Goal: Information Seeking & Learning: Find specific fact

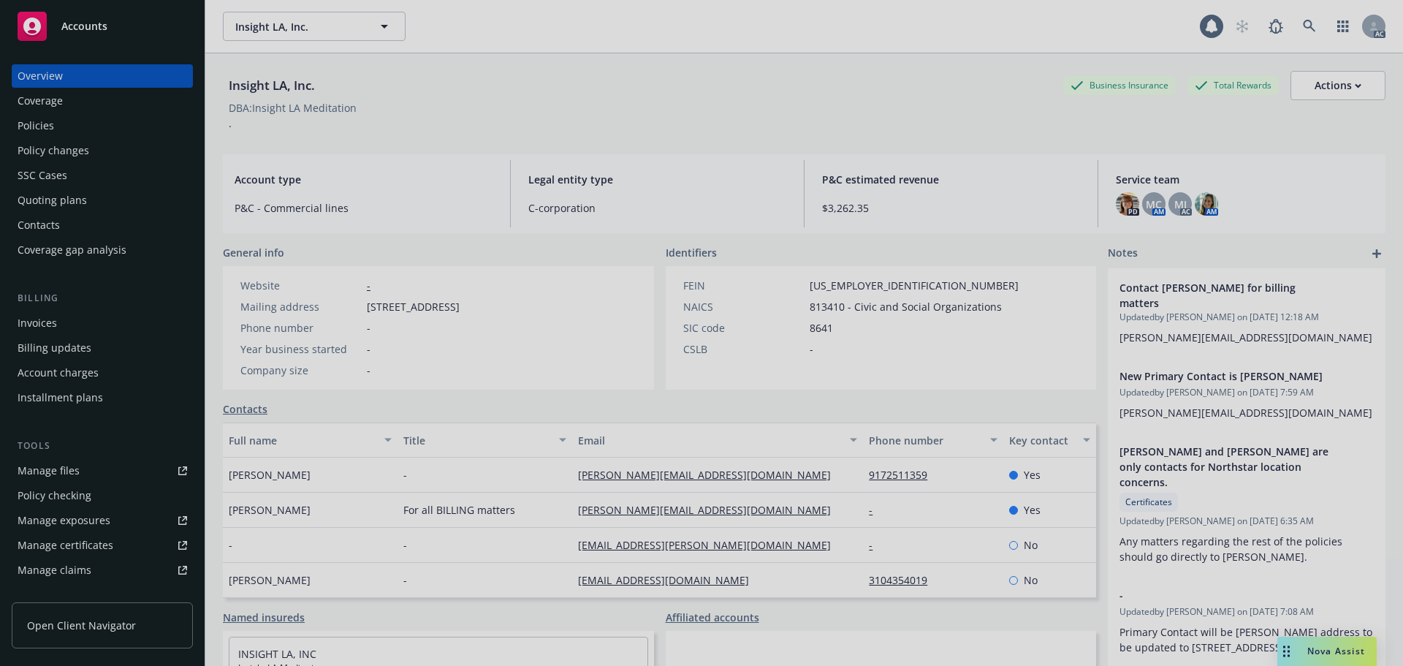
click at [34, 131] on div at bounding box center [701, 333] width 1403 height 666
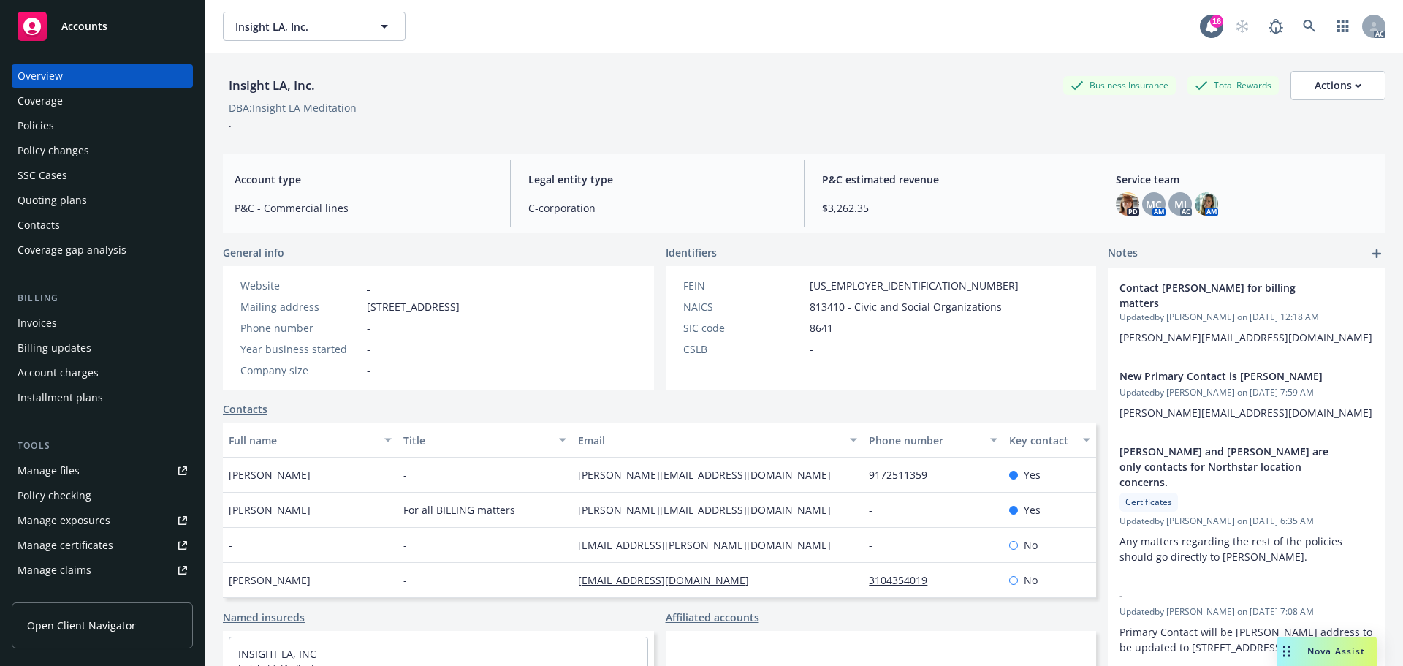
click at [83, 133] on div "Policies" at bounding box center [103, 125] width 170 height 23
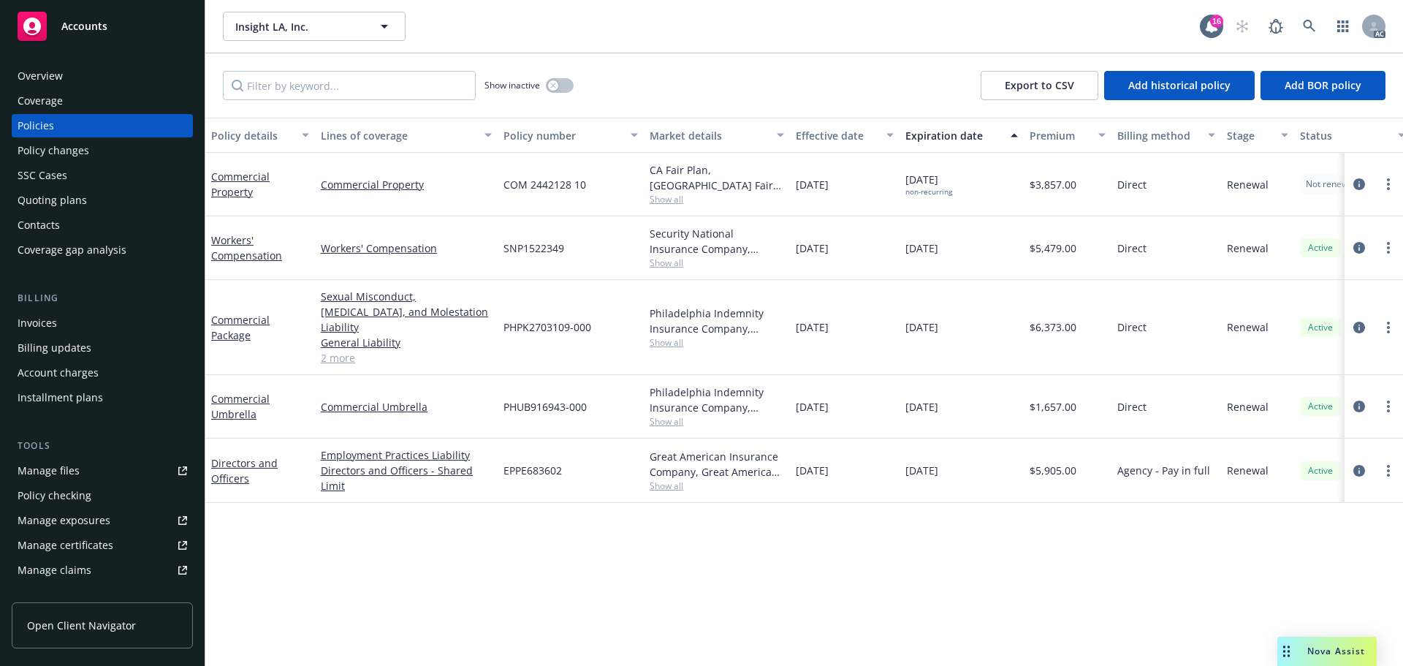
click at [327, 350] on link "2 more" at bounding box center [406, 357] width 171 height 15
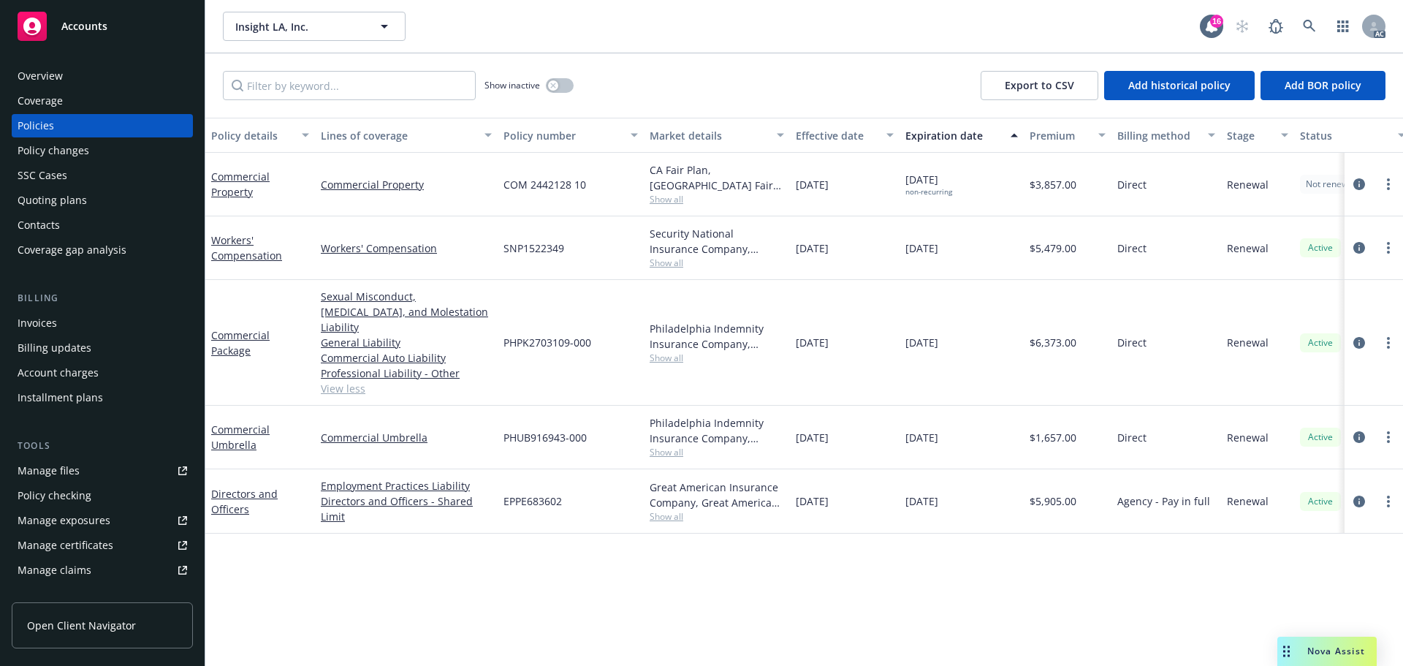
drag, startPoint x: 963, startPoint y: 333, endPoint x: 899, endPoint y: 333, distance: 63.6
click at [899, 333] on div "12/21/2025" at bounding box center [961, 343] width 124 height 126
copy span "12/21/2025"
click at [99, 191] on div "Quoting plans" at bounding box center [103, 200] width 170 height 23
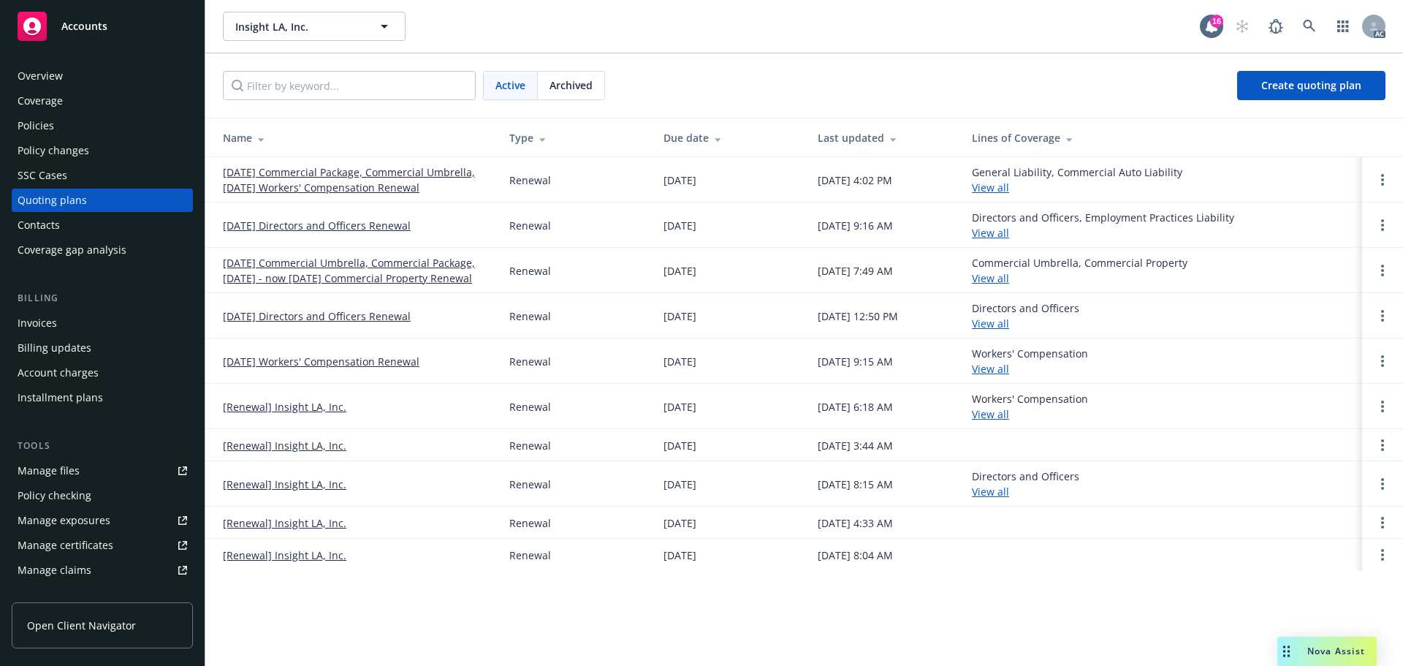
click at [341, 175] on link "12/21/25 Commercial Package, Commercial Umbrella, 12/12/25 Workers' Compensatio…" at bounding box center [354, 179] width 263 height 31
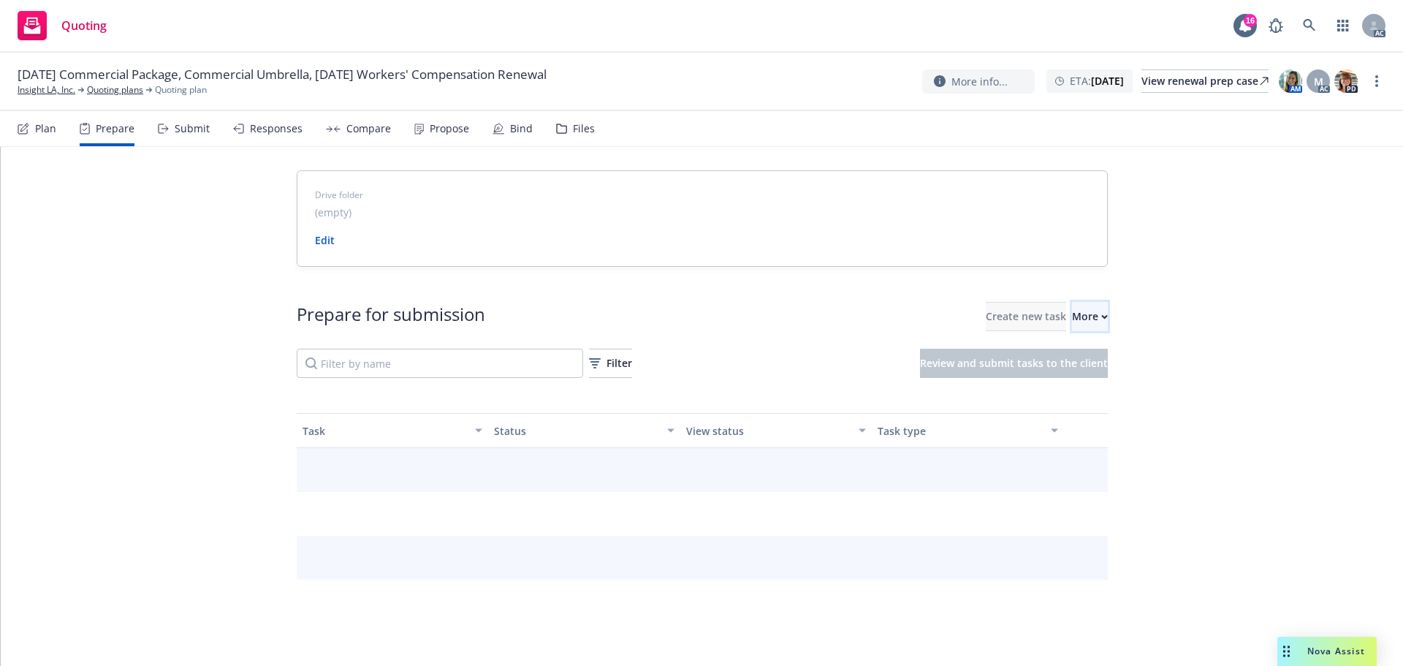
drag, startPoint x: 1080, startPoint y: 303, endPoint x: 1087, endPoint y: 319, distance: 17.0
click at [1080, 304] on button "More" at bounding box center [1090, 316] width 36 height 29
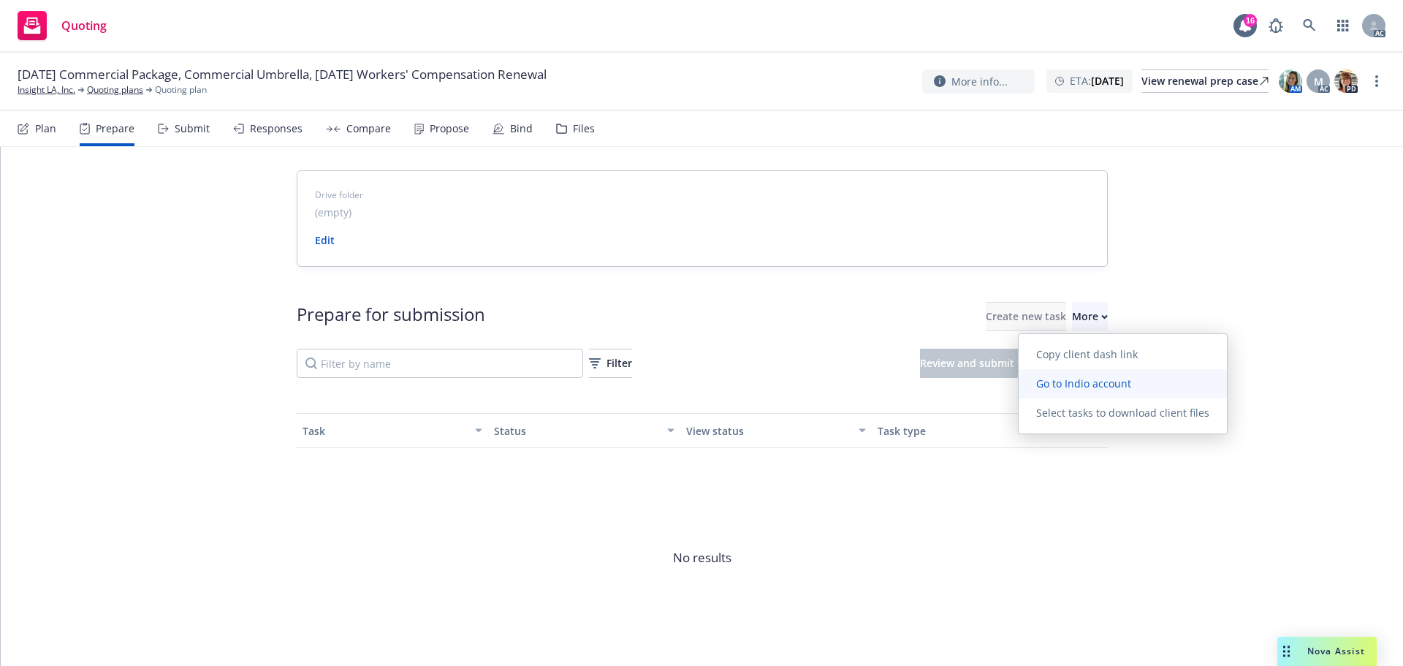
click at [1100, 372] on link "Go to Indio account" at bounding box center [1123, 383] width 208 height 29
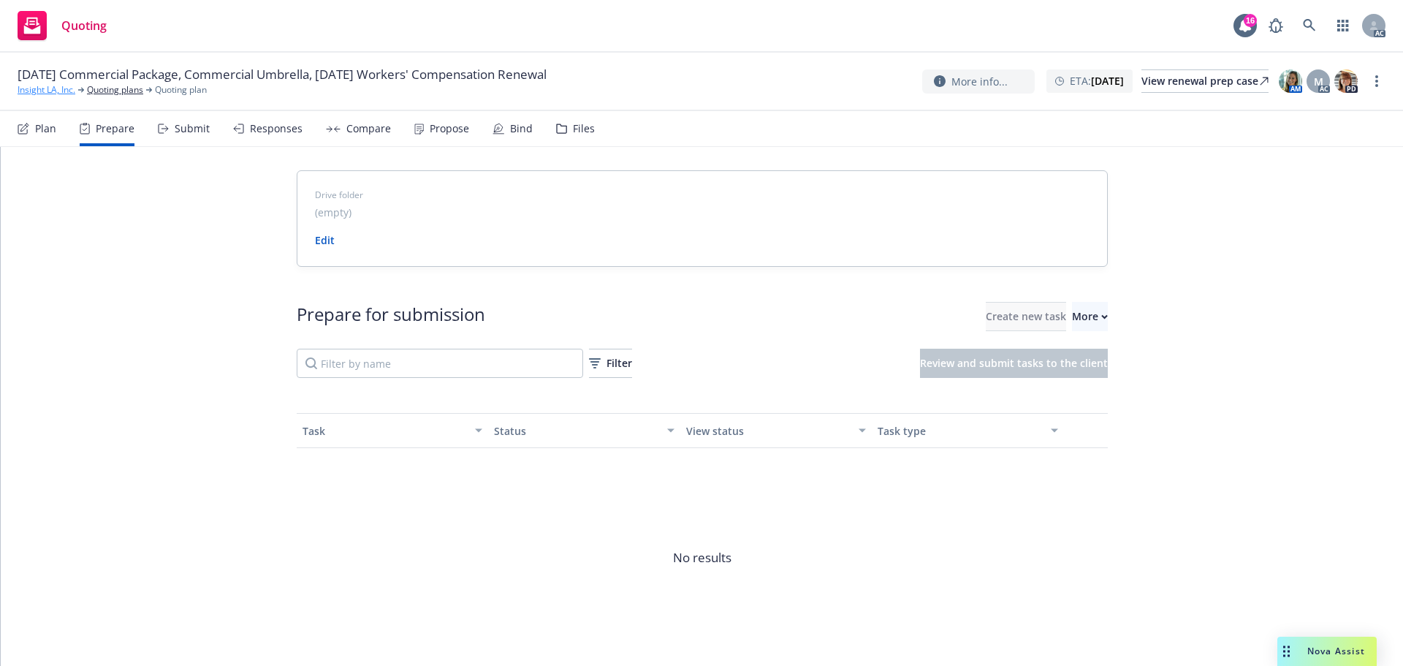
click at [55, 88] on link "Insight LA, Inc." at bounding box center [47, 89] width 58 height 13
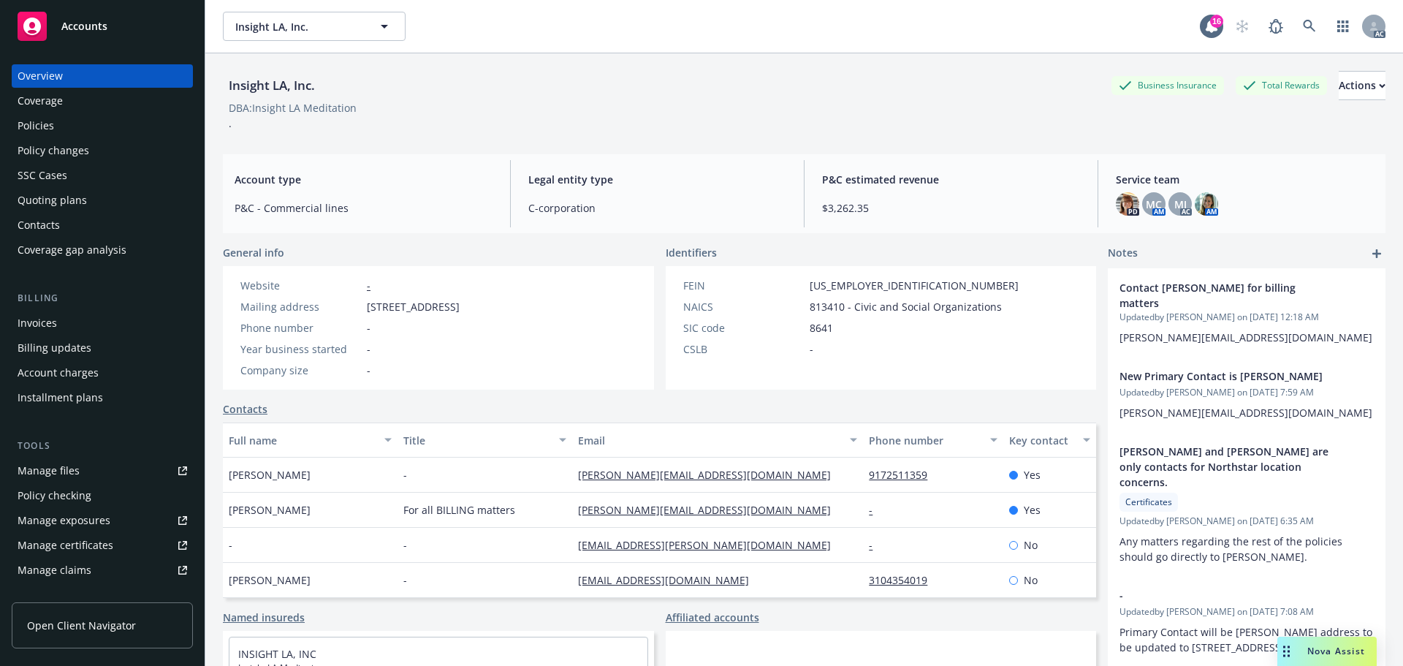
click at [50, 127] on div "Policies" at bounding box center [36, 125] width 37 height 23
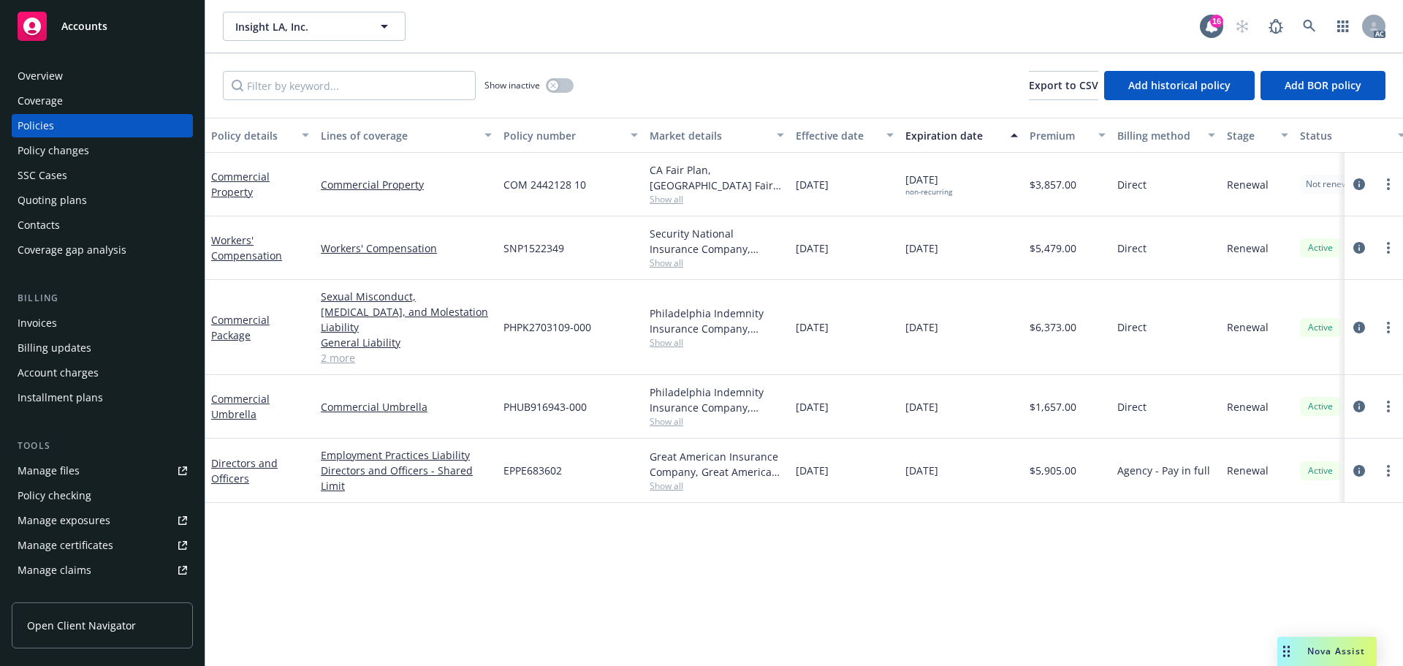
drag, startPoint x: 965, startPoint y: 322, endPoint x: 899, endPoint y: 324, distance: 65.8
click at [899, 324] on div "[DATE]" at bounding box center [961, 327] width 124 height 95
drag, startPoint x: 280, startPoint y: 339, endPoint x: 208, endPoint y: 311, distance: 77.1
click at [208, 311] on div "Commercial Package" at bounding box center [260, 327] width 110 height 95
copy link "Commercial Package"
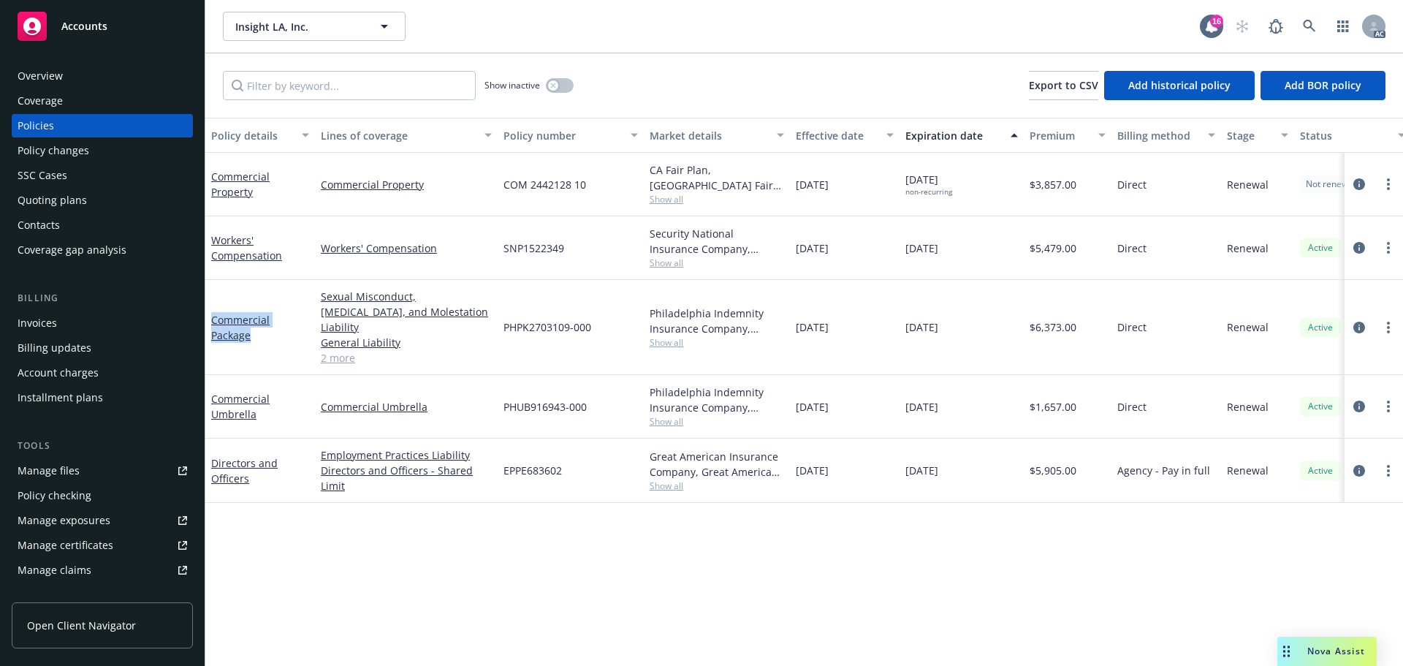
click at [73, 68] on div "Overview" at bounding box center [103, 75] width 170 height 23
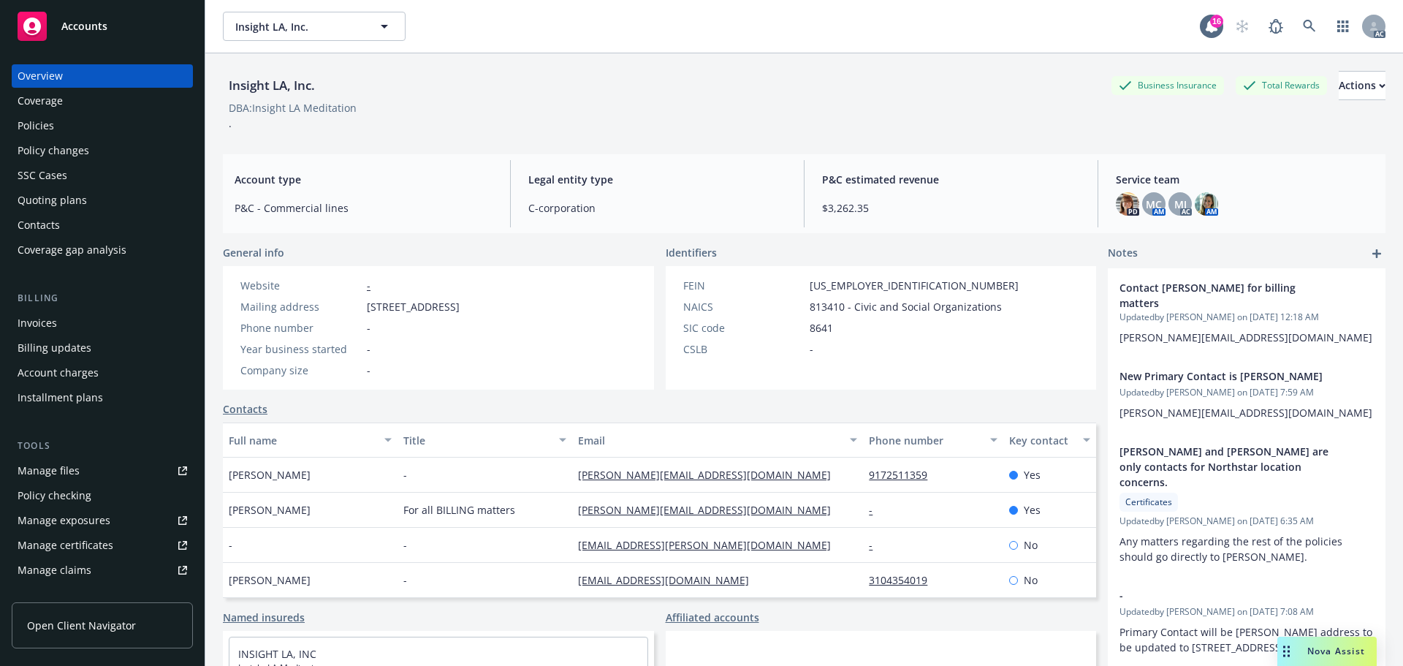
click at [707, 178] on span "Legal entity type" at bounding box center [657, 179] width 258 height 15
drag, startPoint x: 258, startPoint y: 518, endPoint x: 226, endPoint y: 517, distance: 31.5
click at [226, 517] on div "Jackie Lopez" at bounding box center [310, 509] width 175 height 35
drag, startPoint x: 307, startPoint y: 513, endPoint x: 257, endPoint y: 518, distance: 49.9
click at [257, 518] on div "Jackie Lopez" at bounding box center [310, 509] width 175 height 35
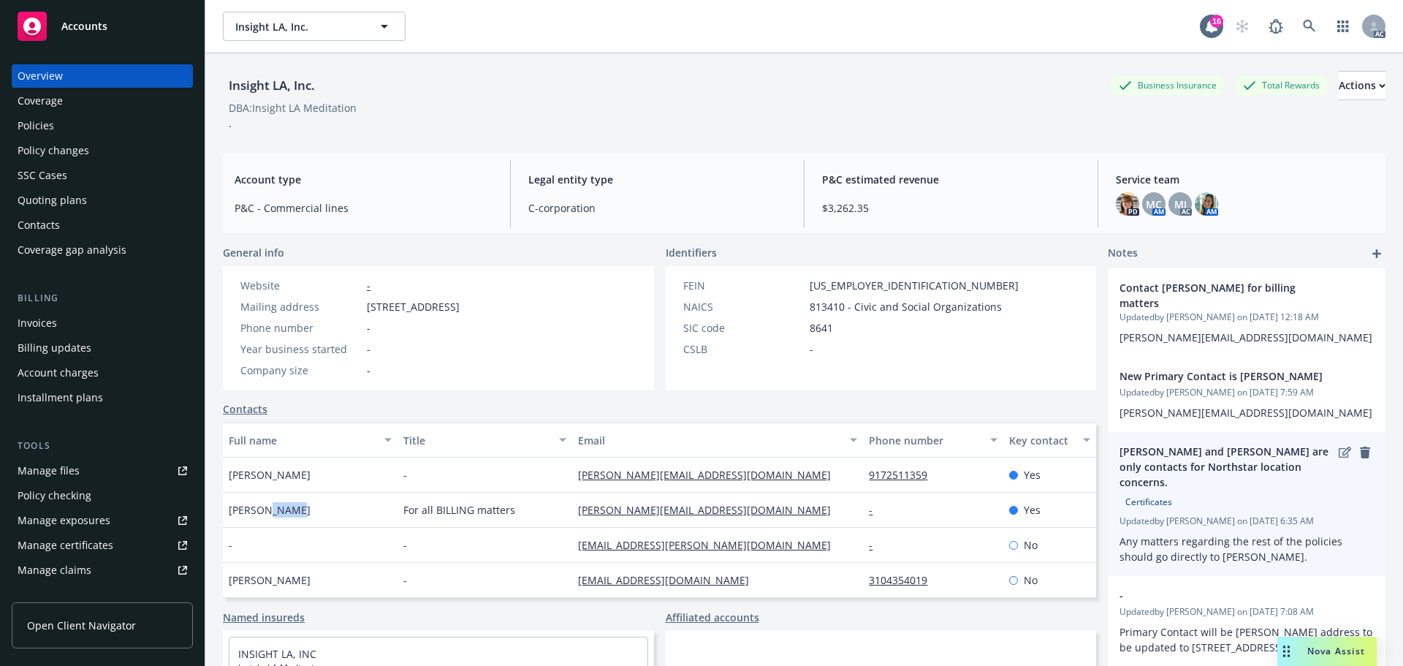
copy span "Lopez"
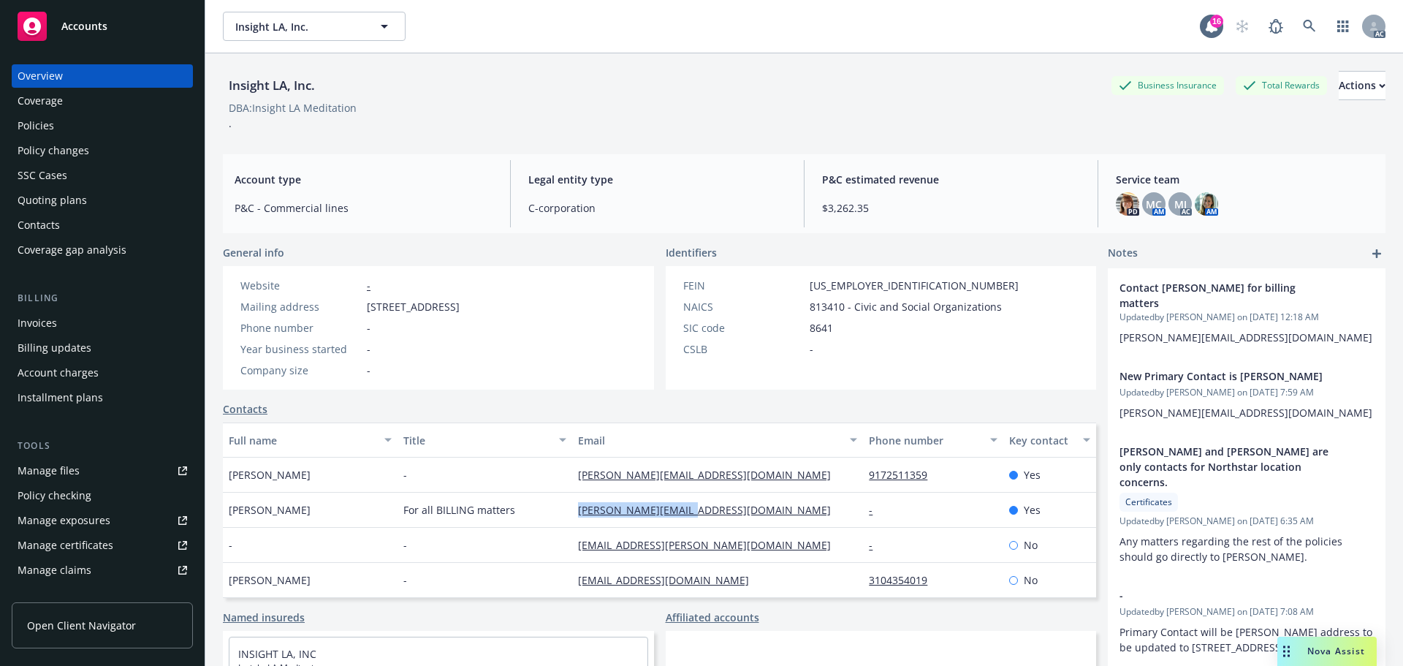
drag, startPoint x: 562, startPoint y: 516, endPoint x: 696, endPoint y: 514, distance: 133.7
click at [696, 514] on div "Jackie Lopez For all BILLING matters jackie@tbkoffice.com - Yes" at bounding box center [659, 509] width 873 height 35
copy div "jackie@tbkoffice.com"
drag, startPoint x: 361, startPoint y: 306, endPoint x: 477, endPoint y: 300, distance: 116.3
click at [465, 300] on div "Mailing address 1430 Olympic Blvd, # B, Santa Monica, CA, 90404" at bounding box center [350, 306] width 231 height 15
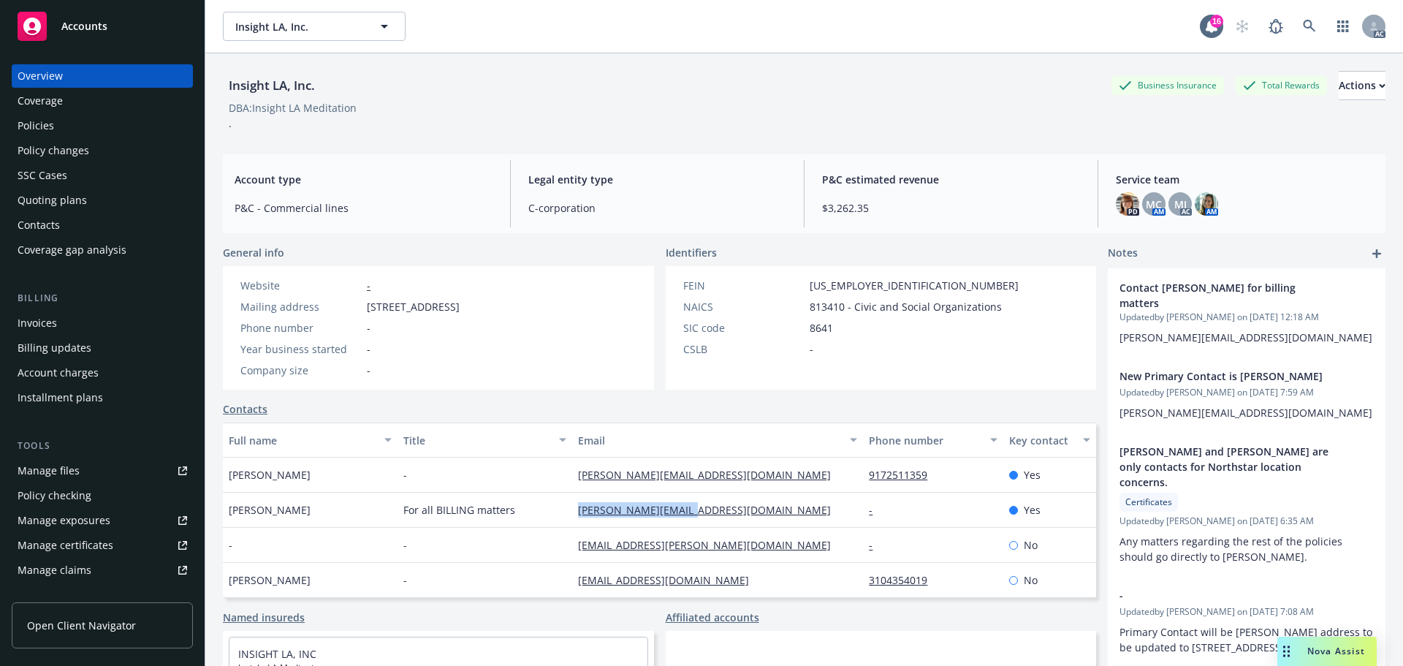
copy div "1430 Olympic Blvd, # B"
drag, startPoint x: 546, startPoint y: 306, endPoint x: 483, endPoint y: 306, distance: 62.8
click at [460, 306] on span "1430 Olympic Blvd, # B, Santa Monica, CA, 90404" at bounding box center [413, 306] width 93 height 15
copy span "Santa Monica"
drag, startPoint x: 609, startPoint y: 306, endPoint x: 566, endPoint y: 308, distance: 43.2
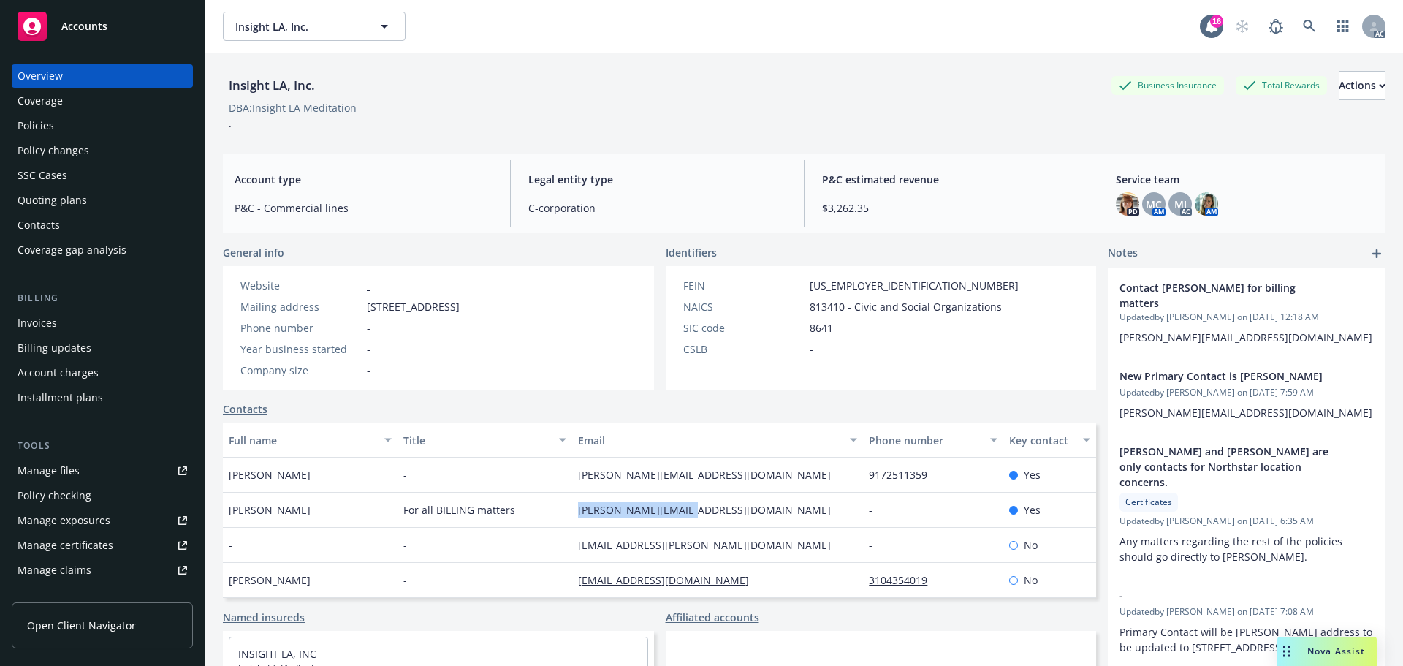
click at [477, 308] on div "Website - Mailing address 1430 Olympic Blvd, # B, Santa Monica, CA, 90404 Phone…" at bounding box center [350, 327] width 254 height 123
click at [477, 316] on div "Website - Mailing address 1430 Olympic Blvd, # B, Santa Monica, CA, 90404 Phone…" at bounding box center [350, 327] width 254 height 123
drag, startPoint x: 605, startPoint y: 306, endPoint x: 571, endPoint y: 306, distance: 33.6
click at [477, 306] on div "Website - Mailing address 1430 Olympic Blvd, # B, Santa Monica, CA, 90404 Phone…" at bounding box center [350, 327] width 254 height 123
copy span "90404"
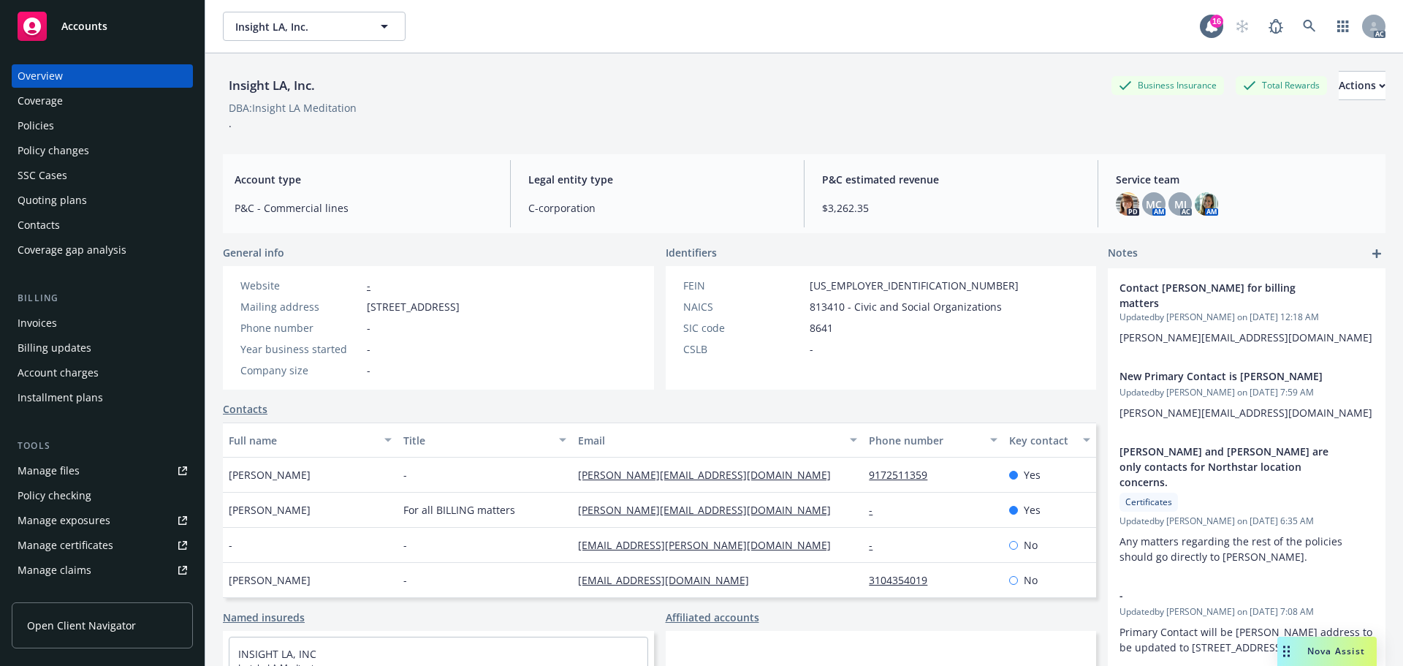
scroll to position [286, 0]
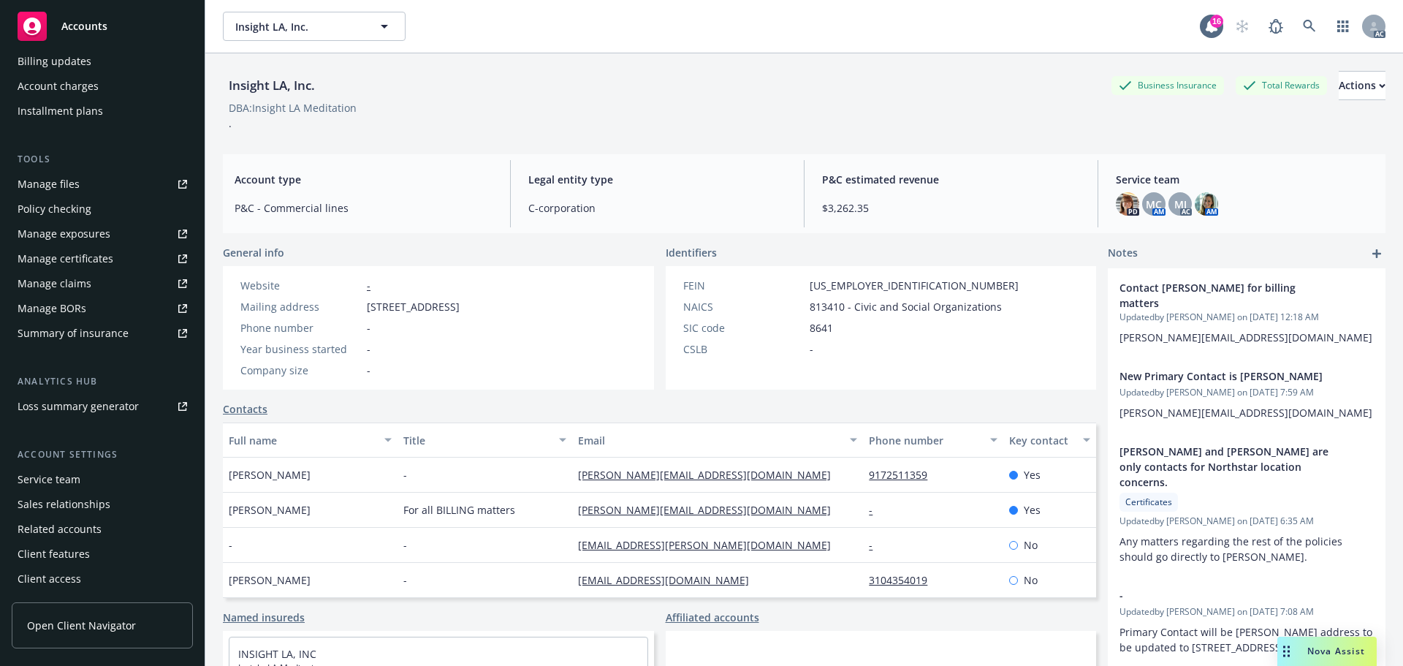
click at [48, 475] on div "Service team" at bounding box center [49, 479] width 63 height 23
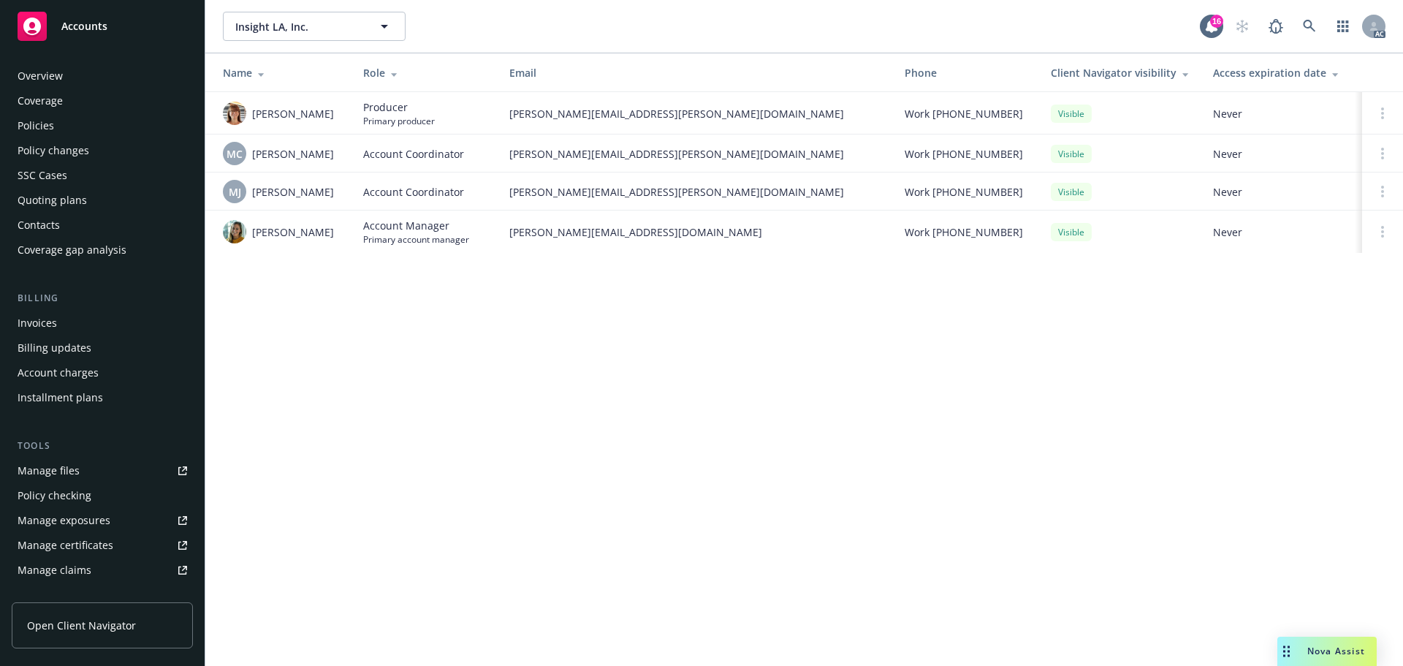
drag, startPoint x: 68, startPoint y: 124, endPoint x: 110, endPoint y: 115, distance: 42.6
click at [68, 124] on div "Policies" at bounding box center [103, 125] width 170 height 23
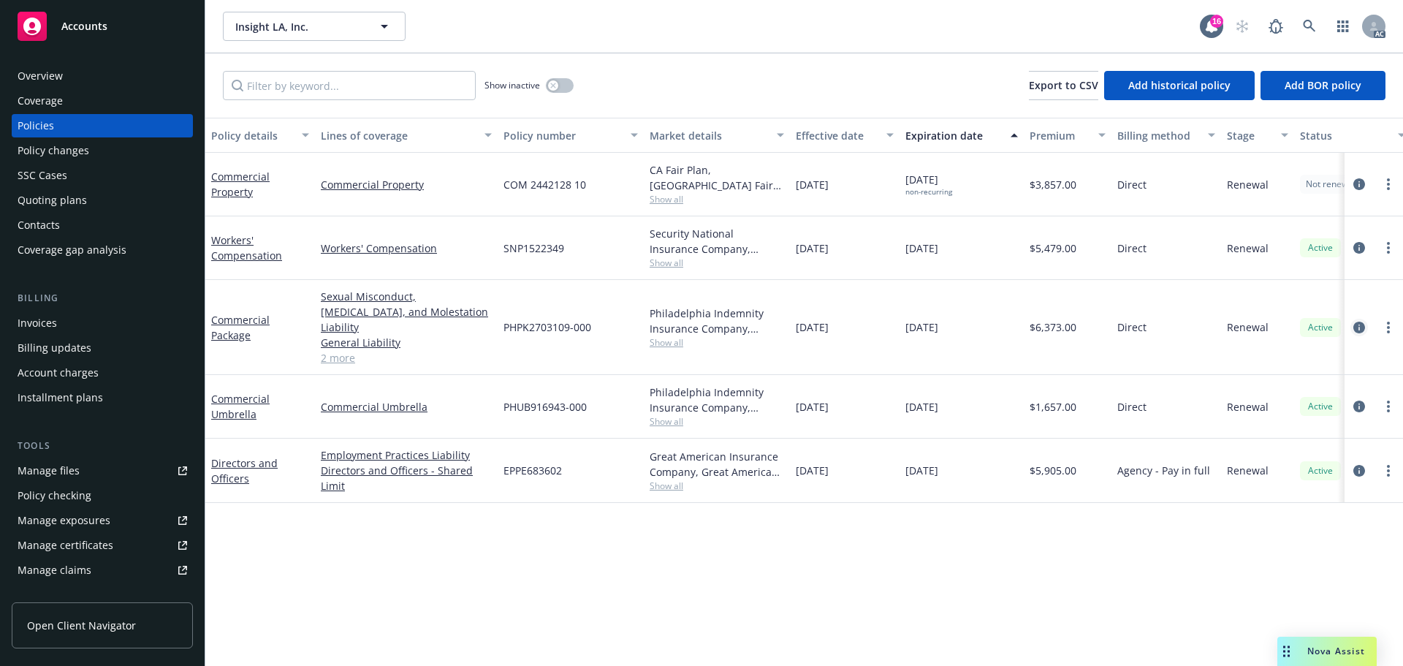
click at [1358, 321] on icon "circleInformation" at bounding box center [1359, 327] width 12 height 12
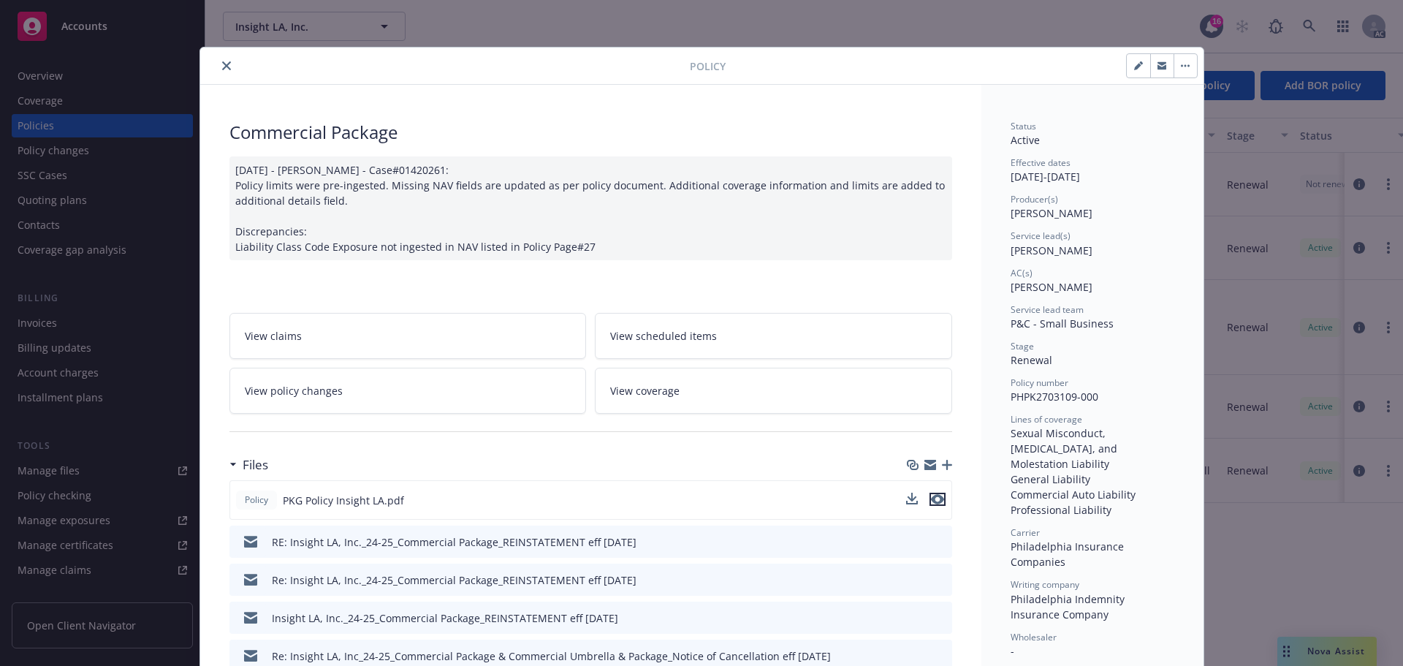
click at [936, 496] on icon "preview file" at bounding box center [937, 499] width 13 height 10
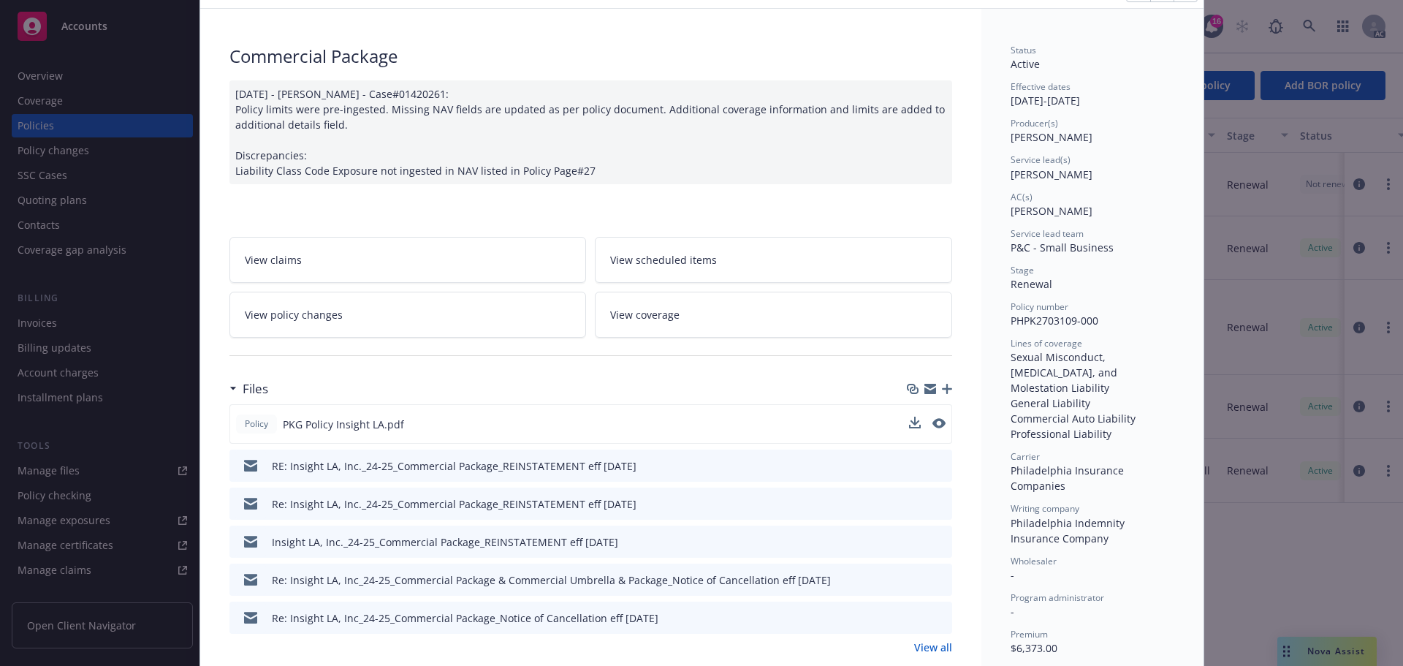
scroll to position [219, 0]
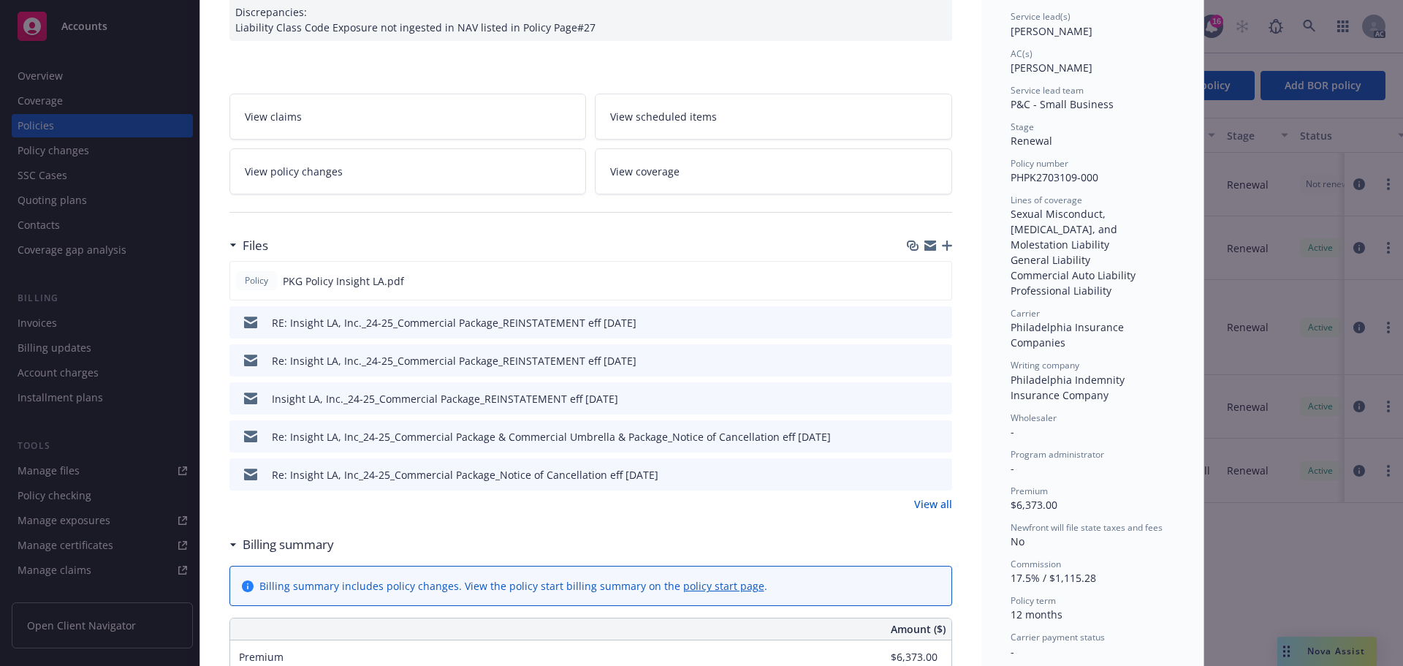
click at [914, 498] on link "View all" at bounding box center [933, 503] width 38 height 15
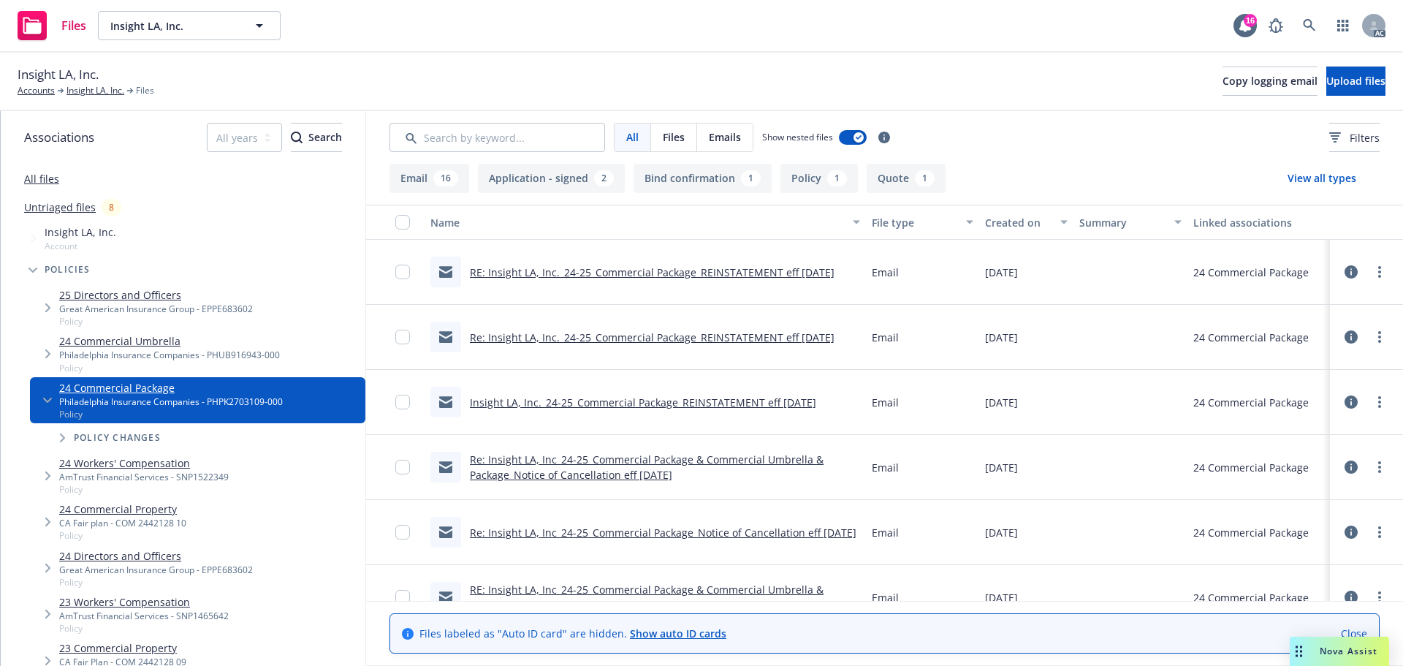
click at [1308, 180] on button "View all types" at bounding box center [1321, 178] width 115 height 29
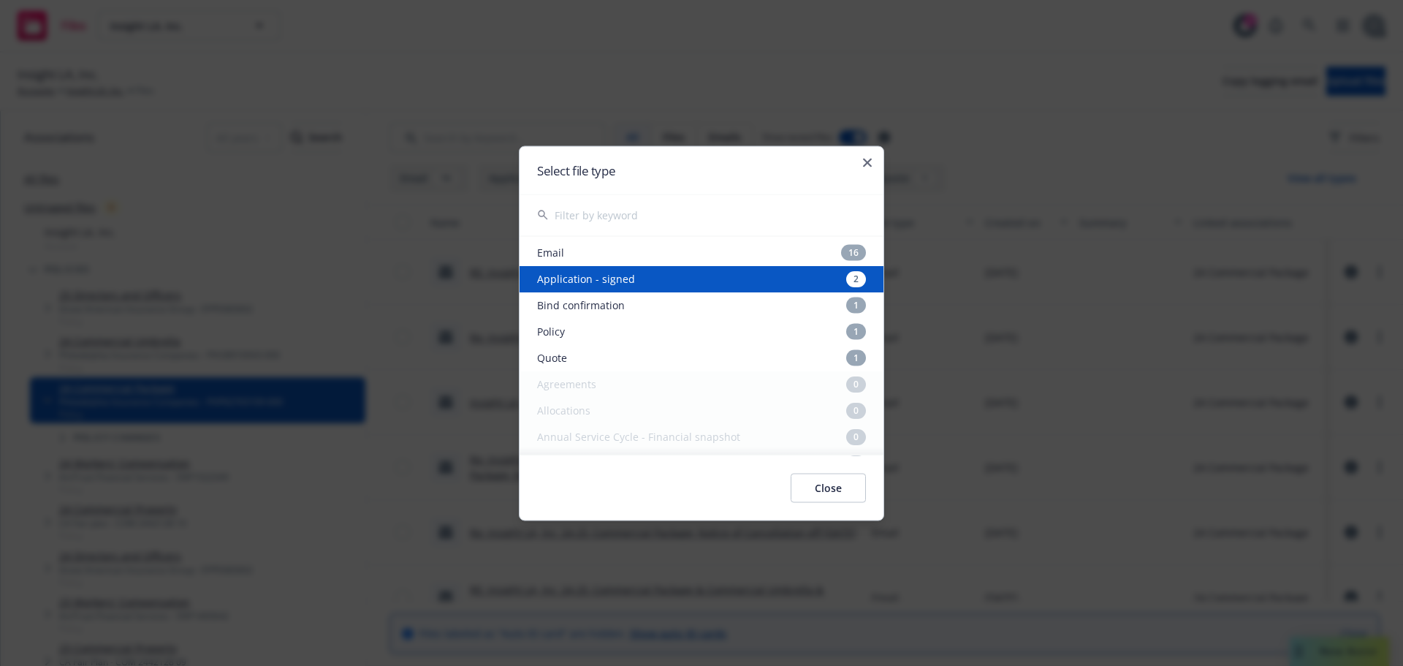
click at [629, 282] on div "Application - signed 2" at bounding box center [701, 278] width 364 height 26
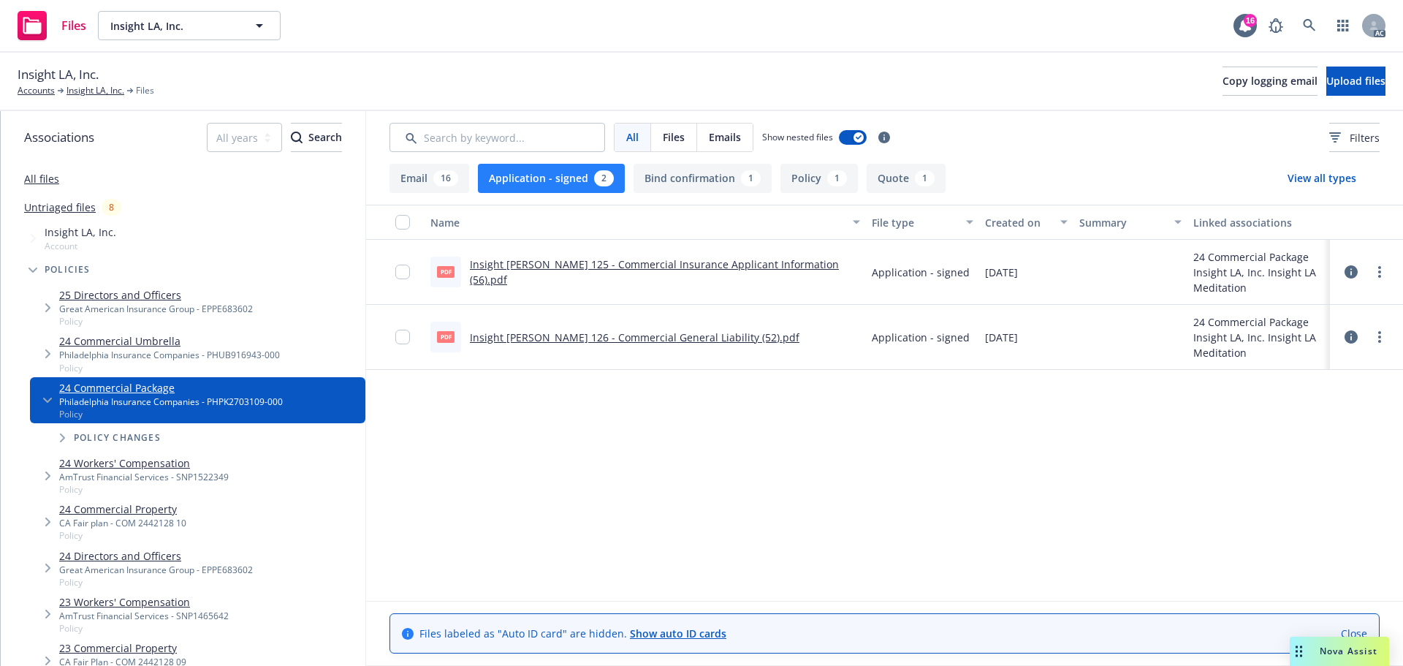
click at [665, 273] on link "Insight LA - ACORD 125 - Commercial Insurance Applicant Information (56).pdf" at bounding box center [654, 271] width 369 height 29
click at [497, 343] on link "Insight LA - ACORD 126 - Commercial General Liability (52).pdf" at bounding box center [635, 337] width 330 height 14
click at [1315, 180] on button "View all types" at bounding box center [1321, 178] width 115 height 29
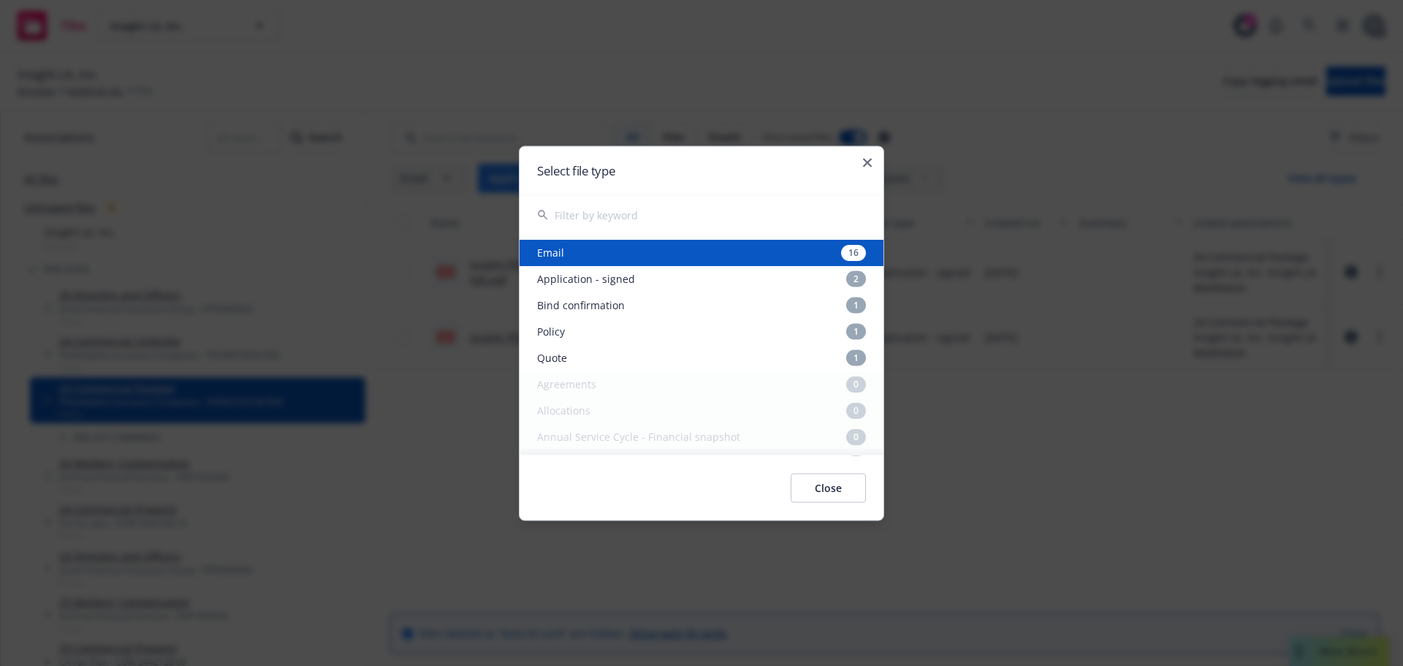
click at [872, 163] on div "Select file type" at bounding box center [701, 169] width 364 height 47
click at [867, 158] on icon "button" at bounding box center [867, 162] width 9 height 9
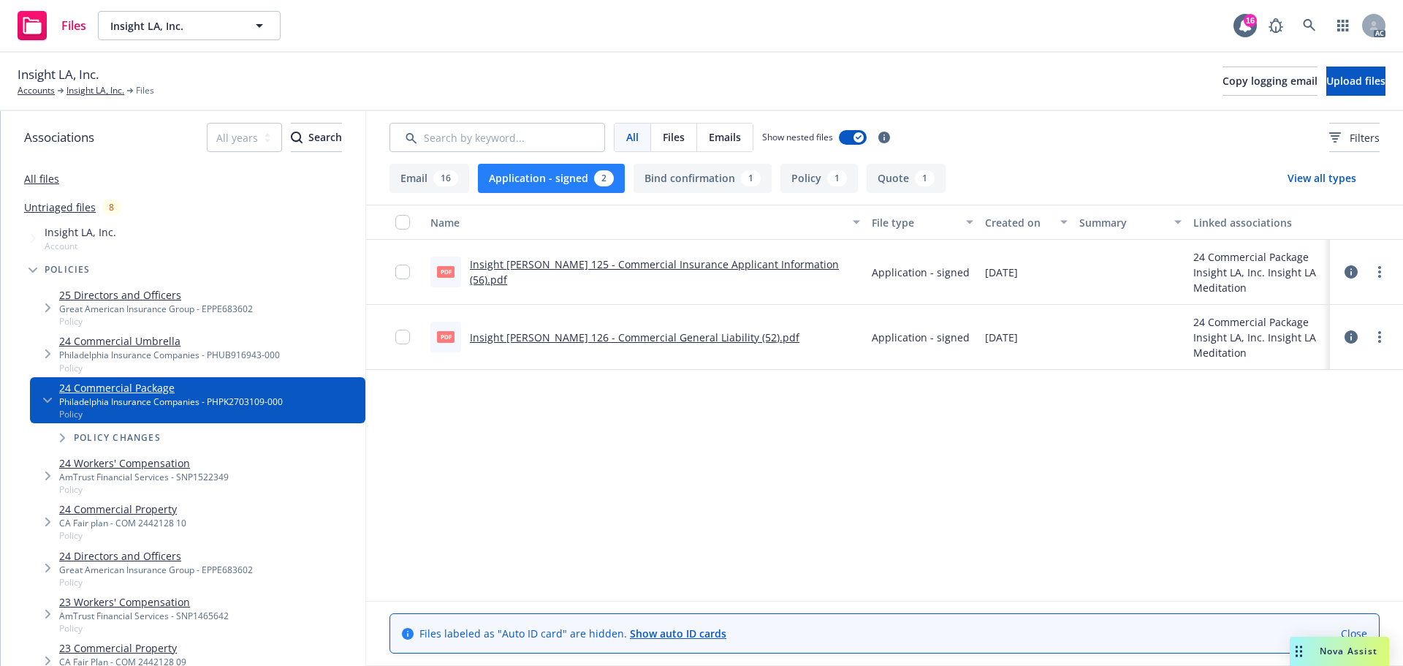
click at [53, 180] on link "All files" at bounding box center [41, 179] width 35 height 14
click at [550, 134] on input "Search by keyword..." at bounding box center [497, 137] width 216 height 29
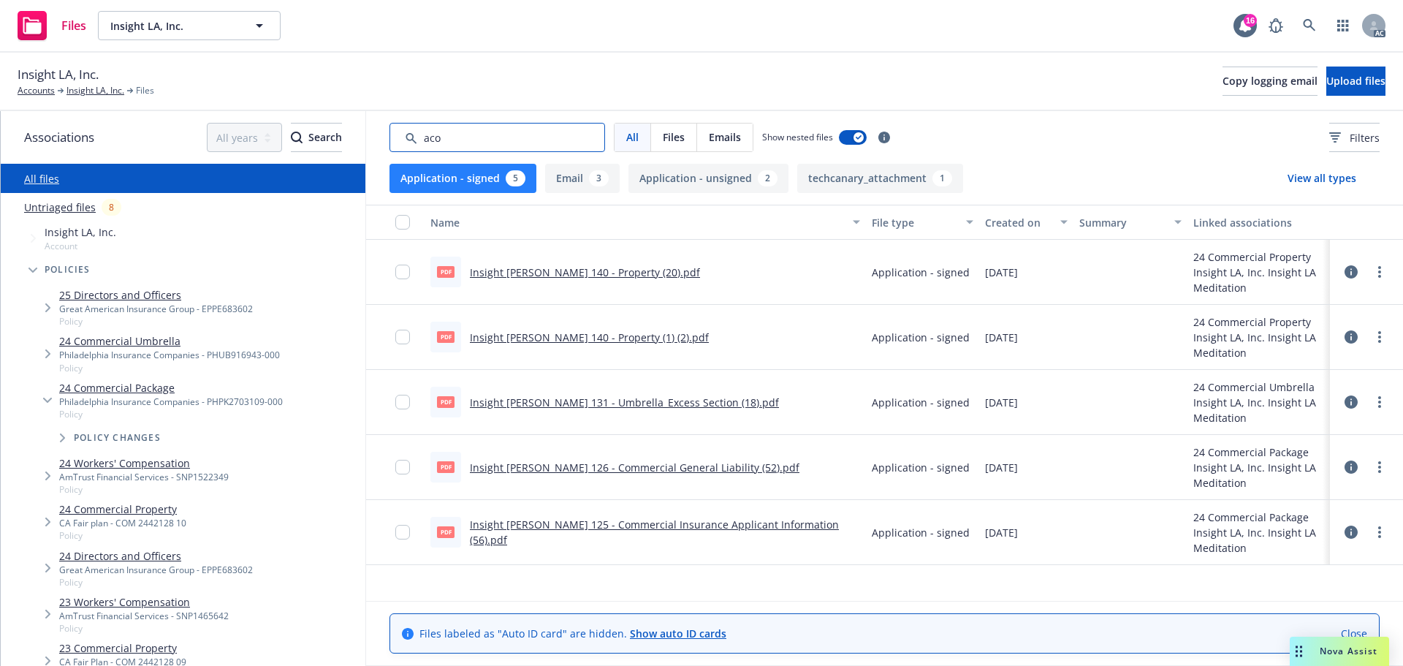
click at [540, 134] on input "Search by keyword..." at bounding box center [497, 137] width 216 height 29
click at [498, 188] on button "Application - signed 5" at bounding box center [462, 178] width 147 height 29
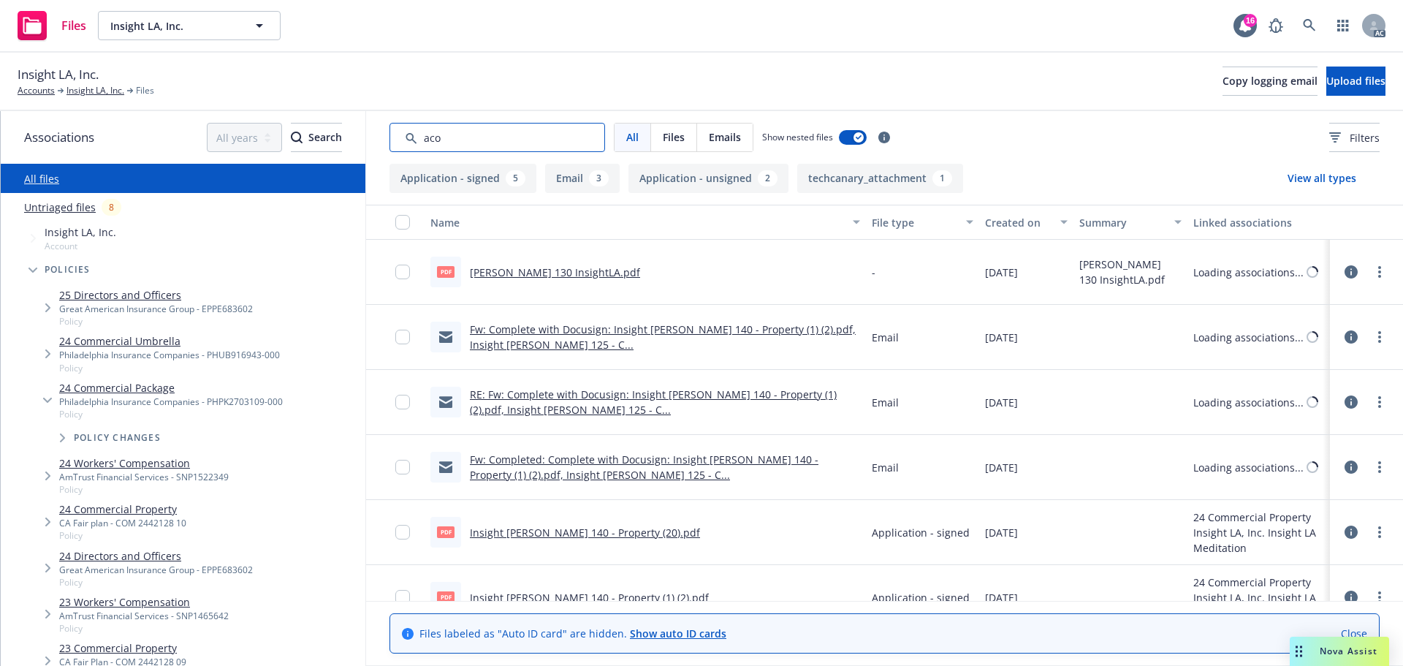
click at [492, 137] on input "Search by keyword..." at bounding box center [497, 137] width 216 height 29
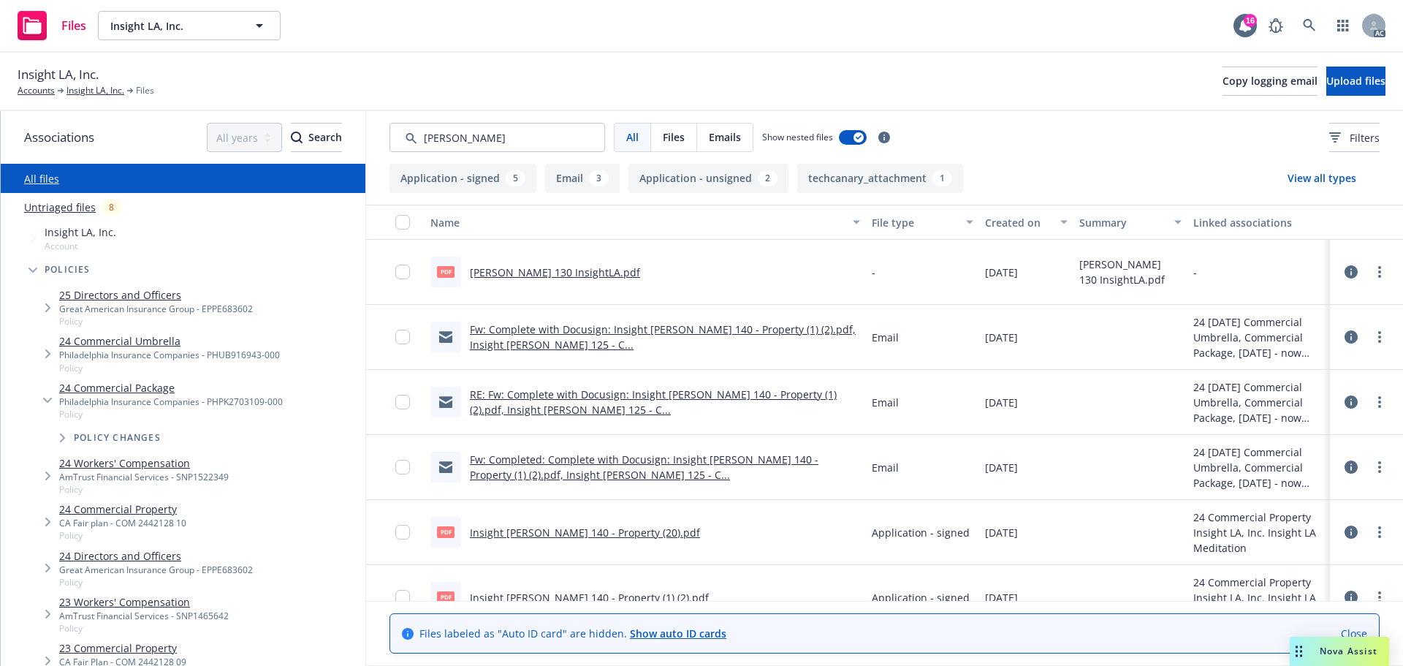
click at [998, 220] on div "Created on" at bounding box center [1018, 222] width 66 height 15
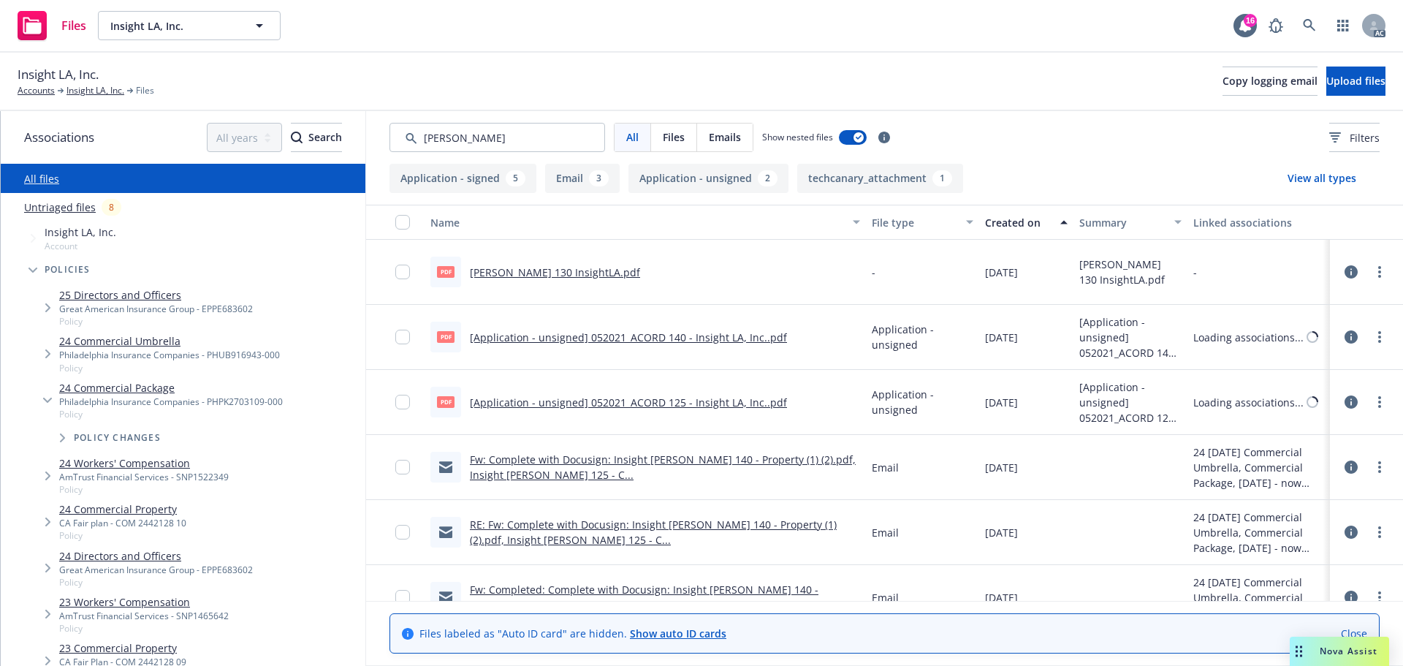
click at [998, 220] on div "Created on" at bounding box center [1018, 222] width 66 height 15
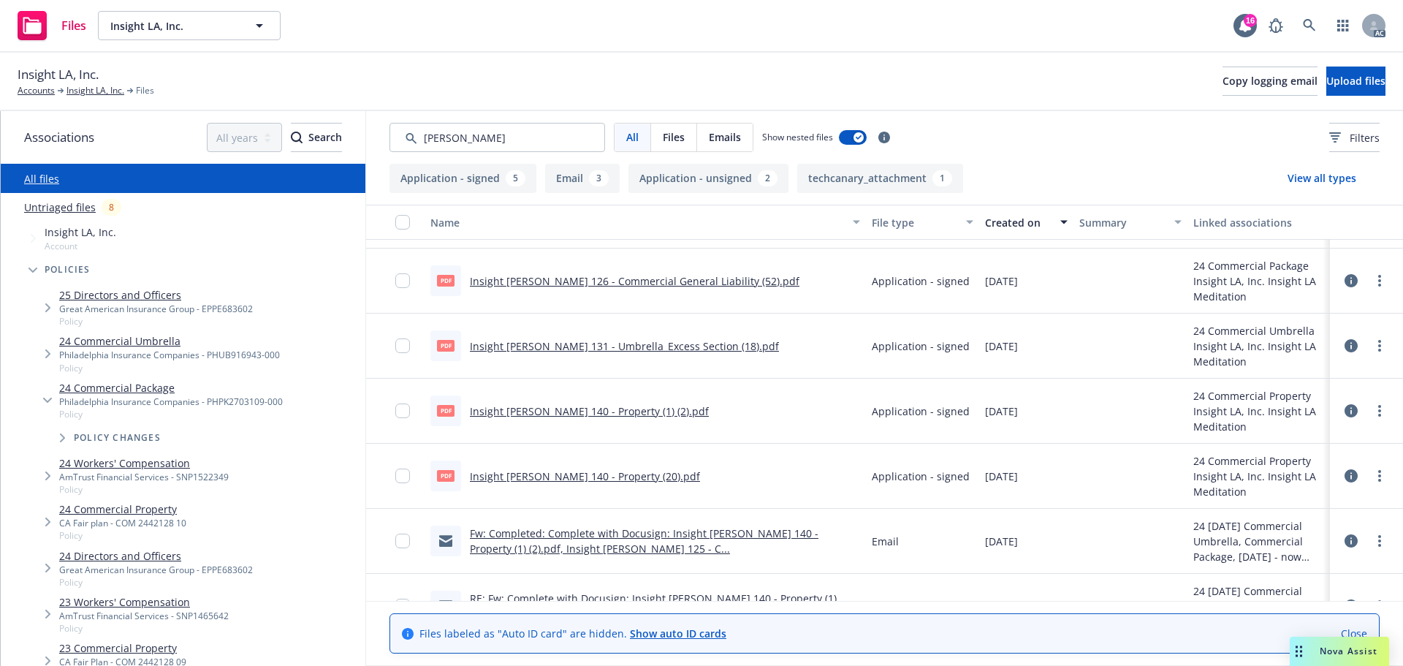
scroll to position [73, 0]
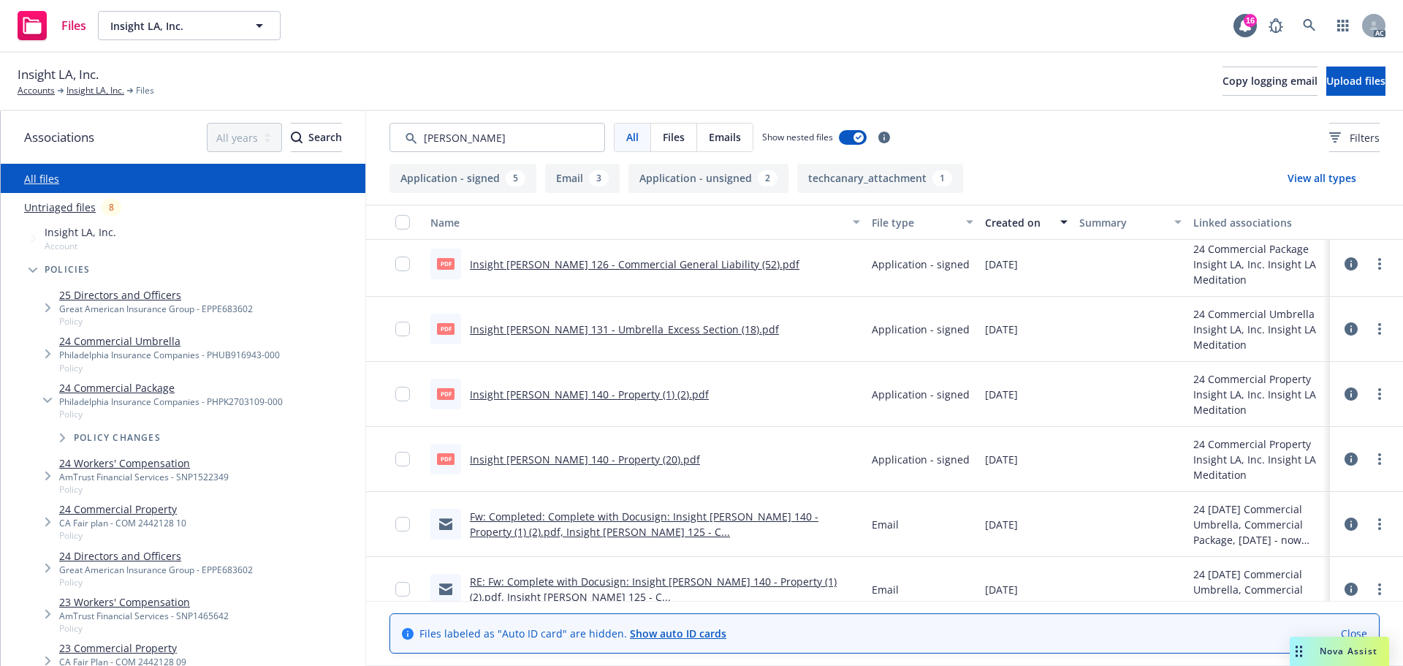
click at [641, 400] on link "Insight LA ACORD 140 - Property (1) (2).pdf" at bounding box center [589, 394] width 239 height 14
click at [573, 464] on link "Insight LA - ACORD 140 - Property (20).pdf" at bounding box center [585, 459] width 230 height 14
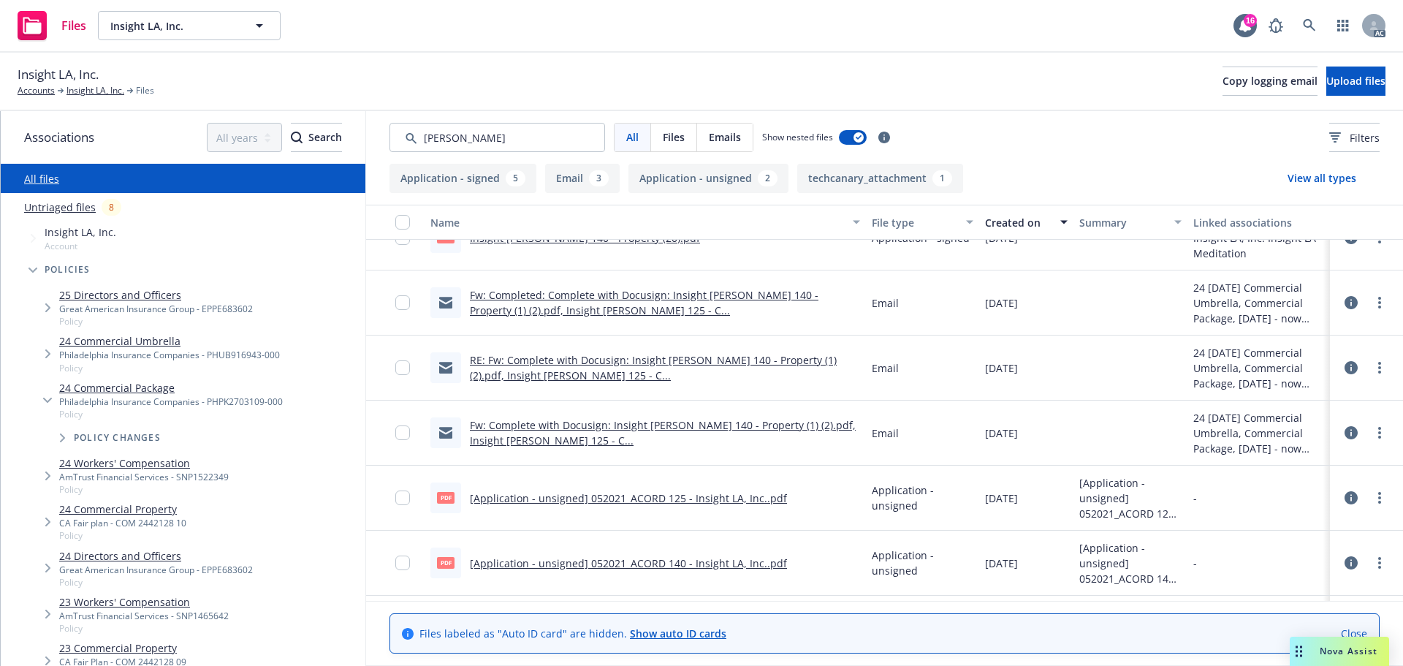
scroll to position [351, 0]
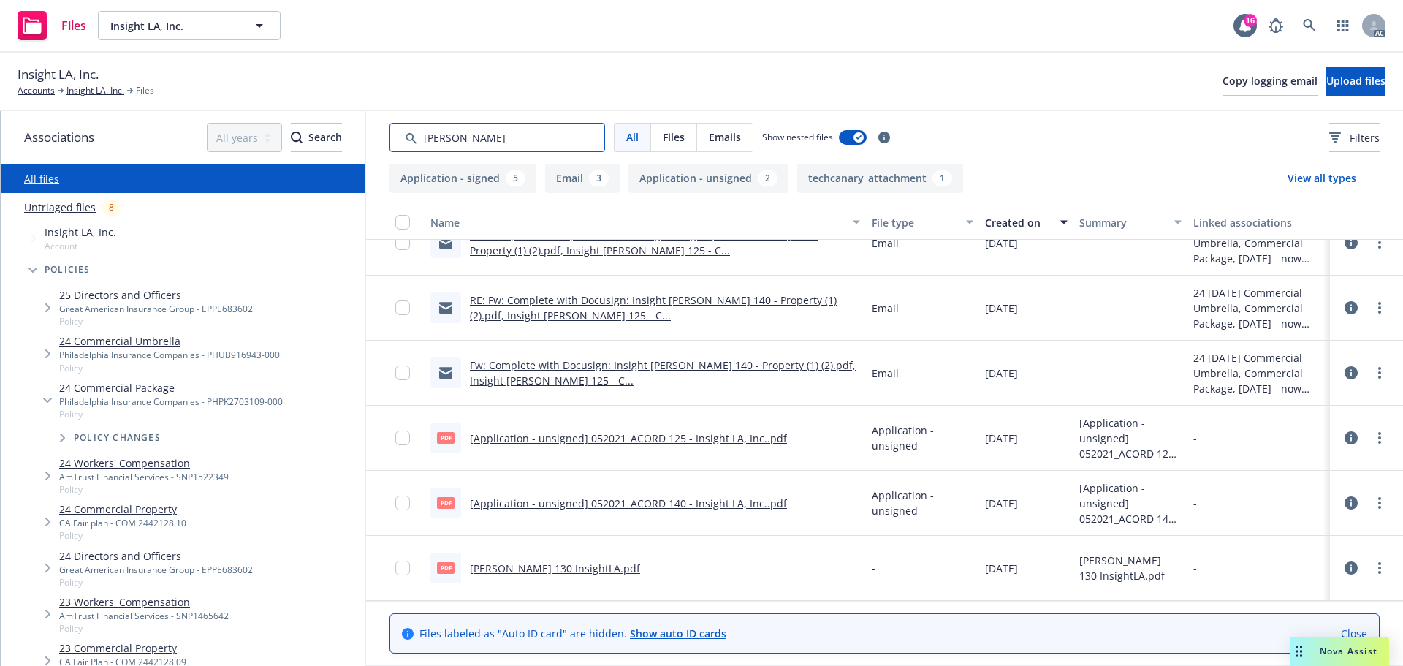
drag, startPoint x: 529, startPoint y: 142, endPoint x: 426, endPoint y: 147, distance: 103.1
click at [426, 147] on input "Search by keyword..." at bounding box center [497, 137] width 216 height 29
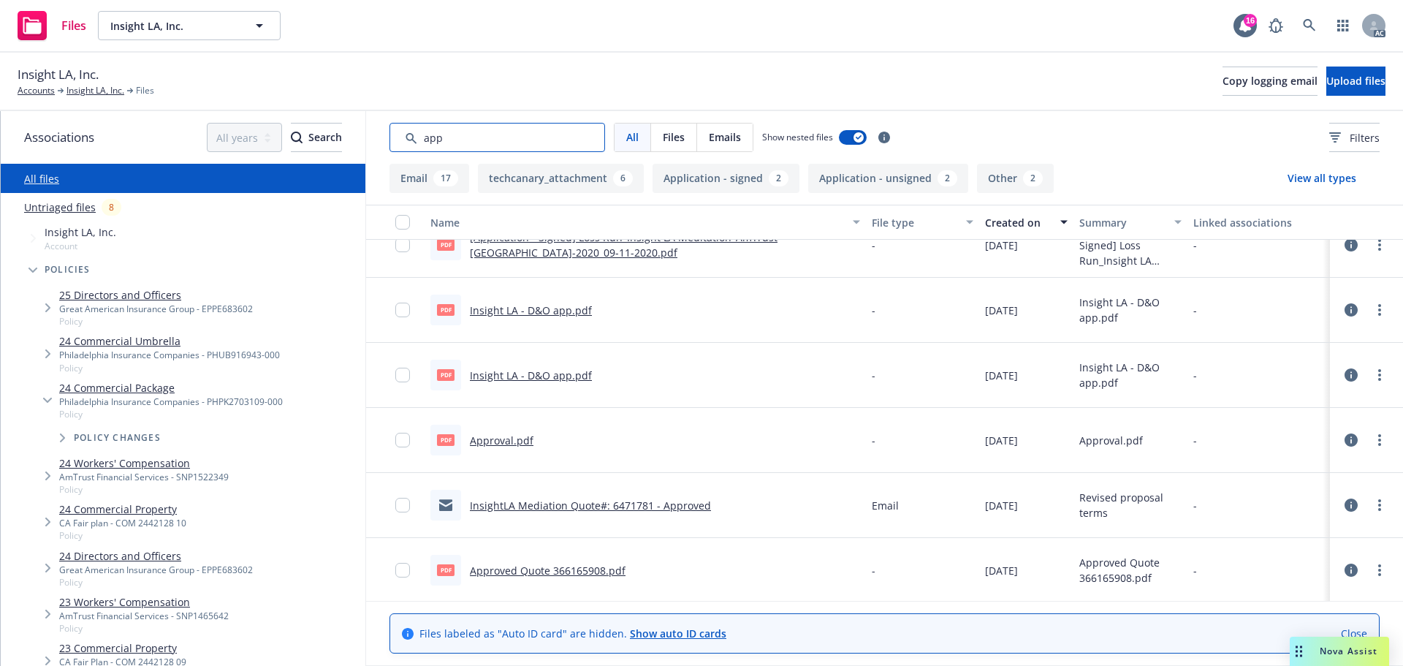
scroll to position [950, 0]
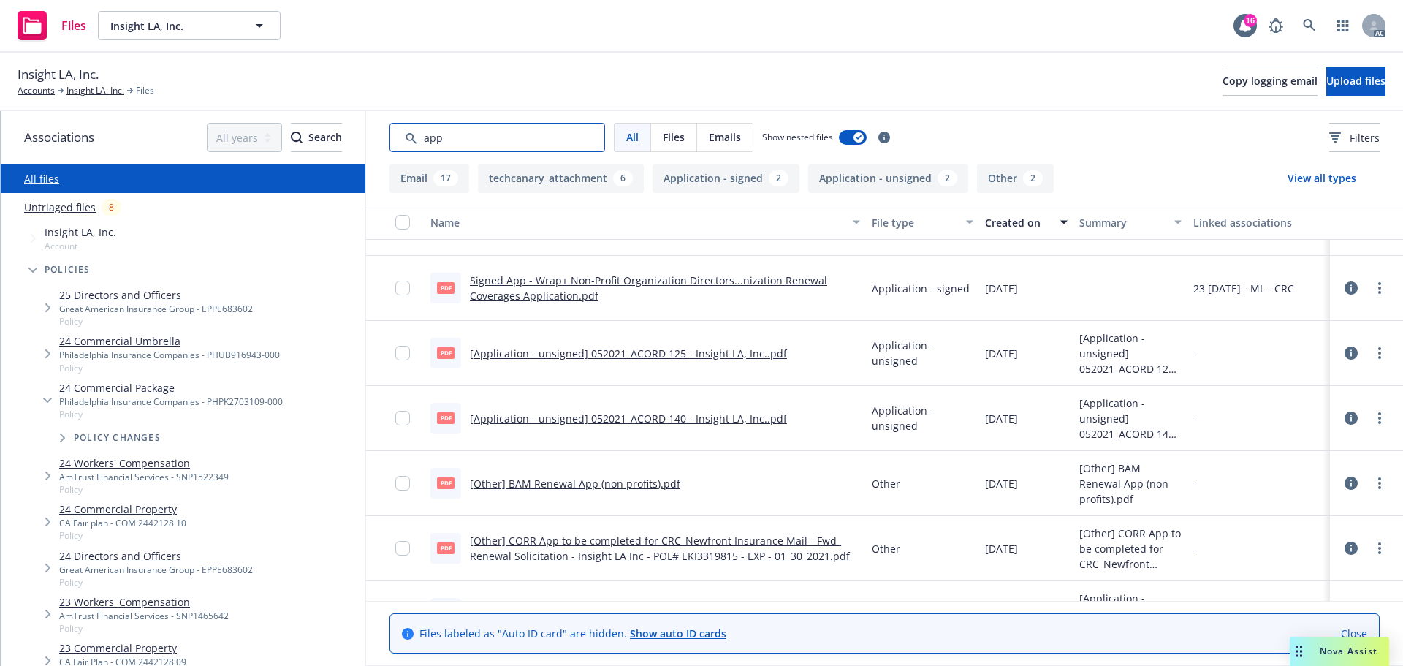
type input "app"
click at [443, 109] on div "Insight LA, Inc. Accounts Insight LA, Inc. Files Copy logging email Upload files" at bounding box center [701, 82] width 1403 height 58
drag, startPoint x: 362, startPoint y: 147, endPoint x: 332, endPoint y: 145, distance: 30.0
click at [332, 145] on div "Associations All years 2027 2026 2025 2024 2023 2022 2021 2020 2019 2018 2017 2…" at bounding box center [702, 388] width 1402 height 555
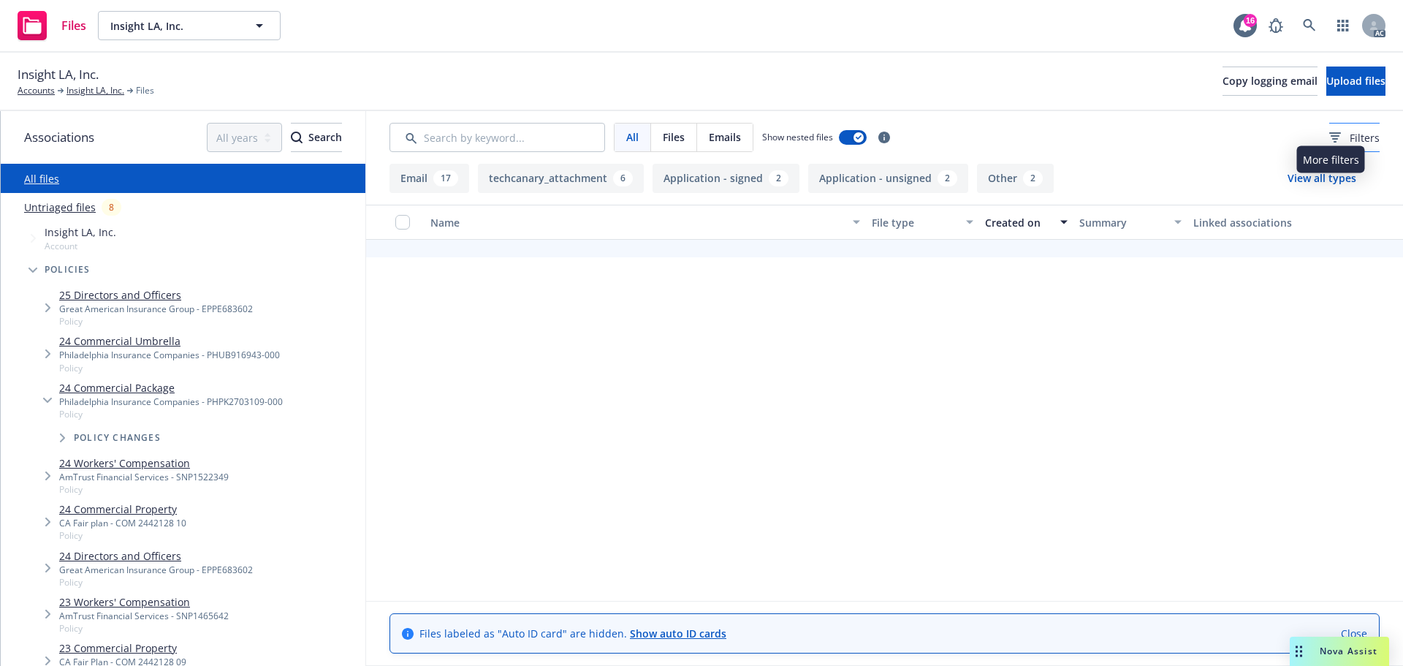
click at [1349, 140] on span "Filters" at bounding box center [1364, 137] width 30 height 15
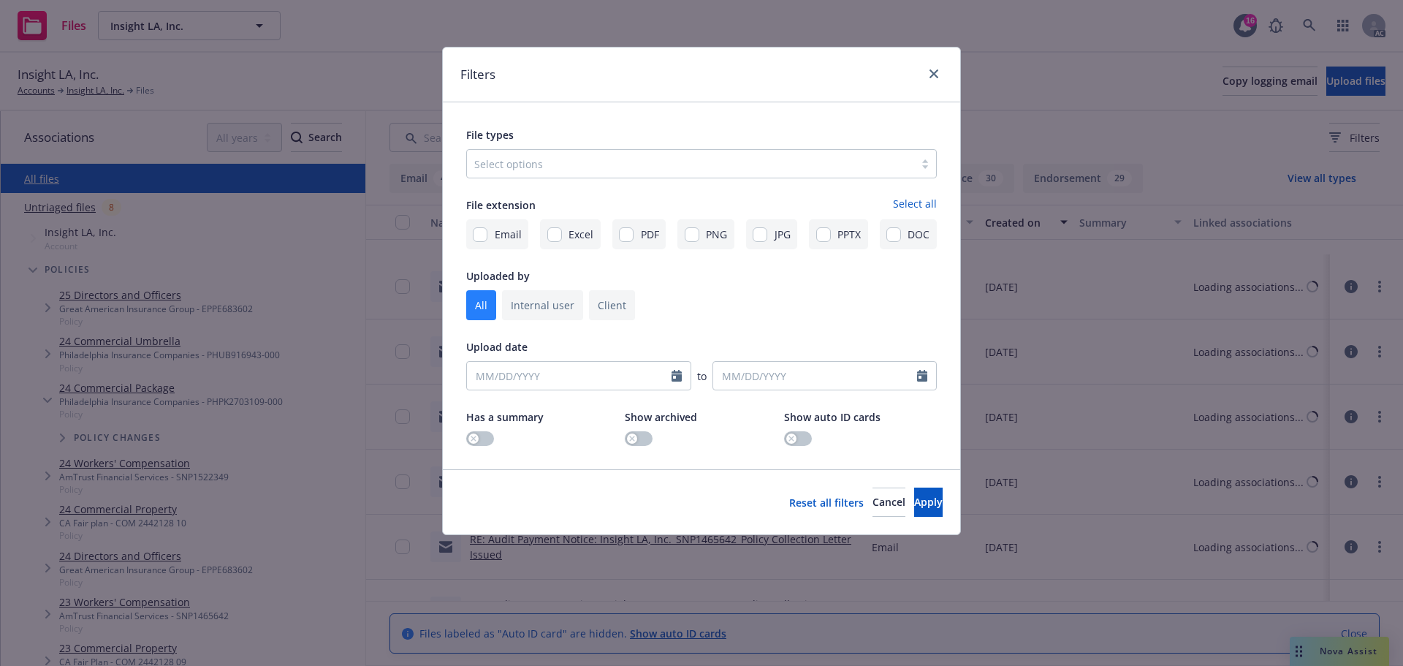
click at [757, 164] on div at bounding box center [690, 164] width 433 height 18
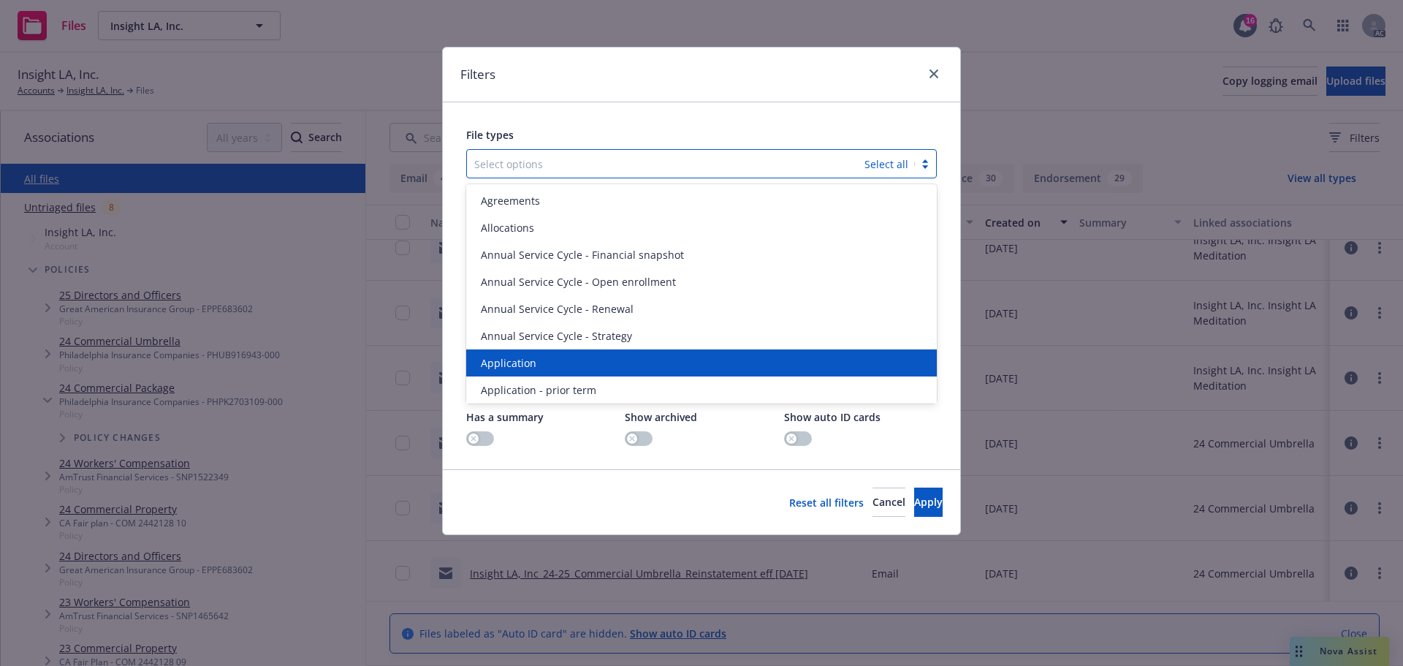
click at [575, 356] on div "Application" at bounding box center [701, 362] width 453 height 15
click at [575, 356] on span "Application - prior term" at bounding box center [538, 362] width 115 height 15
click at [575, 356] on div "Application - signed" at bounding box center [701, 362] width 453 height 15
click at [575, 382] on span "Application - unsigned" at bounding box center [536, 389] width 111 height 15
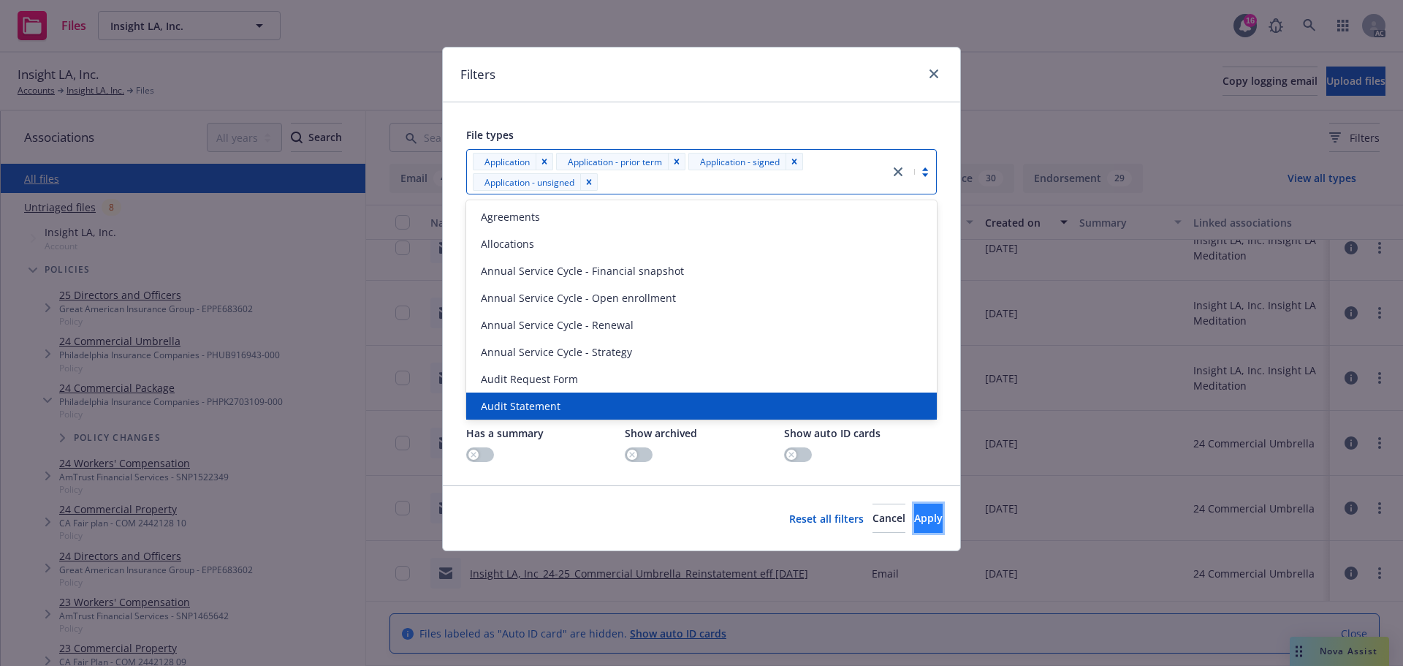
click at [914, 522] on span "Apply" at bounding box center [928, 518] width 28 height 14
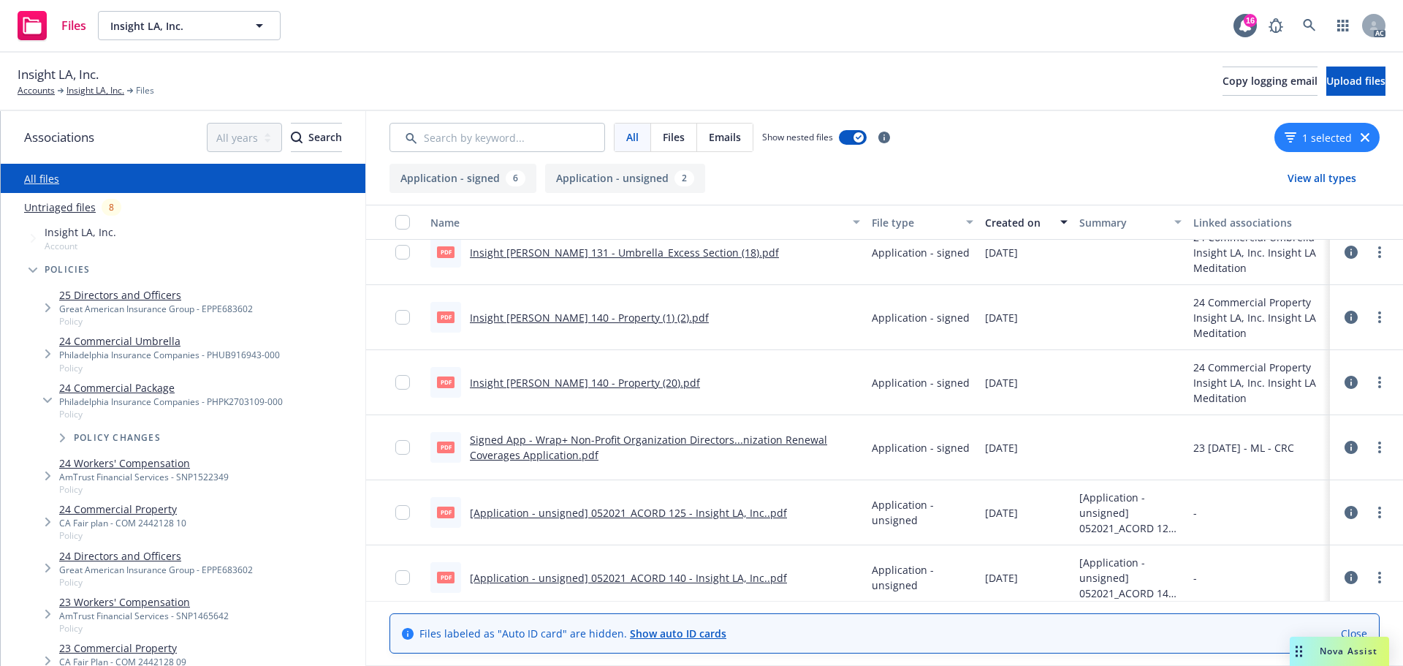
scroll to position [159, 0]
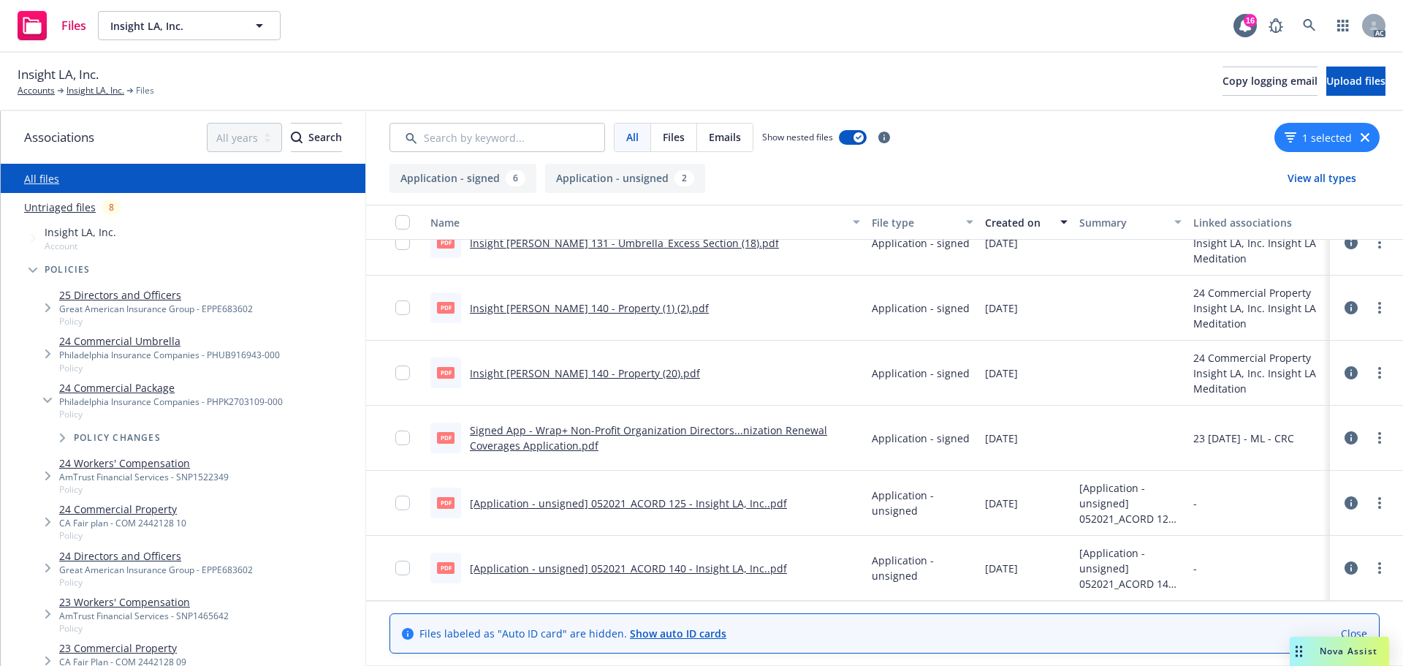
click at [1360, 134] on icon "button" at bounding box center [1364, 137] width 9 height 9
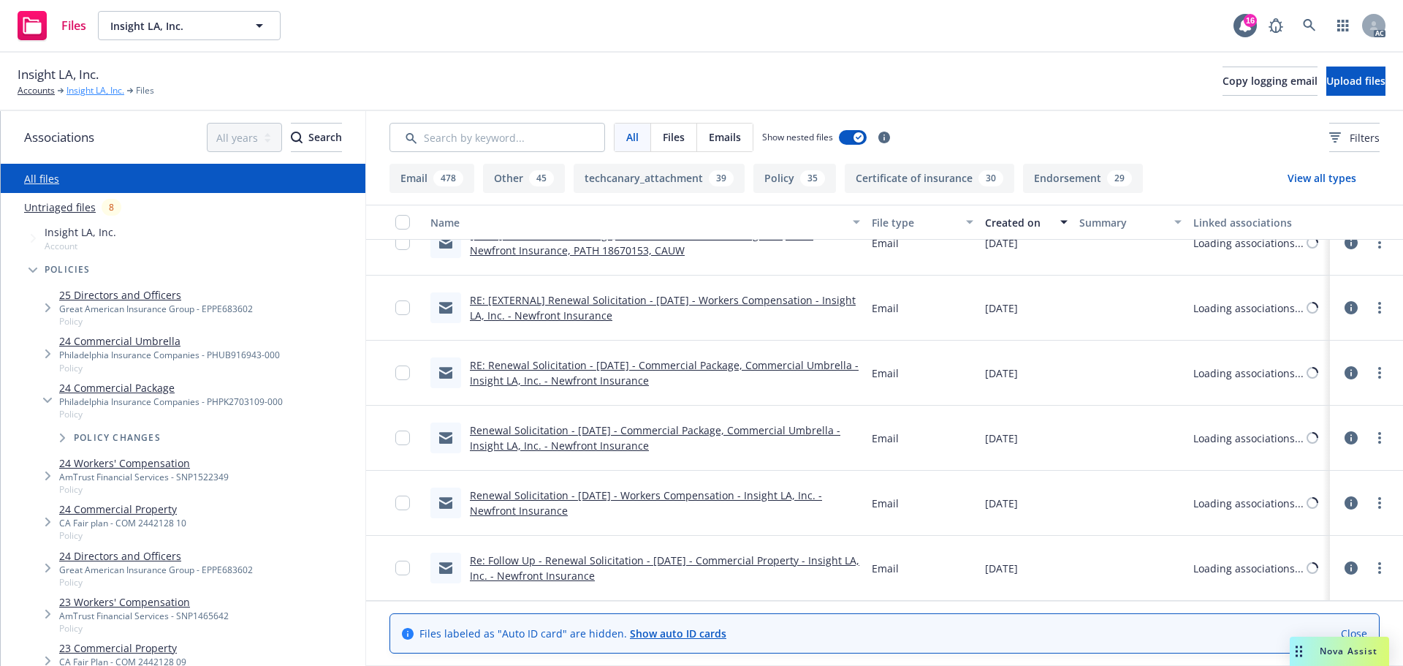
click at [89, 94] on link "Insight LA, Inc." at bounding box center [95, 90] width 58 height 13
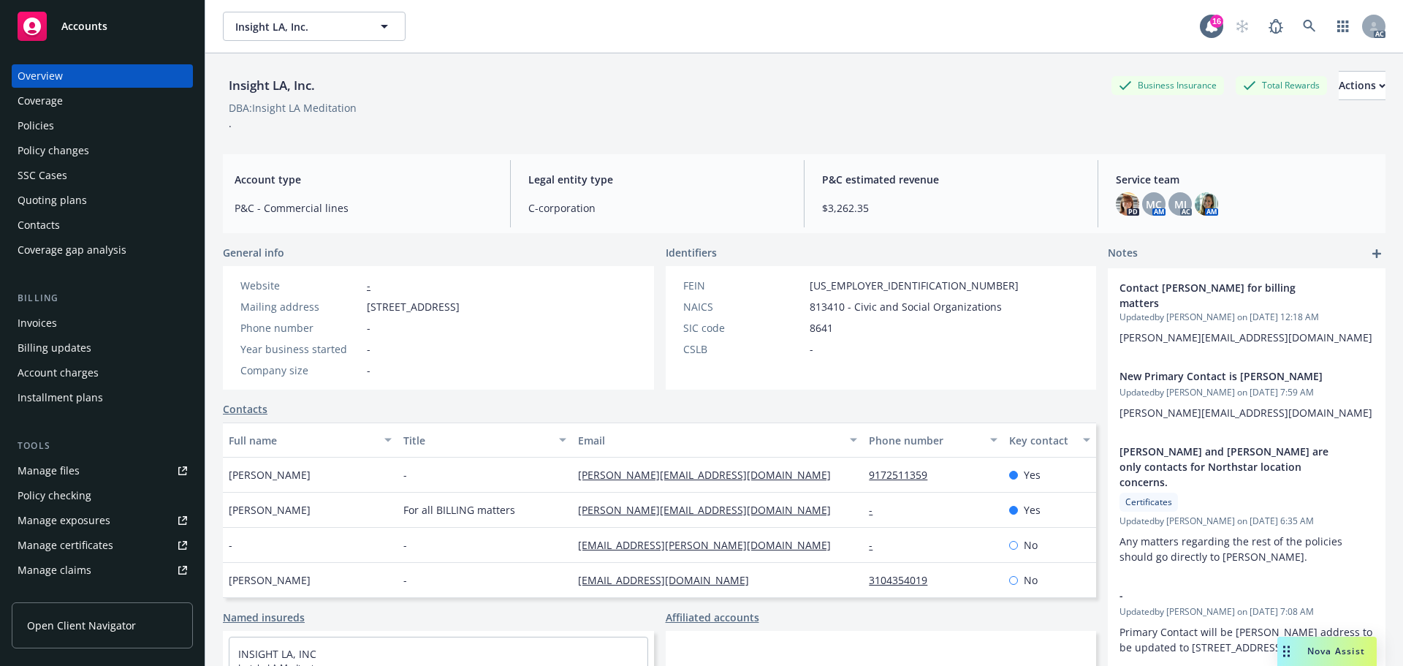
drag, startPoint x: 365, startPoint y: 306, endPoint x: 475, endPoint y: 305, distance: 109.6
click at [465, 305] on div "Mailing address 1430 Olympic Blvd, # B, Santa Monica, CA, 90404" at bounding box center [350, 306] width 231 height 15
copy span "1430 Olympic Blvd, # B"
drag, startPoint x: 584, startPoint y: 304, endPoint x: 571, endPoint y: 305, distance: 13.2
click at [465, 305] on div "Mailing address 1430 Olympic Blvd, # B, Santa Monica, CA, 90404" at bounding box center [350, 306] width 231 height 15
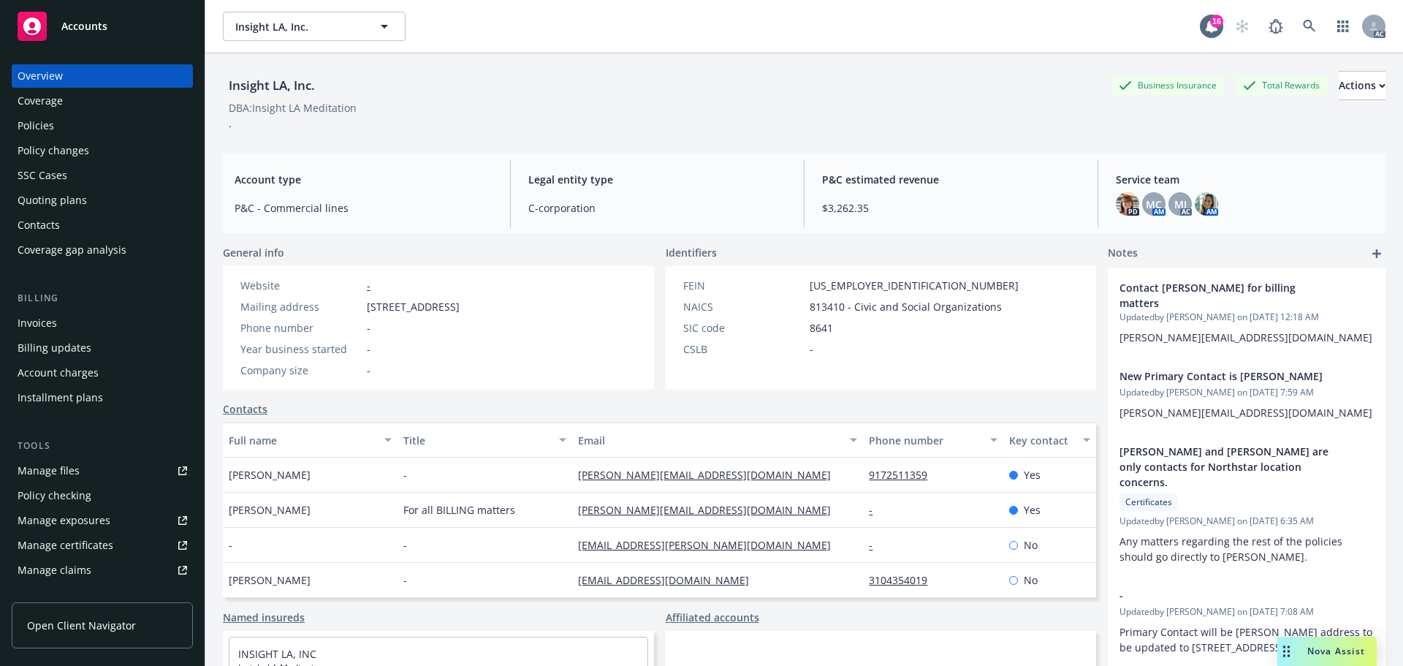
copy span "90404"
click at [625, 249] on div "General info" at bounding box center [438, 252] width 431 height 15
drag, startPoint x: 201, startPoint y: 522, endPoint x: 218, endPoint y: 511, distance: 20.3
click at [218, 511] on div "Insight LA, Inc. Business Insurance Total Rewards Actions DBA: Insight LA Medit…" at bounding box center [804, 386] width 1198 height 666
drag, startPoint x: 698, startPoint y: 514, endPoint x: 555, endPoint y: 518, distance: 144.0
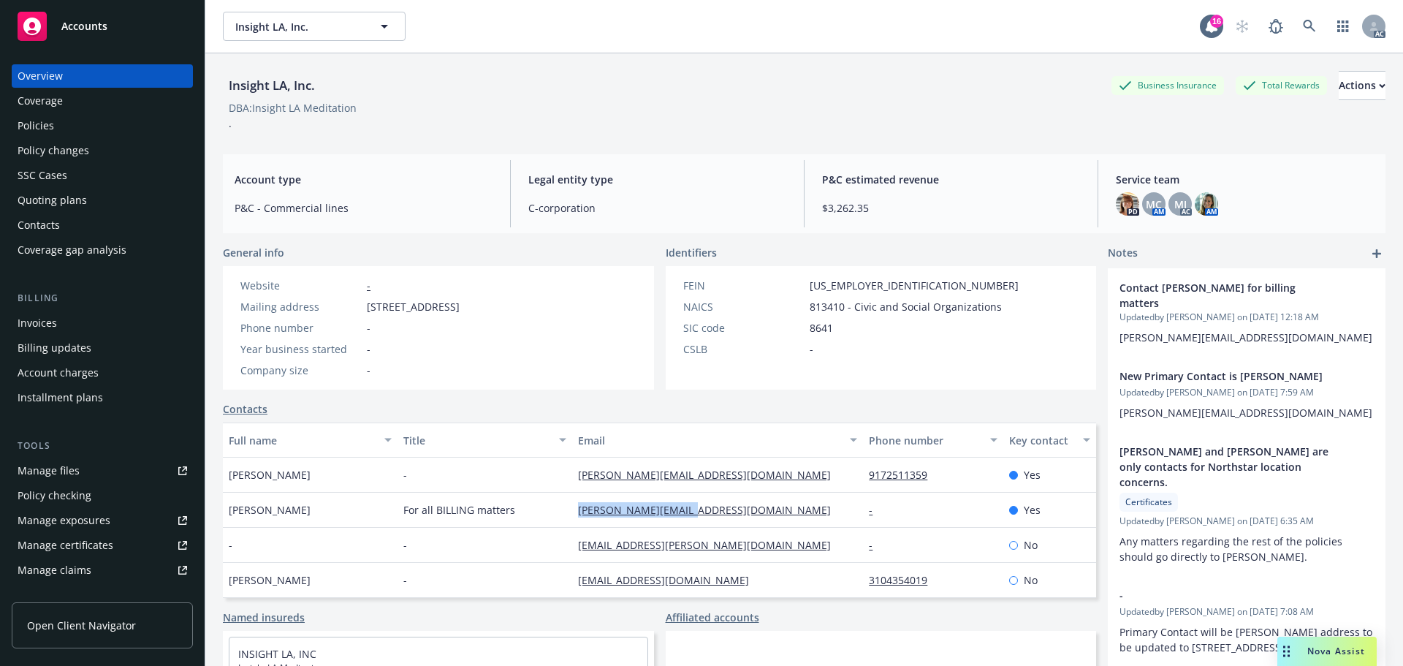
click at [555, 518] on div "Jackie Lopez For all BILLING matters jackie@tbkoffice.com - Yes" at bounding box center [659, 509] width 873 height 35
copy div "jackie@tbkoffice.com"
click at [80, 509] on div "Manage exposures" at bounding box center [64, 520] width 93 height 23
click at [63, 126] on div "Policies" at bounding box center [103, 125] width 170 height 23
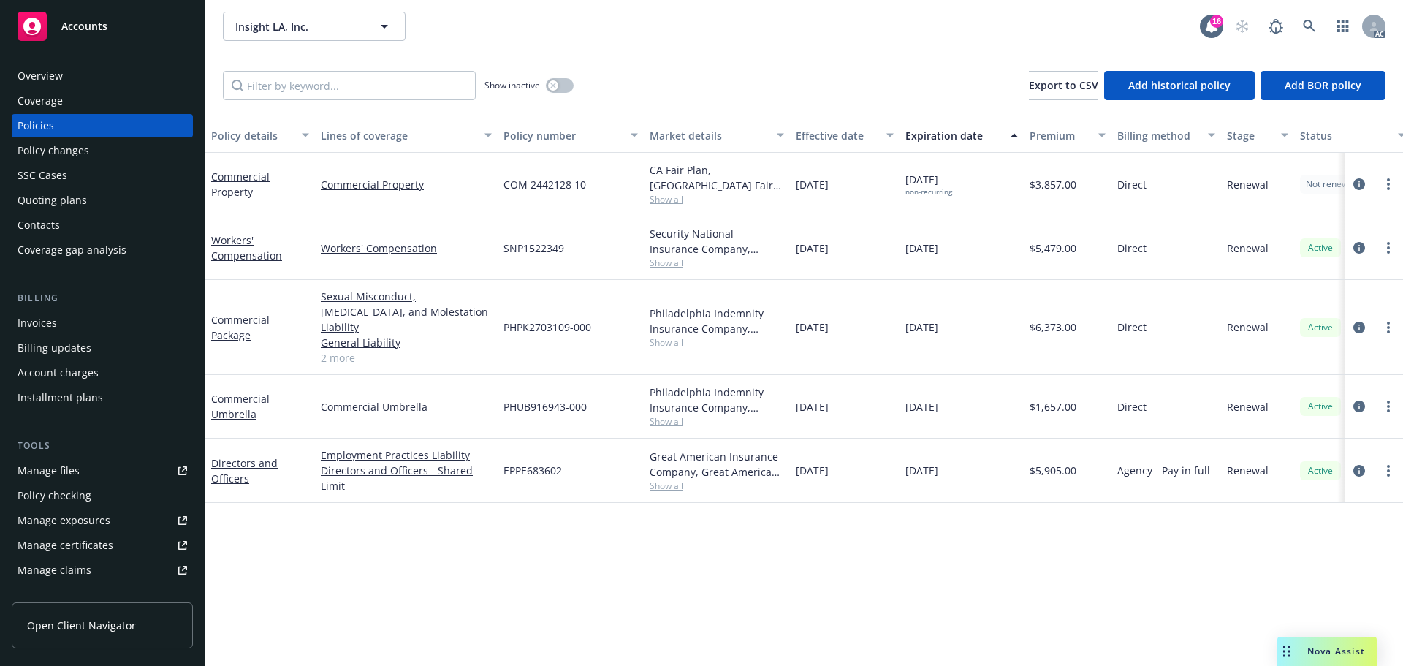
drag, startPoint x: 858, startPoint y: 303, endPoint x: 843, endPoint y: 305, distance: 15.4
click at [843, 305] on div "12/21/2024" at bounding box center [845, 327] width 110 height 95
click at [861, 312] on div "12/21/2024" at bounding box center [845, 327] width 110 height 95
drag, startPoint x: 866, startPoint y: 322, endPoint x: 827, endPoint y: 324, distance: 38.8
click at [827, 324] on div "12/21/2024" at bounding box center [845, 327] width 110 height 95
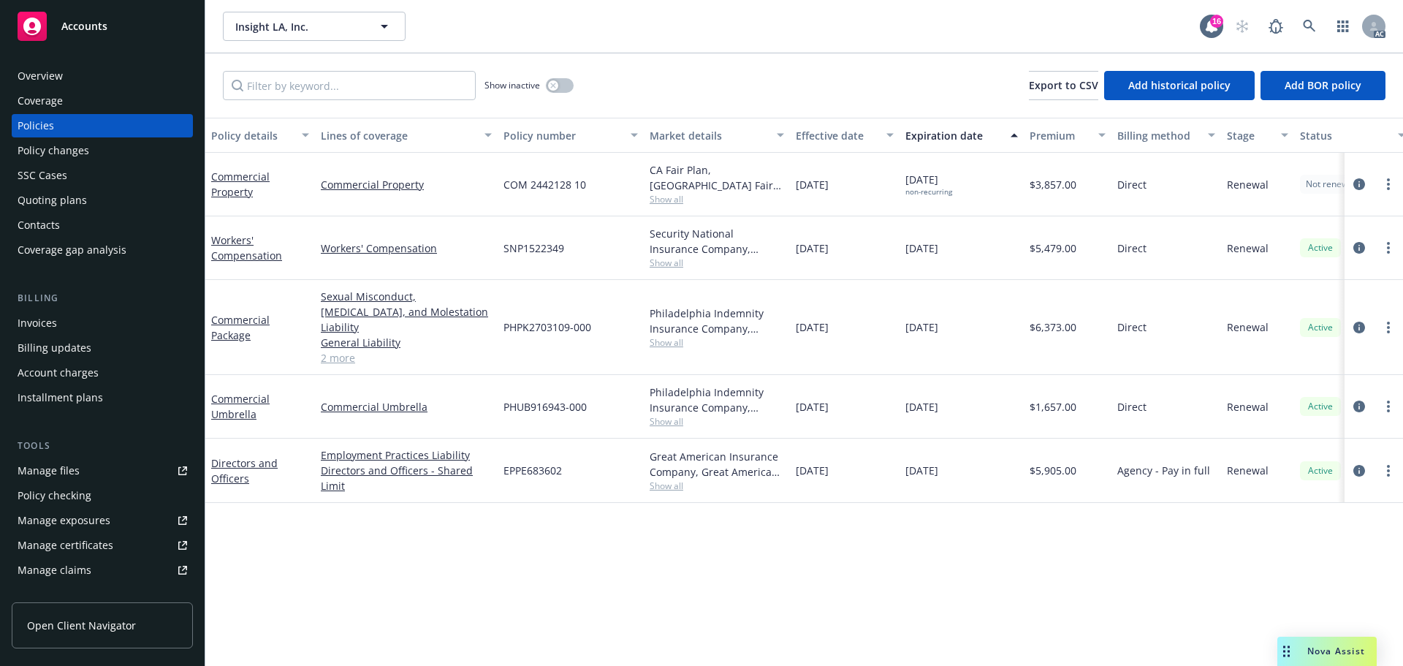
copy span "2024"
drag, startPoint x: 970, startPoint y: 325, endPoint x: 934, endPoint y: 326, distance: 35.1
click at [934, 326] on div "12/21/2025" at bounding box center [961, 327] width 124 height 95
copy span "2025"
click at [683, 336] on span "Show all" at bounding box center [717, 342] width 134 height 12
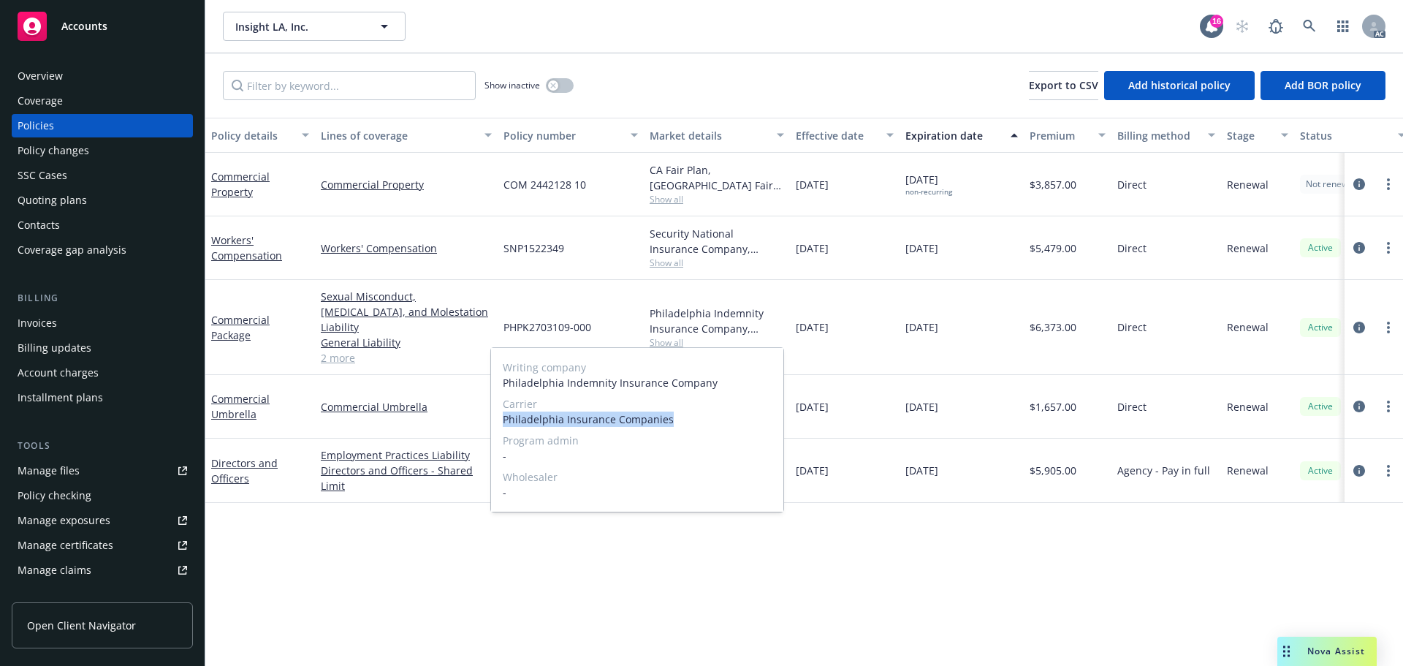
drag, startPoint x: 503, startPoint y: 422, endPoint x: 708, endPoint y: 419, distance: 205.3
click at [708, 419] on span "Philadelphia Insurance Companies" at bounding box center [637, 418] width 269 height 15
copy span "Philadelphia Insurance Companies"
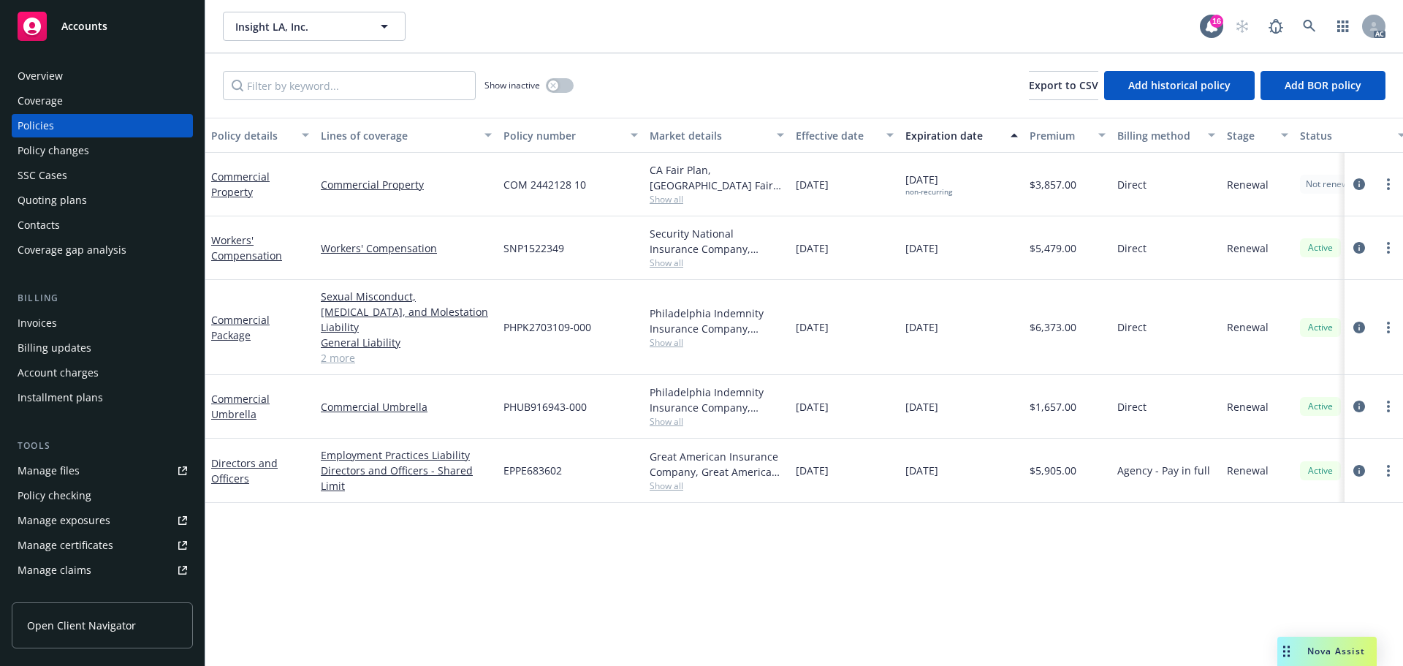
click at [953, 408] on div "12/21/2025" at bounding box center [961, 407] width 124 height 64
drag, startPoint x: 571, startPoint y: 328, endPoint x: 506, endPoint y: 331, distance: 65.1
click at [506, 331] on div "PHPK2703109-000" at bounding box center [571, 327] width 146 height 95
copy span "PHPK2703109-000"
click at [1037, 331] on div "$6,373.00" at bounding box center [1068, 327] width 88 height 95
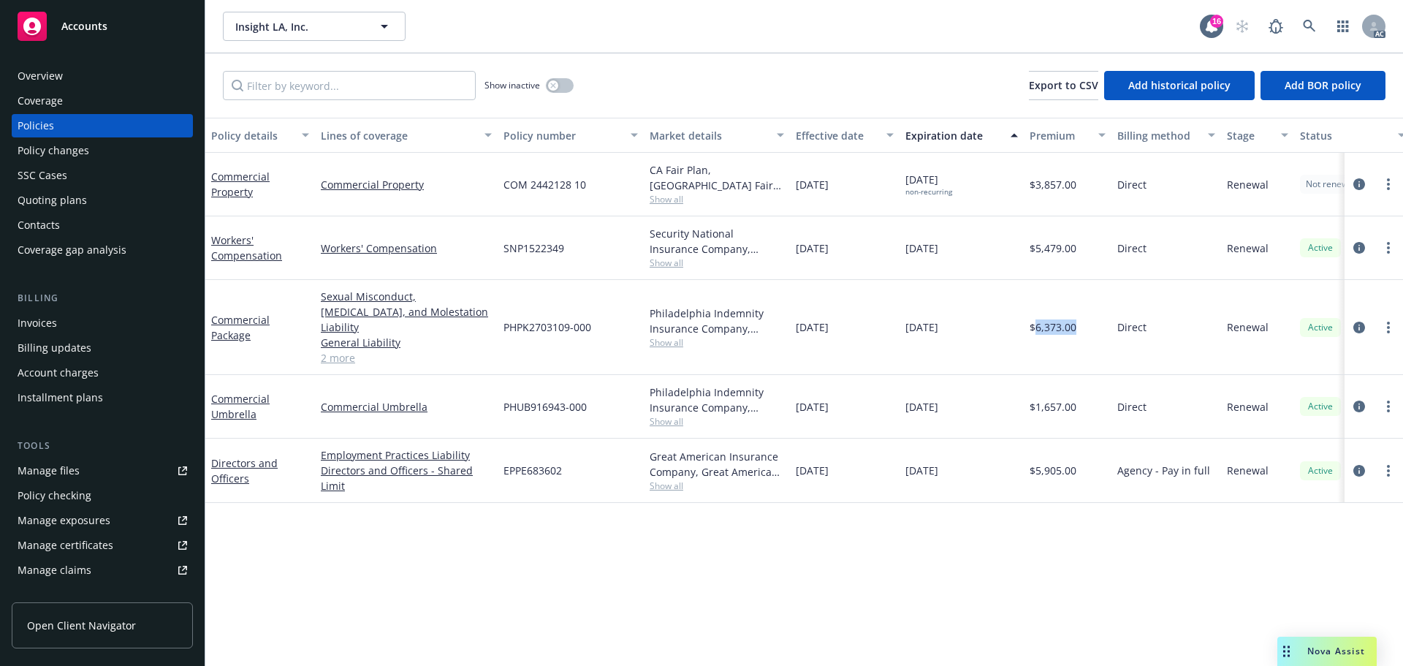
copy span "6,373.00"
drag, startPoint x: 883, startPoint y: 320, endPoint x: 797, endPoint y: 333, distance: 87.2
click at [797, 333] on div "12/21/2024" at bounding box center [845, 327] width 110 height 95
copy span "12/21/2024"
drag, startPoint x: 981, startPoint y: 324, endPoint x: 899, endPoint y: 324, distance: 82.6
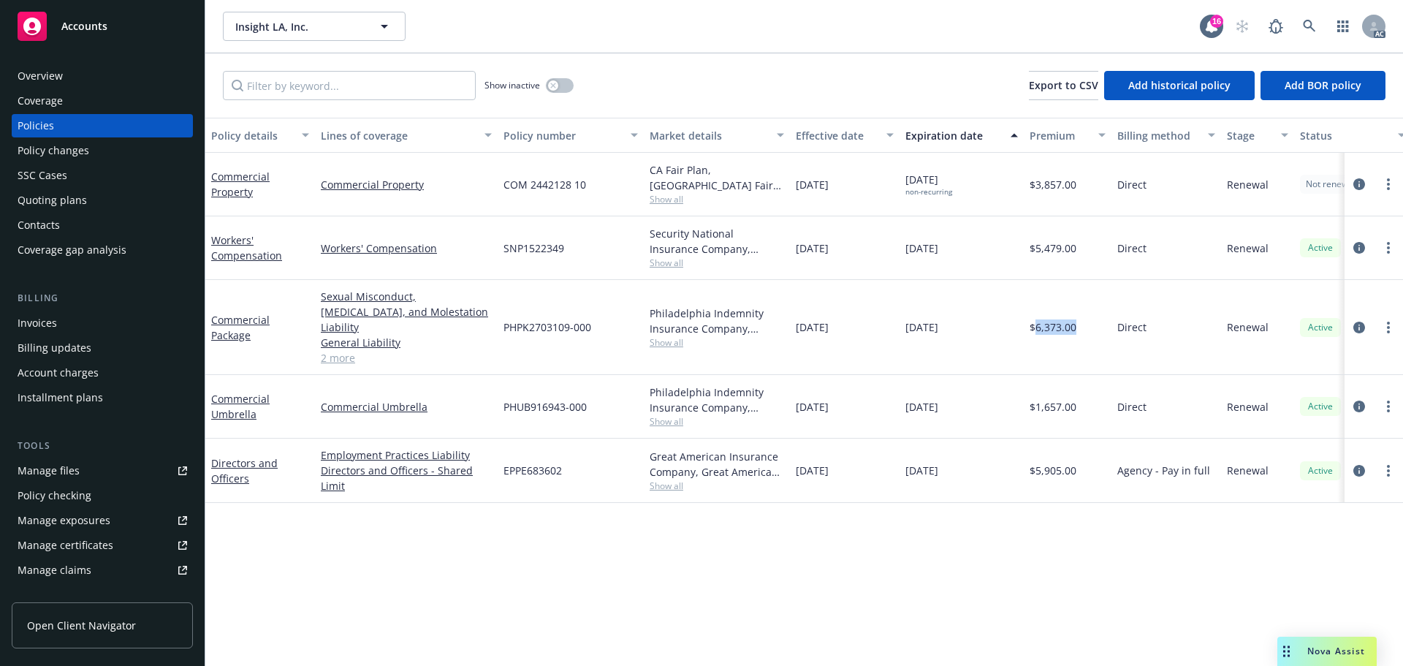
click at [899, 324] on div "Commercial Package Sexual Misconduct, Physical Abuse, and Molestation Liability…" at bounding box center [910, 327] width 1410 height 95
copy div "12/21/2025"
click at [679, 336] on span "Show all" at bounding box center [717, 342] width 134 height 12
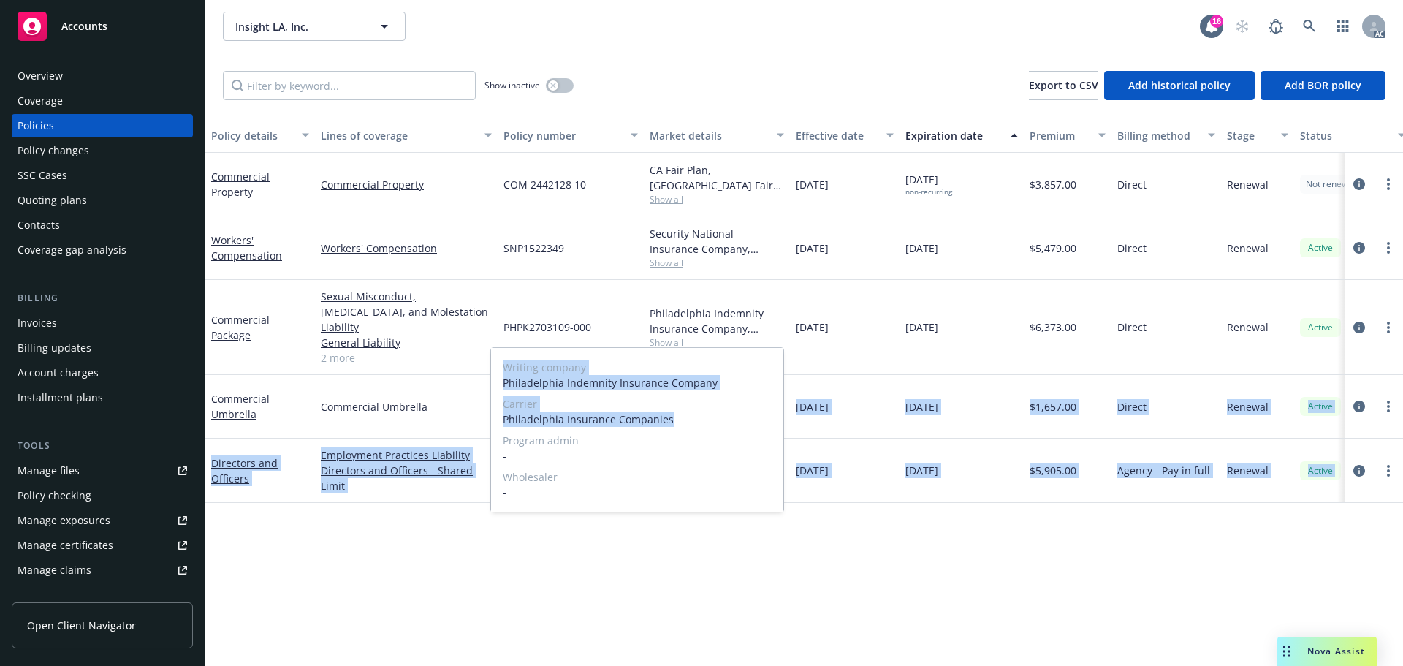
drag, startPoint x: 680, startPoint y: 424, endPoint x: 489, endPoint y: 418, distance: 191.5
click at [489, 418] on body "Accounts Overview Coverage Policies Policy changes SSC Cases Quoting plans Cont…" at bounding box center [701, 333] width 1403 height 666
click at [498, 416] on div "Writing company Philadelphia Indemnity Insurance Company Carrier Philadelphia I…" at bounding box center [637, 430] width 292 height 164
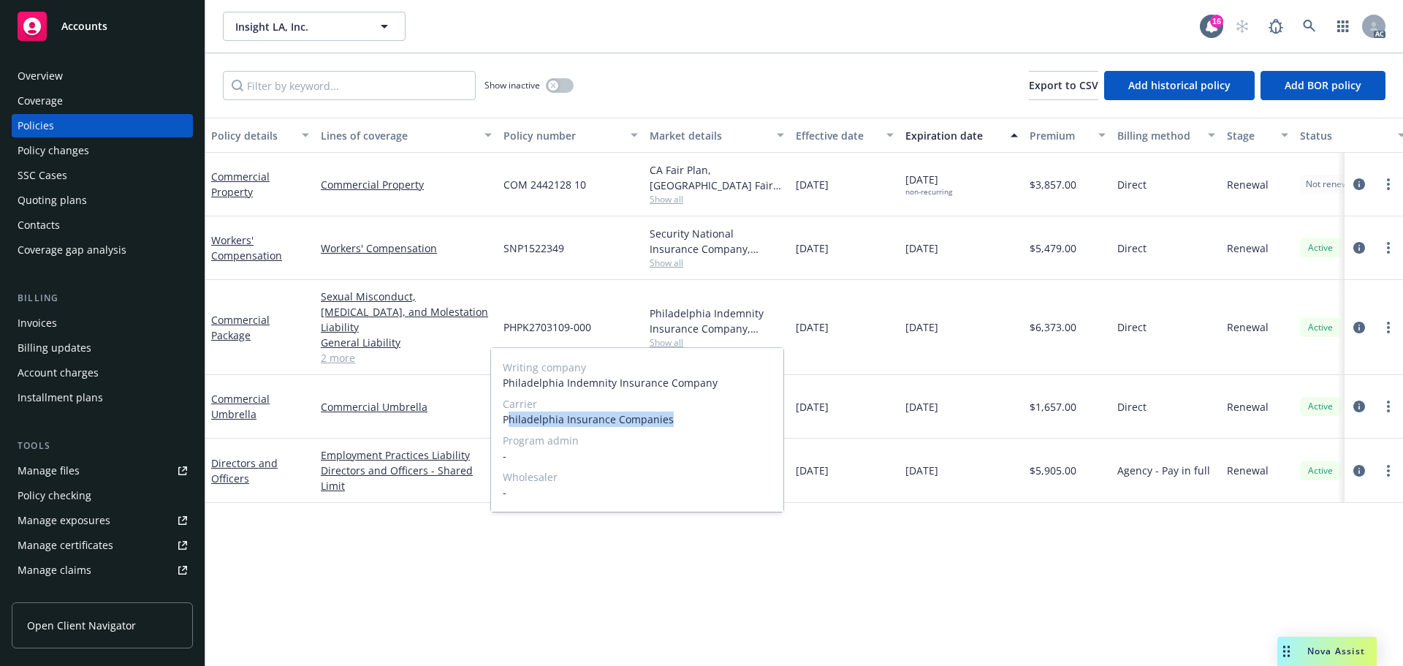
drag, startPoint x: 506, startPoint y: 416, endPoint x: 682, endPoint y: 416, distance: 175.4
click at [682, 416] on span "Philadelphia Insurance Companies" at bounding box center [637, 418] width 269 height 15
click at [675, 419] on span "Philadelphia Insurance Companies" at bounding box center [637, 418] width 269 height 15
drag, startPoint x: 693, startPoint y: 420, endPoint x: 498, endPoint y: 425, distance: 195.1
click at [498, 425] on div "Writing company Philadelphia Indemnity Insurance Company Carrier Philadelphia I…" at bounding box center [637, 430] width 292 height 164
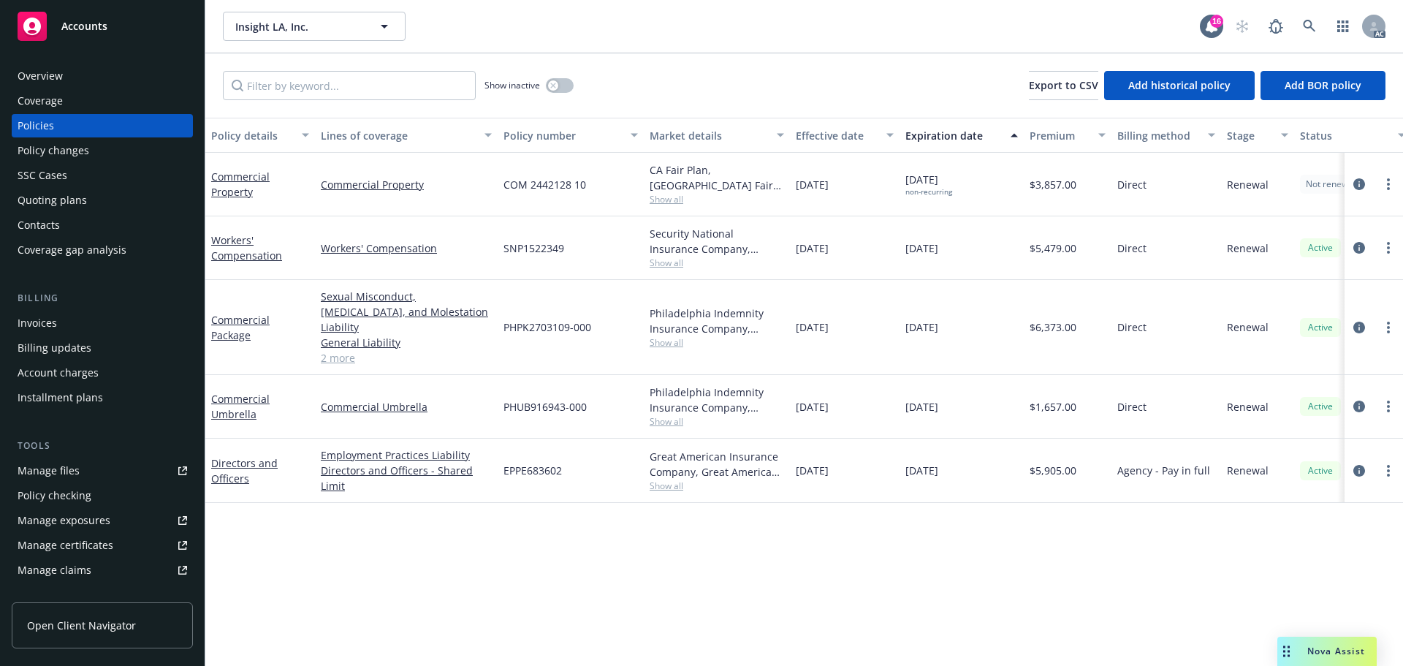
click at [1061, 444] on div "$5,905.00" at bounding box center [1068, 470] width 88 height 64
drag, startPoint x: 606, startPoint y: 317, endPoint x: 501, endPoint y: 327, distance: 105.0
click at [501, 327] on div "PHPK2703109-000" at bounding box center [571, 327] width 146 height 95
drag, startPoint x: 1085, startPoint y: 308, endPoint x: 1036, endPoint y: 327, distance: 52.5
click at [1036, 327] on div "$6,373.00" at bounding box center [1068, 327] width 88 height 95
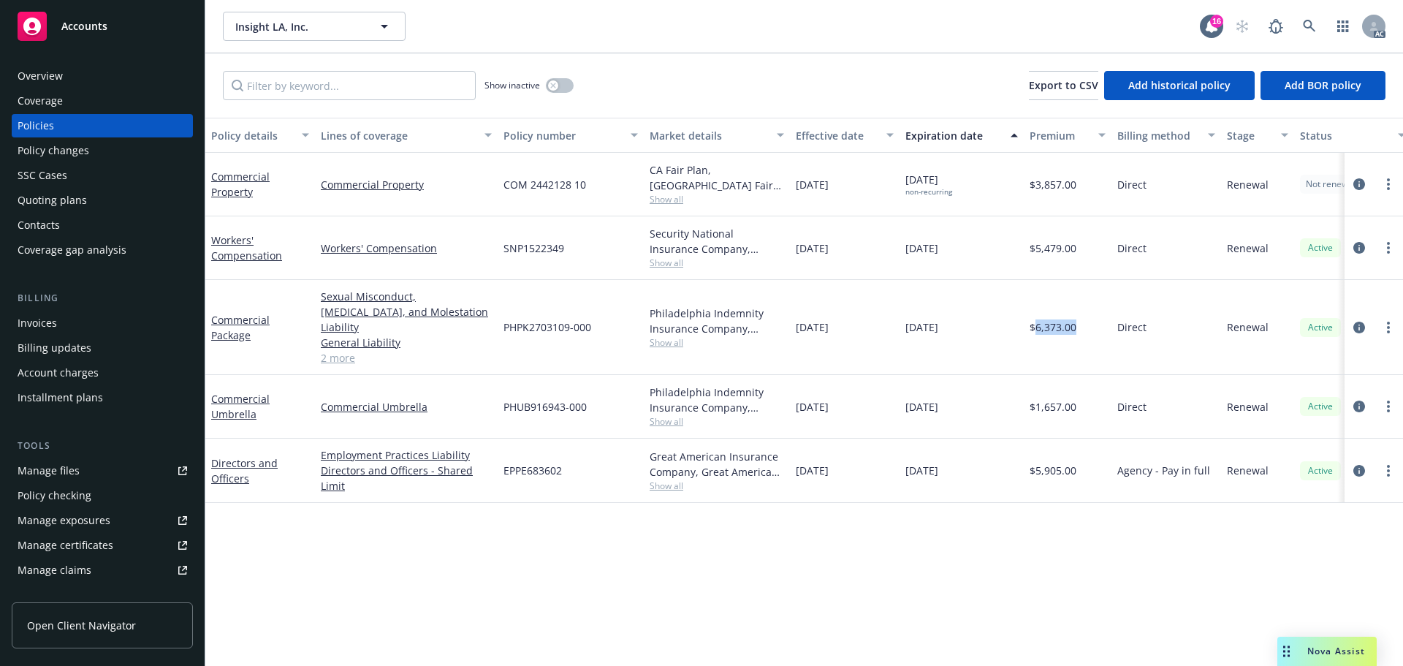
drag, startPoint x: 861, startPoint y: 315, endPoint x: 791, endPoint y: 324, distance: 70.8
click at [791, 324] on div "12/21/2024" at bounding box center [845, 327] width 110 height 95
drag, startPoint x: 899, startPoint y: 312, endPoint x: 887, endPoint y: 315, distance: 12.0
click at [887, 315] on div "Commercial Package Sexual Misconduct, Physical Abuse, and Molestation Liability…" at bounding box center [910, 327] width 1410 height 95
click at [938, 399] on span "12/21/2025" at bounding box center [921, 406] width 33 height 15
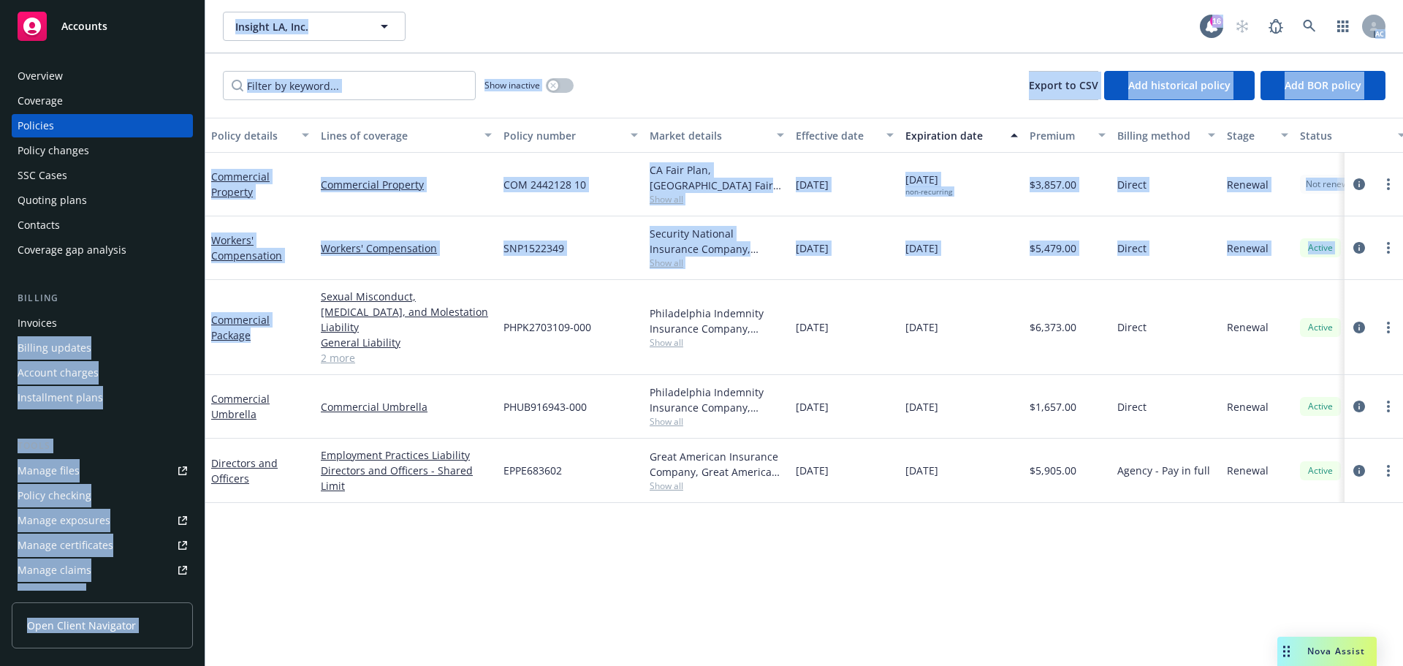
drag, startPoint x: 280, startPoint y: 333, endPoint x: 224, endPoint y: 319, distance: 57.4
click at [210, 313] on div "Commercial Package" at bounding box center [260, 327] width 110 height 95
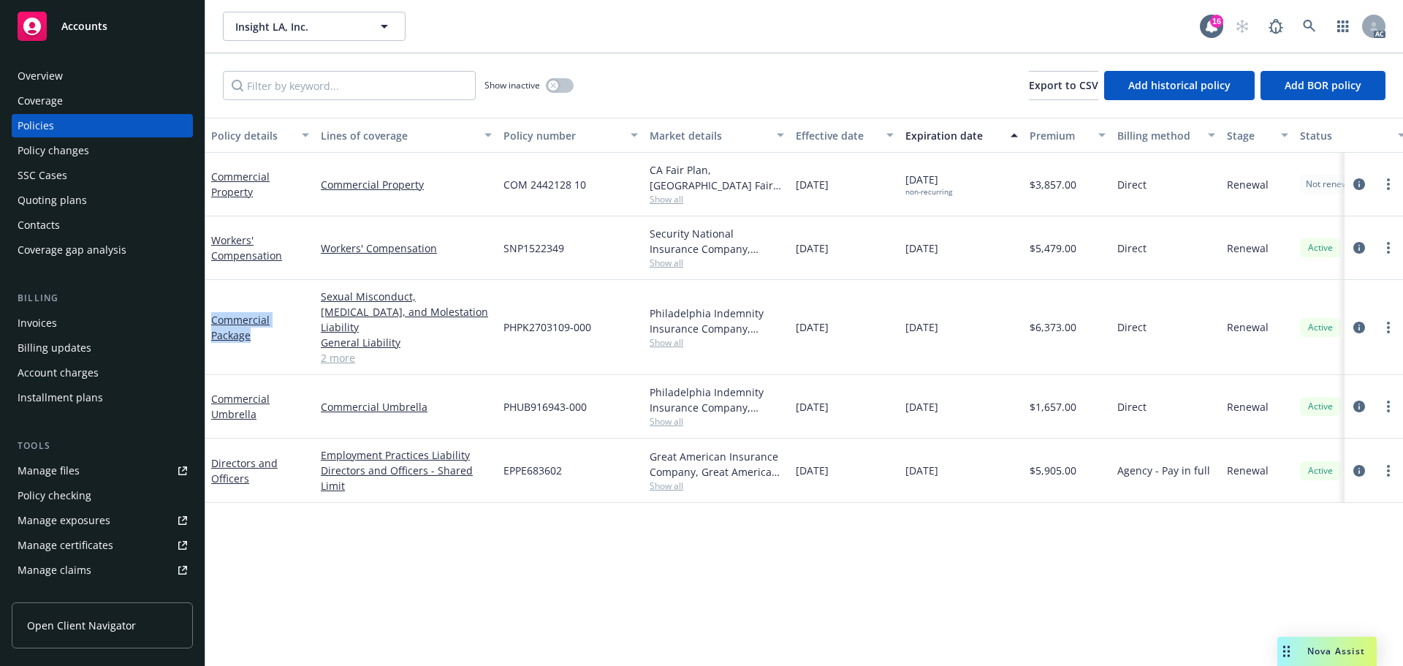
click at [284, 349] on div "Commercial Package" at bounding box center [260, 327] width 110 height 95
drag, startPoint x: 267, startPoint y: 337, endPoint x: 209, endPoint y: 309, distance: 64.7
click at [209, 309] on div "Commercial Package" at bounding box center [260, 327] width 110 height 95
click at [548, 94] on div "Show inactive" at bounding box center [528, 85] width 89 height 29
click at [563, 91] on button "button" at bounding box center [560, 85] width 28 height 15
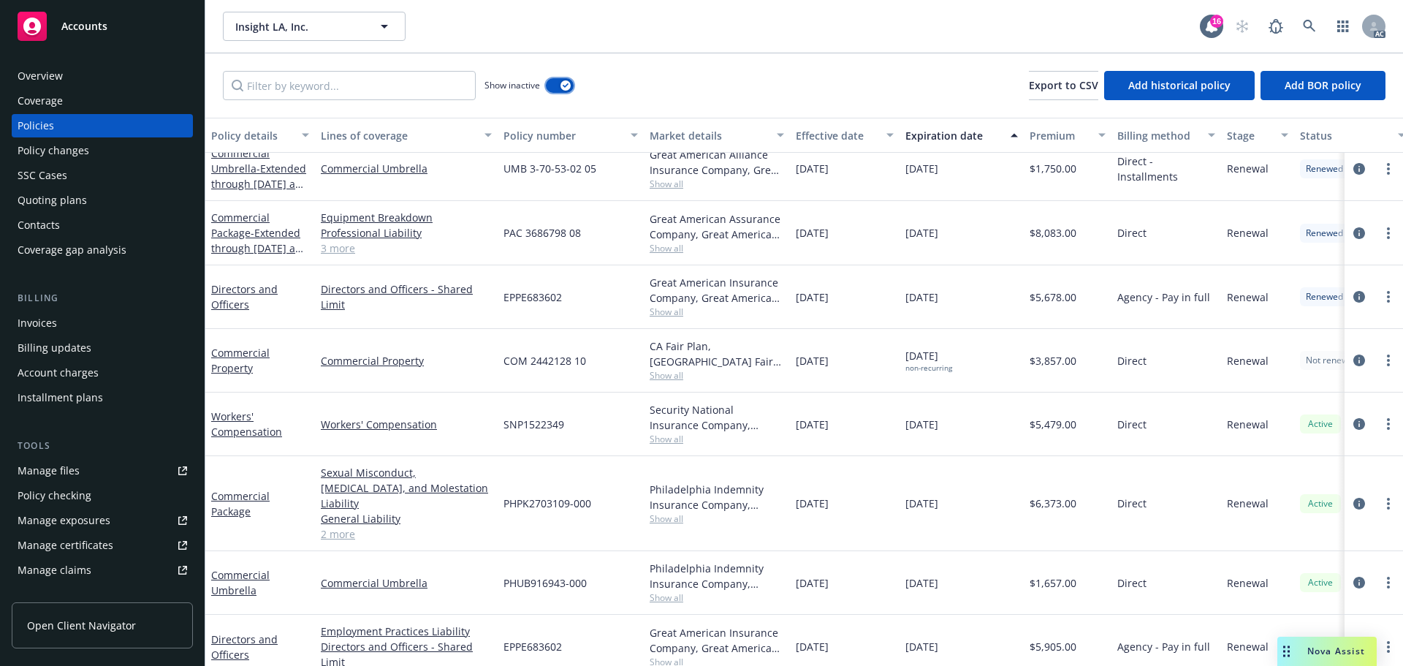
scroll to position [1374, 0]
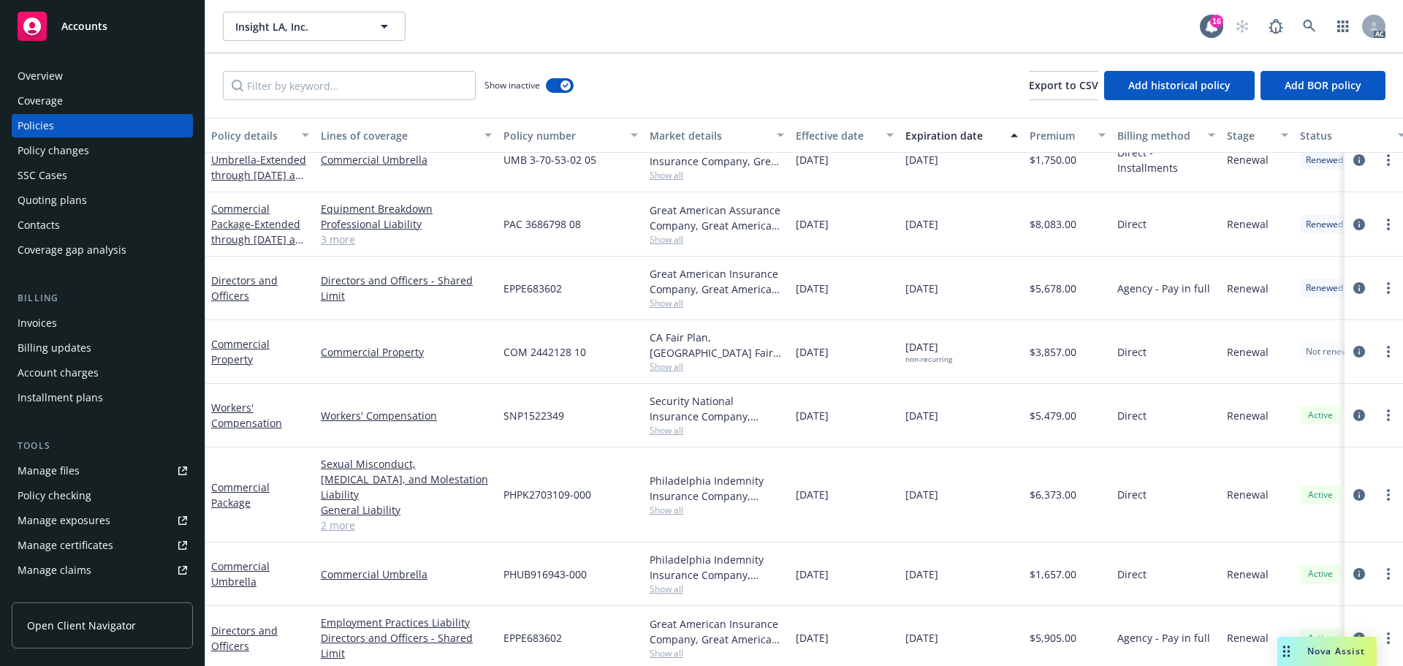
click at [825, 232] on div "10/12/2023" at bounding box center [845, 224] width 110 height 64
drag, startPoint x: 972, startPoint y: 221, endPoint x: 1061, endPoint y: 245, distance: 92.3
click at [937, 227] on div "12/21/2024" at bounding box center [961, 224] width 124 height 64
click at [663, 243] on span "Show all" at bounding box center [717, 239] width 134 height 12
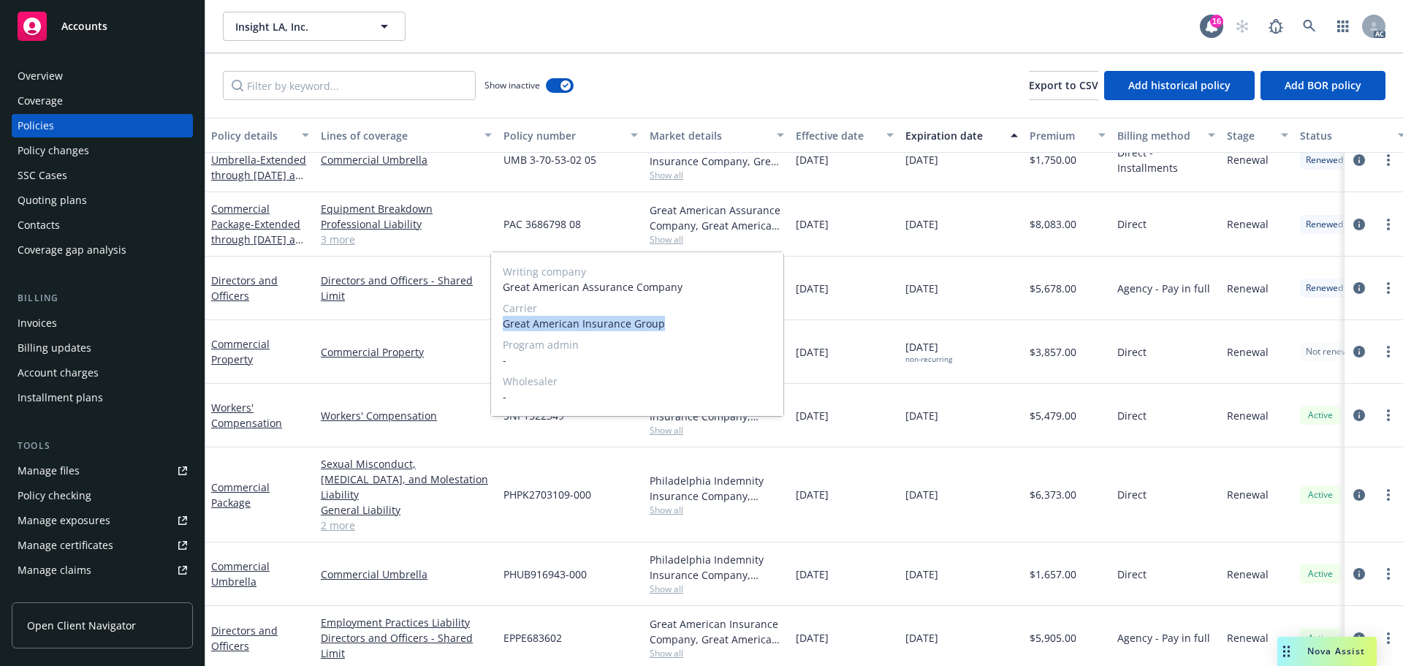
drag, startPoint x: 498, startPoint y: 321, endPoint x: 687, endPoint y: 329, distance: 189.4
click at [687, 329] on div "Writing company Great American Assurance Company Carrier Great American Insuran…" at bounding box center [637, 334] width 292 height 164
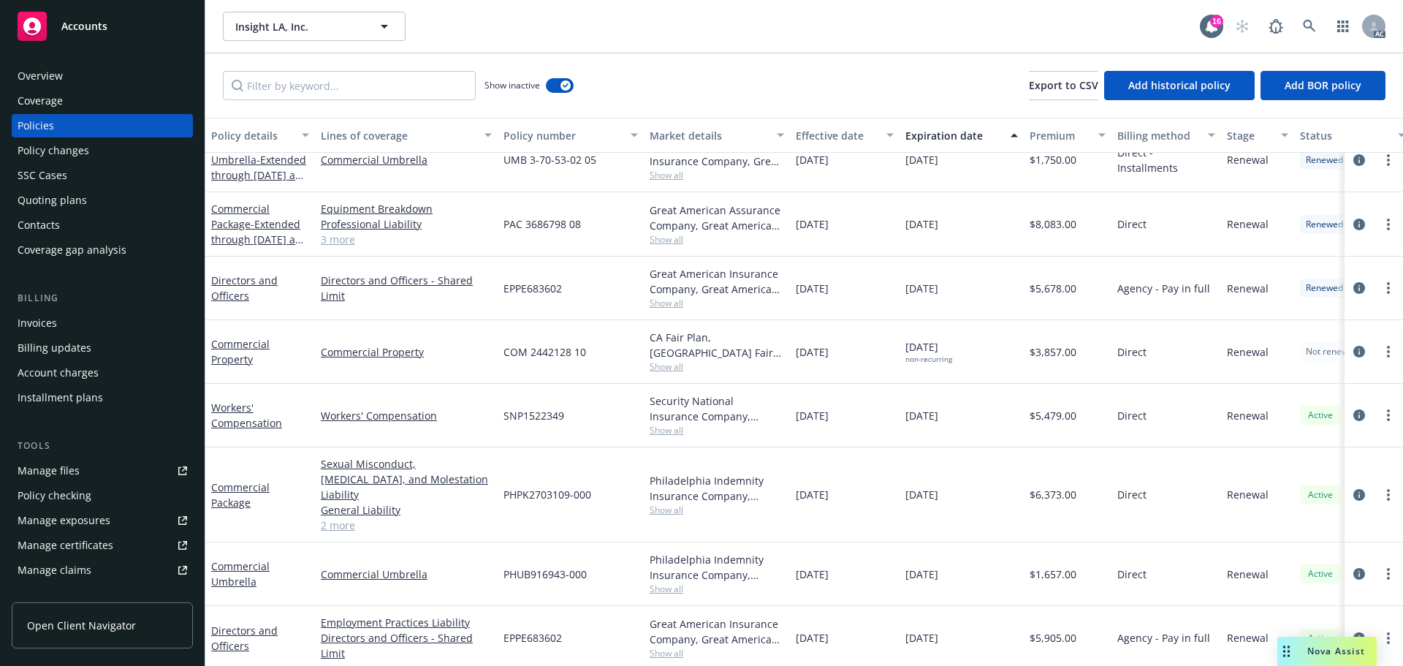
click at [850, 339] on div "10/17/2024" at bounding box center [845, 352] width 110 height 64
drag, startPoint x: 606, startPoint y: 232, endPoint x: 503, endPoint y: 233, distance: 103.0
click at [503, 233] on div "PAC 3686798 08" at bounding box center [571, 224] width 146 height 64
drag, startPoint x: 1053, startPoint y: 228, endPoint x: 1036, endPoint y: 231, distance: 17.1
click at [1036, 231] on span "$8,083.00" at bounding box center [1052, 223] width 47 height 15
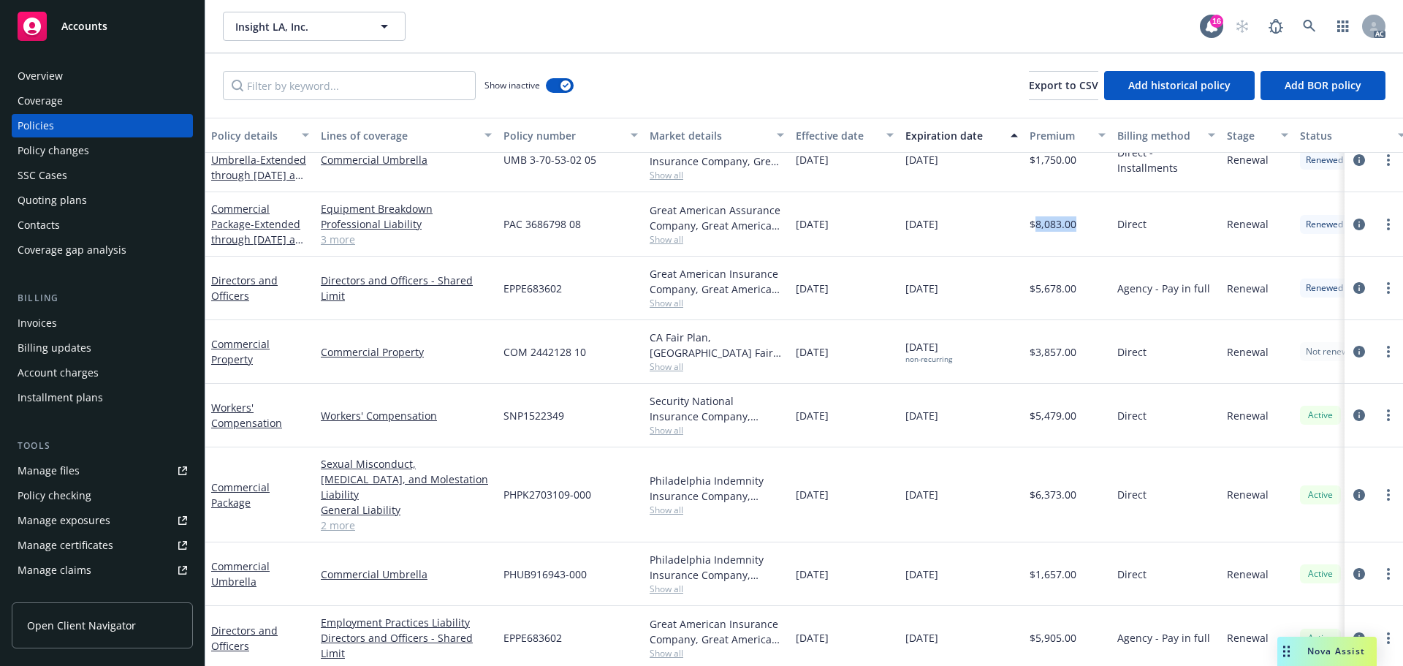
drag, startPoint x: 1084, startPoint y: 229, endPoint x: 1038, endPoint y: 227, distance: 46.8
click at [1038, 227] on div "$8,083.00" at bounding box center [1068, 224] width 88 height 64
drag, startPoint x: 826, startPoint y: 235, endPoint x: 790, endPoint y: 235, distance: 36.5
click at [790, 235] on div "10/12/2023" at bounding box center [845, 224] width 110 height 64
drag, startPoint x: 951, startPoint y: 224, endPoint x: 899, endPoint y: 221, distance: 51.2
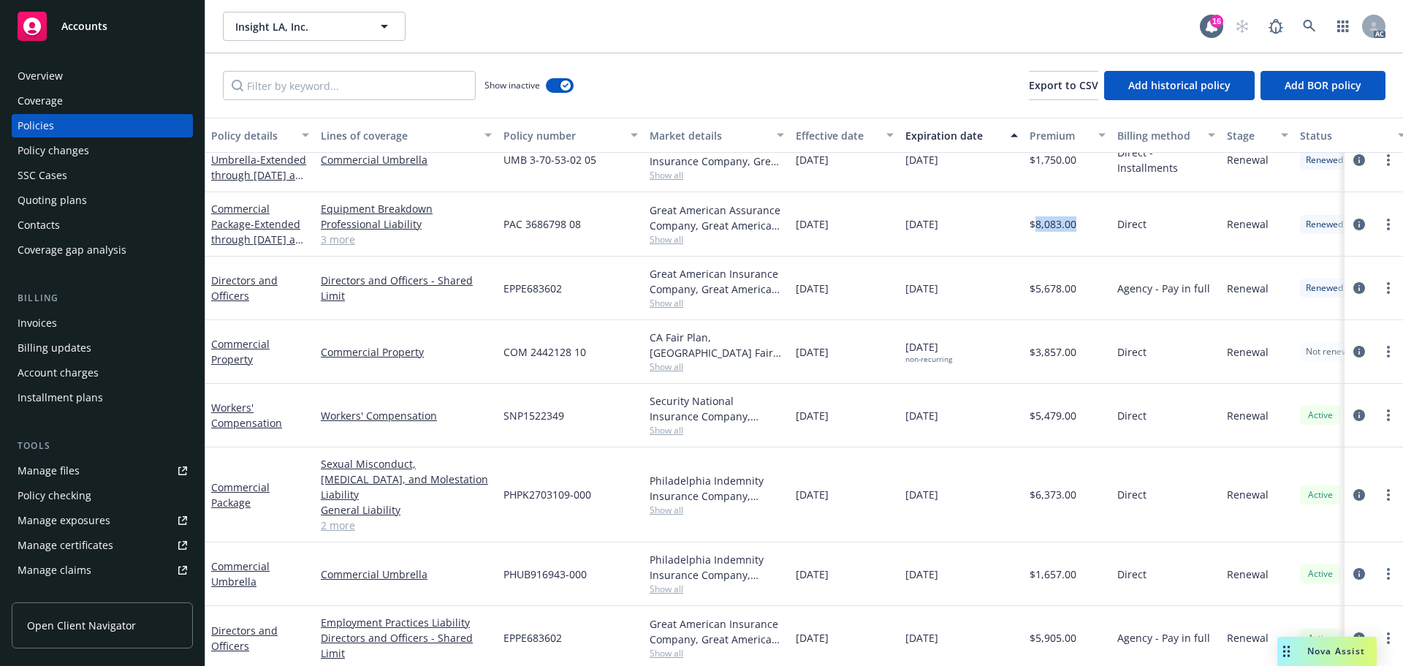
click at [899, 221] on div "12/21/2024" at bounding box center [961, 224] width 124 height 64
click at [671, 243] on span "Show all" at bounding box center [717, 239] width 134 height 12
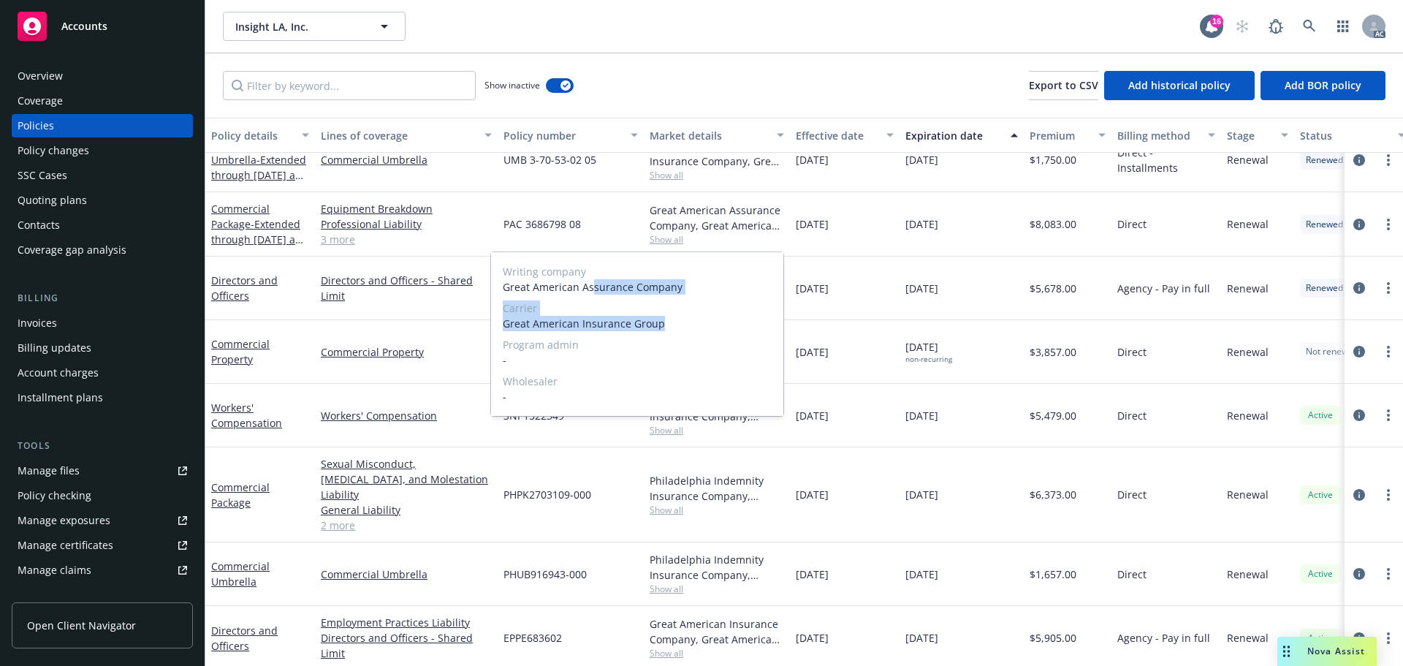
drag, startPoint x: 682, startPoint y: 325, endPoint x: 626, endPoint y: 276, distance: 74.6
click at [593, 296] on div "Writing company Great American Assurance Company Carrier Great American Insuran…" at bounding box center [637, 334] width 292 height 164
click at [676, 319] on span "Great American Insurance Group" at bounding box center [637, 323] width 269 height 15
drag, startPoint x: 688, startPoint y: 324, endPoint x: 498, endPoint y: 331, distance: 190.8
click at [498, 331] on div "Writing company Great American Assurance Company Carrier Great American Insuran…" at bounding box center [637, 334] width 292 height 164
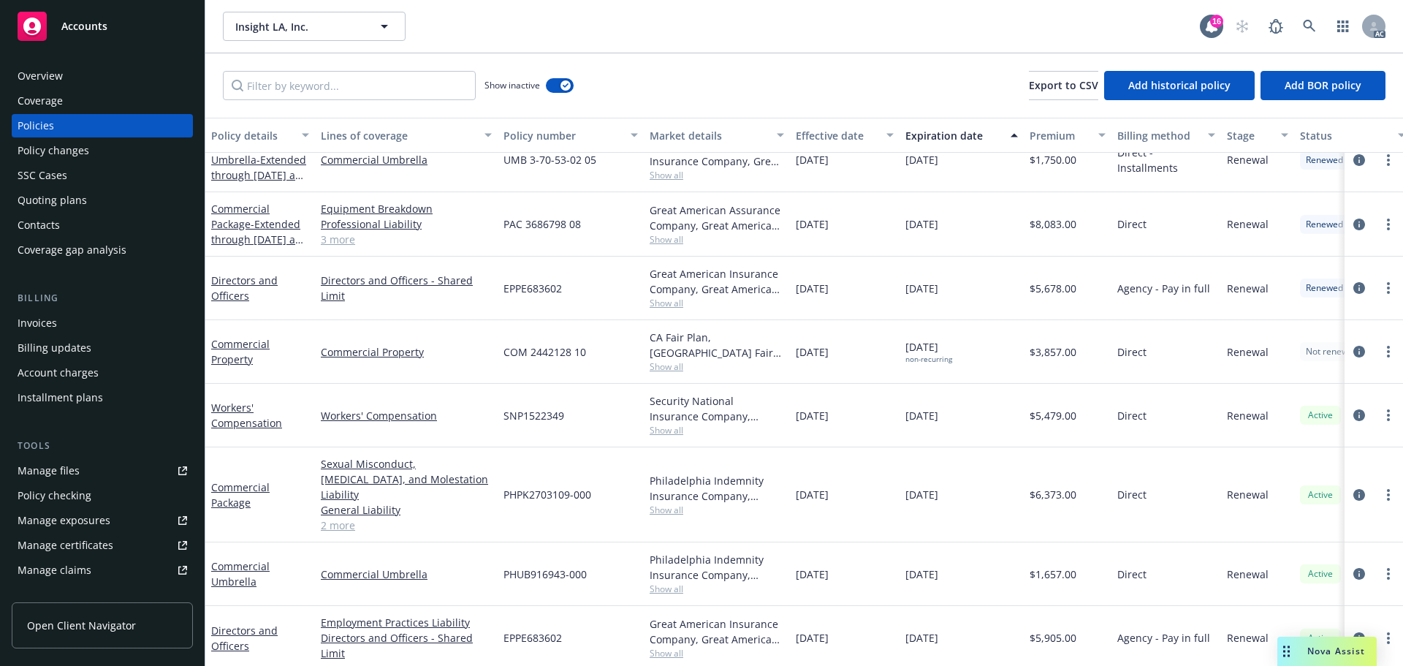
drag, startPoint x: 867, startPoint y: 346, endPoint x: 770, endPoint y: 313, distance: 102.6
click at [867, 346] on div "10/17/2024" at bounding box center [845, 352] width 110 height 64
drag, startPoint x: 570, startPoint y: 224, endPoint x: 502, endPoint y: 223, distance: 68.0
click at [502, 223] on div "PAC 3686798 08" at bounding box center [571, 224] width 146 height 64
drag, startPoint x: 1094, startPoint y: 224, endPoint x: 1038, endPoint y: 229, distance: 56.6
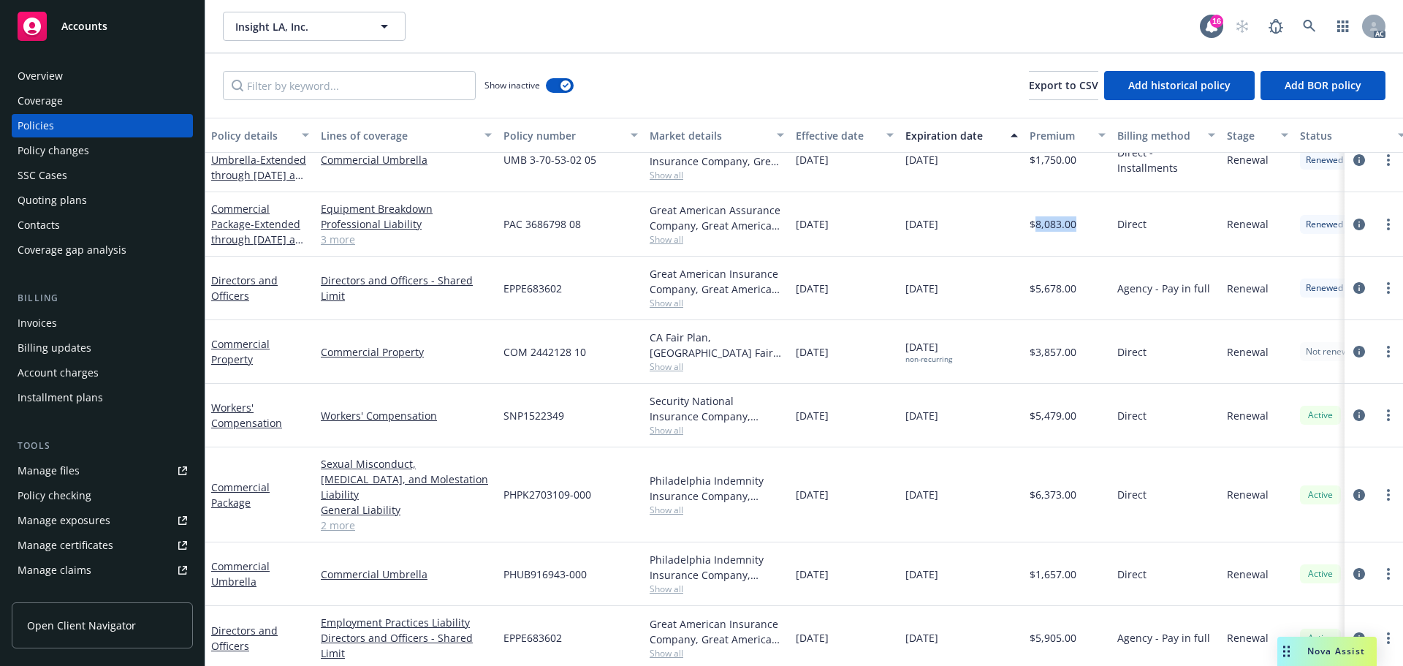
click at [1038, 229] on div "$8,083.00" at bounding box center [1068, 224] width 88 height 64
drag, startPoint x: 868, startPoint y: 231, endPoint x: 796, endPoint y: 232, distance: 72.3
click at [796, 232] on div "10/12/2023" at bounding box center [845, 224] width 110 height 64
drag, startPoint x: 972, startPoint y: 222, endPoint x: 891, endPoint y: 224, distance: 81.1
click at [891, 224] on div "Commercial Package - Extended through 12/21/2024 and will be Non-Renewed Equipm…" at bounding box center [910, 224] width 1410 height 64
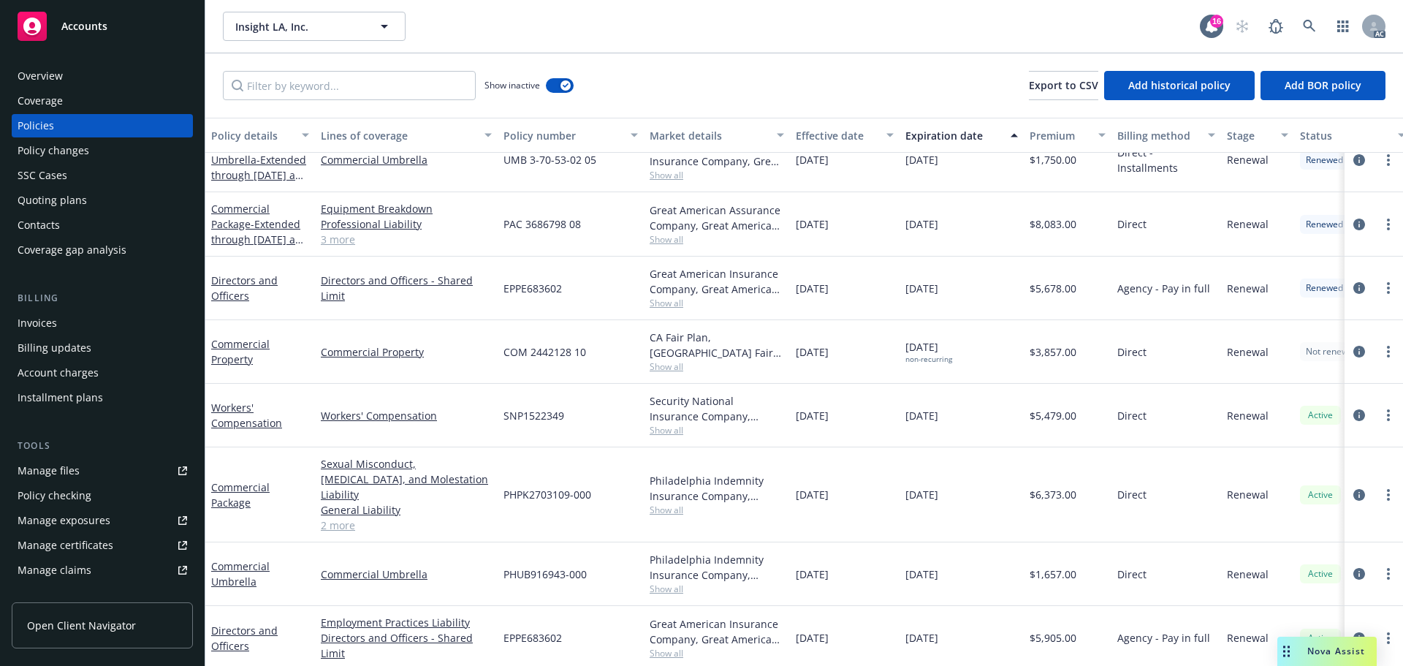
click at [783, 384] on div "Security National Insurance Company, AmTrust Financial Services Show all" at bounding box center [717, 416] width 146 height 64
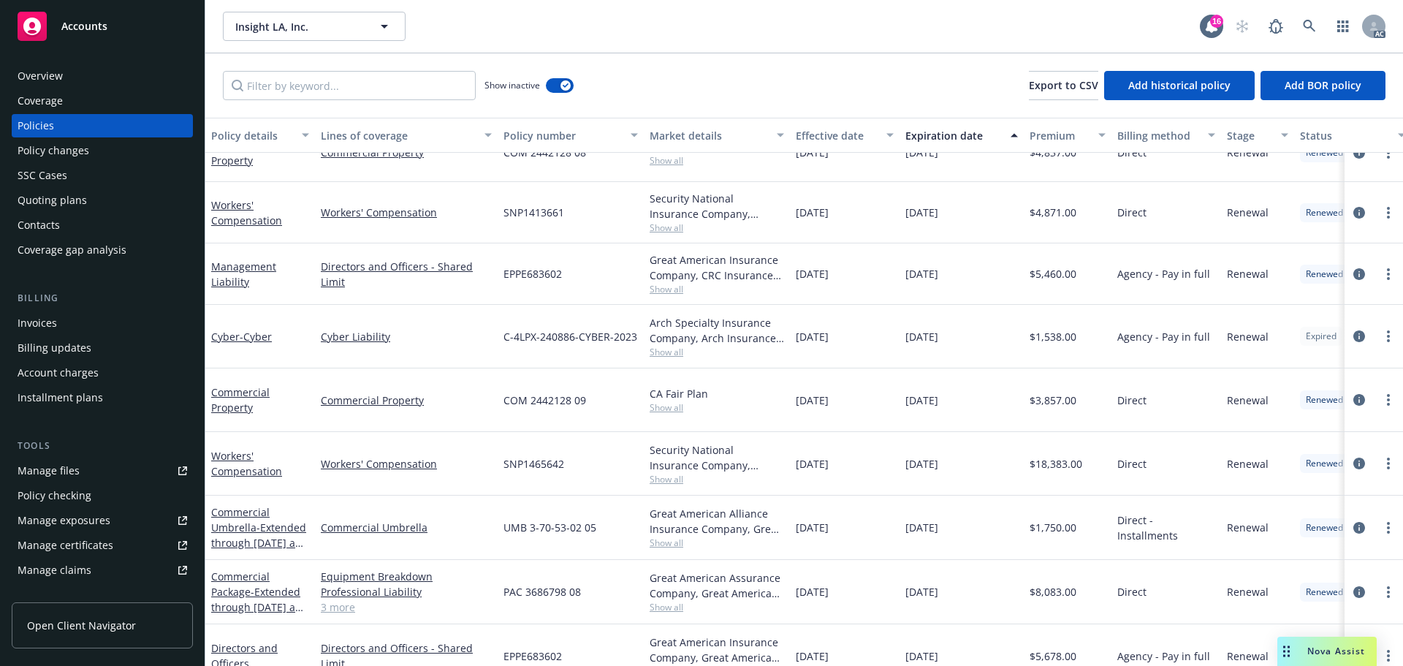
scroll to position [936, 0]
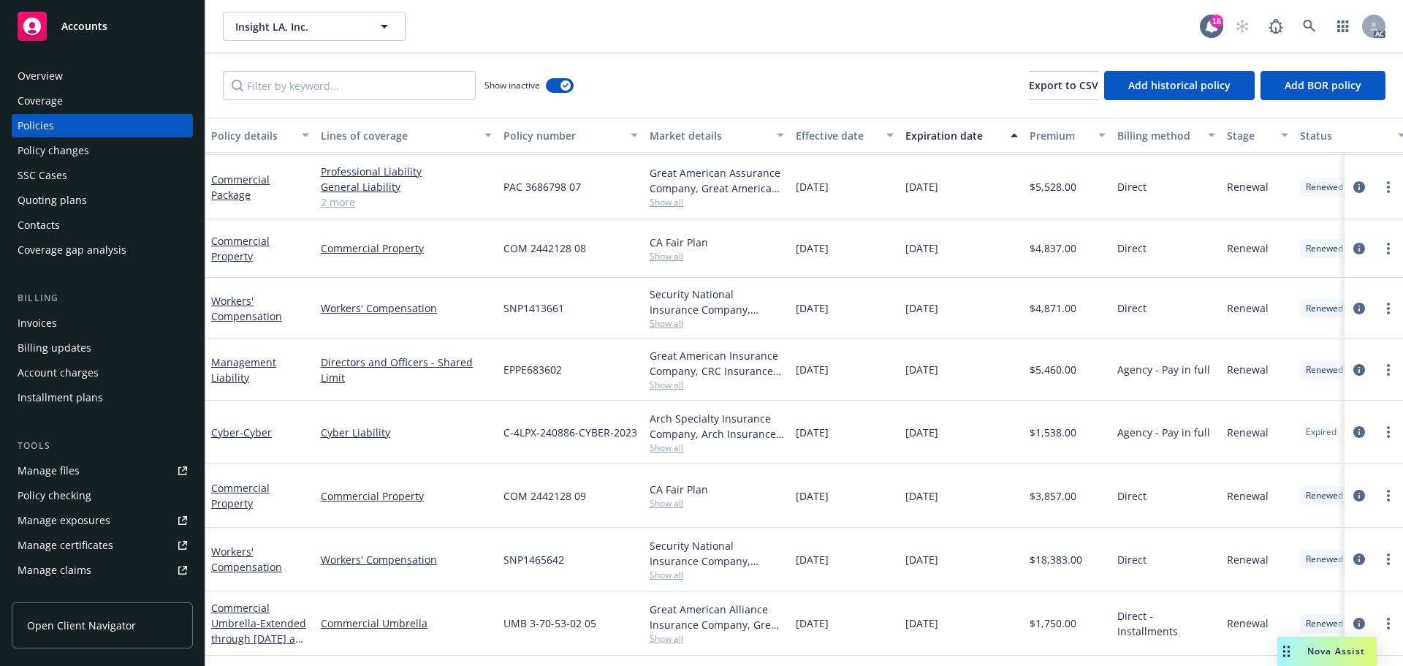
click at [849, 191] on div "10/12/2022" at bounding box center [845, 187] width 110 height 64
drag, startPoint x: 858, startPoint y: 191, endPoint x: 825, endPoint y: 192, distance: 32.9
click at [825, 192] on div "10/12/2022" at bounding box center [845, 187] width 110 height 64
drag, startPoint x: 952, startPoint y: 187, endPoint x: 936, endPoint y: 188, distance: 16.1
click at [936, 188] on div "10/12/2023" at bounding box center [961, 187] width 124 height 64
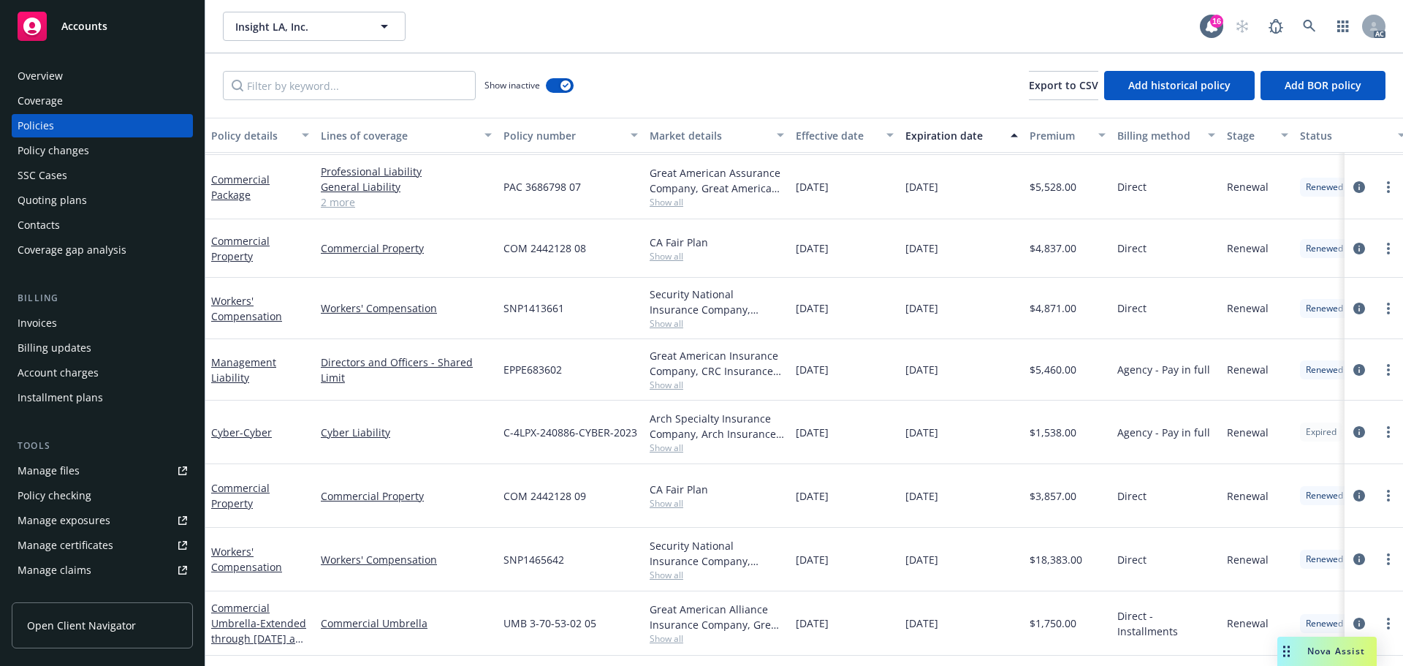
click at [665, 198] on span "Show all" at bounding box center [717, 202] width 134 height 12
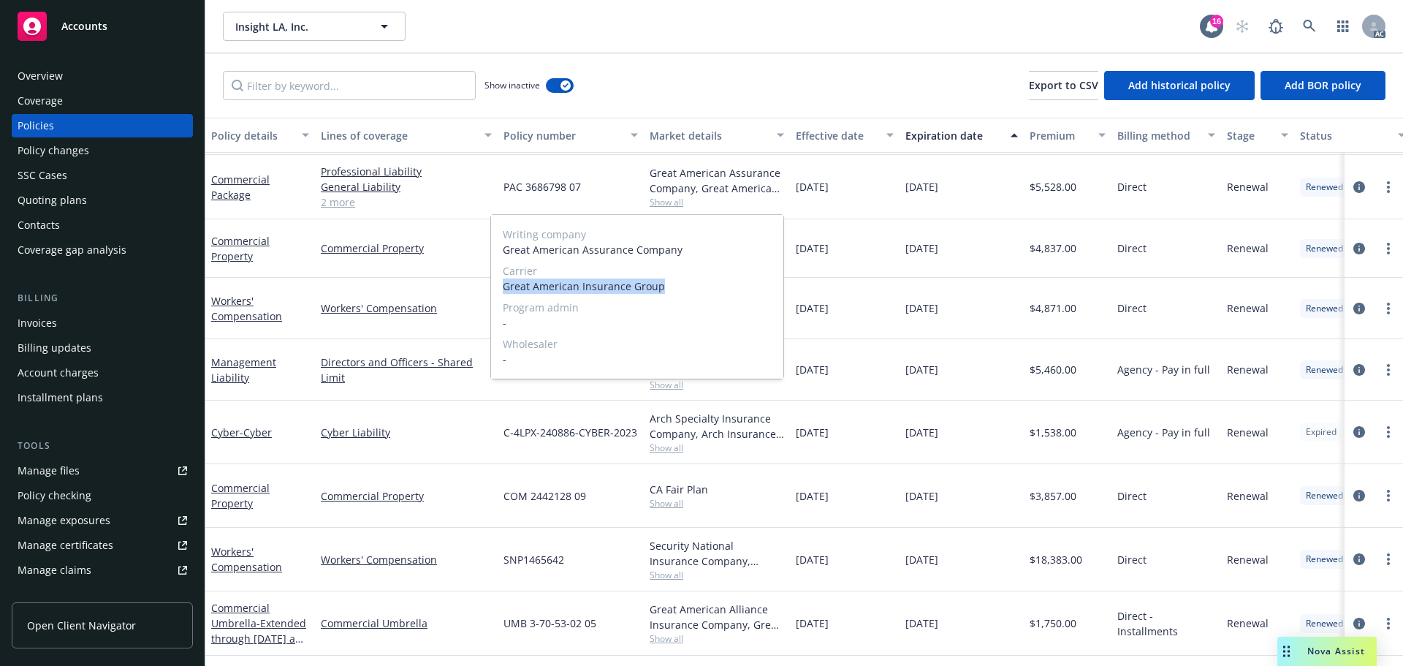
drag, startPoint x: 502, startPoint y: 281, endPoint x: 715, endPoint y: 286, distance: 213.4
click at [715, 286] on div "Writing company Great American Assurance Company Carrier Great American Insuran…" at bounding box center [637, 297] width 292 height 164
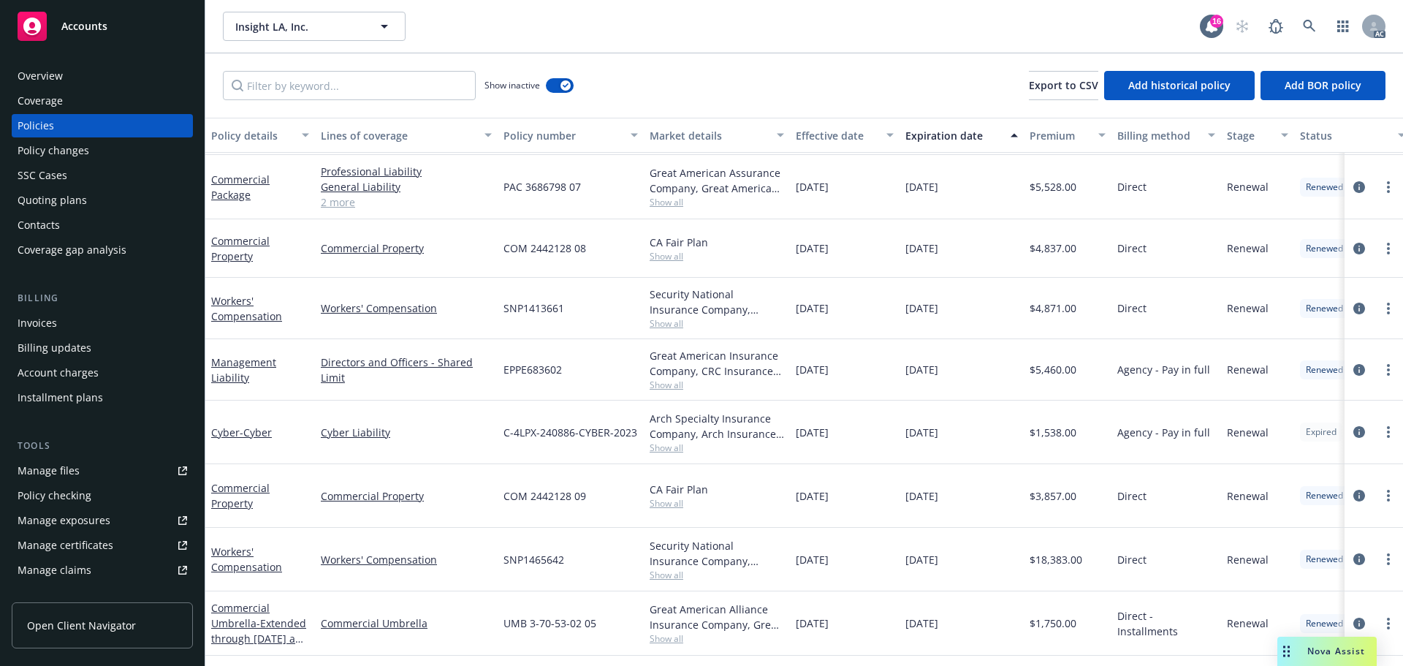
click at [827, 324] on div "12/12/2022" at bounding box center [845, 308] width 110 height 61
drag, startPoint x: 609, startPoint y: 192, endPoint x: 1113, endPoint y: 338, distance: 524.9
click at [510, 194] on div "PAC 3686798 07" at bounding box center [571, 187] width 146 height 64
drag, startPoint x: 445, startPoint y: 176, endPoint x: 459, endPoint y: 181, distance: 14.8
click at [445, 176] on link "Professional Liability" at bounding box center [406, 171] width 171 height 15
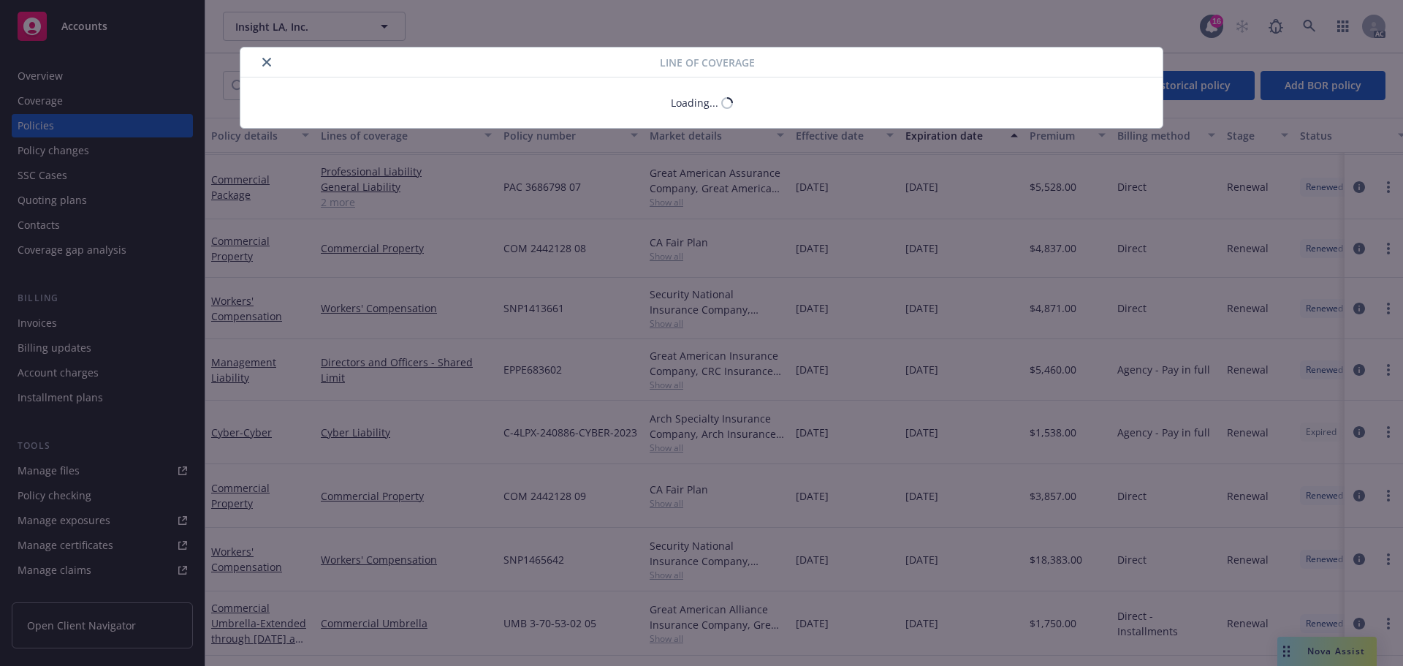
click at [579, 190] on body "Accounts Overview Coverage Policies Policy changes SSC Cases Quoting plans Cont…" at bounding box center [701, 333] width 1403 height 666
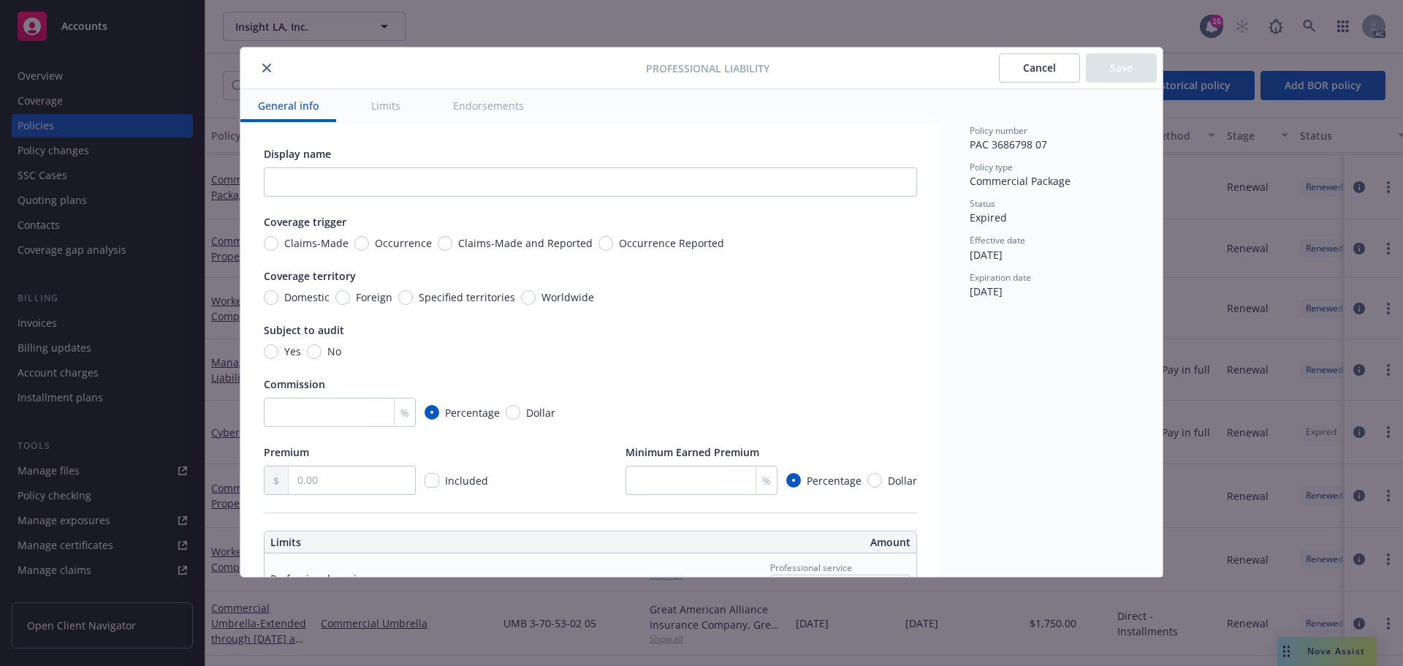
click at [263, 74] on button "close" at bounding box center [267, 68] width 18 height 18
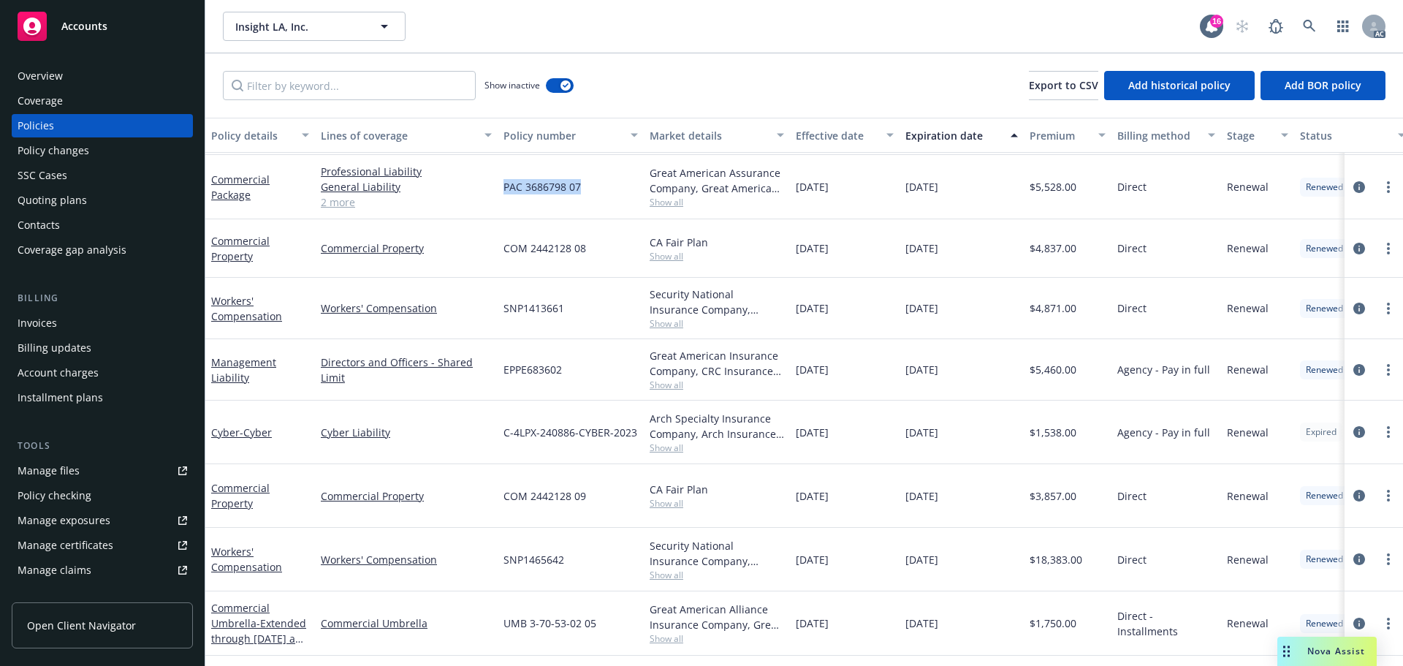
click at [498, 180] on div "PAC 3686798 07" at bounding box center [571, 187] width 146 height 64
drag, startPoint x: 1095, startPoint y: 199, endPoint x: 1400, endPoint y: 334, distance: 333.0
click at [1035, 195] on div "$5,528.00" at bounding box center [1068, 187] width 88 height 64
drag, startPoint x: 861, startPoint y: 197, endPoint x: 796, endPoint y: 184, distance: 67.1
click at [796, 184] on div "10/12/2022" at bounding box center [845, 187] width 110 height 64
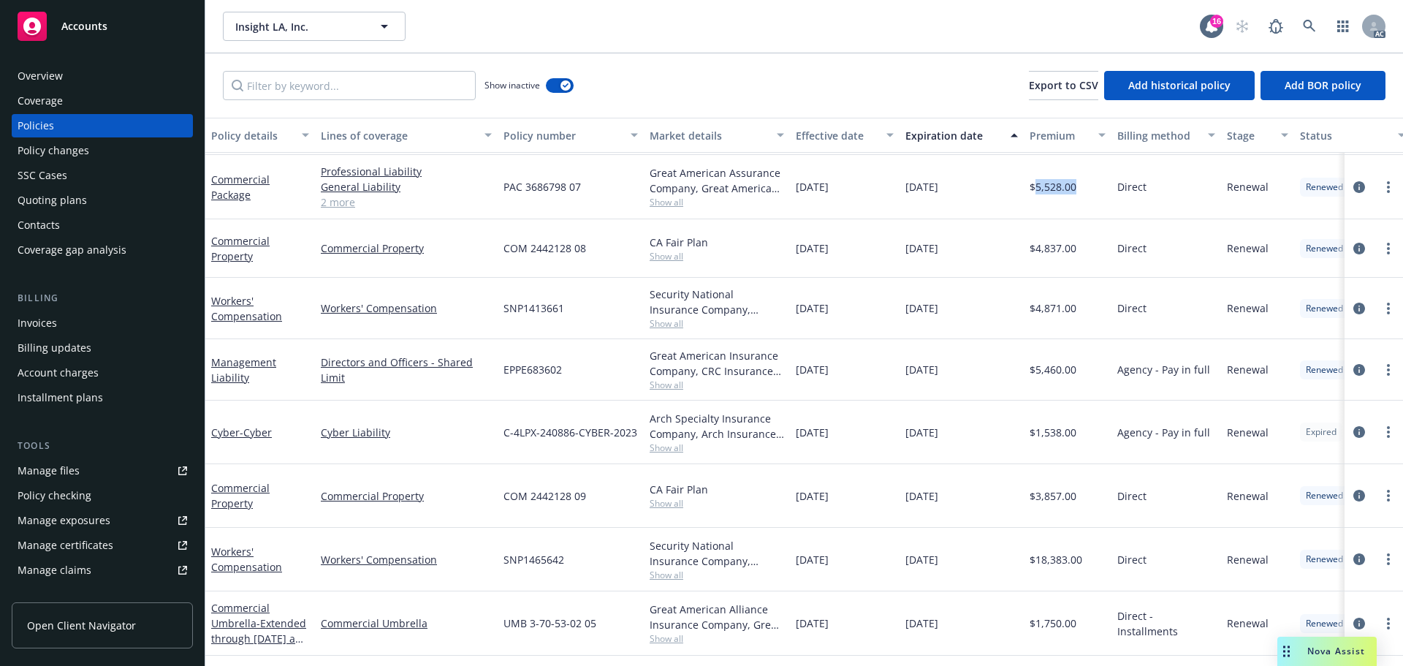
drag, startPoint x: 1005, startPoint y: 191, endPoint x: 905, endPoint y: 199, distance: 99.8
click at [905, 199] on div "10/12/2023" at bounding box center [961, 187] width 124 height 64
click at [663, 200] on span "Show all" at bounding box center [717, 202] width 134 height 12
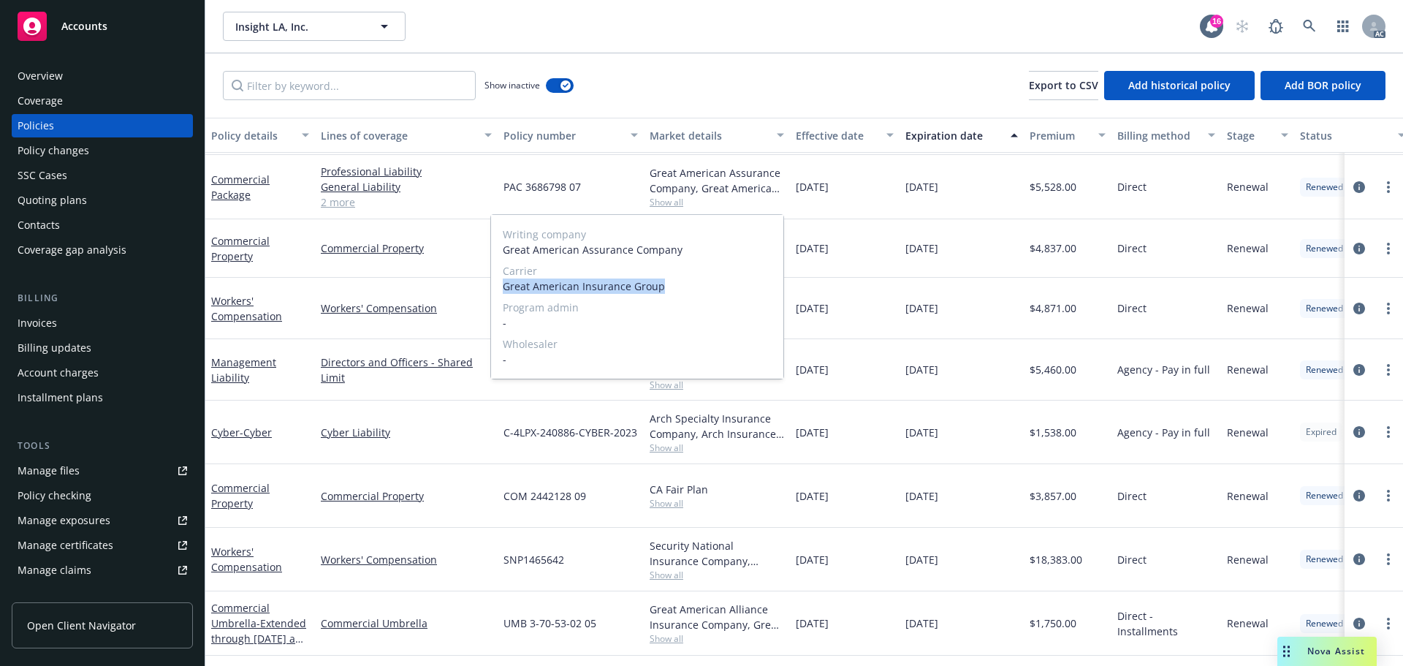
drag, startPoint x: 690, startPoint y: 295, endPoint x: 494, endPoint y: 293, distance: 195.8
click at [494, 293] on div "Writing company Great American Assurance Company Carrier Great American Insuran…" at bounding box center [637, 297] width 292 height 164
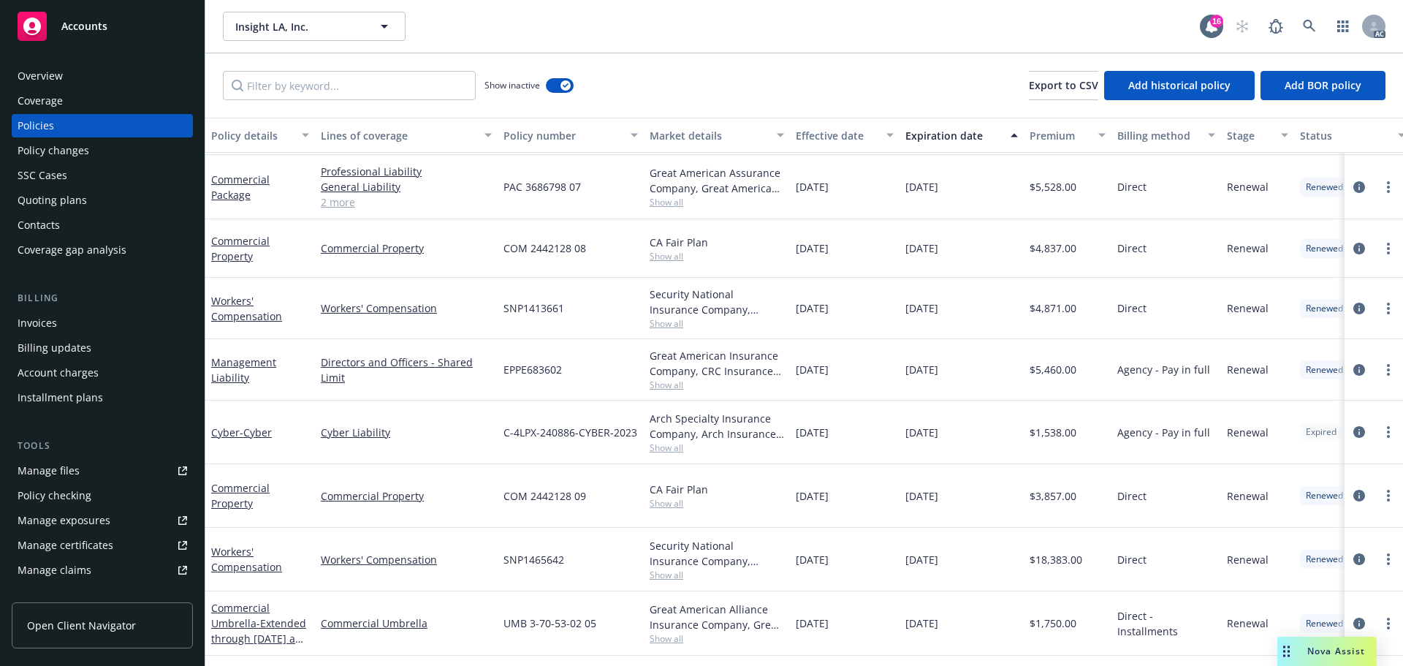
drag, startPoint x: 997, startPoint y: 263, endPoint x: 769, endPoint y: 224, distance: 230.6
click at [994, 263] on div "10/17/2023" at bounding box center [961, 248] width 124 height 58
drag, startPoint x: 580, startPoint y: 184, endPoint x: 498, endPoint y: 191, distance: 82.9
click at [498, 191] on div "PAC 3686798 07" at bounding box center [571, 187] width 146 height 64
drag, startPoint x: 1088, startPoint y: 186, endPoint x: 1035, endPoint y: 192, distance: 53.0
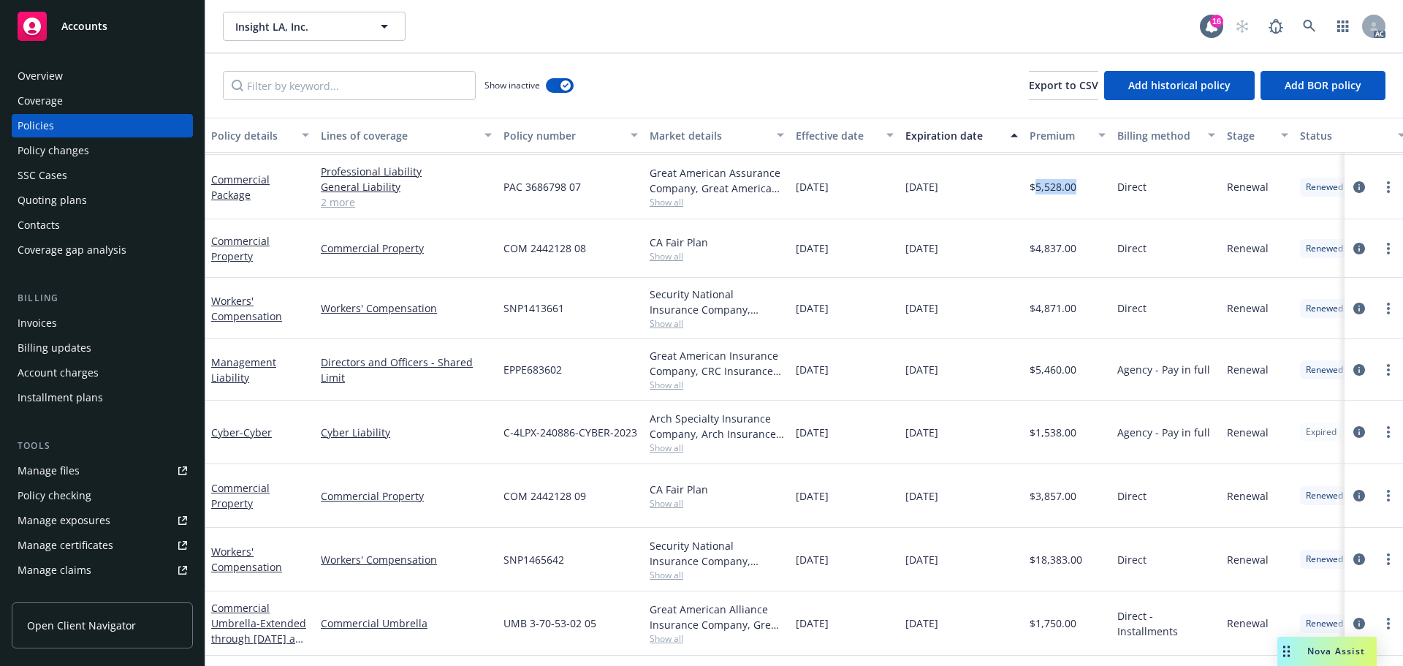
click at [1035, 192] on div "$5,528.00" at bounding box center [1068, 187] width 88 height 64
drag, startPoint x: 834, startPoint y: 194, endPoint x: 799, endPoint y: 195, distance: 35.8
click at [799, 195] on div "10/12/2022" at bounding box center [845, 187] width 110 height 64
click at [986, 175] on div "10/12/2023" at bounding box center [961, 187] width 124 height 64
drag, startPoint x: 956, startPoint y: 182, endPoint x: 893, endPoint y: 191, distance: 64.3
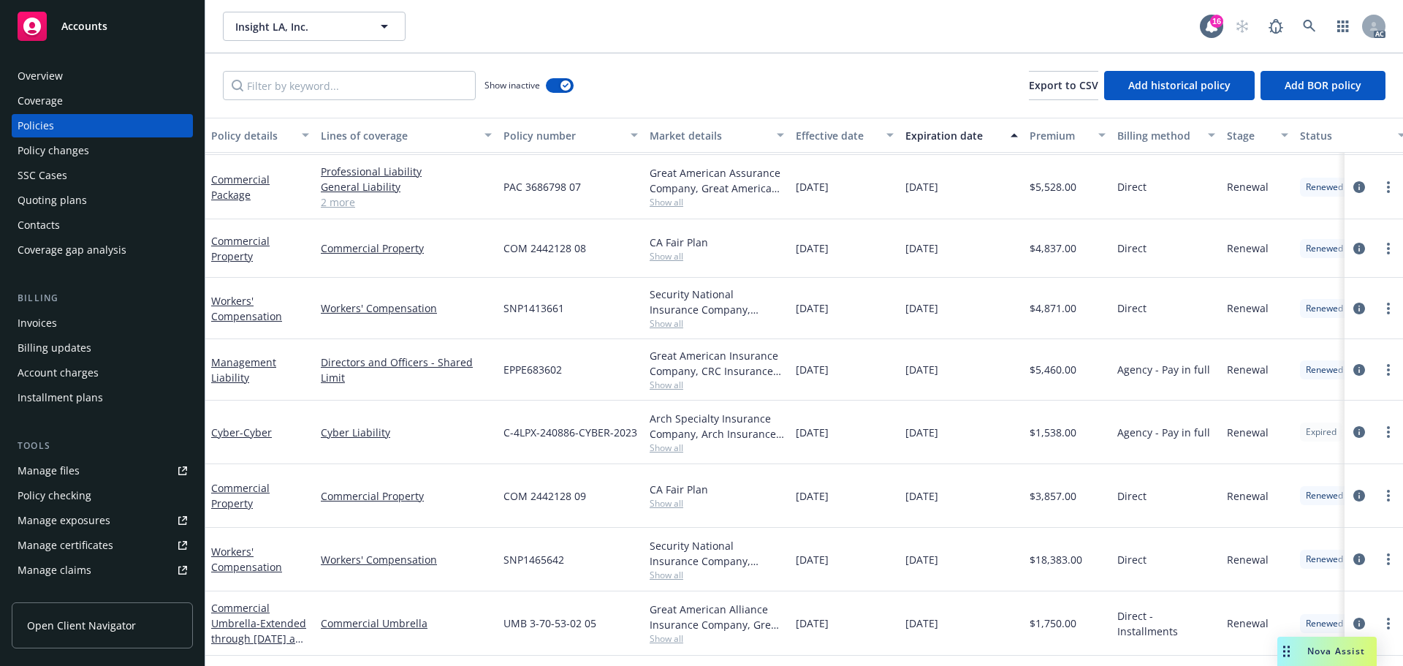
click at [893, 191] on div "Commercial Package Professional Liability General Liability Commercial Auto Lia…" at bounding box center [910, 187] width 1410 height 64
click at [972, 468] on div "10/17/2024" at bounding box center [961, 496] width 124 height 64
drag, startPoint x: 258, startPoint y: 205, endPoint x: 210, endPoint y: 186, distance: 51.1
click at [210, 186] on div "Commercial Package" at bounding box center [260, 187] width 110 height 64
click at [341, 94] on input "Filter by keyword..." at bounding box center [349, 85] width 253 height 29
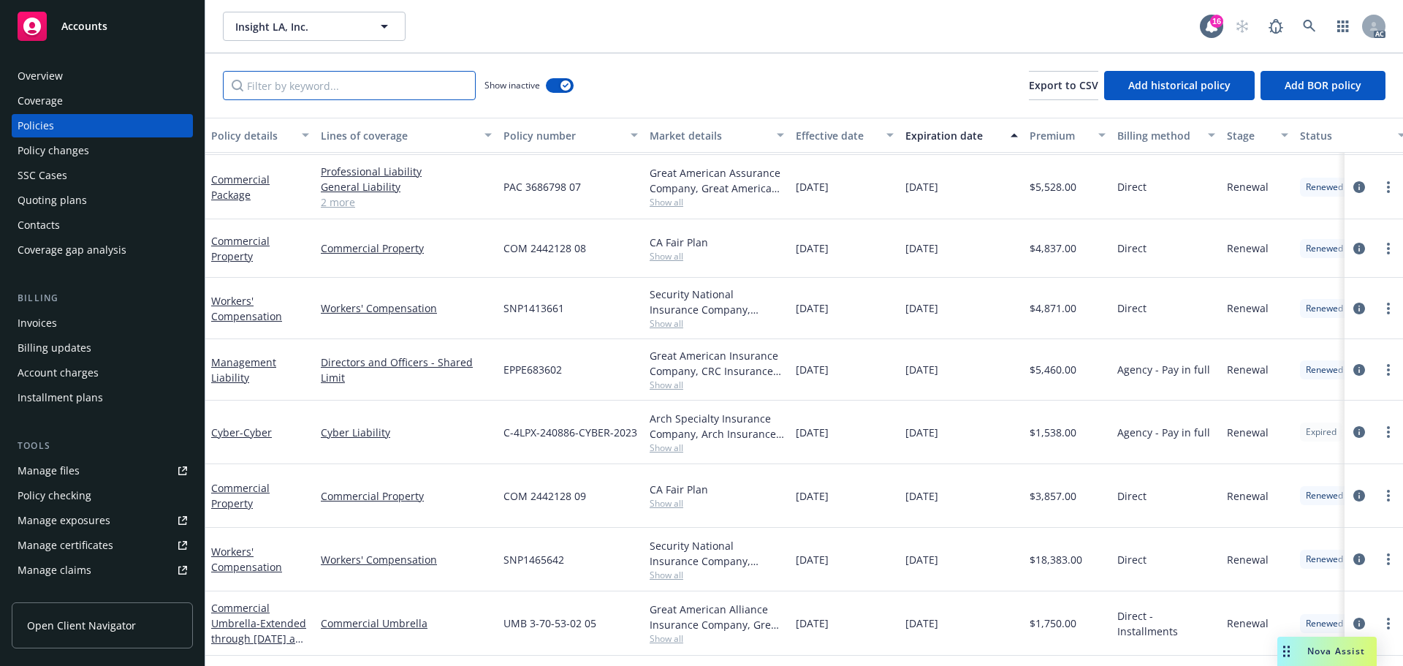
paste input "Commercial Package"
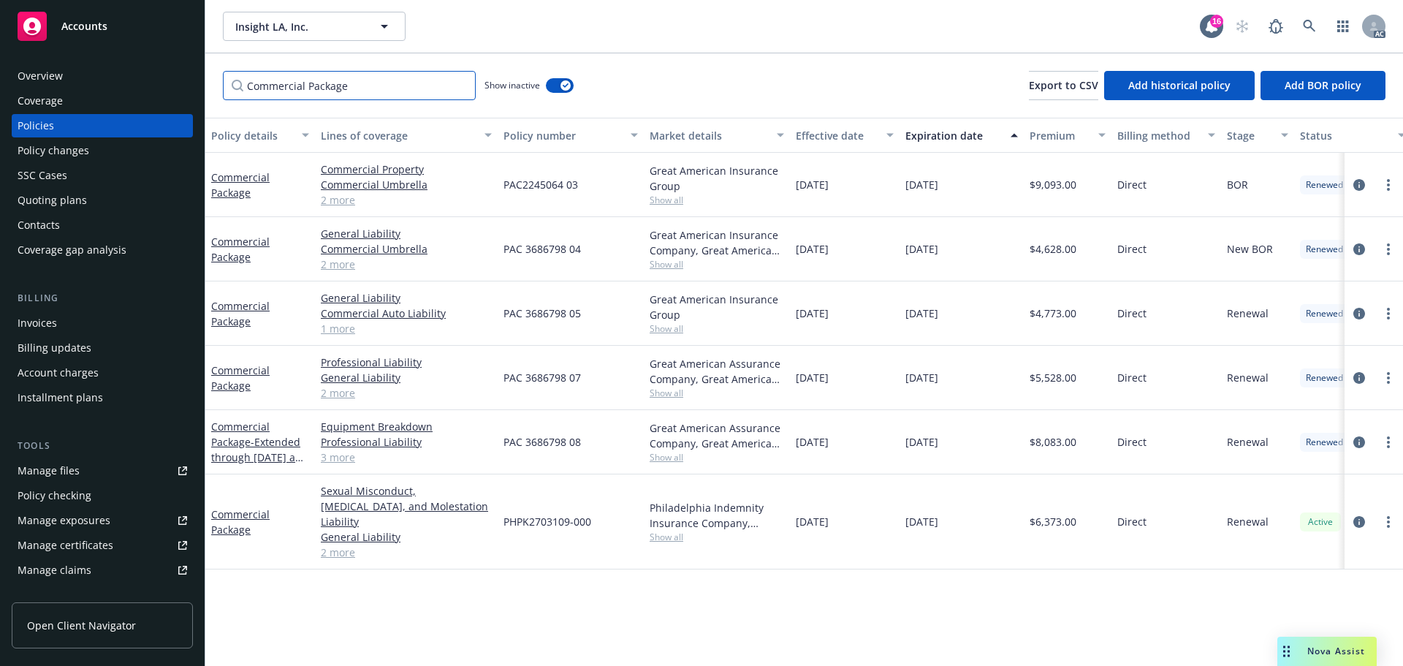
type input "Commercial Package"
click at [677, 531] on span "Show all" at bounding box center [717, 536] width 134 height 12
click at [856, 531] on div "12/21/2024" at bounding box center [845, 521] width 110 height 95
click at [649, 461] on div "Great American Assurance Company, Great American Insurance Group Show all" at bounding box center [717, 442] width 146 height 64
click at [696, 462] on span "Show all" at bounding box center [717, 457] width 134 height 12
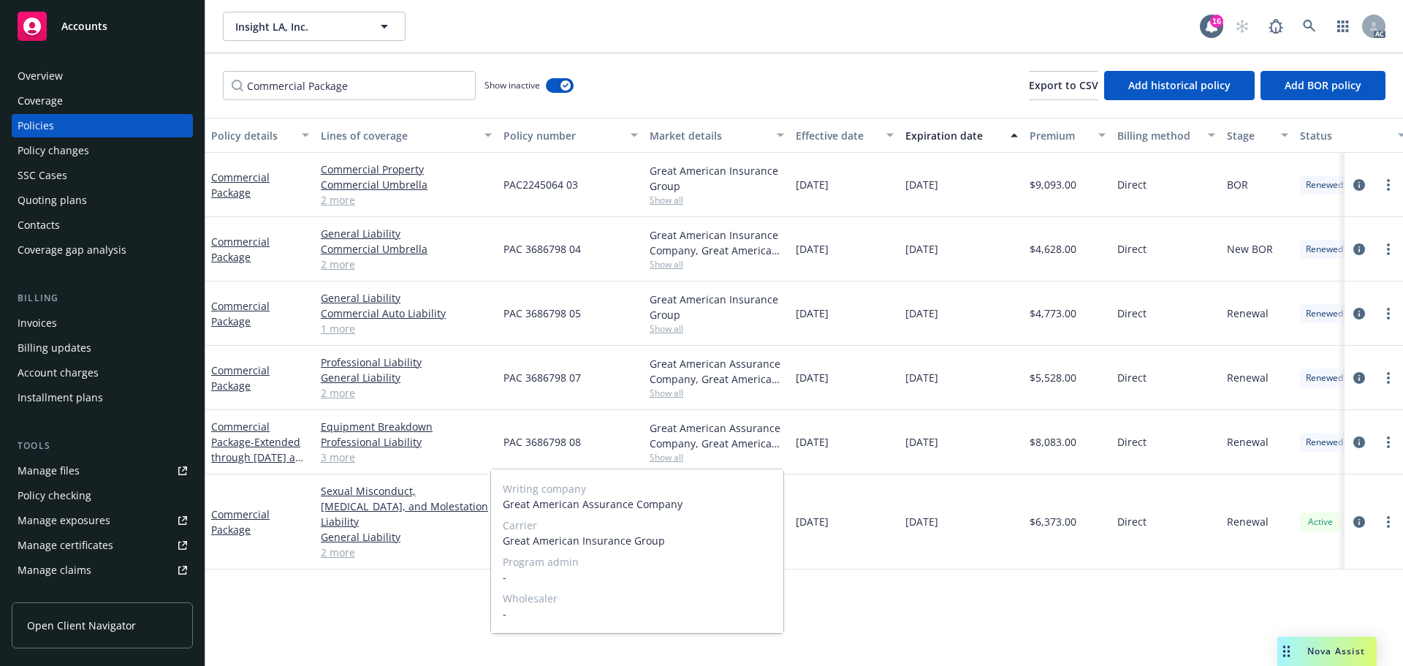
click at [683, 457] on span "Show all" at bounding box center [717, 457] width 134 height 12
click at [682, 384] on div "Great American Assurance Company, Great American Insurance Group" at bounding box center [717, 371] width 134 height 31
click at [678, 395] on span "Show all" at bounding box center [717, 393] width 134 height 12
click at [900, 422] on div "12/21/2024" at bounding box center [961, 442] width 124 height 64
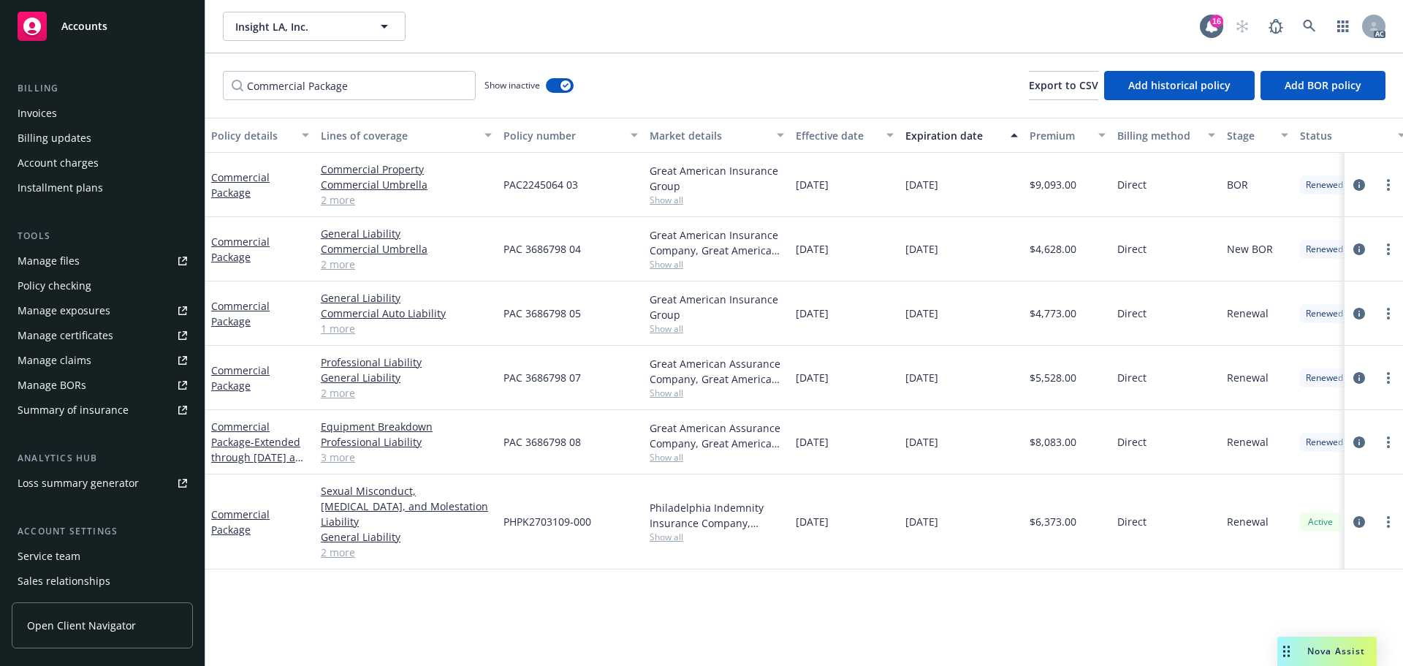
scroll to position [219, 0]
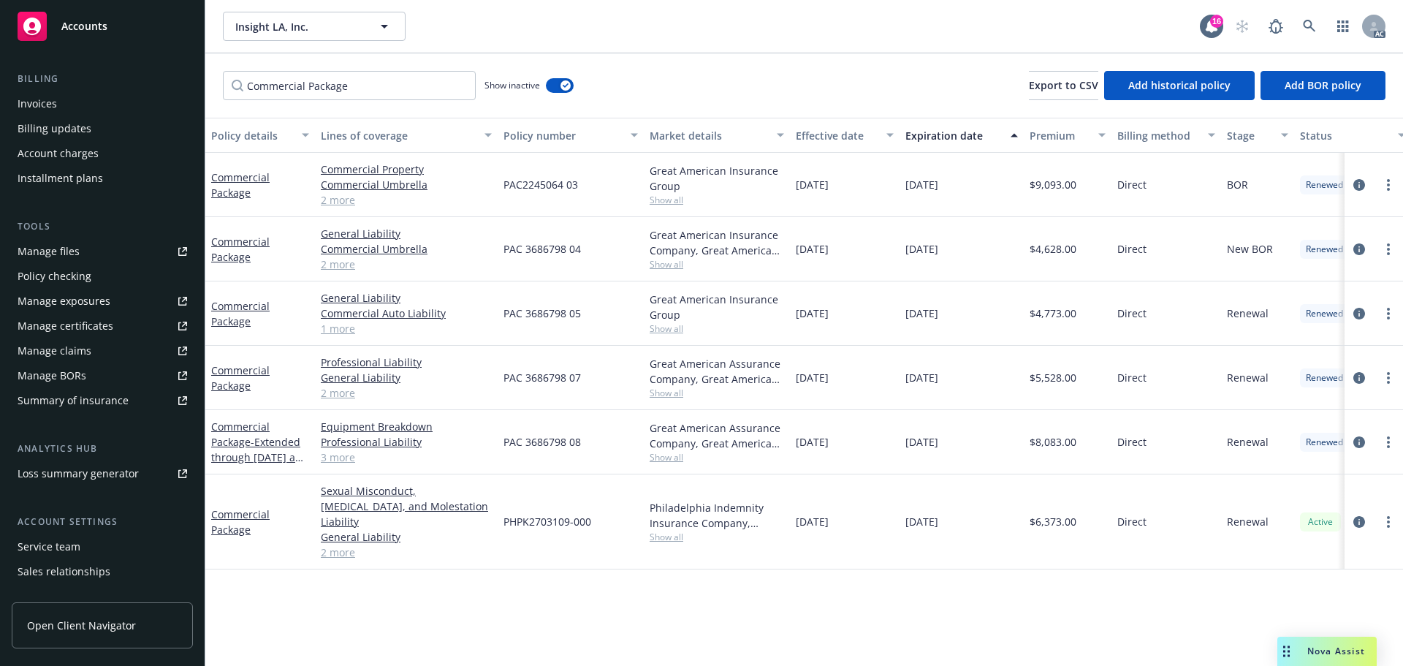
click at [73, 542] on div "Service team" at bounding box center [49, 546] width 63 height 23
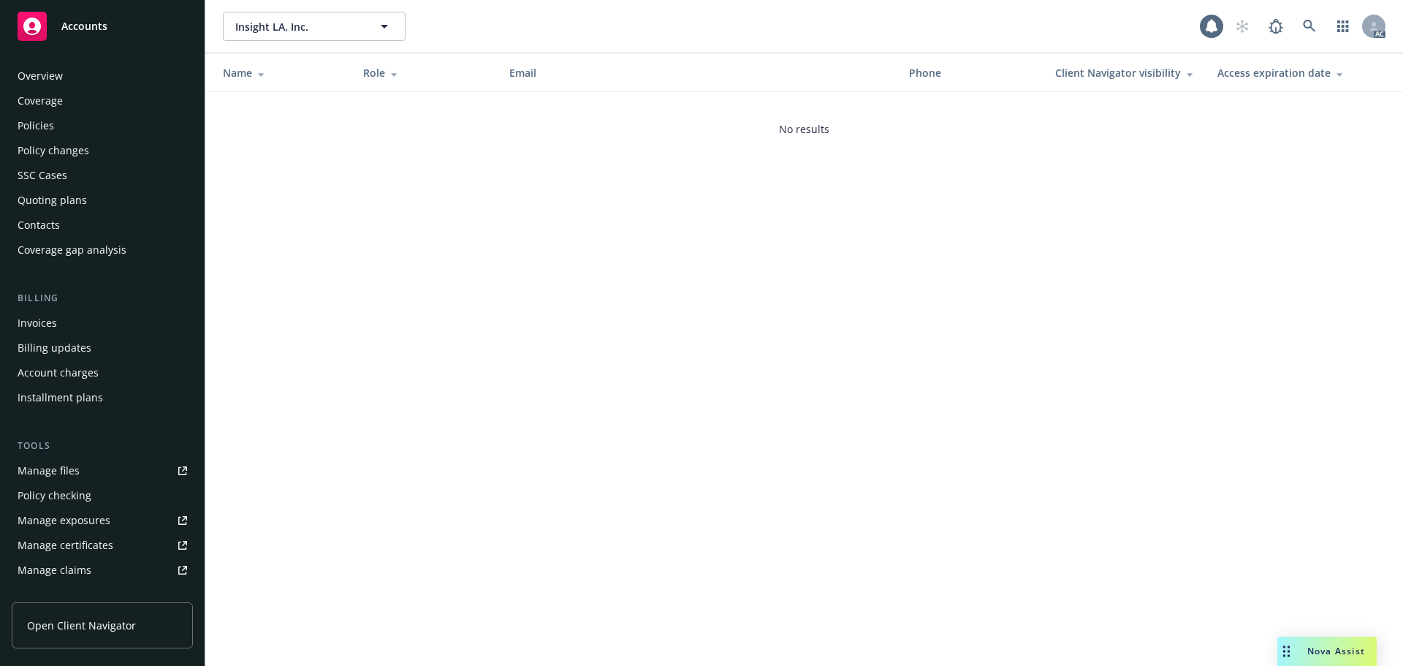
scroll to position [286, 0]
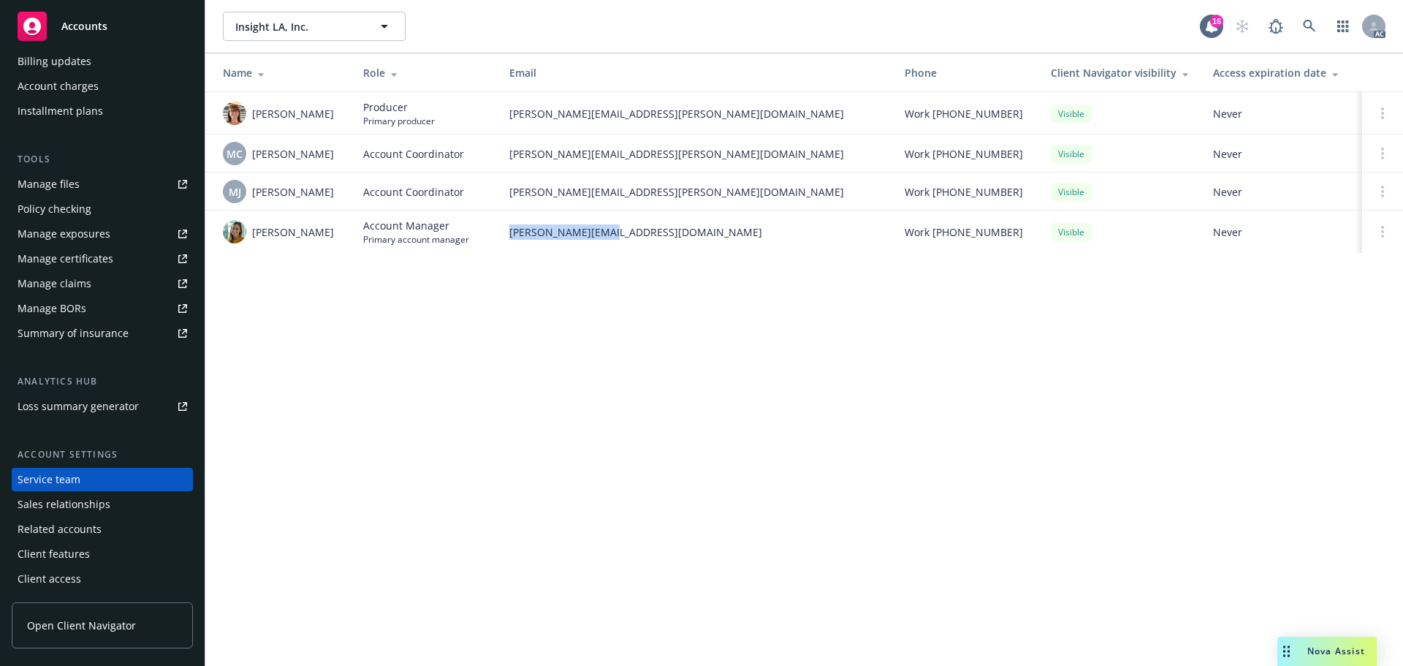
drag, startPoint x: 507, startPoint y: 241, endPoint x: 646, endPoint y: 243, distance: 138.8
click at [646, 243] on td "sally@newfront.com" at bounding box center [695, 231] width 395 height 42
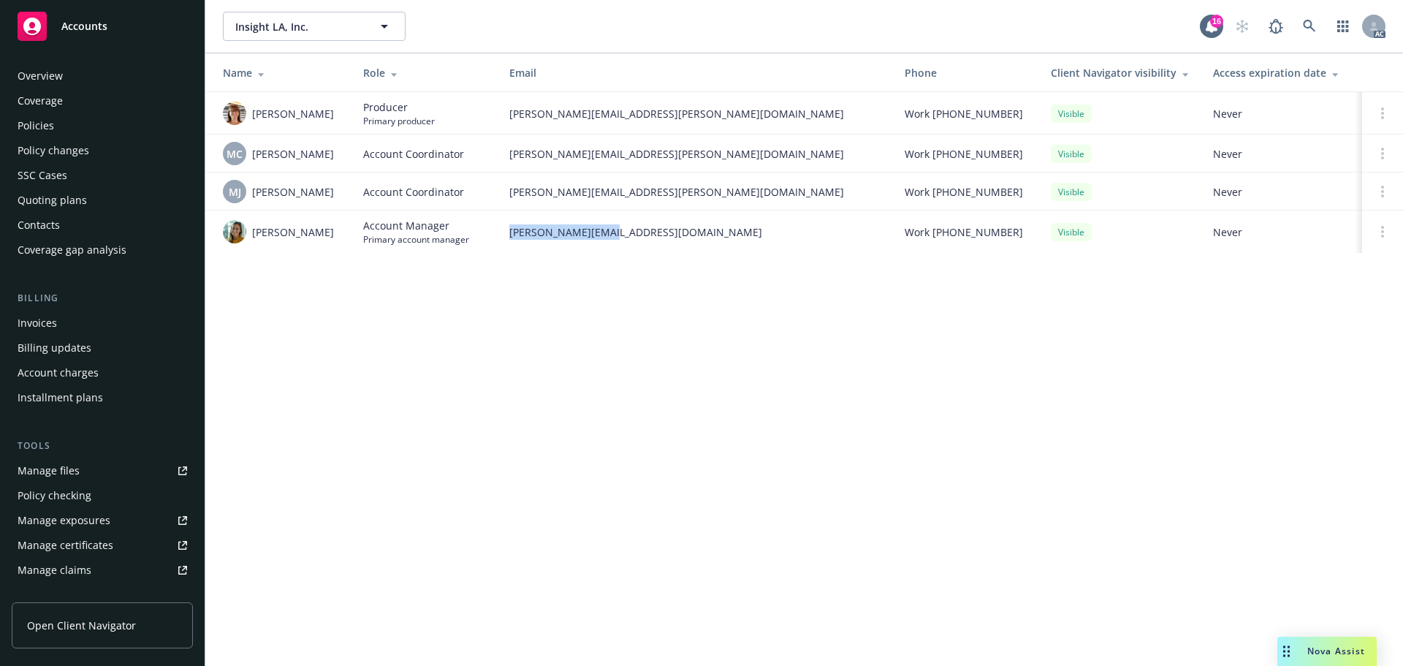
click at [80, 105] on div "Coverage" at bounding box center [103, 100] width 170 height 23
click at [61, 123] on div "Policies" at bounding box center [103, 125] width 170 height 23
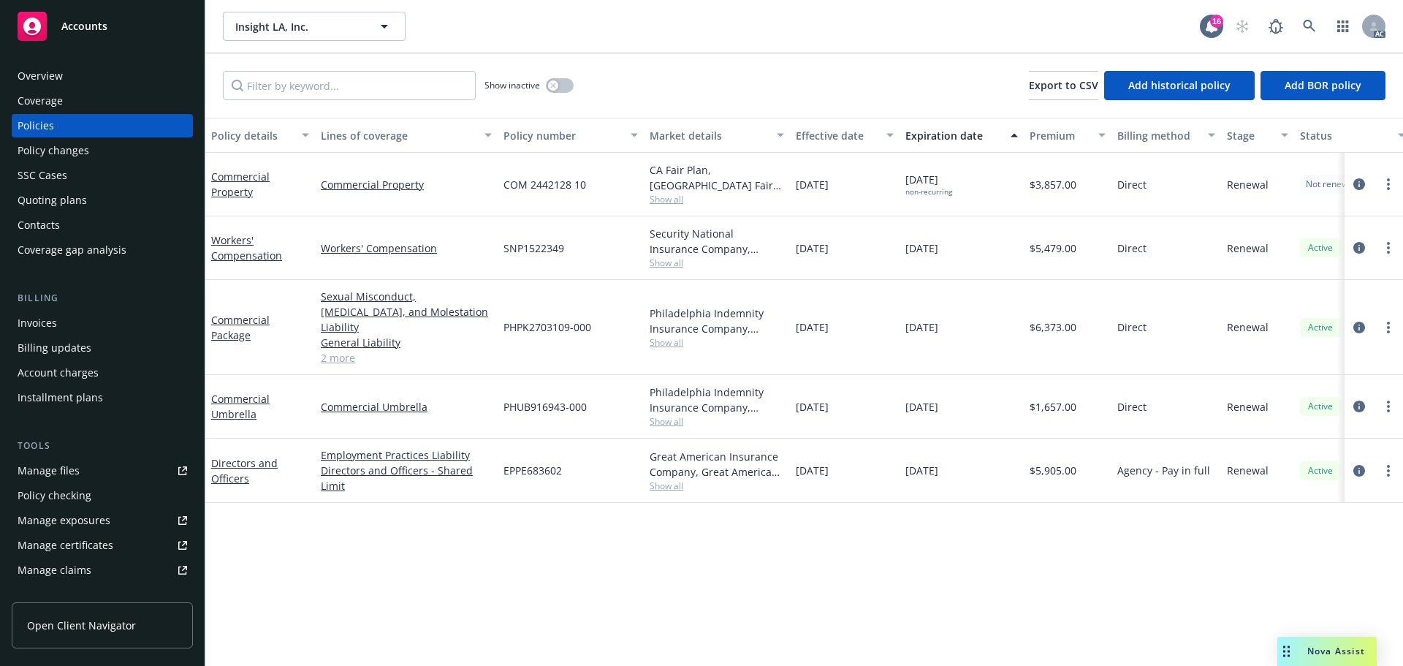
drag, startPoint x: 866, startPoint y: 316, endPoint x: 797, endPoint y: 328, distance: 69.8
click at [797, 328] on div "12/21/2024" at bounding box center [845, 327] width 110 height 95
drag, startPoint x: 970, startPoint y: 316, endPoint x: 894, endPoint y: 324, distance: 75.7
click at [894, 324] on div "Commercial Package Sexual Misconduct, Physical Abuse, and Molestation Liability…" at bounding box center [910, 327] width 1410 height 95
click at [66, 72] on div "Overview" at bounding box center [103, 75] width 170 height 23
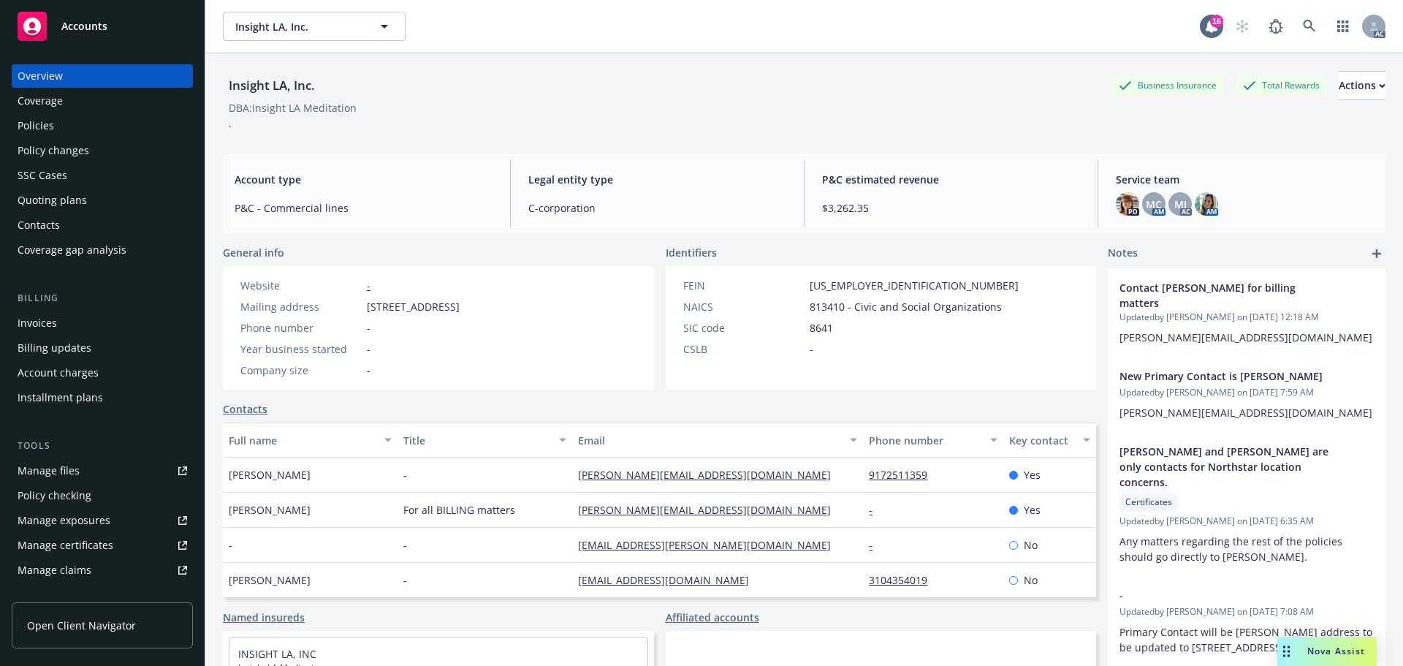
drag, startPoint x: 92, startPoint y: 130, endPoint x: 111, endPoint y: 121, distance: 20.9
click at [92, 130] on div "Policies" at bounding box center [103, 125] width 170 height 23
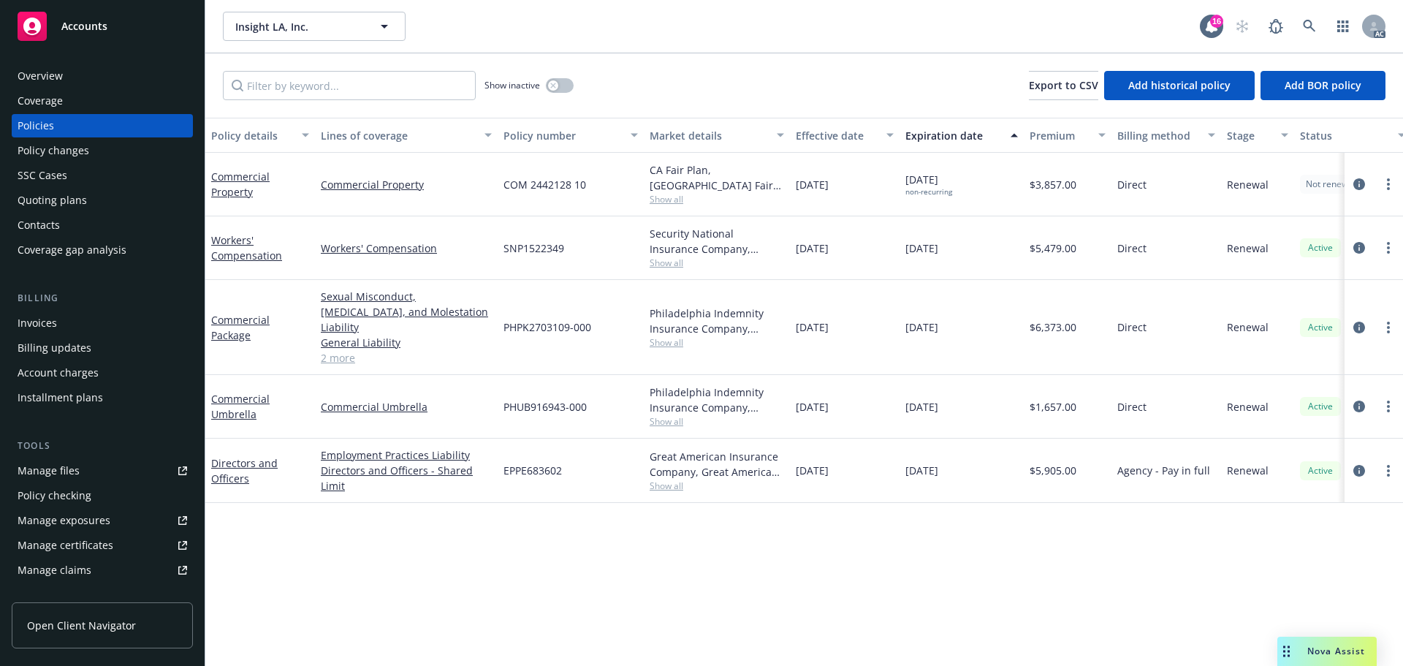
click at [346, 350] on link "2 more" at bounding box center [406, 357] width 171 height 15
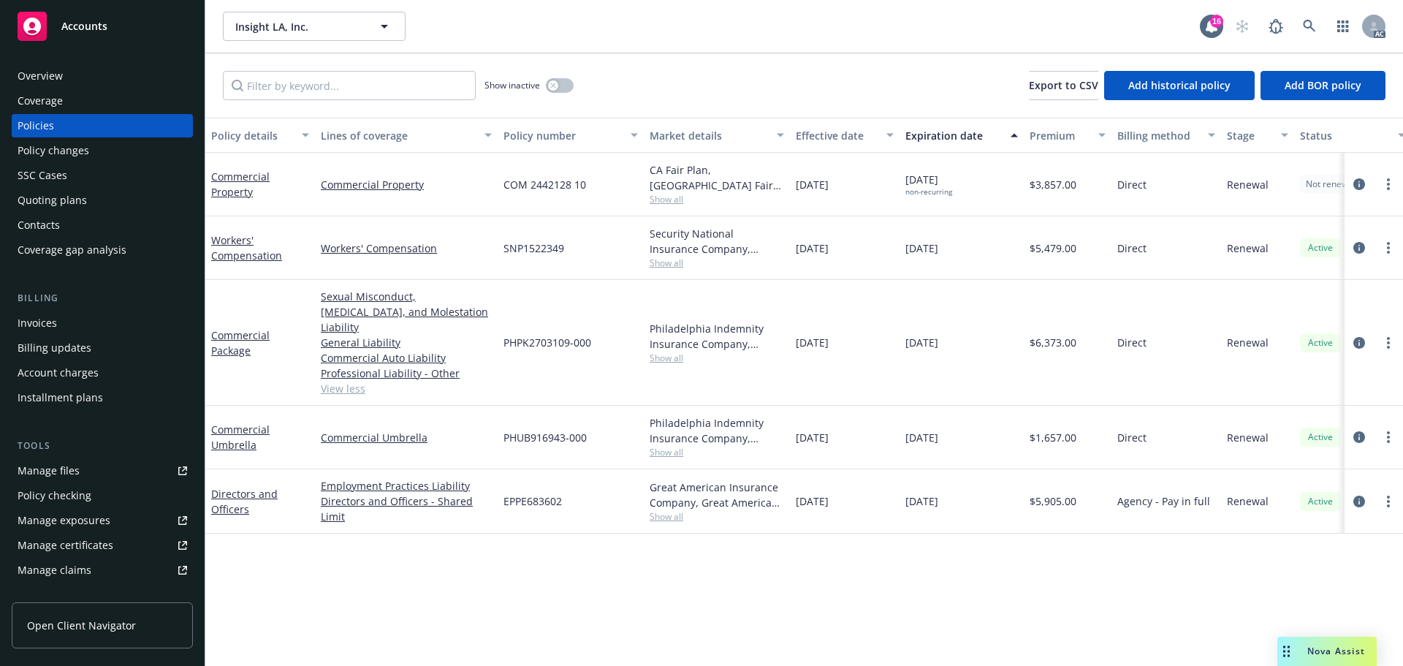
click at [530, 80] on span "Show inactive" at bounding box center [512, 85] width 56 height 12
click at [554, 81] on div "button" at bounding box center [553, 85] width 10 height 10
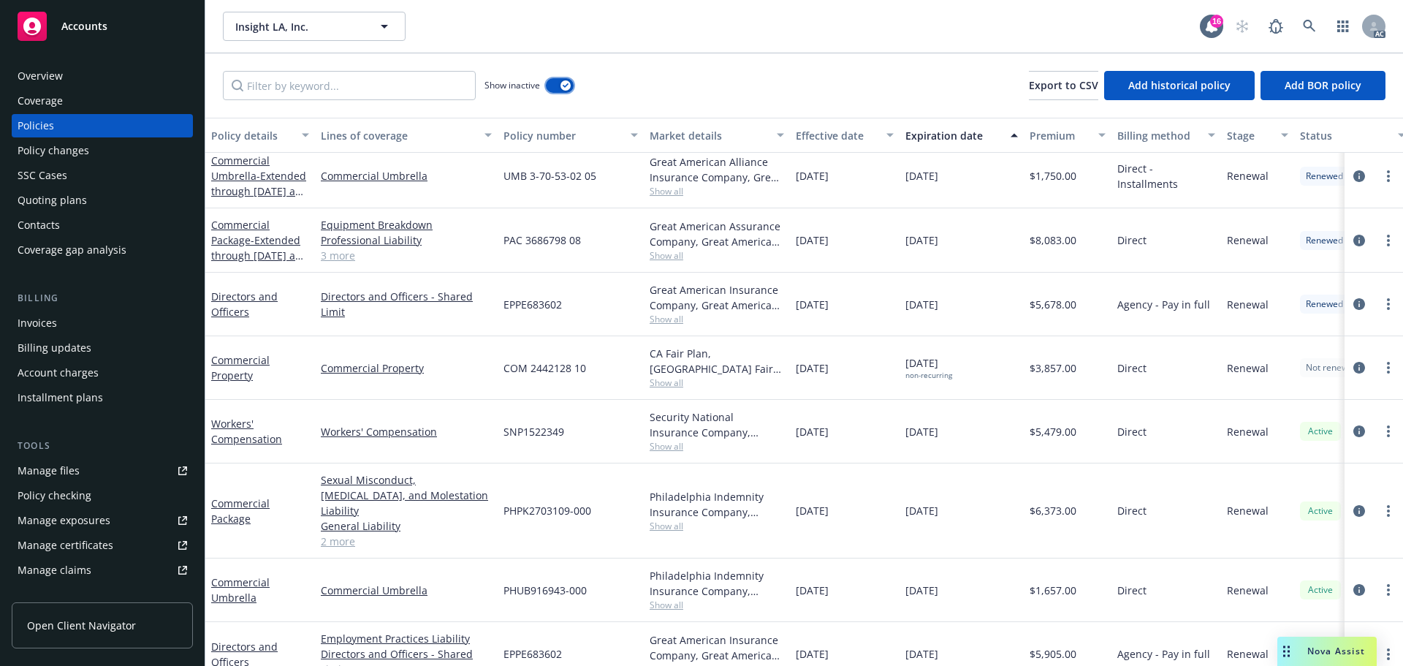
scroll to position [1374, 0]
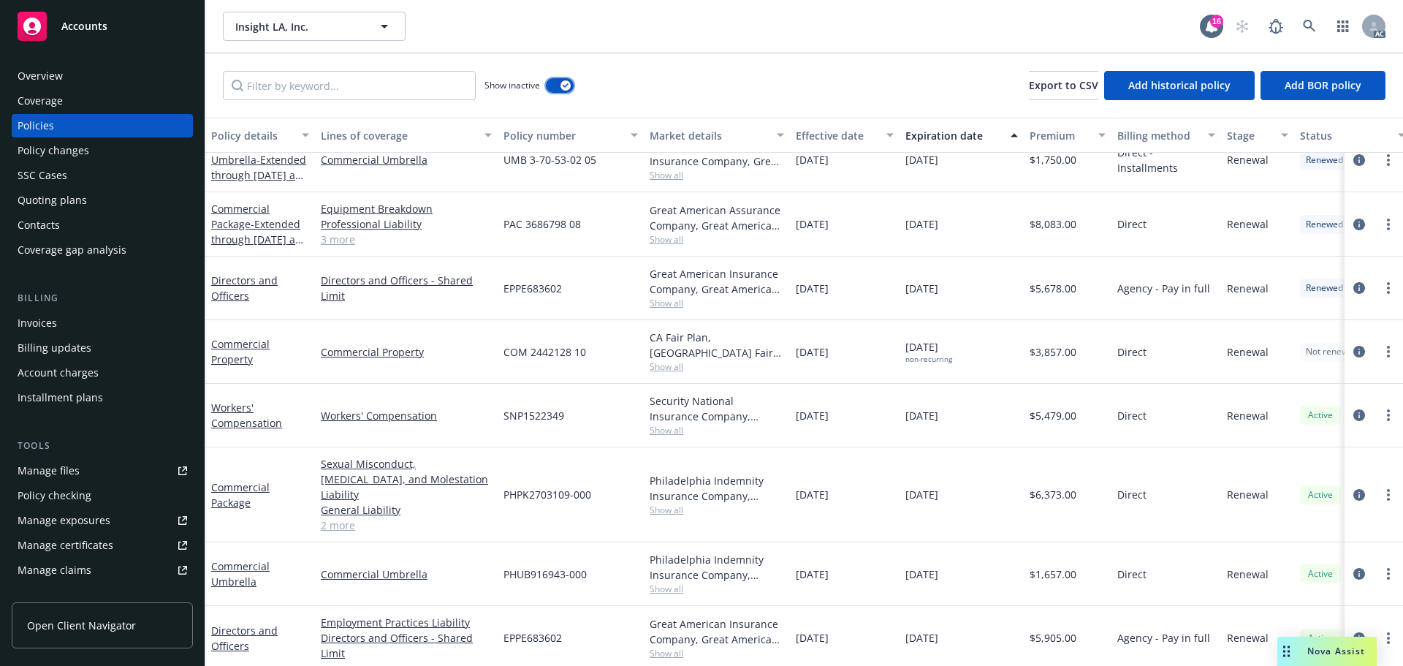
click at [558, 86] on button "button" at bounding box center [560, 85] width 28 height 15
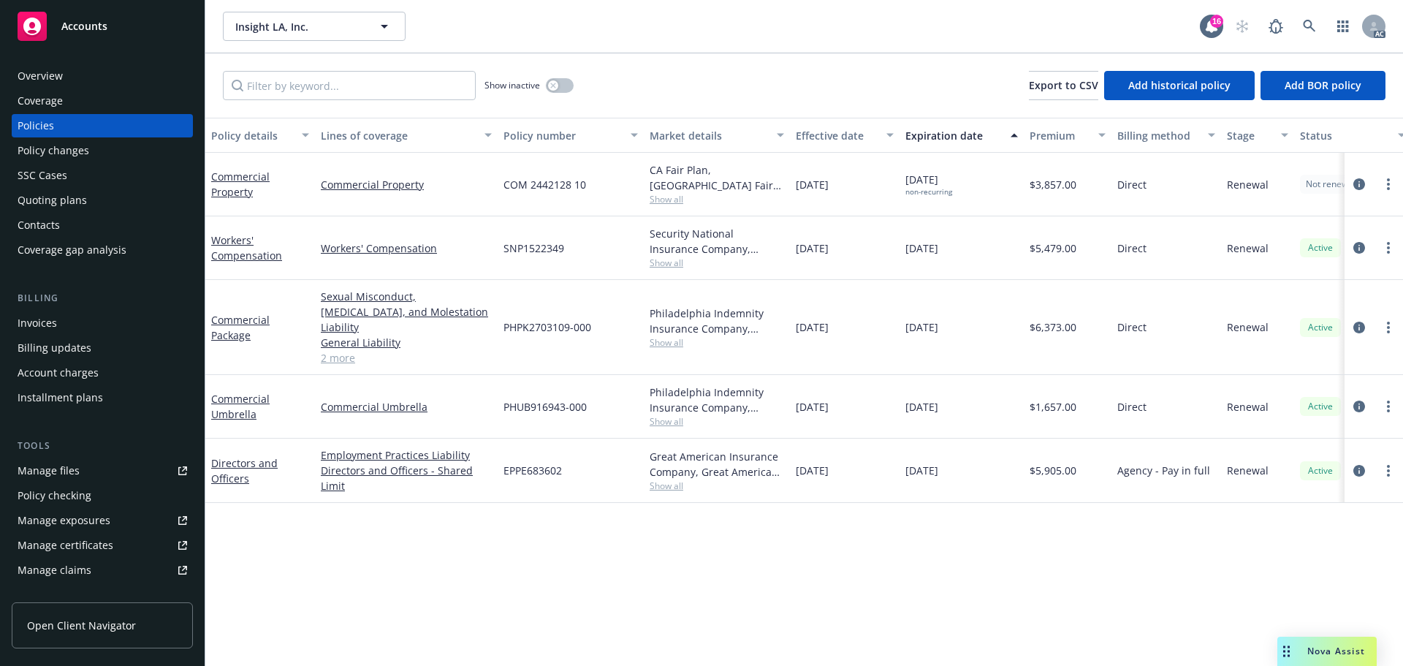
drag, startPoint x: 946, startPoint y: 177, endPoint x: 880, endPoint y: 178, distance: 66.5
click at [880, 178] on div "Commercial Property Commercial Property COM 2442128 10 CA Fair Plan, CA Fair pl…" at bounding box center [910, 185] width 1410 height 64
click at [330, 350] on link "2 more" at bounding box center [406, 357] width 171 height 15
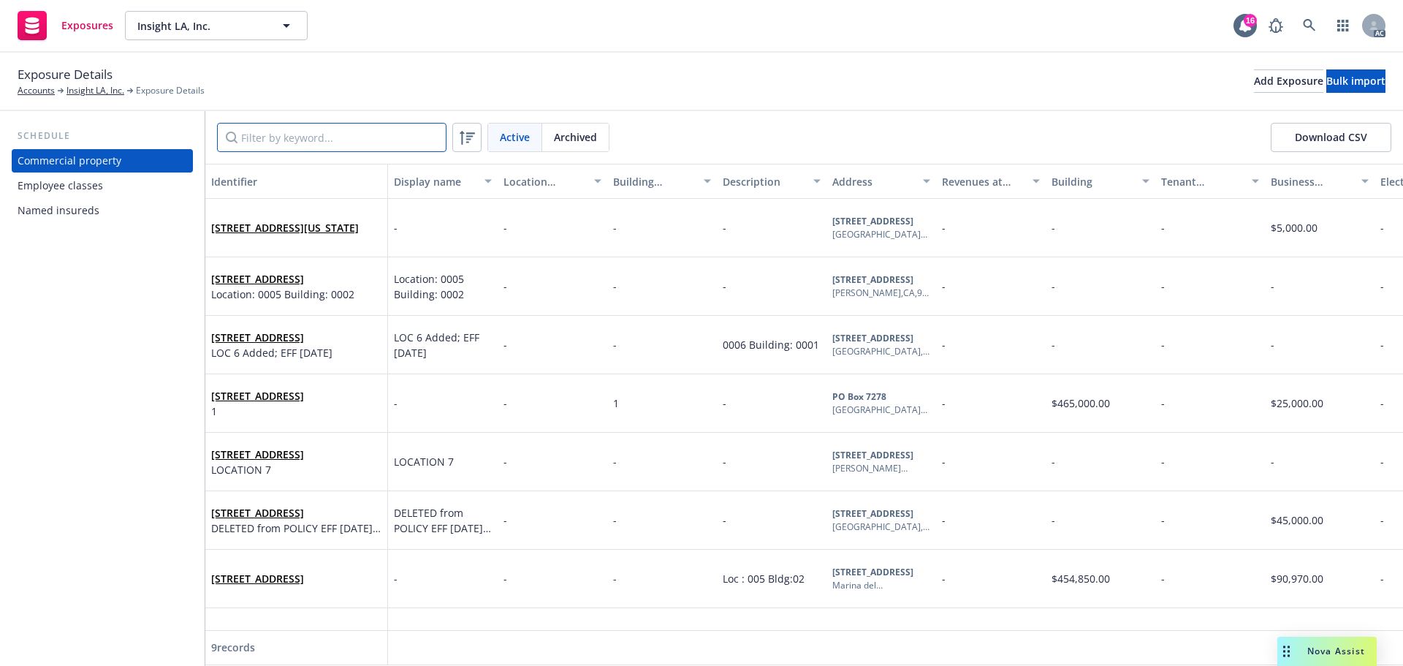
click at [292, 134] on input "Filter by keyword..." at bounding box center [331, 137] width 229 height 29
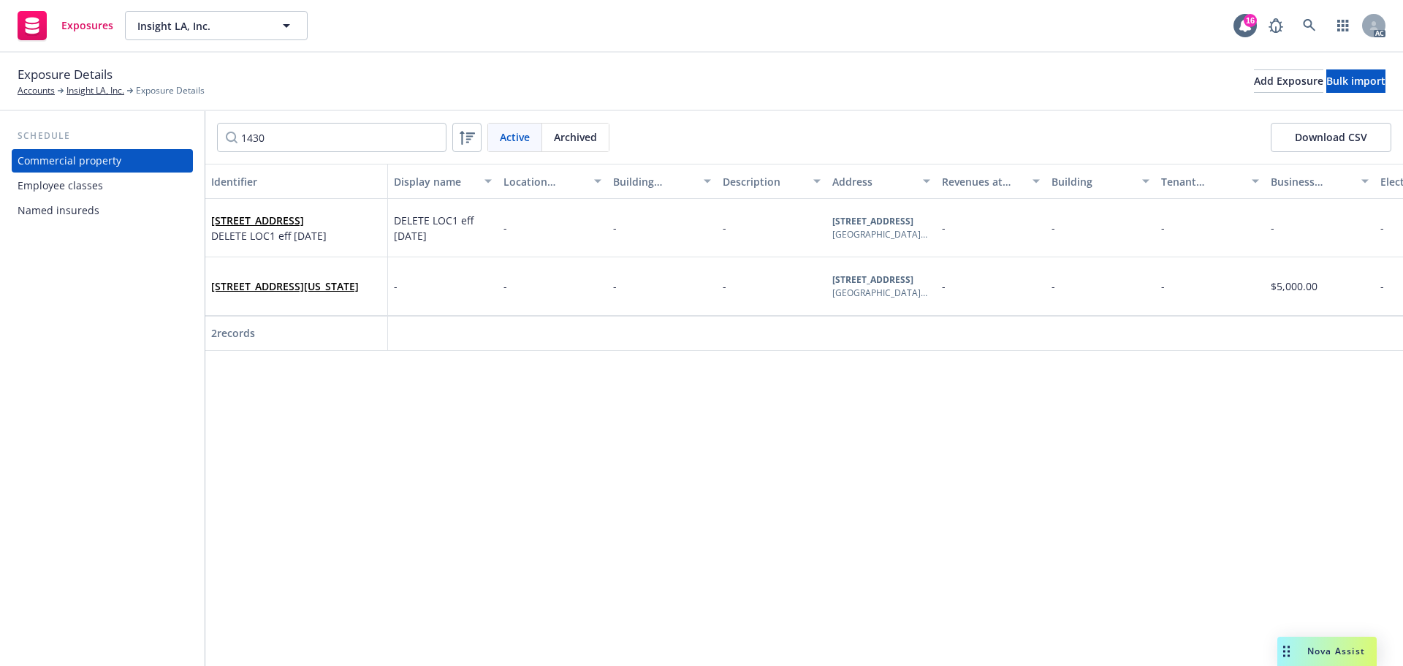
click at [288, 363] on div "Identifier Display name Location number Building number Description Address Rev…" at bounding box center [804, 415] width 1198 height 502
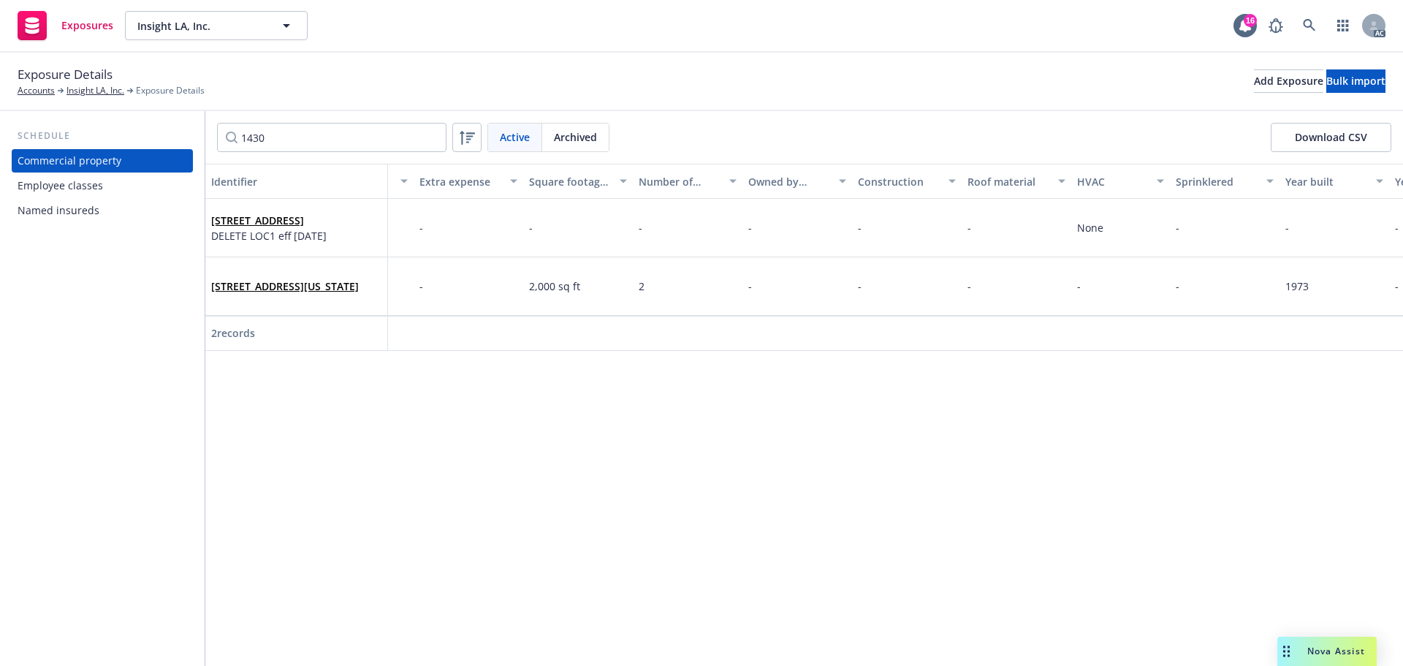
scroll to position [0, 2035]
drag, startPoint x: 582, startPoint y: 288, endPoint x: 527, endPoint y: 283, distance: 55.0
click at [527, 283] on div "1430 Olympic Blvd, 1st Floor, Santa Monica, California, 90404, USA - - - - 1430…" at bounding box center [338, 286] width 4336 height 58
copy div "2,000"
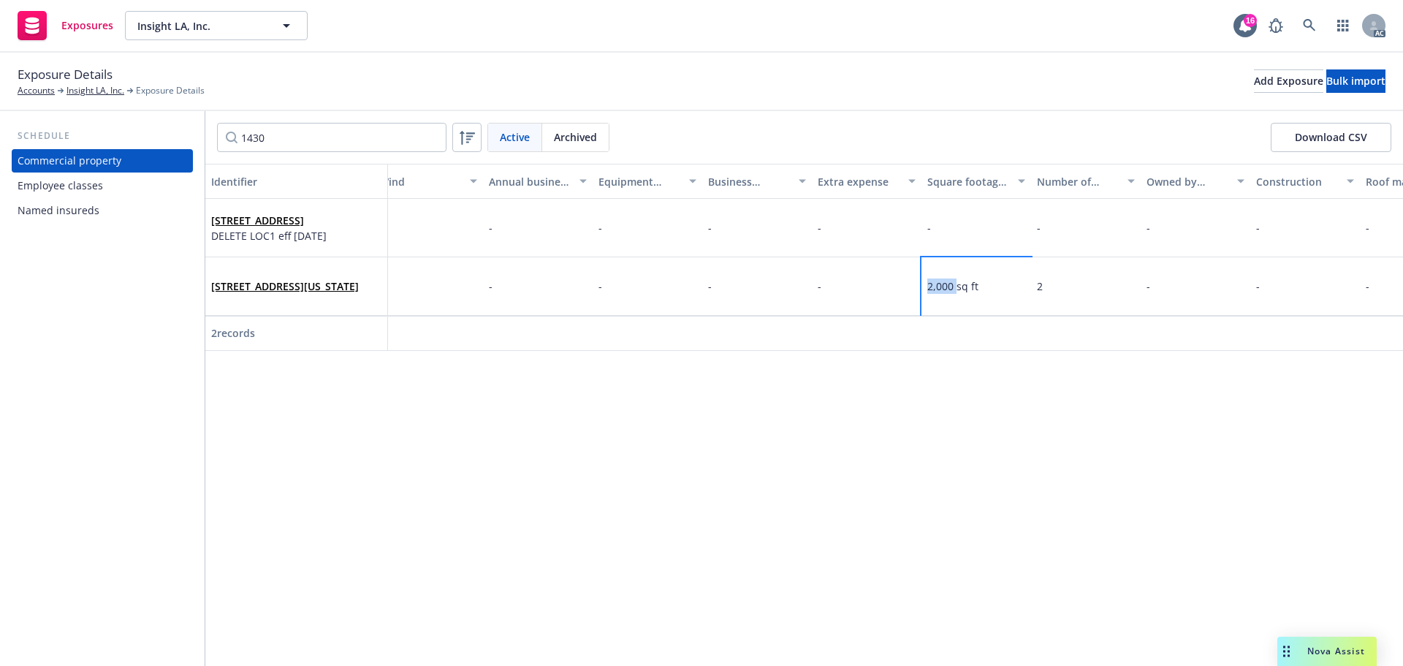
scroll to position [0, 1250]
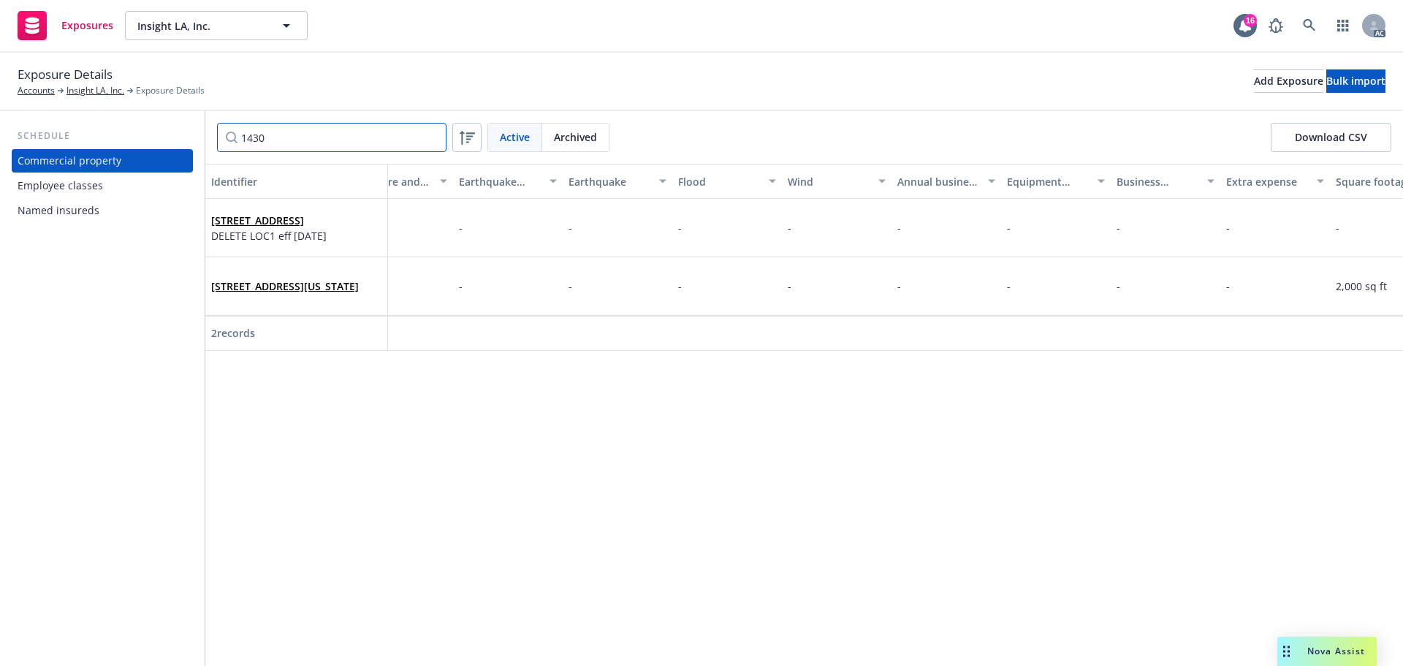
click at [321, 126] on div "1430 Active Archived Download CSV" at bounding box center [804, 137] width 1198 height 53
drag, startPoint x: 316, startPoint y: 140, endPoint x: 188, endPoint y: 141, distance: 128.6
click at [172, 141] on div "Schedule Commercial property Employee classes Named insureds 1430 Active Archiv…" at bounding box center [701, 388] width 1403 height 555
paste input "5544"
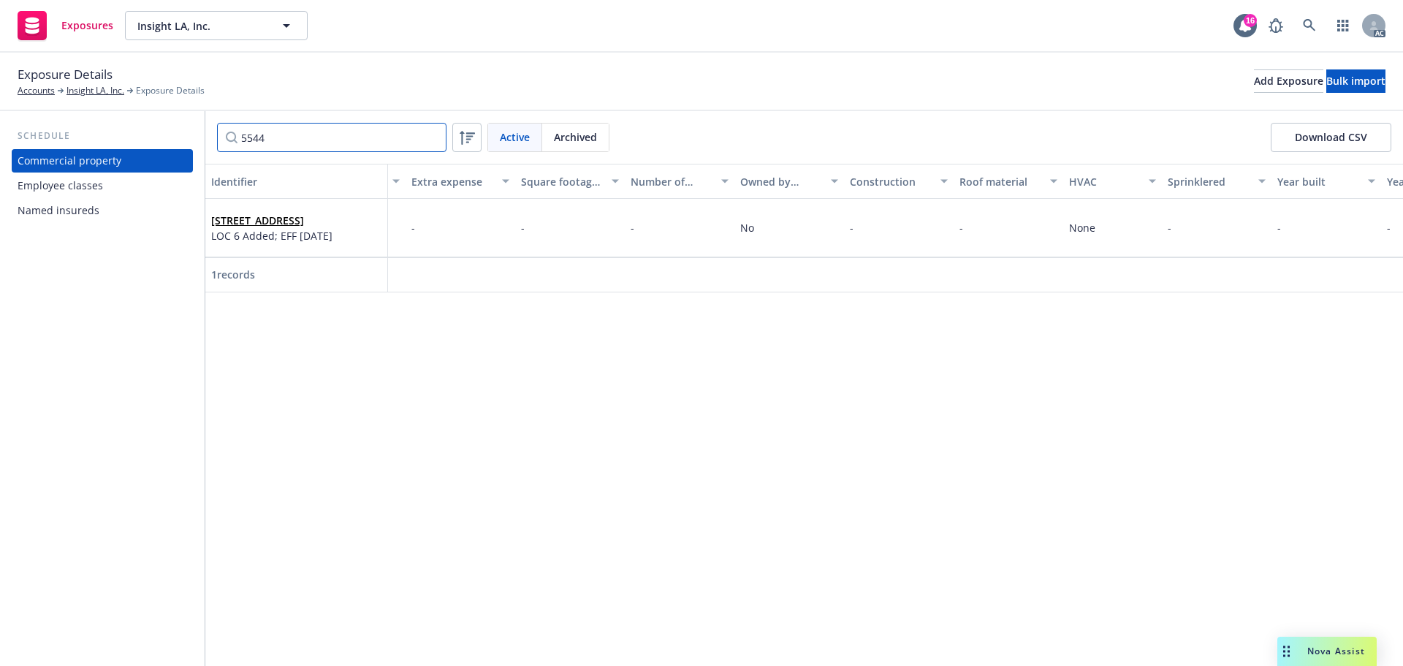
scroll to position [0, 1678]
type input "5544"
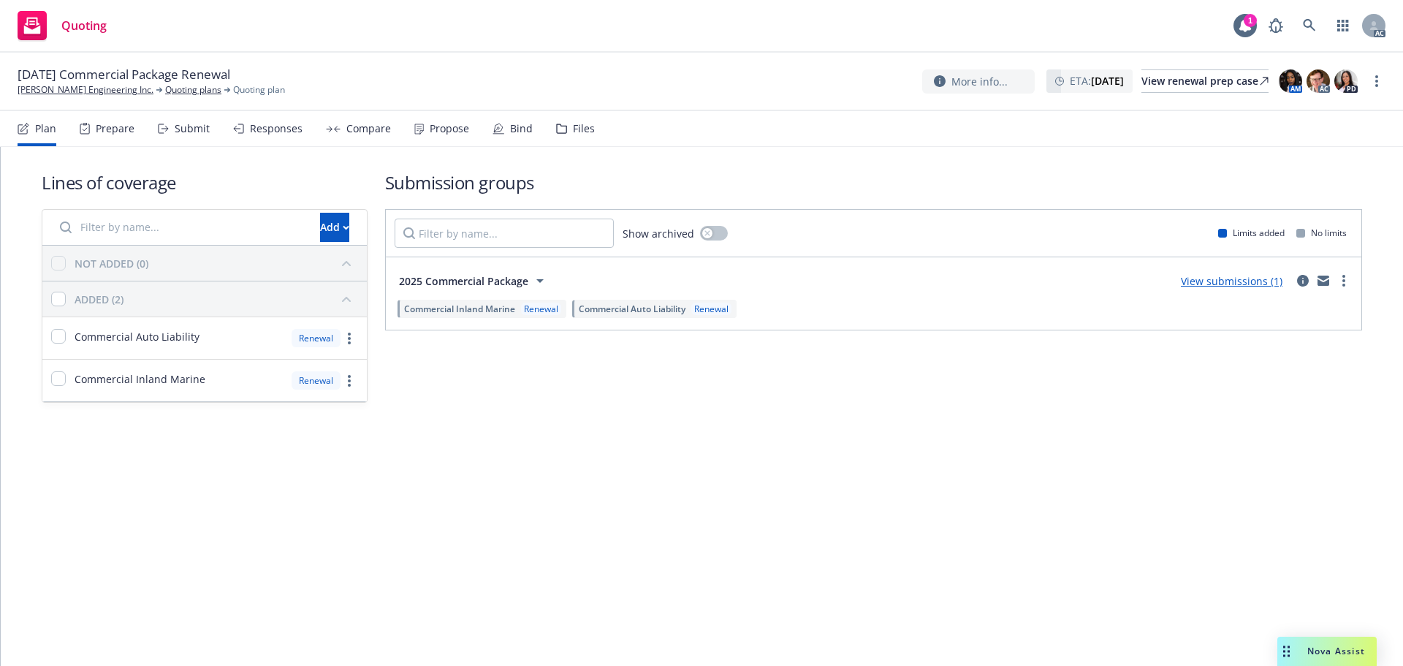
click at [121, 143] on div "Prepare" at bounding box center [107, 128] width 55 height 35
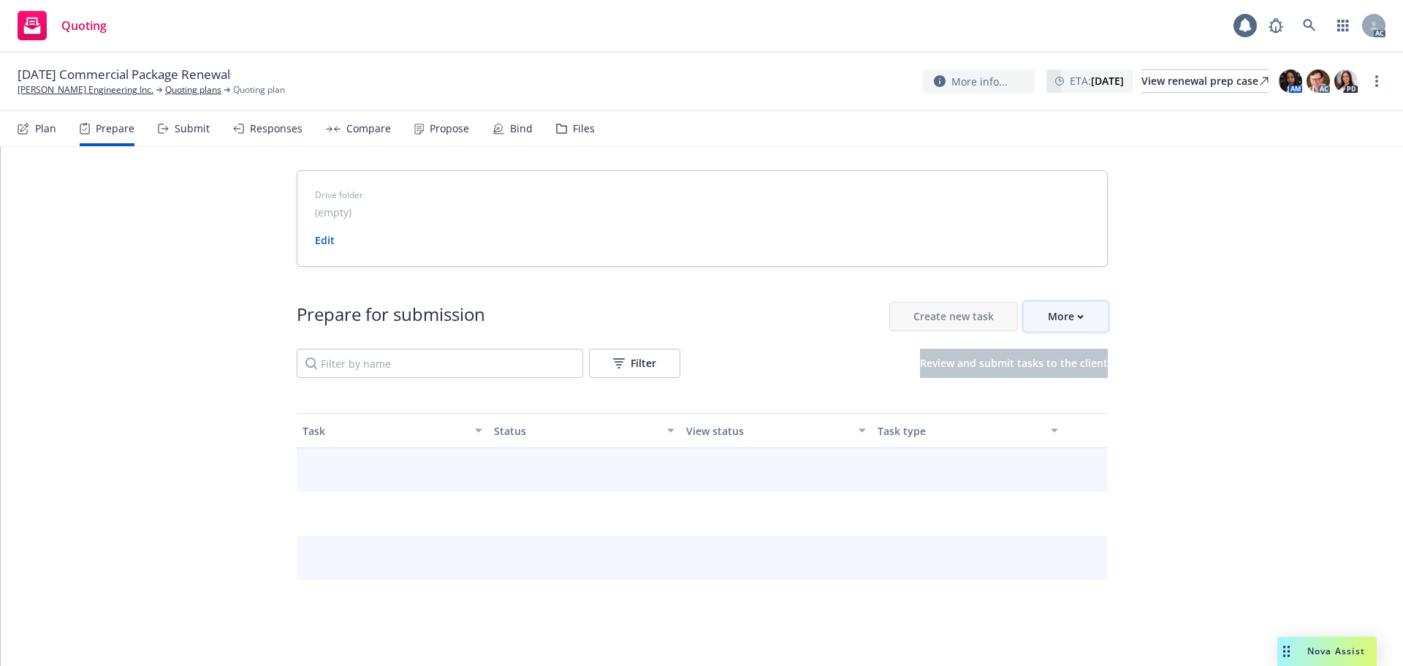
click at [1054, 325] on div "More" at bounding box center [1066, 316] width 36 height 28
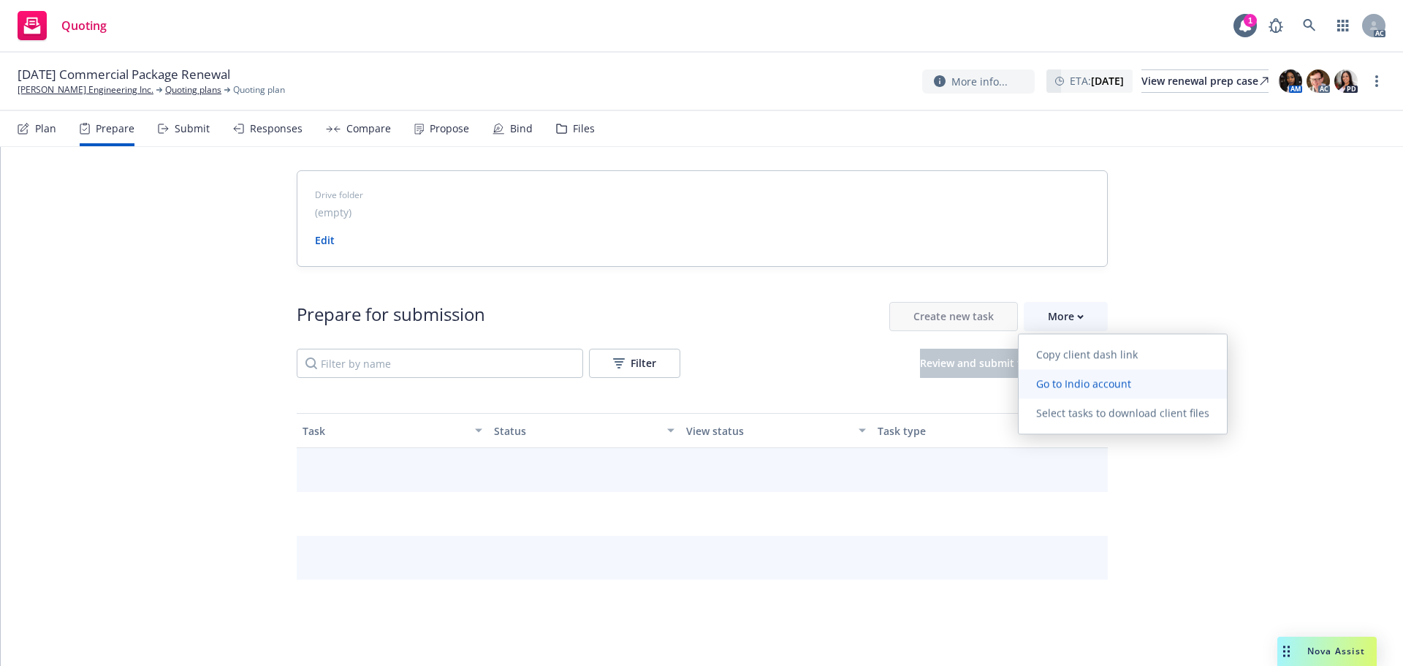
click at [1054, 382] on span "Go to Indio account" at bounding box center [1084, 383] width 130 height 14
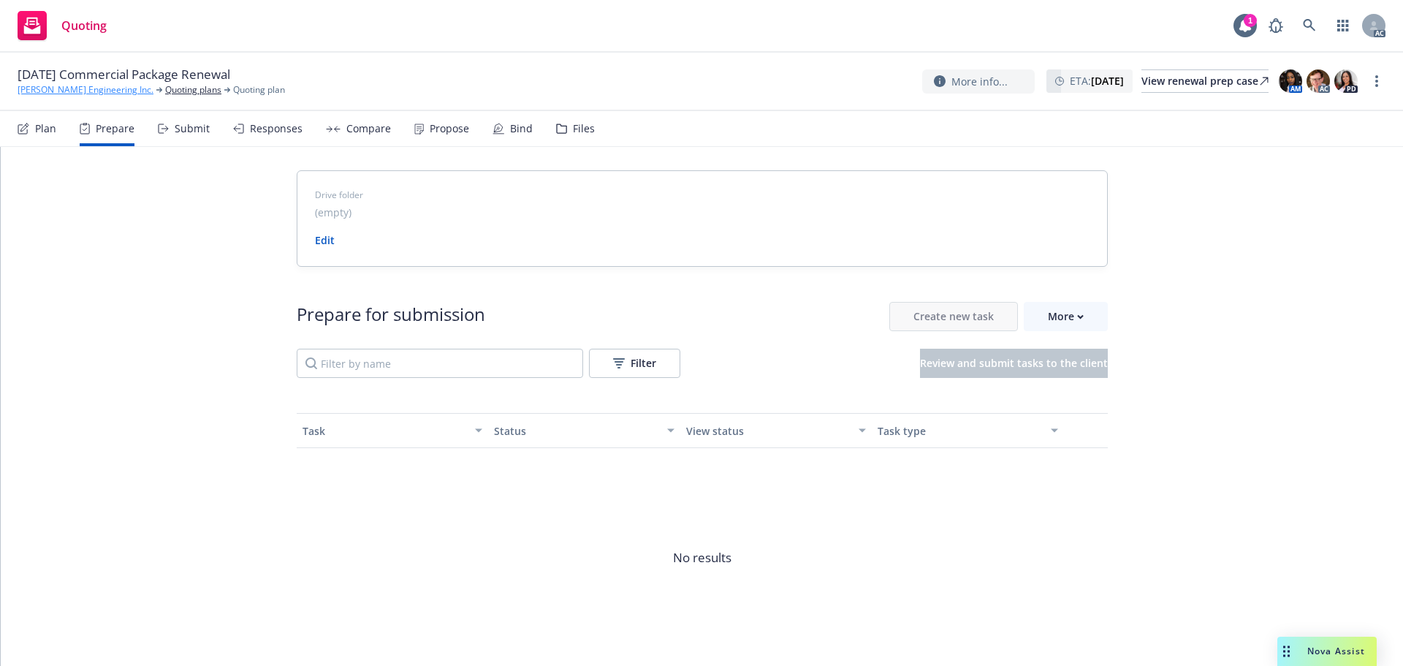
click at [74, 88] on link "[PERSON_NAME] Engineering Inc." at bounding box center [86, 89] width 136 height 13
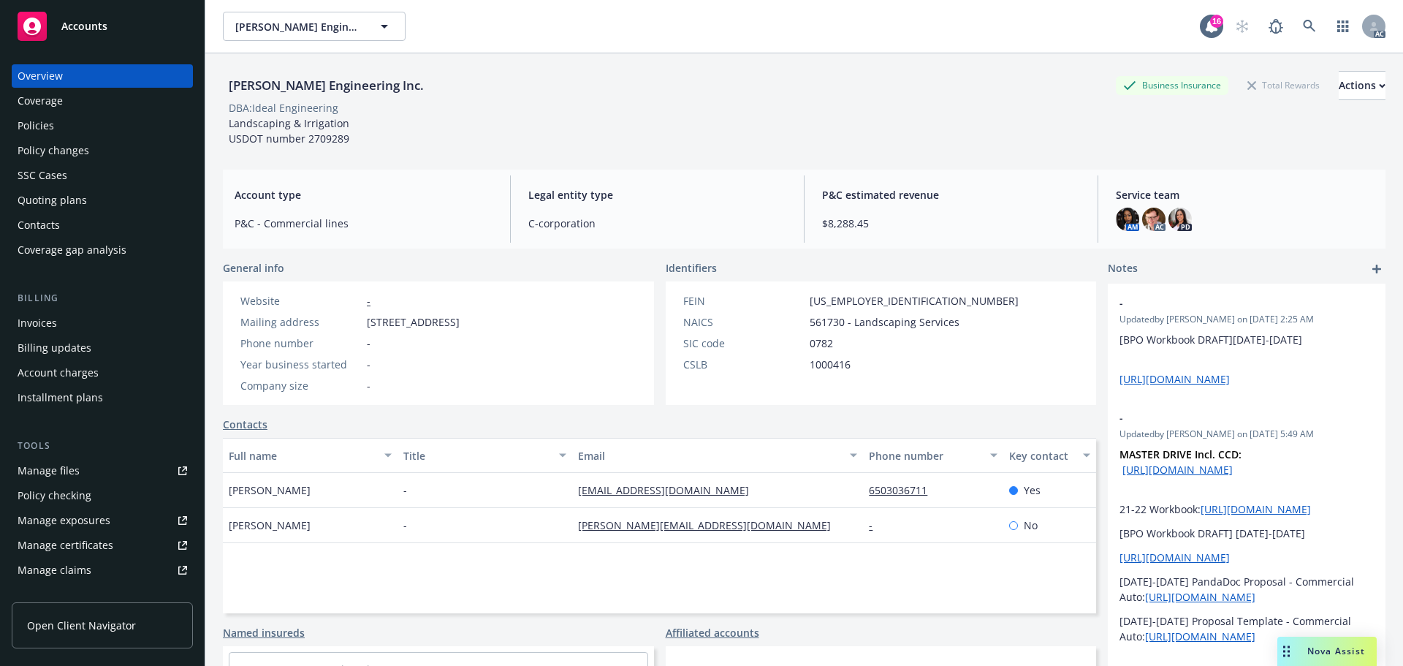
click at [1013, 170] on div "Account type P&C - Commercial lines Legal entity type C-corporation P&C estimat…" at bounding box center [804, 209] width 1162 height 79
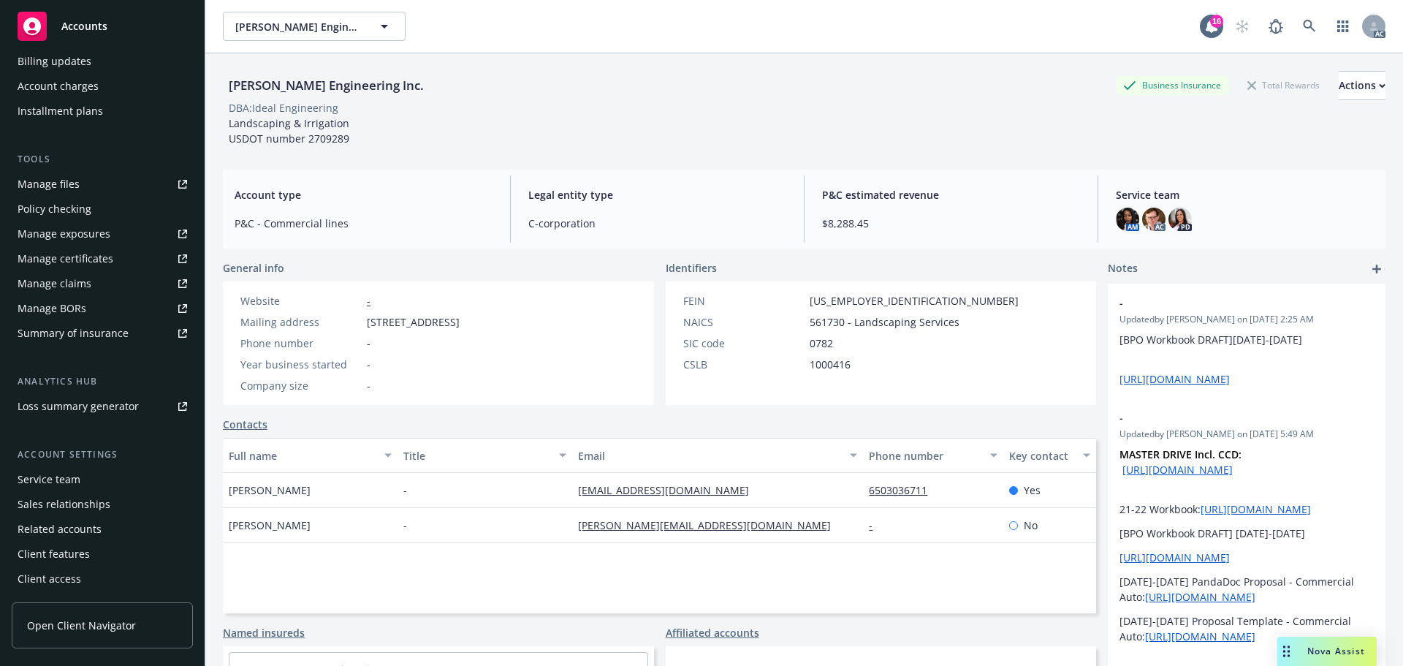
click at [65, 478] on div "Service team" at bounding box center [49, 479] width 63 height 23
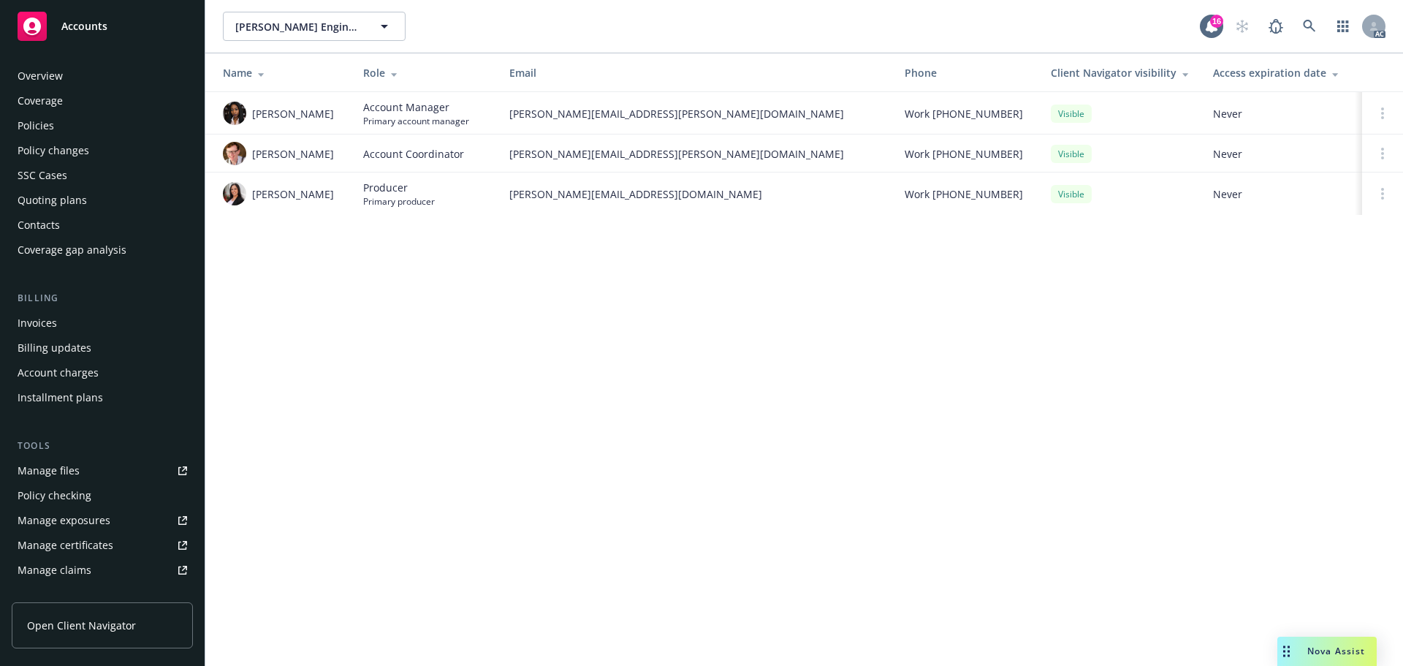
click at [96, 134] on div "Policies" at bounding box center [103, 125] width 170 height 23
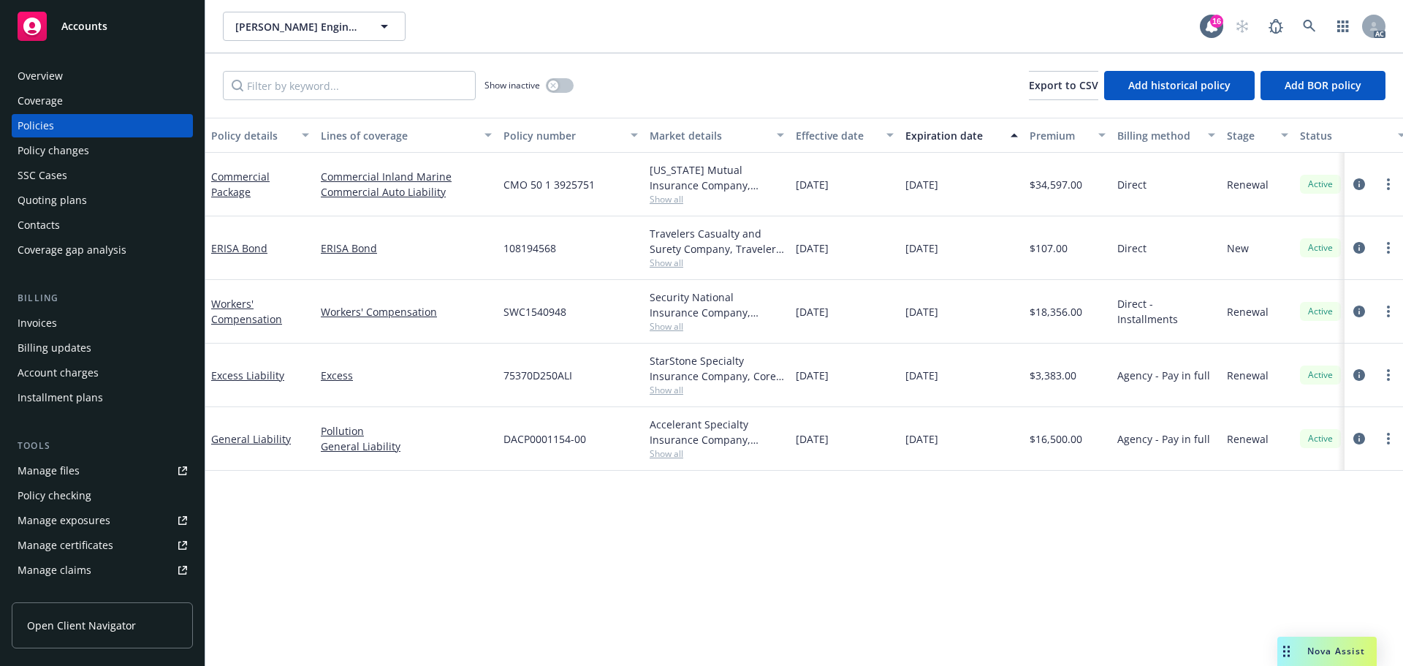
drag, startPoint x: 973, startPoint y: 188, endPoint x: 904, endPoint y: 195, distance: 69.8
click at [904, 195] on div "[DATE]" at bounding box center [961, 185] width 124 height 64
drag, startPoint x: 248, startPoint y: 197, endPoint x: 212, endPoint y: 178, distance: 40.8
click at [212, 178] on div "Commercial Package" at bounding box center [260, 184] width 98 height 31
drag, startPoint x: 460, startPoint y: 175, endPoint x: 321, endPoint y: 175, distance: 138.8
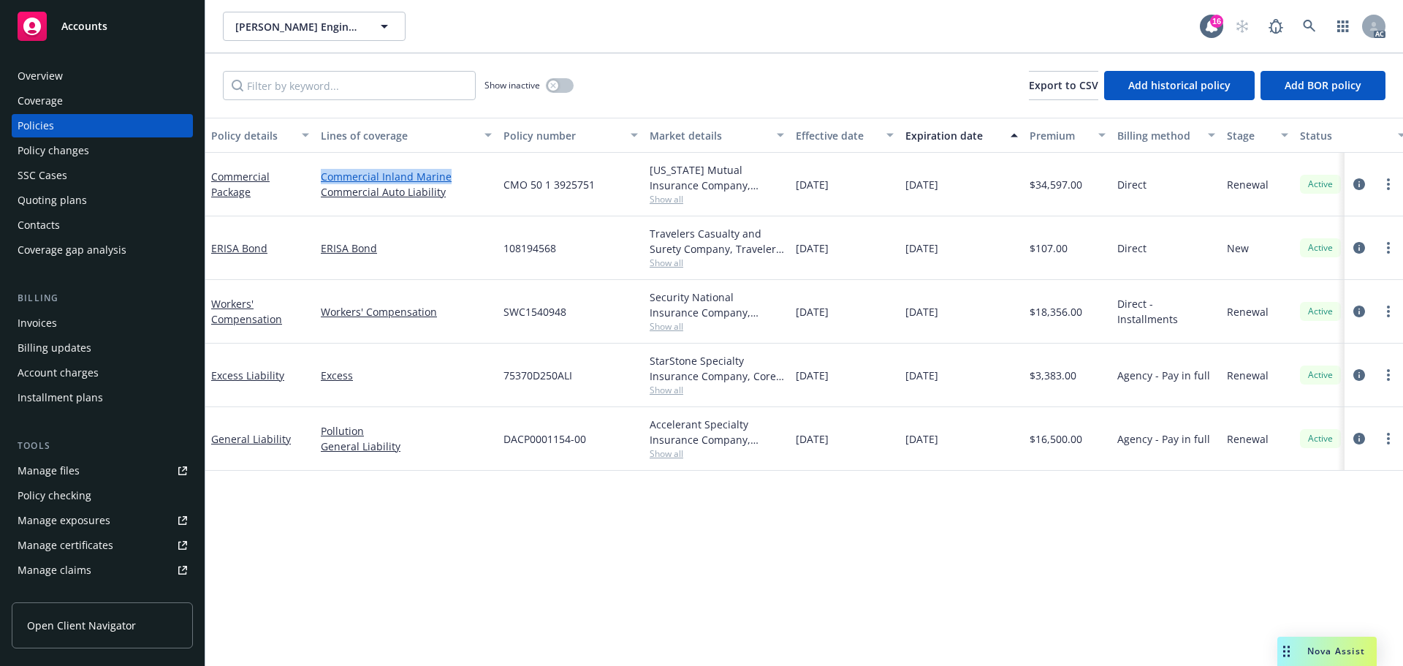
click at [321, 175] on link "Commercial Inland Marine" at bounding box center [406, 176] width 171 height 15
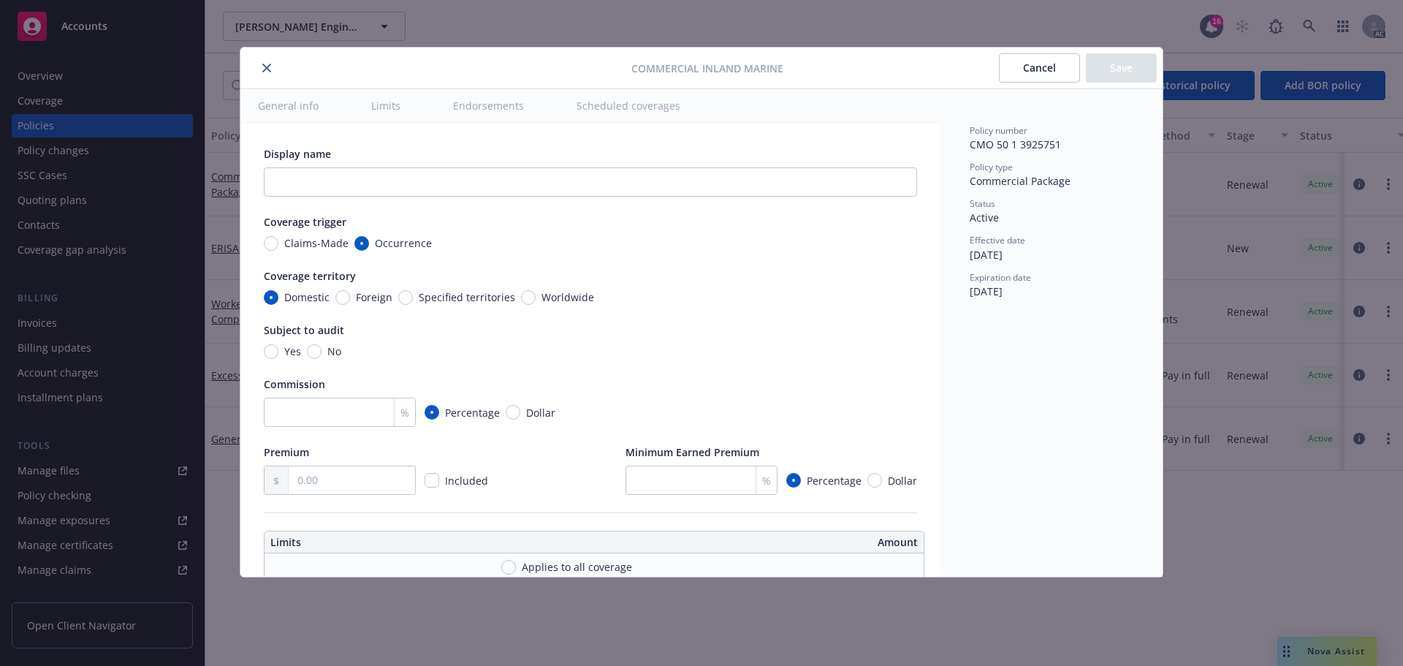
type textarea "x"
drag, startPoint x: 267, startPoint y: 71, endPoint x: 298, endPoint y: 93, distance: 38.3
click at [267, 71] on icon "close" at bounding box center [266, 68] width 9 height 9
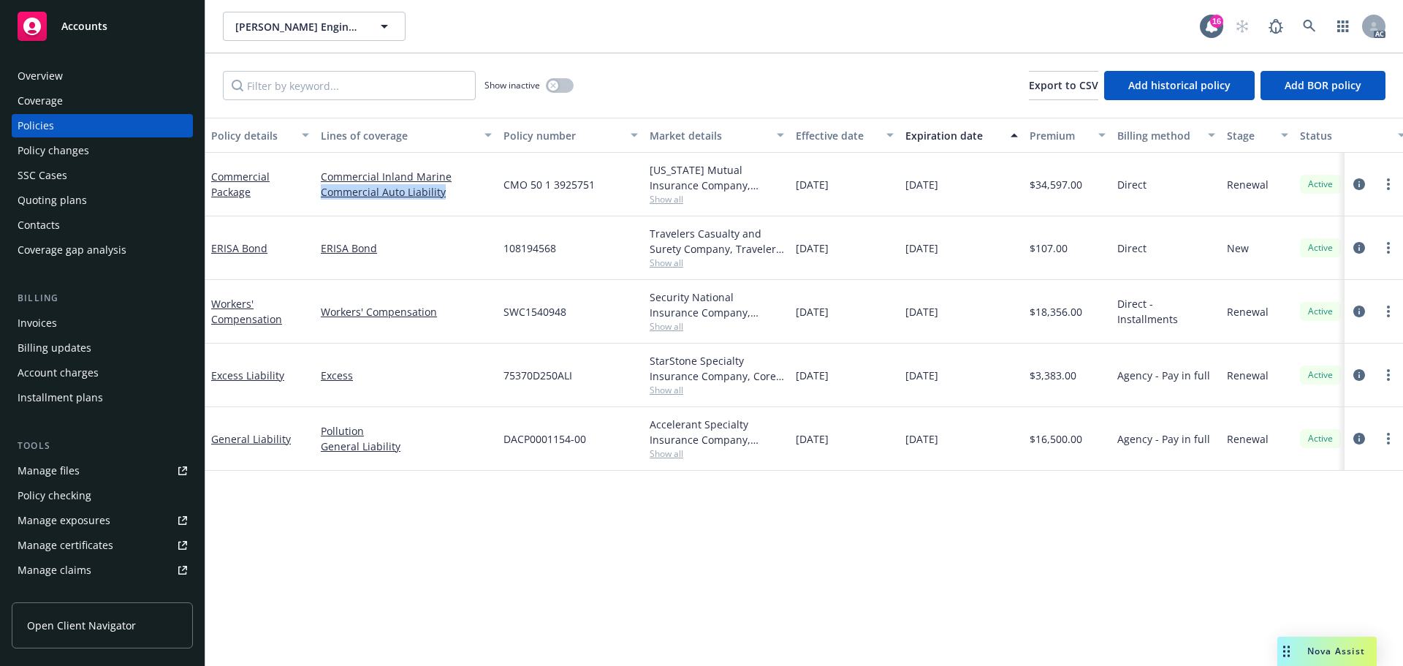
drag, startPoint x: 457, startPoint y: 191, endPoint x: 317, endPoint y: 198, distance: 140.4
click at [317, 198] on div "Commercial Inland Marine Commercial Auto Liability" at bounding box center [406, 185] width 183 height 64
copy link "Commercial Auto Liability"
click at [1358, 186] on icon "circleInformation" at bounding box center [1359, 184] width 12 height 12
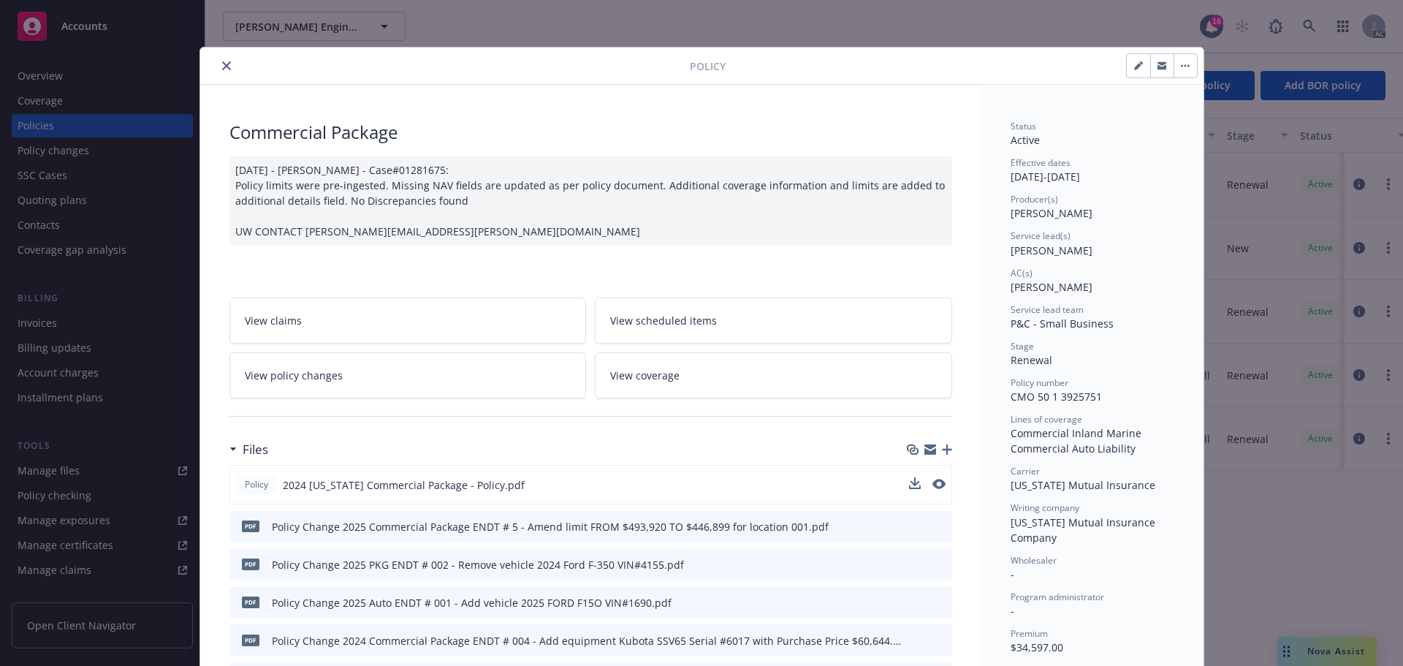
click at [932, 490] on button at bounding box center [938, 484] width 13 height 15
click at [934, 487] on icon "preview file" at bounding box center [937, 484] width 13 height 10
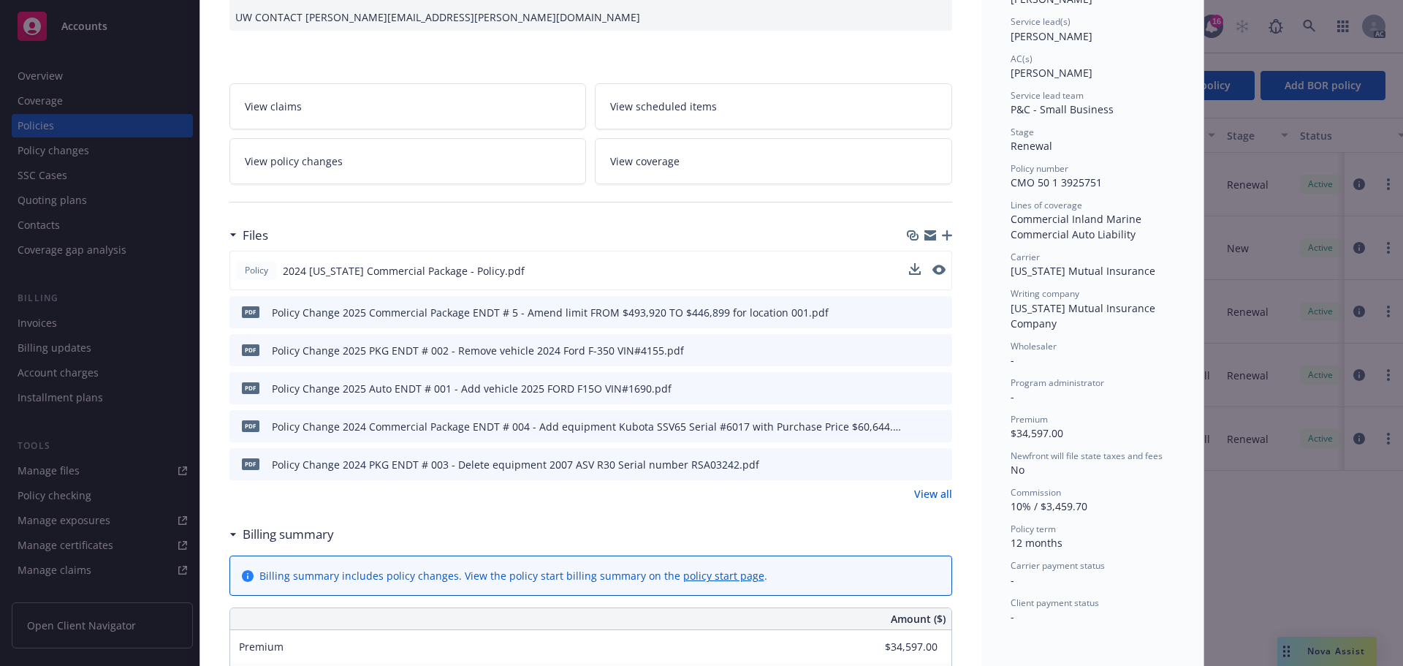
scroll to position [219, 0]
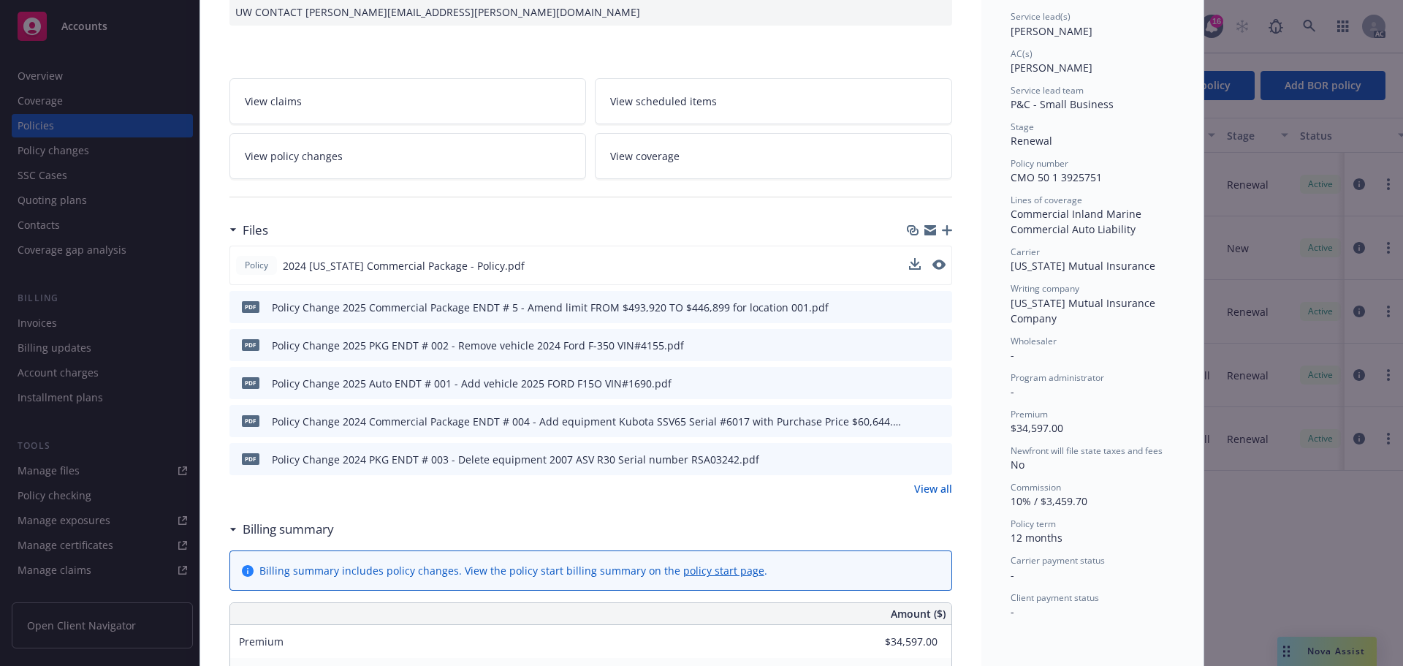
click at [933, 490] on link "View all" at bounding box center [933, 488] width 38 height 15
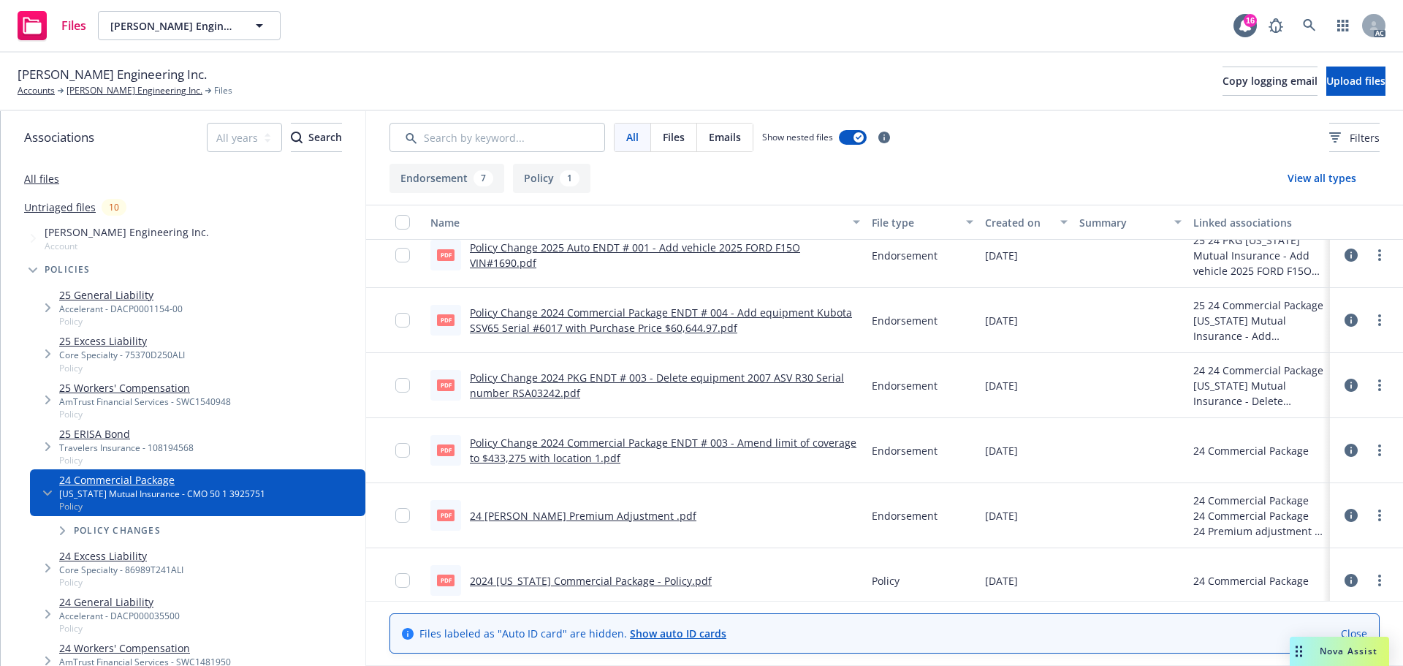
scroll to position [159, 0]
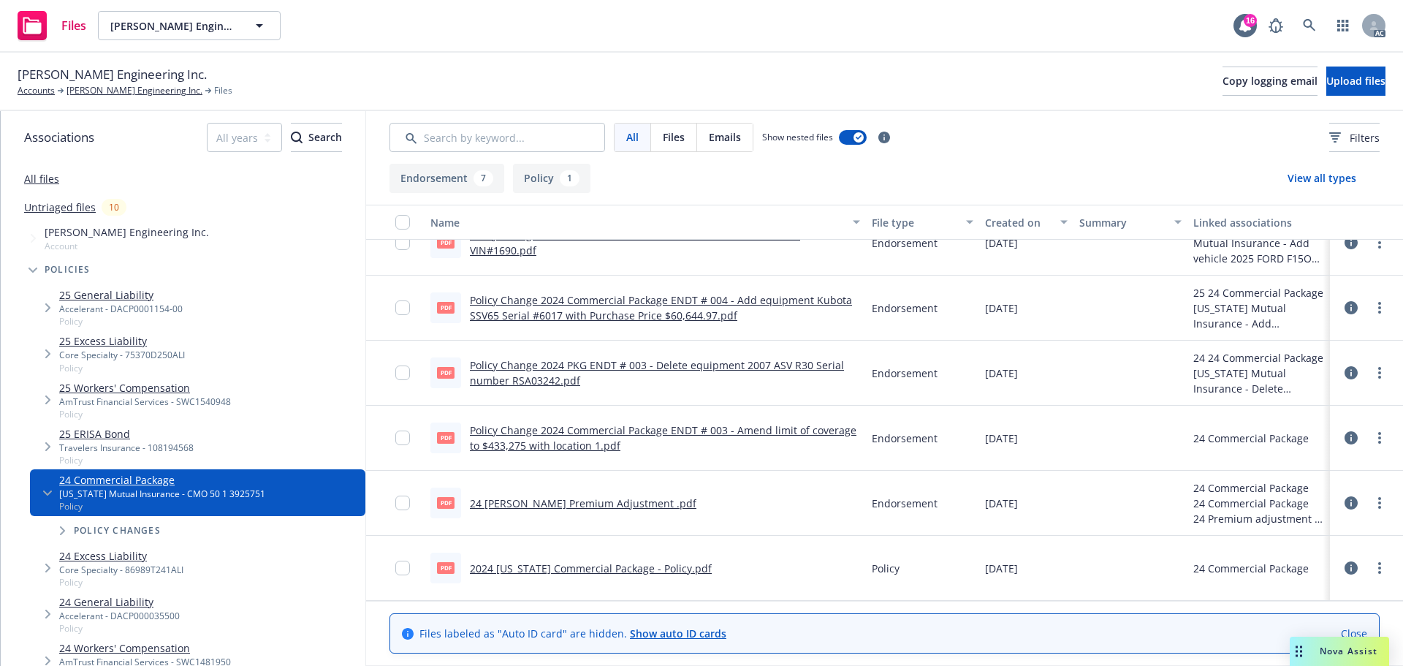
click at [601, 503] on link "24 [PERSON_NAME] Premium Adjustment .pdf" at bounding box center [583, 503] width 226 height 14
click at [645, 433] on link "Policy Change 2024 Commercial Package ENDT # 003 - Amend limit of coverage to $…" at bounding box center [663, 437] width 387 height 29
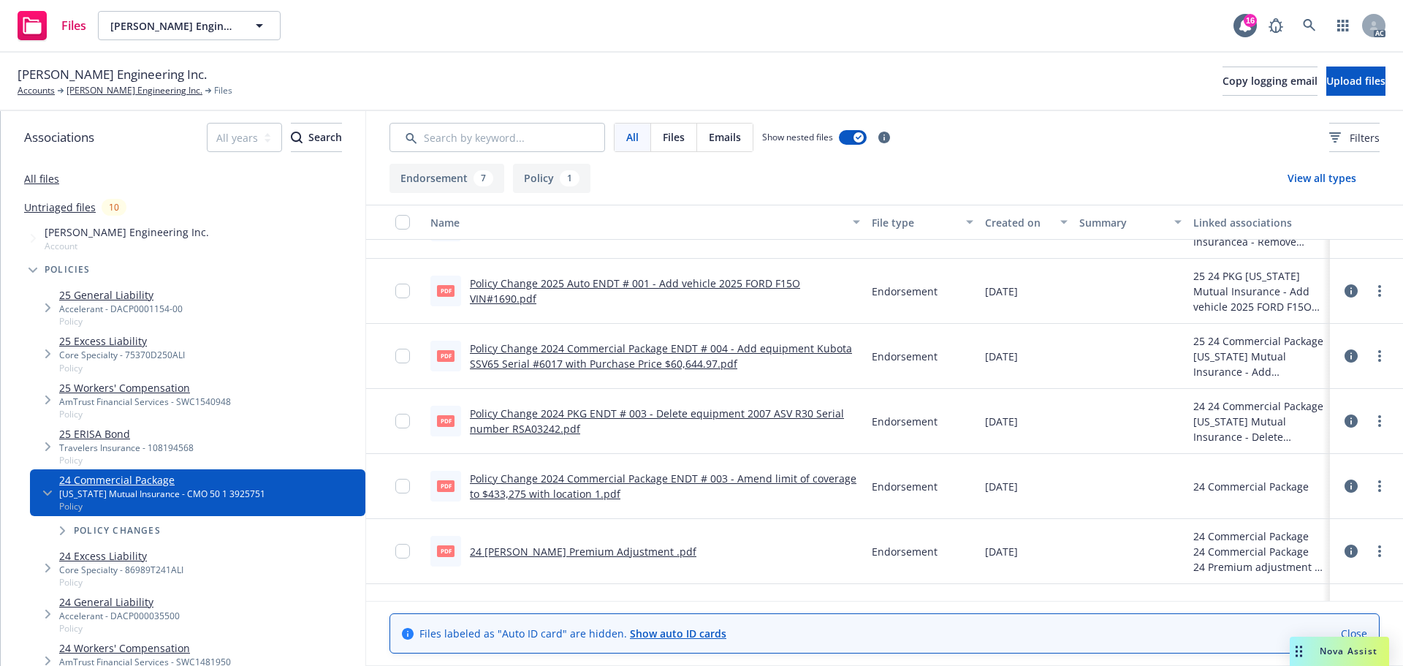
scroll to position [85, 0]
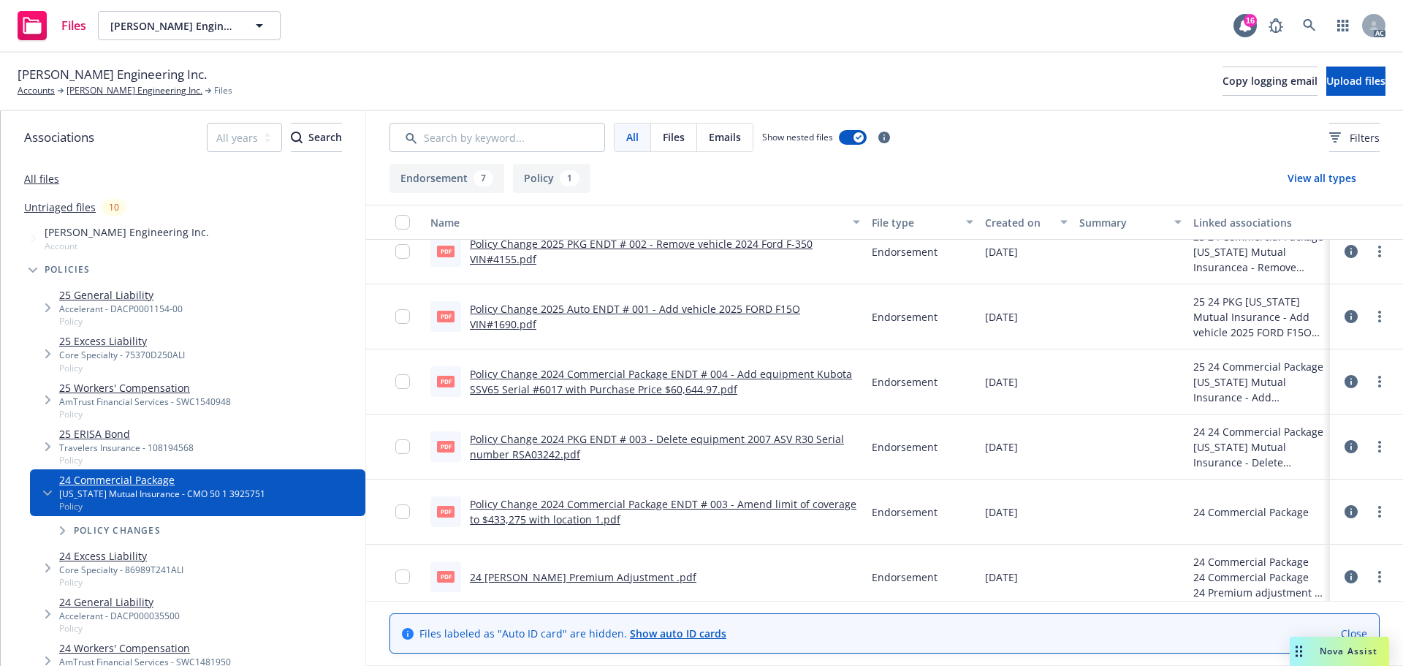
click at [634, 441] on link "Policy Change 2024 PKG ENDT # 003 - Delete equipment 2007 ASV R30 Serial number…" at bounding box center [657, 446] width 374 height 29
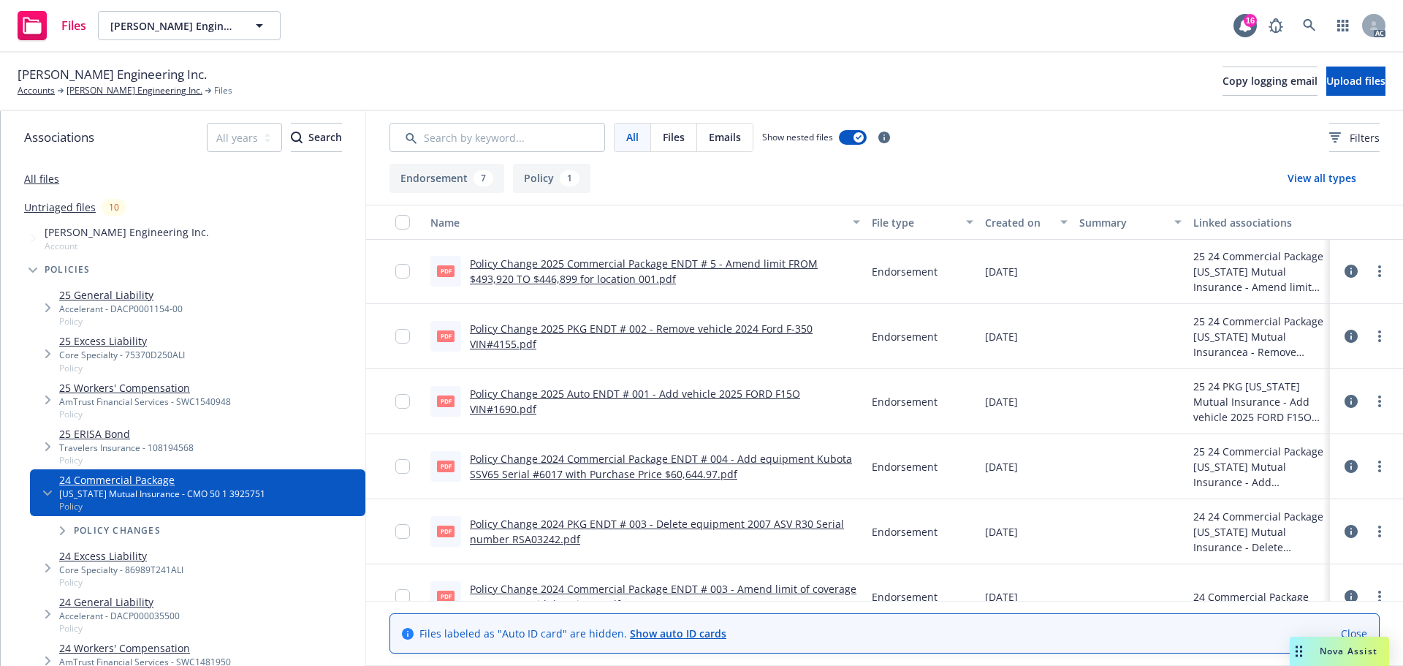
scroll to position [0, 0]
click at [660, 464] on link "Policy Change 2024 Commercial Package ENDT # 004 - Add equipment Kubota SSV65 S…" at bounding box center [661, 466] width 382 height 29
click at [643, 396] on link "Policy Change 2025 Auto ENDT # 001 - Add vehicle 2025 FORD F15O VIN#1690.pdf" at bounding box center [635, 401] width 330 height 29
click at [682, 332] on link "Policy Change 2025 PKG ENDT # 002 - Remove vehicle 2024 Ford F-350 VIN#4155.pdf" at bounding box center [641, 336] width 343 height 29
click at [658, 262] on link "Policy Change 2025 Commercial Package ENDT # 5 - Amend limit FROM $493,920 TO $…" at bounding box center [644, 271] width 348 height 29
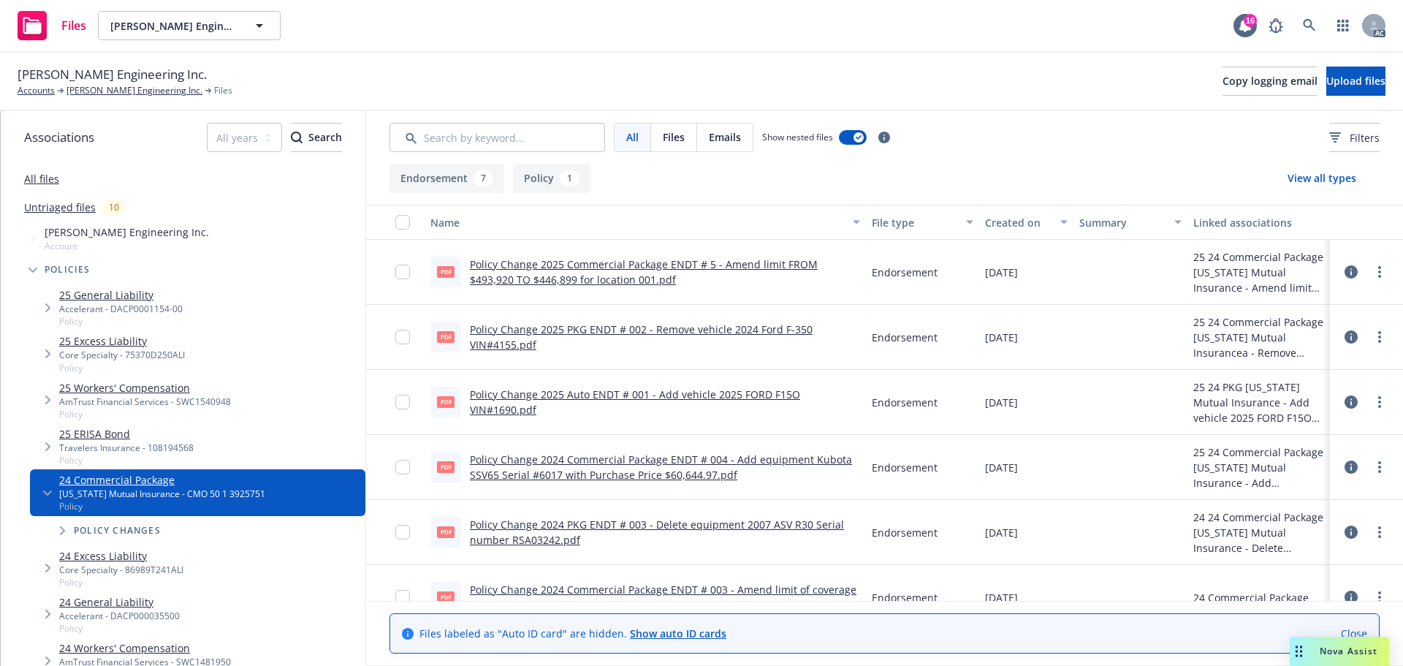
click at [49, 180] on link "All files" at bounding box center [41, 179] width 35 height 14
click at [534, 130] on input "Search by keyword..." at bounding box center [497, 137] width 216 height 29
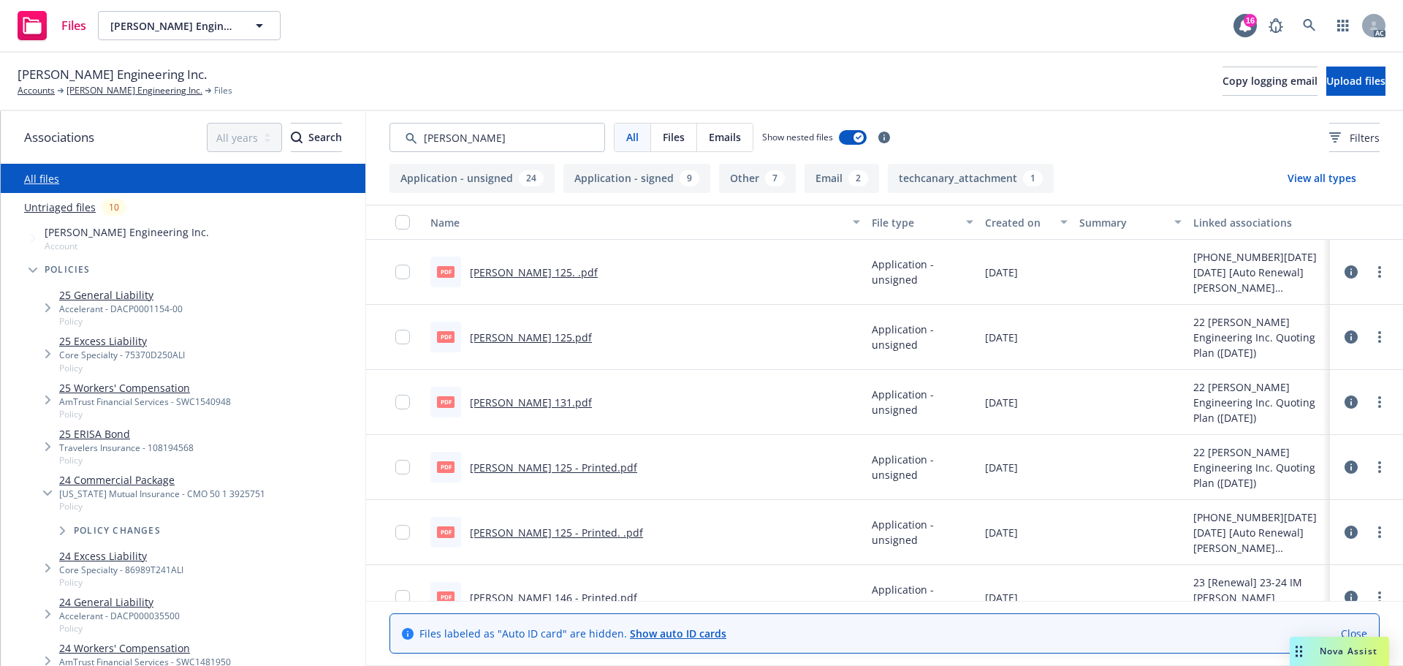
click at [985, 226] on div "Created on" at bounding box center [1018, 222] width 66 height 15
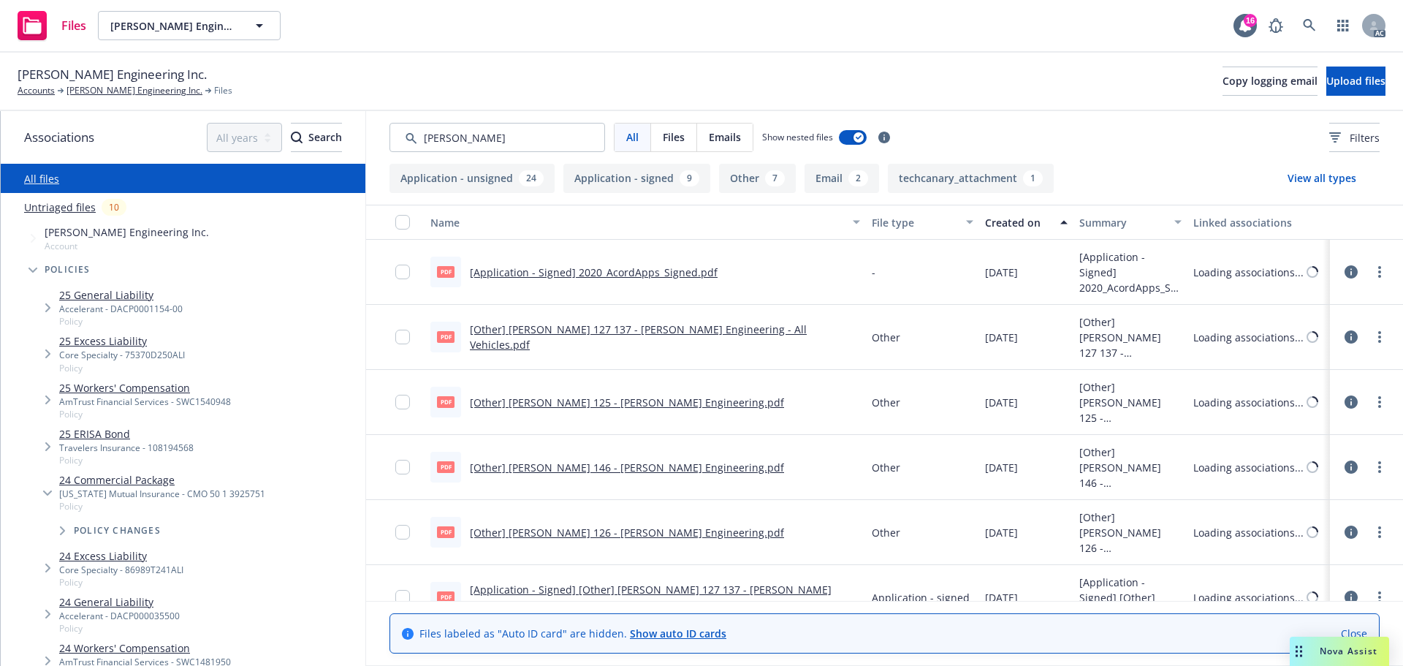
click at [985, 226] on div "Created on" at bounding box center [1018, 222] width 66 height 15
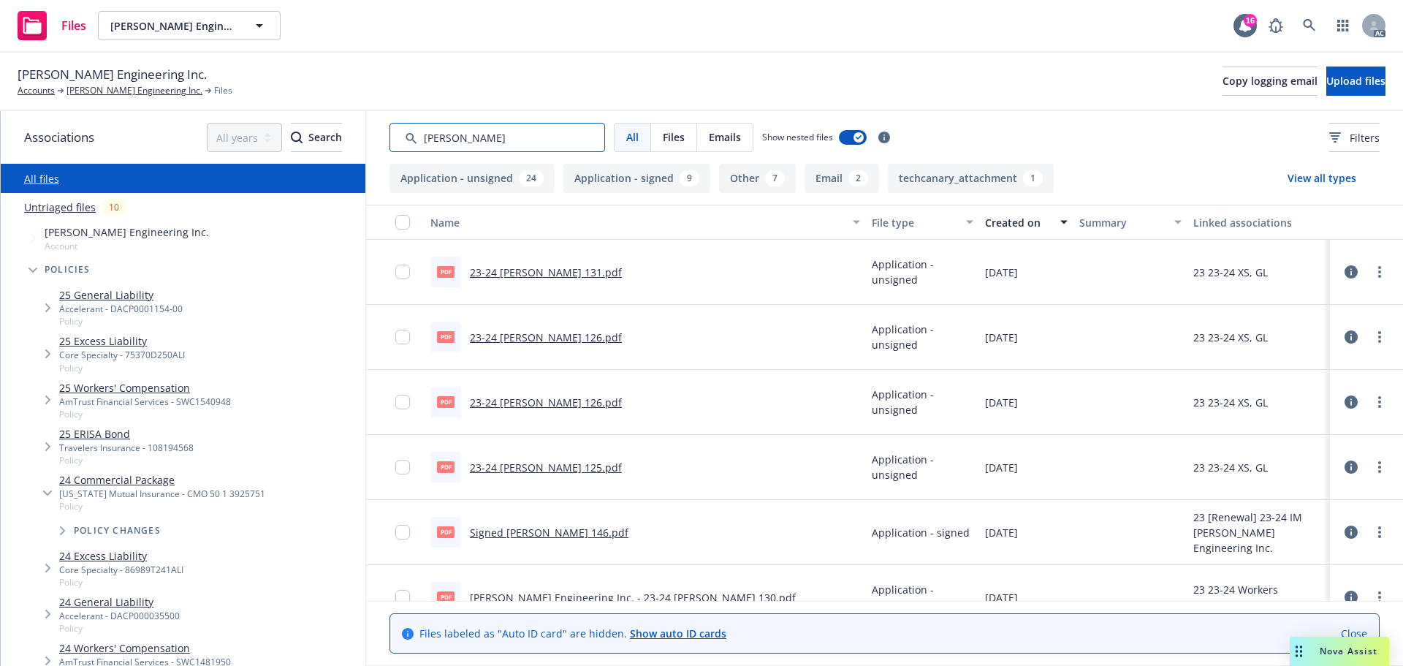
drag, startPoint x: 522, startPoint y: 151, endPoint x: 431, endPoint y: 148, distance: 90.6
click at [431, 148] on input "Search by keyword..." at bounding box center [497, 137] width 216 height 29
type input "app"
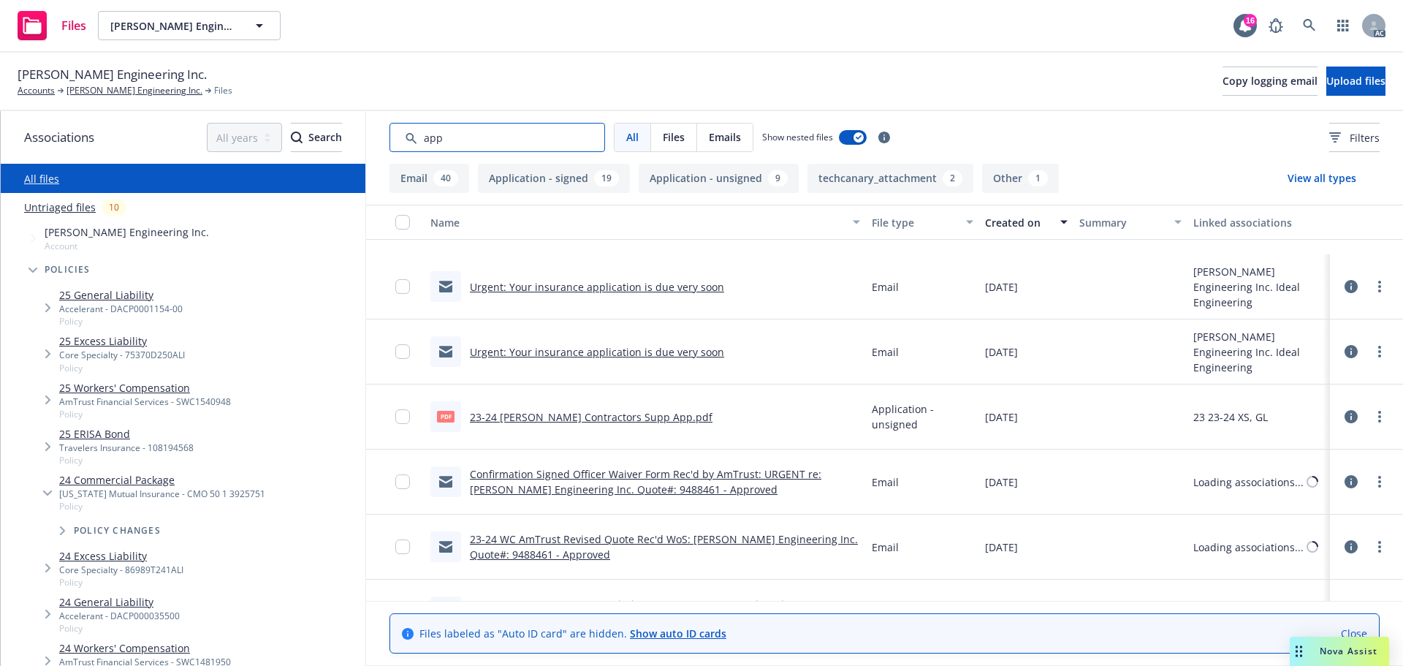
scroll to position [1096, 0]
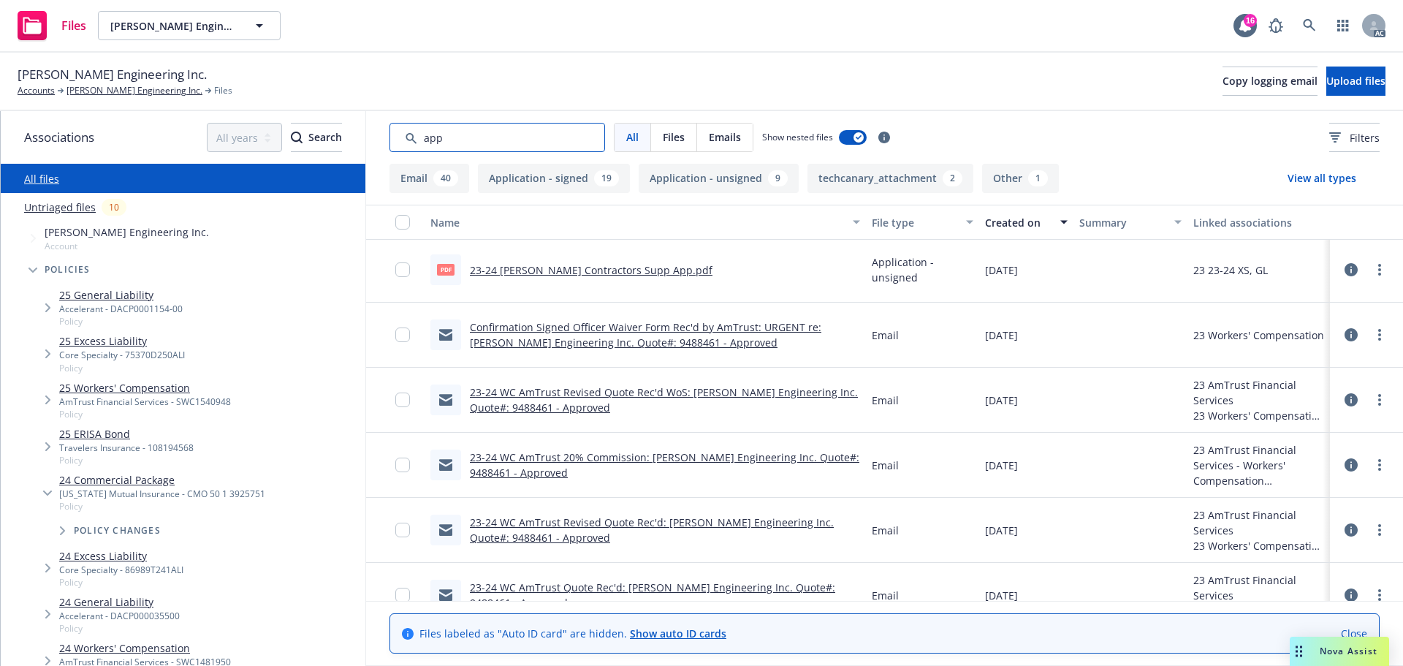
drag, startPoint x: 365, startPoint y: 129, endPoint x: 349, endPoint y: 128, distance: 16.1
click at [349, 128] on div "Associations All years 2027 2026 2025 2024 2023 2022 2021 2020 2019 2018 2017 2…" at bounding box center [702, 388] width 1402 height 555
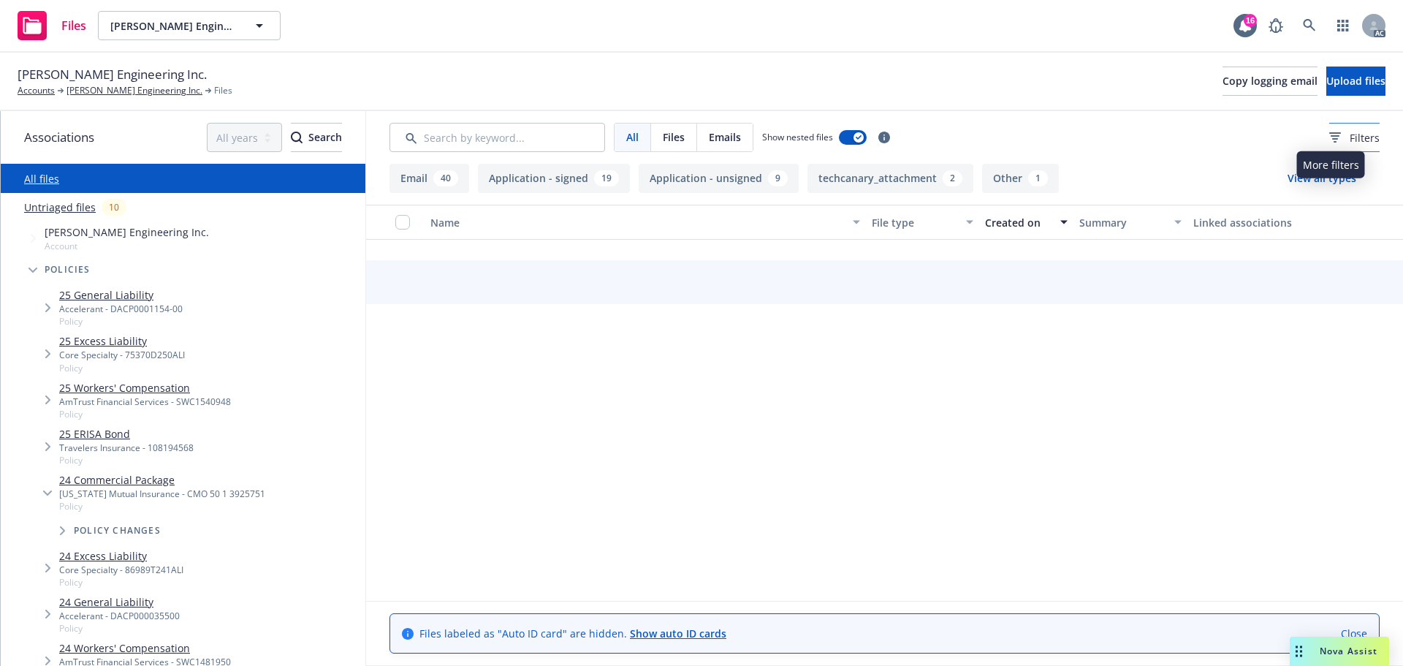
click at [1349, 143] on span "Filters" at bounding box center [1364, 137] width 30 height 15
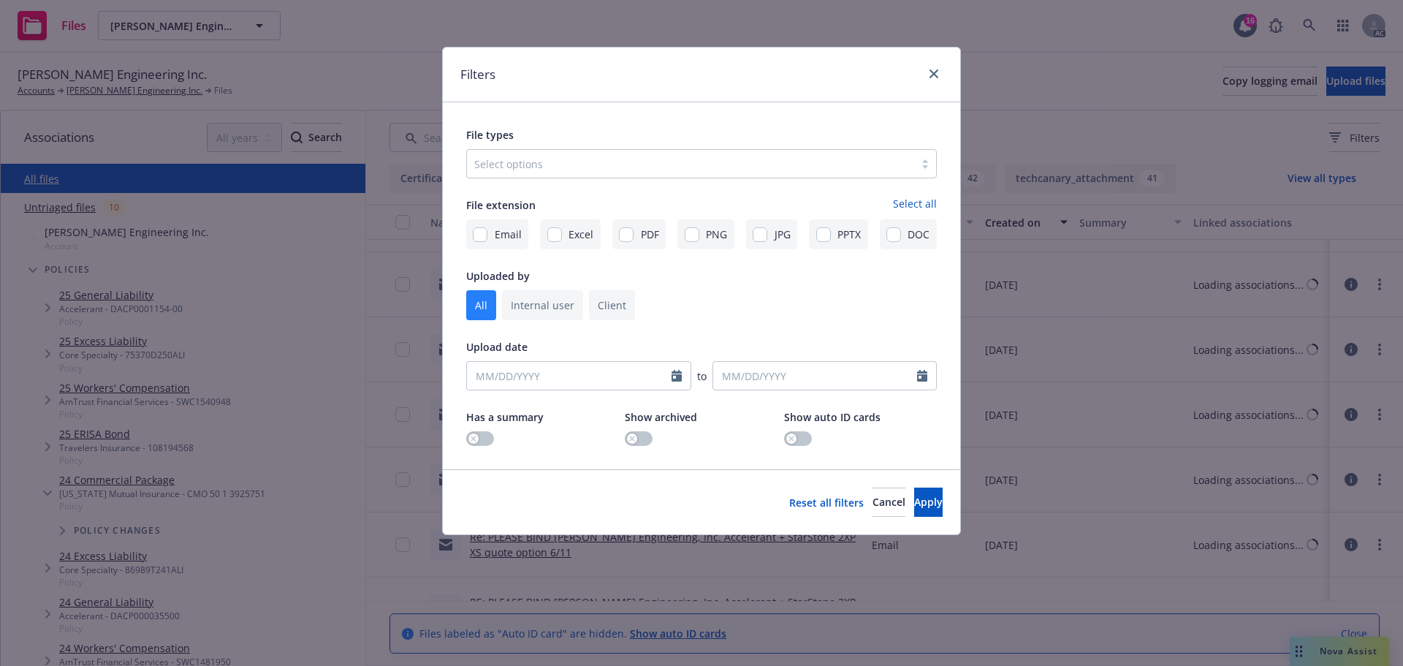
click at [657, 162] on div at bounding box center [690, 164] width 433 height 18
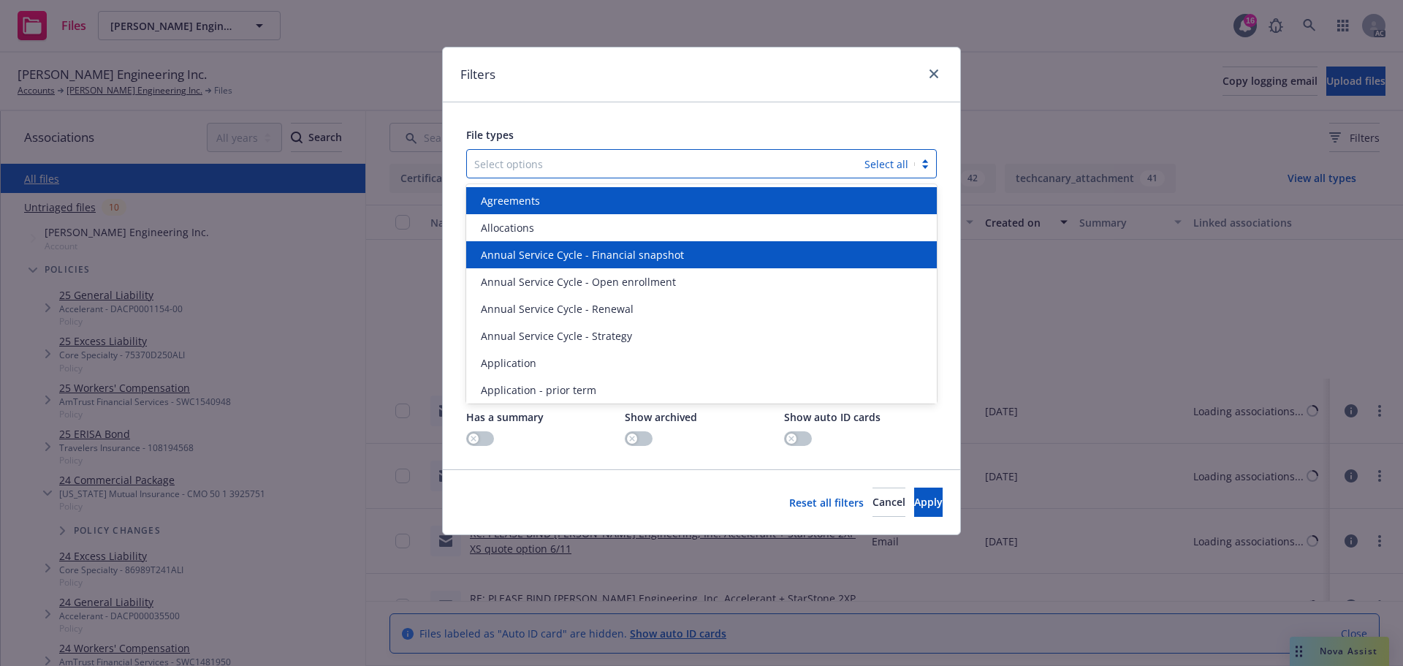
scroll to position [1501, 0]
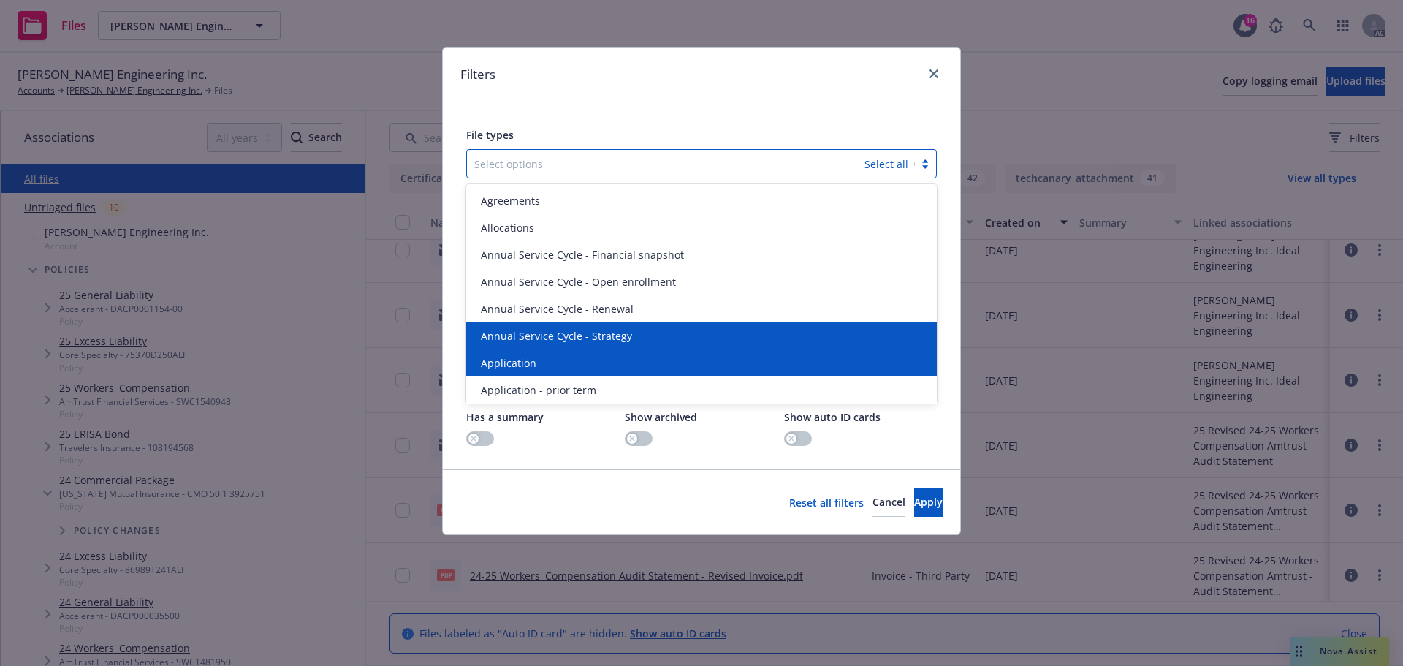
click at [546, 351] on div "Application" at bounding box center [701, 362] width 471 height 27
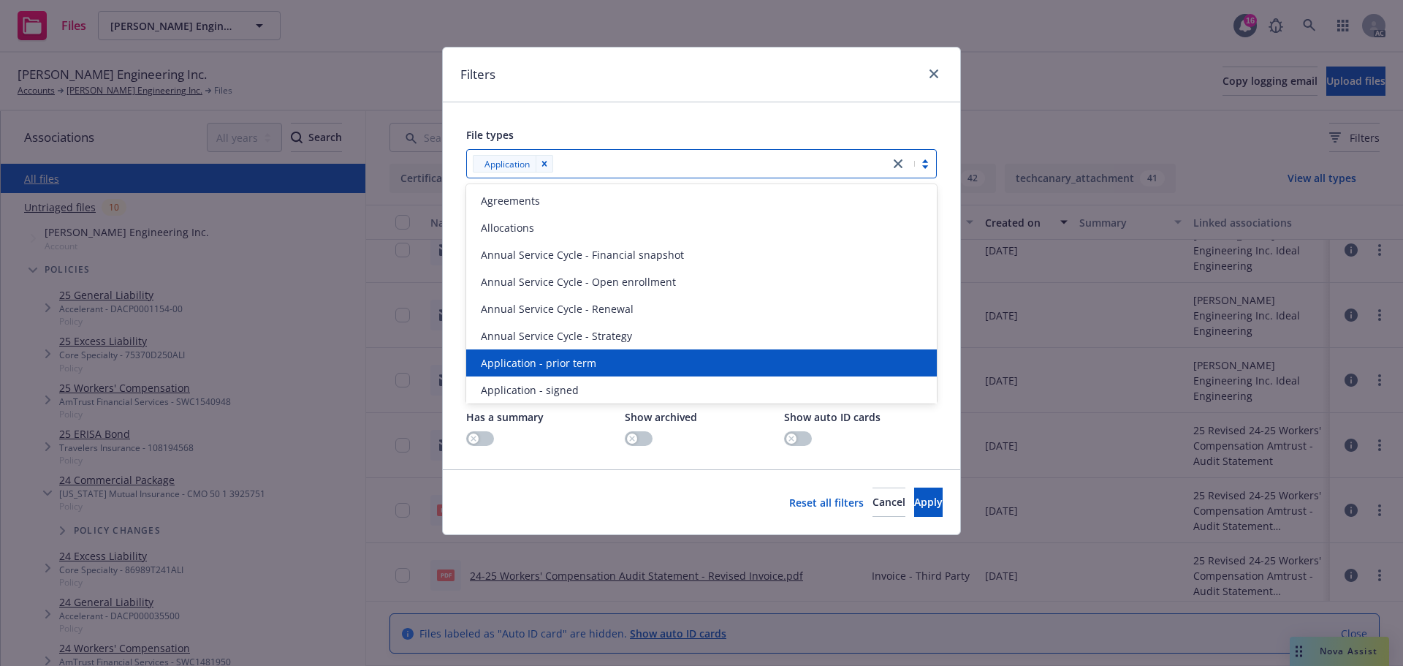
click at [546, 351] on div "Application - prior term" at bounding box center [701, 362] width 471 height 27
click at [546, 351] on div "Application - signed" at bounding box center [701, 362] width 471 height 27
click at [546, 351] on div "Application - unsigned" at bounding box center [701, 362] width 471 height 27
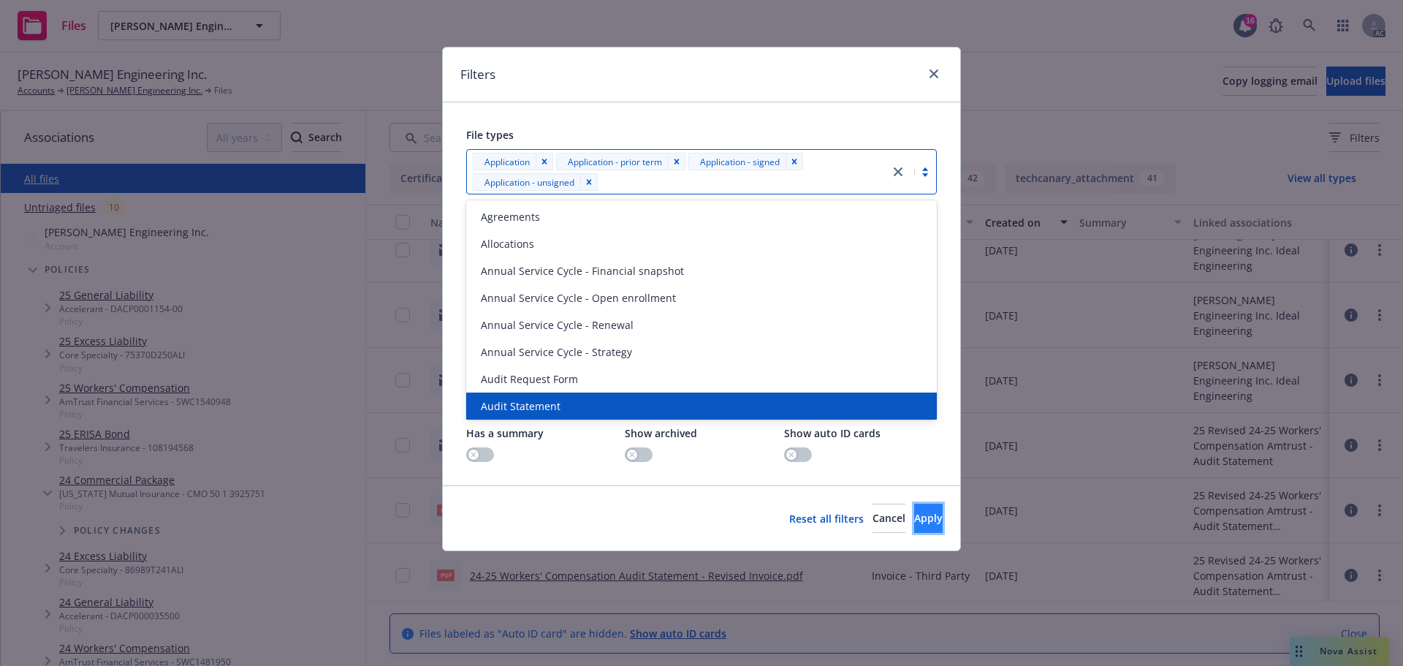
click at [914, 506] on button "Apply" at bounding box center [928, 517] width 28 height 29
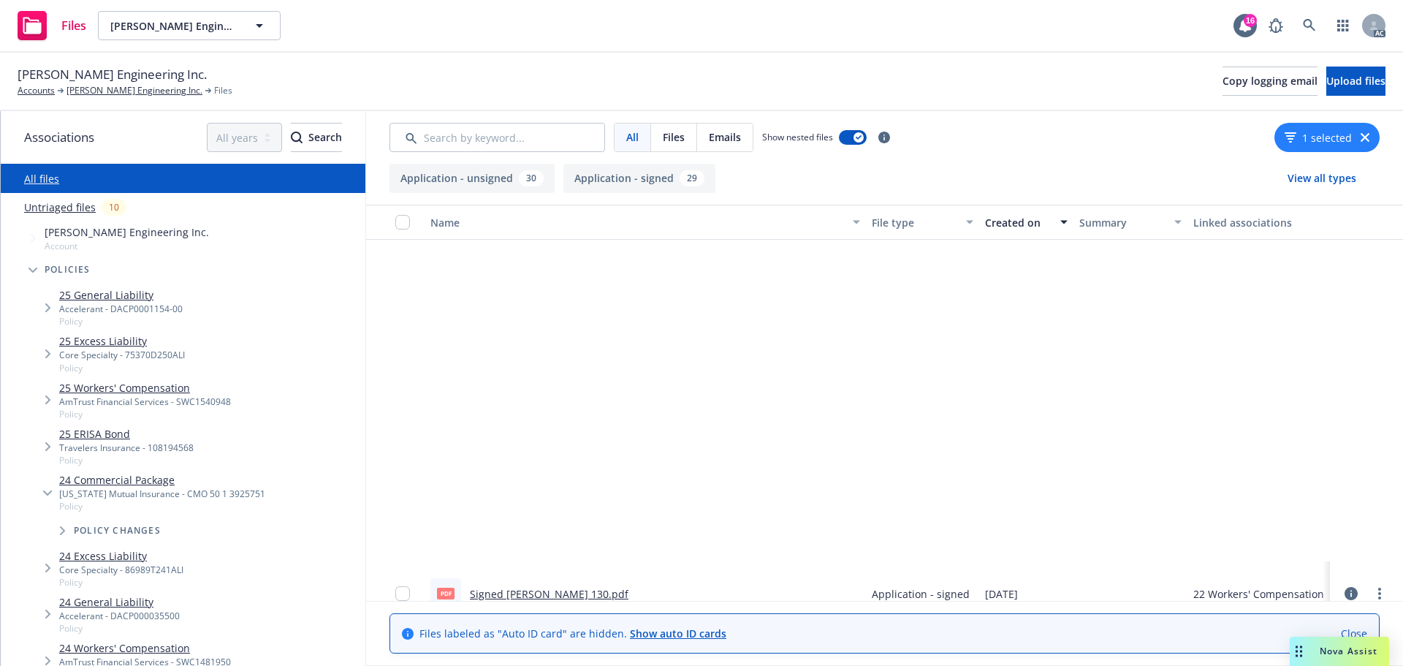
scroll to position [2046, 0]
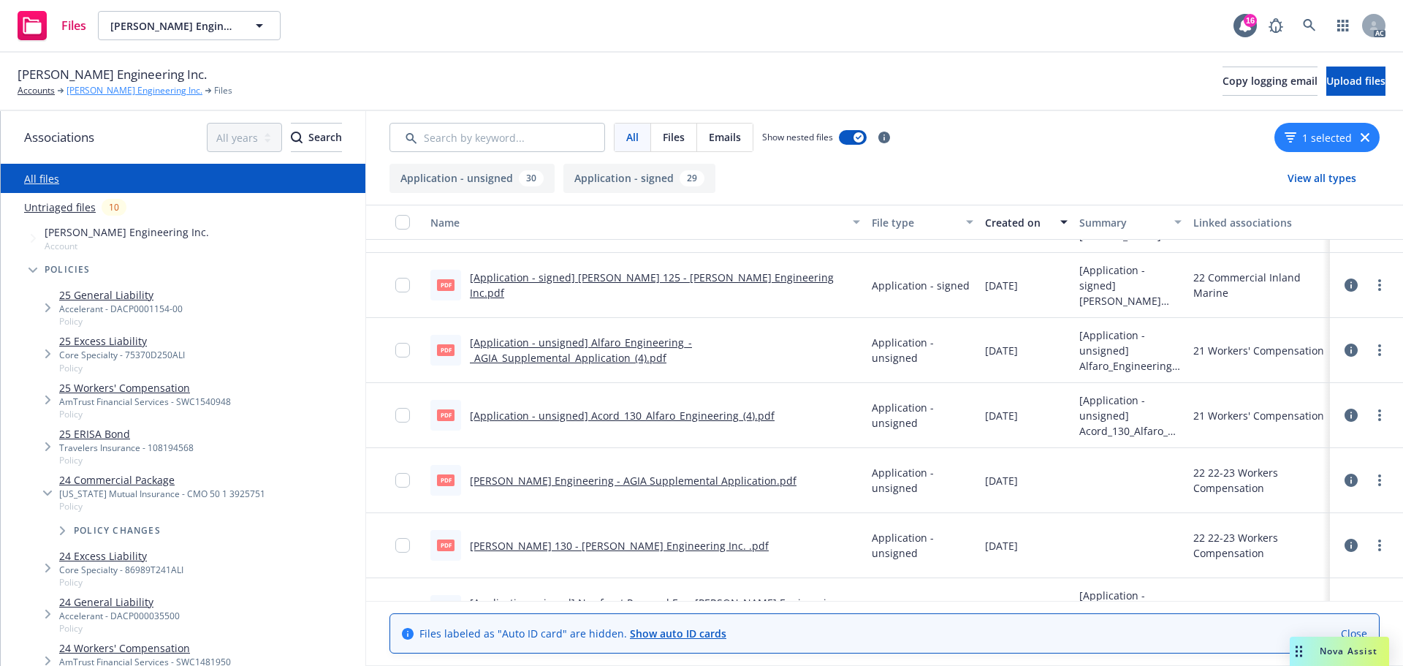
click at [134, 88] on link "[PERSON_NAME] Engineering Inc." at bounding box center [134, 90] width 136 height 13
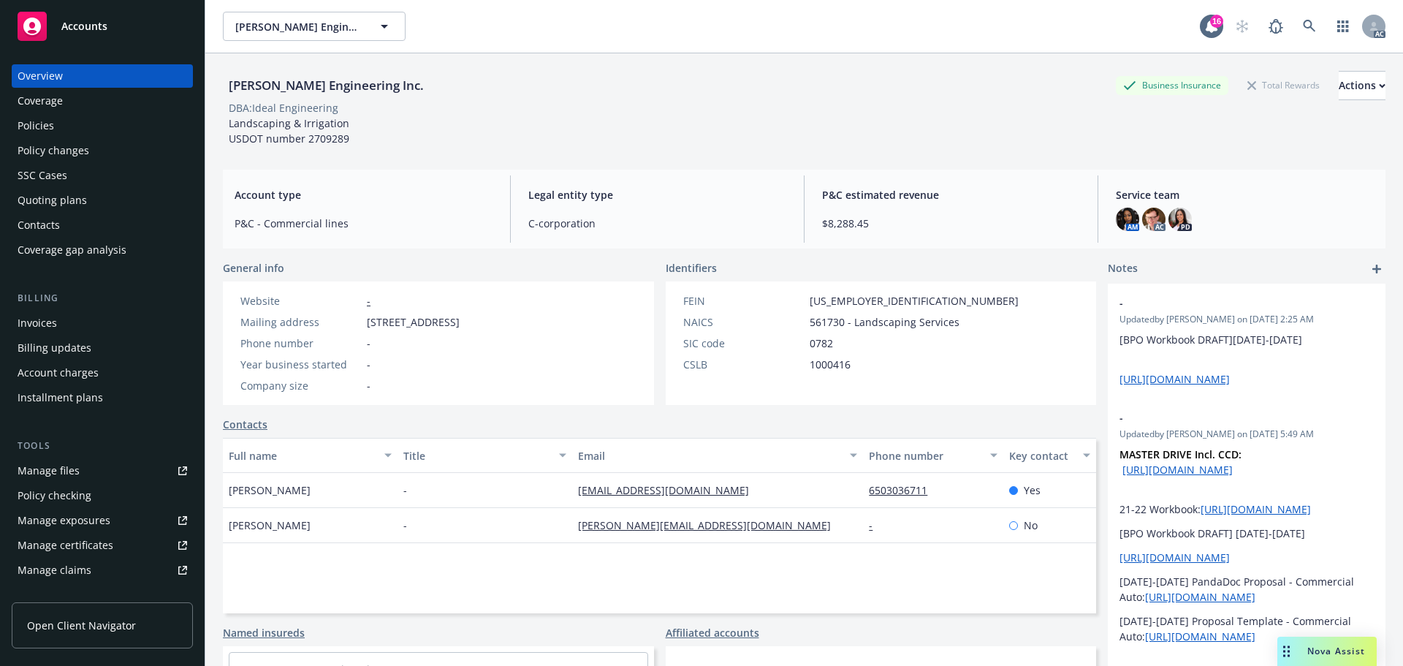
click at [838, 148] on div "[PERSON_NAME] Engineering Inc. Business Insurance Total Rewards Actions DBA: Id…" at bounding box center [804, 105] width 1162 height 104
click at [72, 517] on div "Manage exposures" at bounding box center [64, 520] width 93 height 23
drag, startPoint x: 363, startPoint y: 139, endPoint x: 228, endPoint y: 123, distance: 136.0
click at [228, 123] on div "[PERSON_NAME] Engineering Inc. Business Insurance Total Rewards Actions DBA: Id…" at bounding box center [804, 108] width 1162 height 75
copy span "Landscaping & Irrigation USDOT number 2709289"
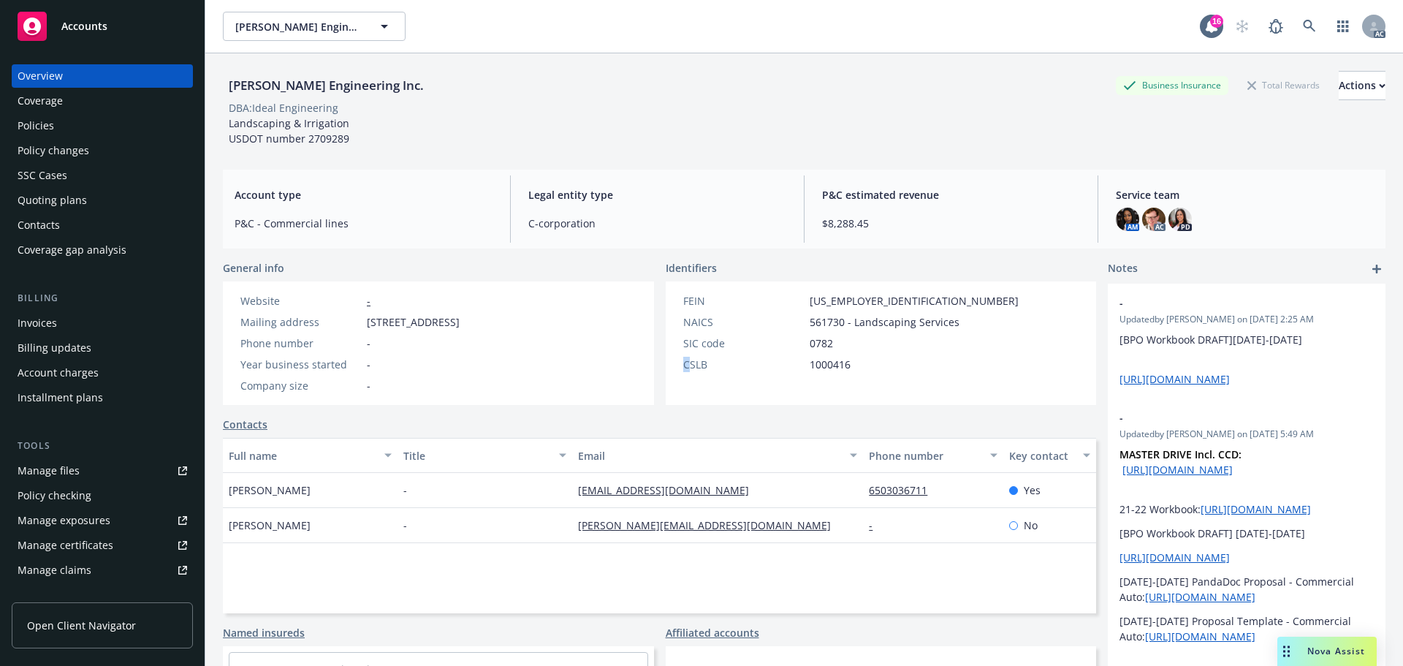
drag, startPoint x: 681, startPoint y: 357, endPoint x: 667, endPoint y: 357, distance: 13.9
click at [667, 357] on div "FEIN [US_EMPLOYER_IDENTIFICATION_NUMBER] NAICS 561730 - Landscaping Services SI…" at bounding box center [851, 342] width 370 height 123
drag, startPoint x: 717, startPoint y: 367, endPoint x: 667, endPoint y: 371, distance: 50.6
click at [667, 371] on div "FEIN [US_EMPLOYER_IDENTIFICATION_NUMBER] NAICS 561730 - Landscaping Services SI…" at bounding box center [851, 342] width 370 height 123
copy div "CSLB"
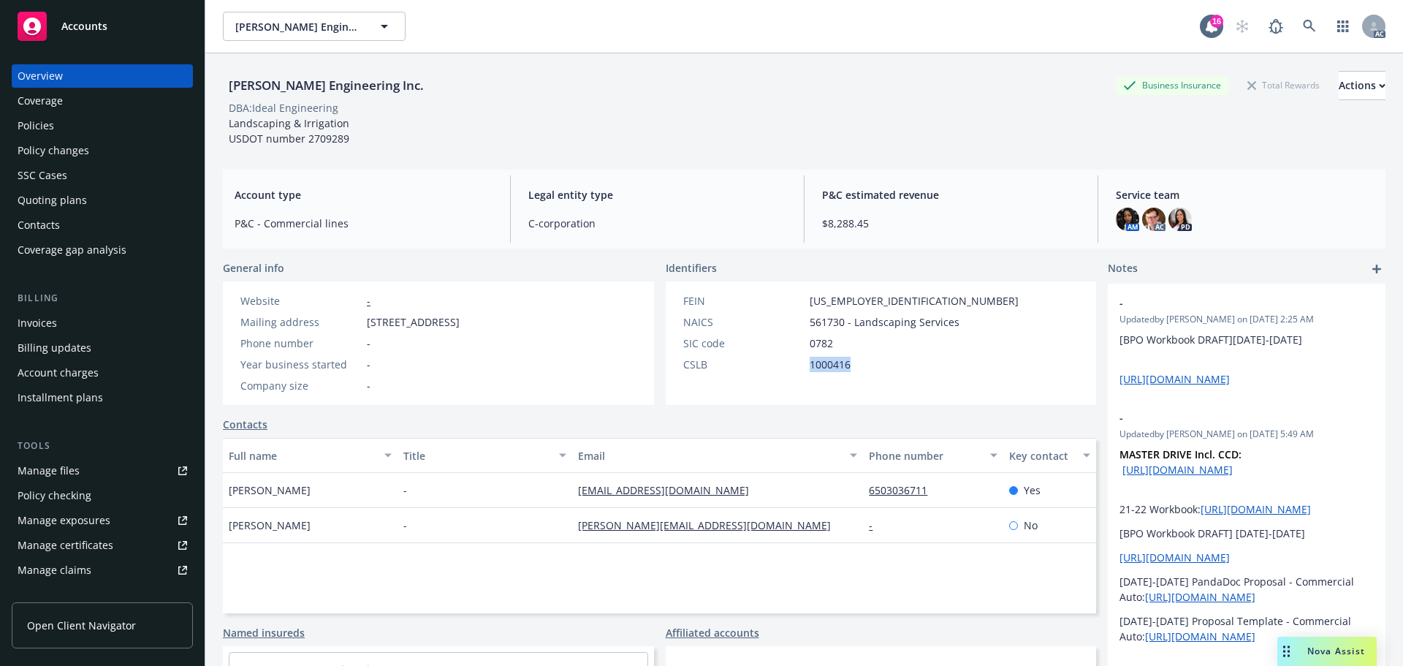
drag, startPoint x: 853, startPoint y: 358, endPoint x: 796, endPoint y: 362, distance: 57.9
click at [796, 362] on div "CSLB 1000416" at bounding box center [850, 364] width 347 height 15
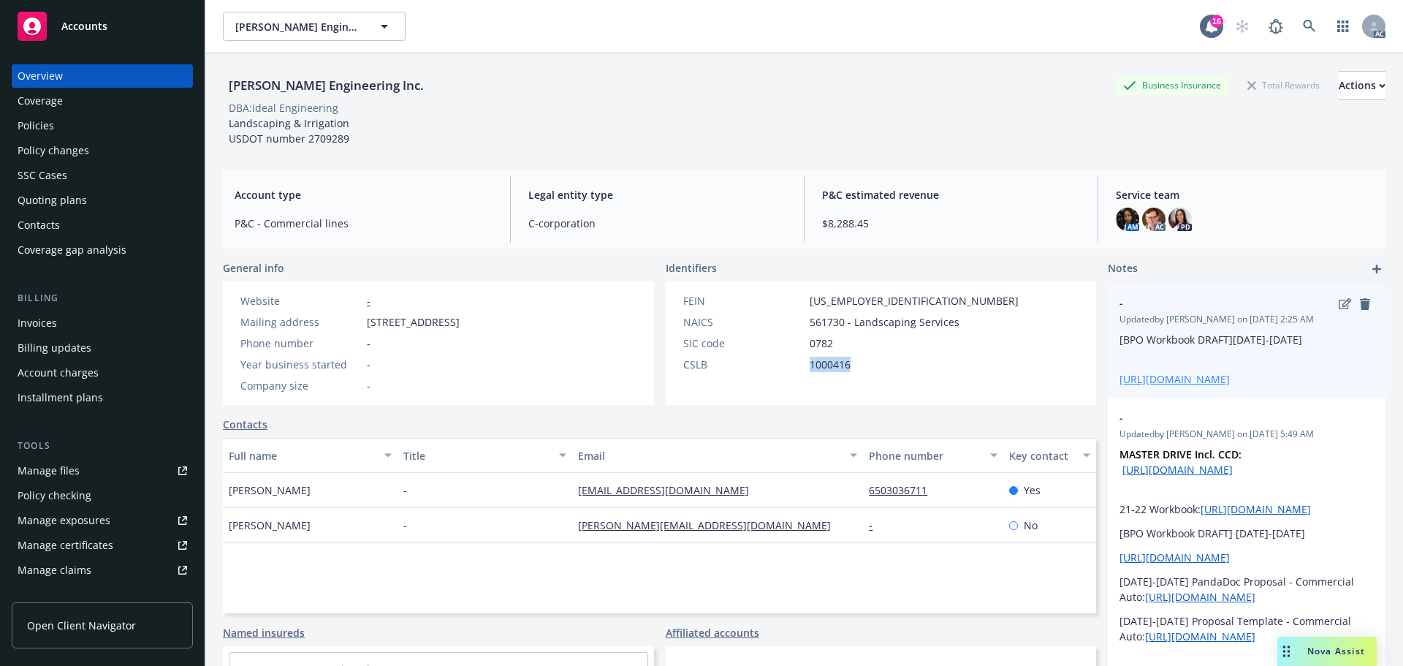
copy div "1000416"
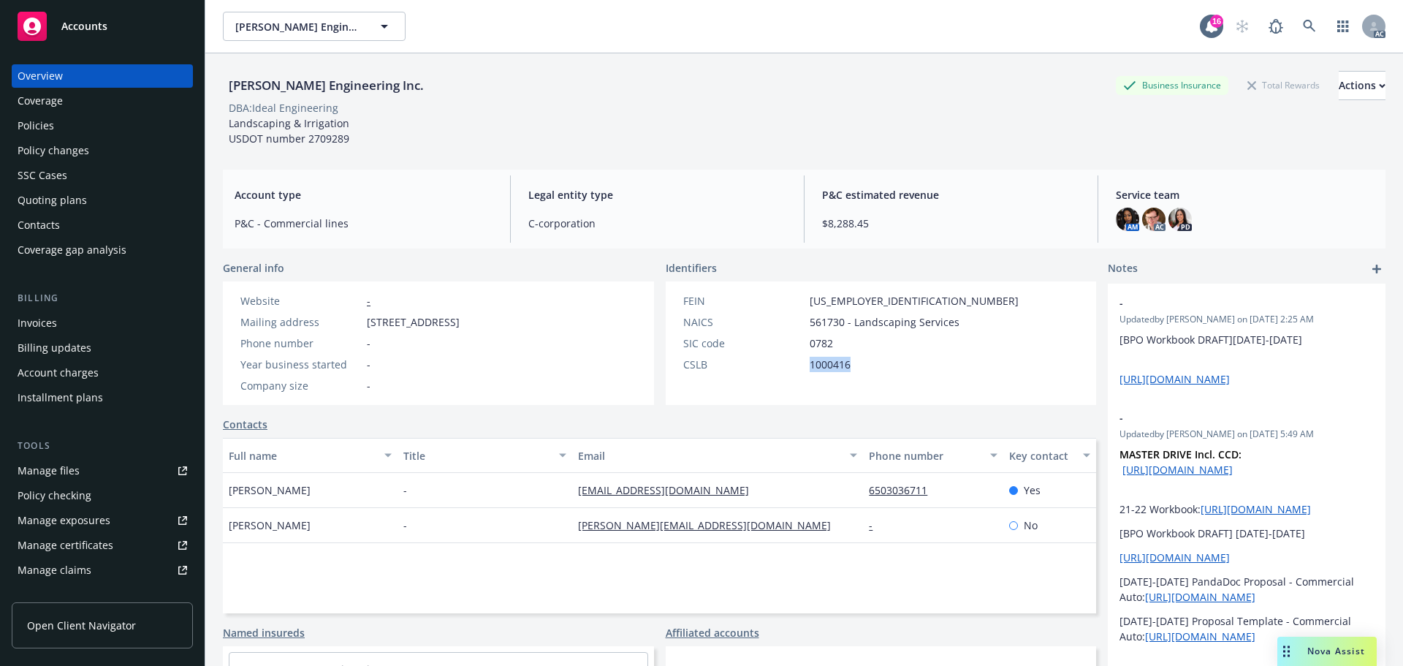
click at [99, 118] on div "Policies" at bounding box center [103, 125] width 170 height 23
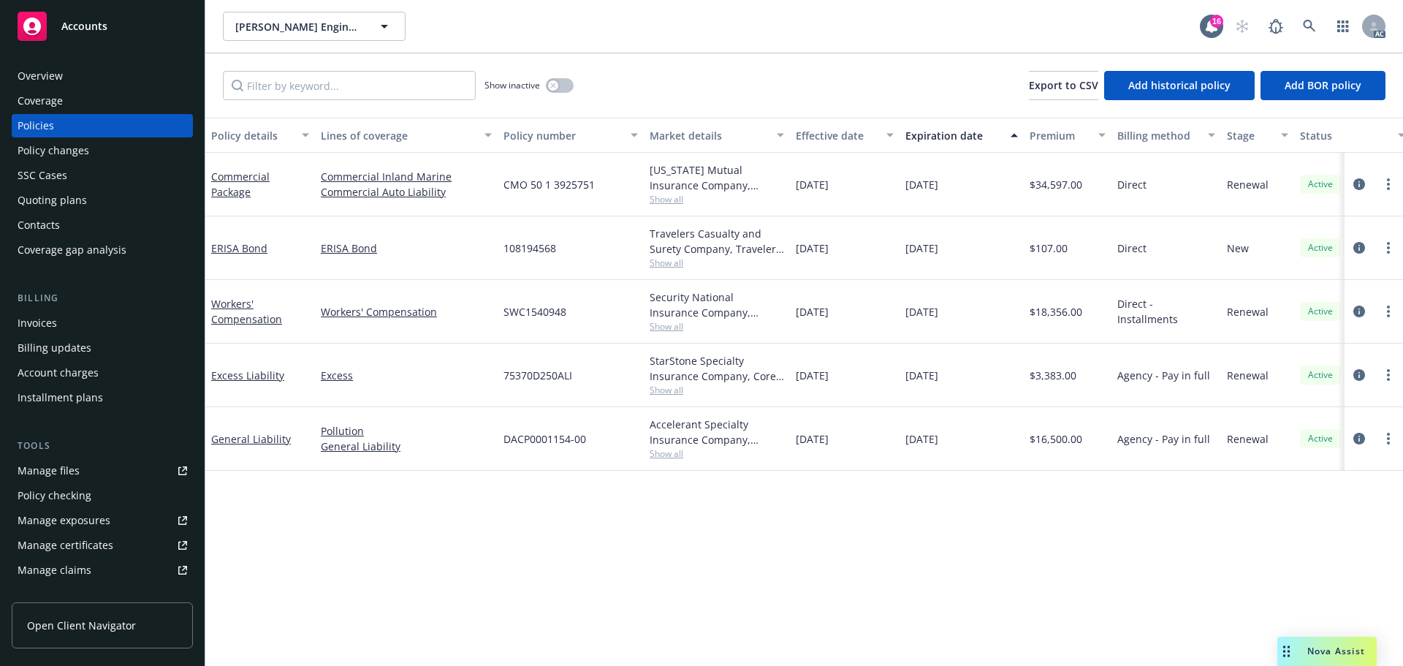
drag, startPoint x: 850, startPoint y: 190, endPoint x: 826, endPoint y: 194, distance: 24.5
click at [826, 194] on div "[DATE]" at bounding box center [845, 185] width 110 height 64
copy span "2024"
drag, startPoint x: 974, startPoint y: 190, endPoint x: 937, endPoint y: 196, distance: 37.0
click at [937, 196] on div "[DATE]" at bounding box center [961, 185] width 124 height 64
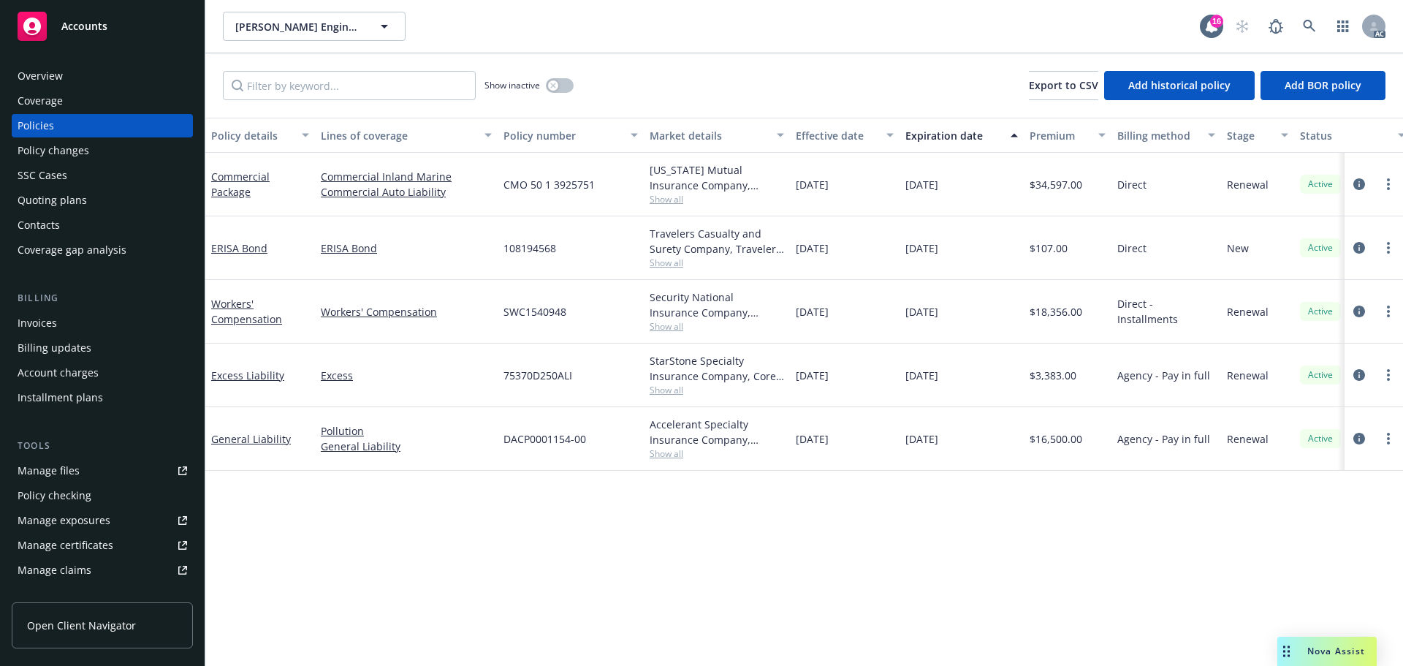
copy span "2025"
click at [671, 199] on span "Show all" at bounding box center [717, 199] width 134 height 12
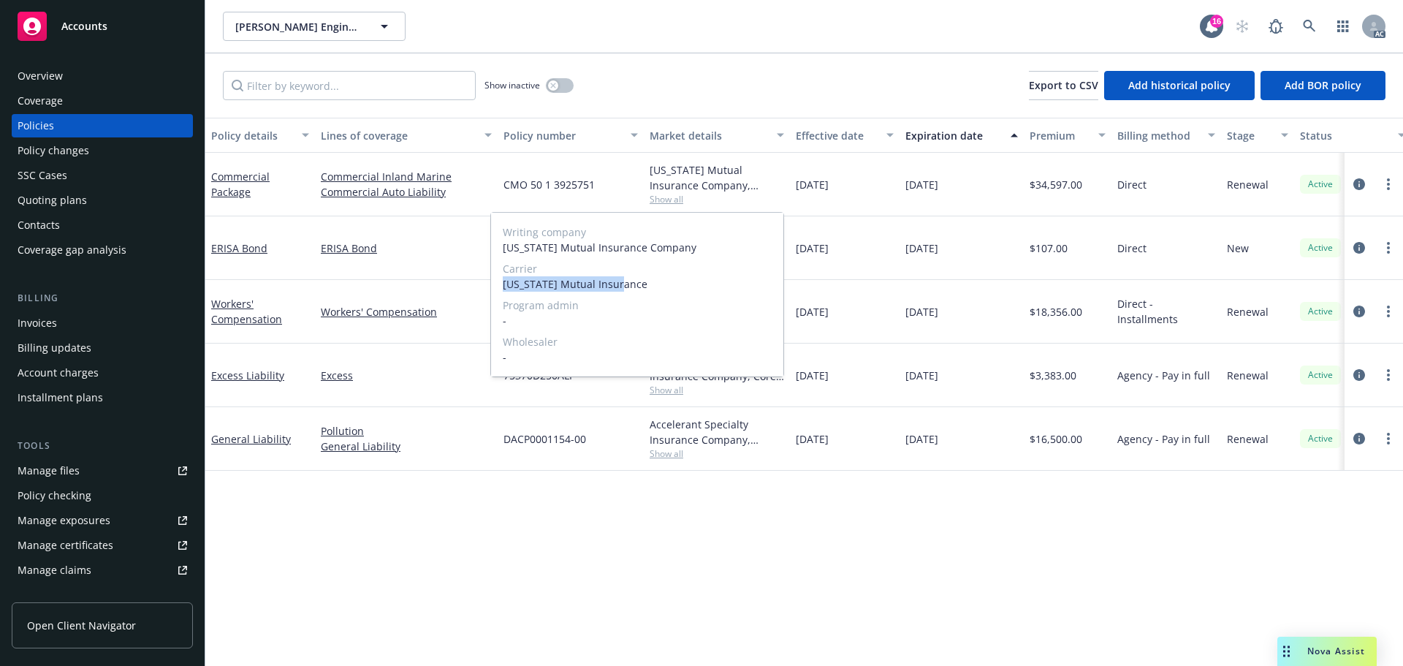
drag, startPoint x: 500, startPoint y: 289, endPoint x: 633, endPoint y: 291, distance: 133.7
click at [633, 291] on div "Writing company [US_STATE] Mutual Insurance Company Carrier [US_STATE] Mutual I…" at bounding box center [637, 295] width 292 height 164
copy span "[US_STATE] Mutual Insurance"
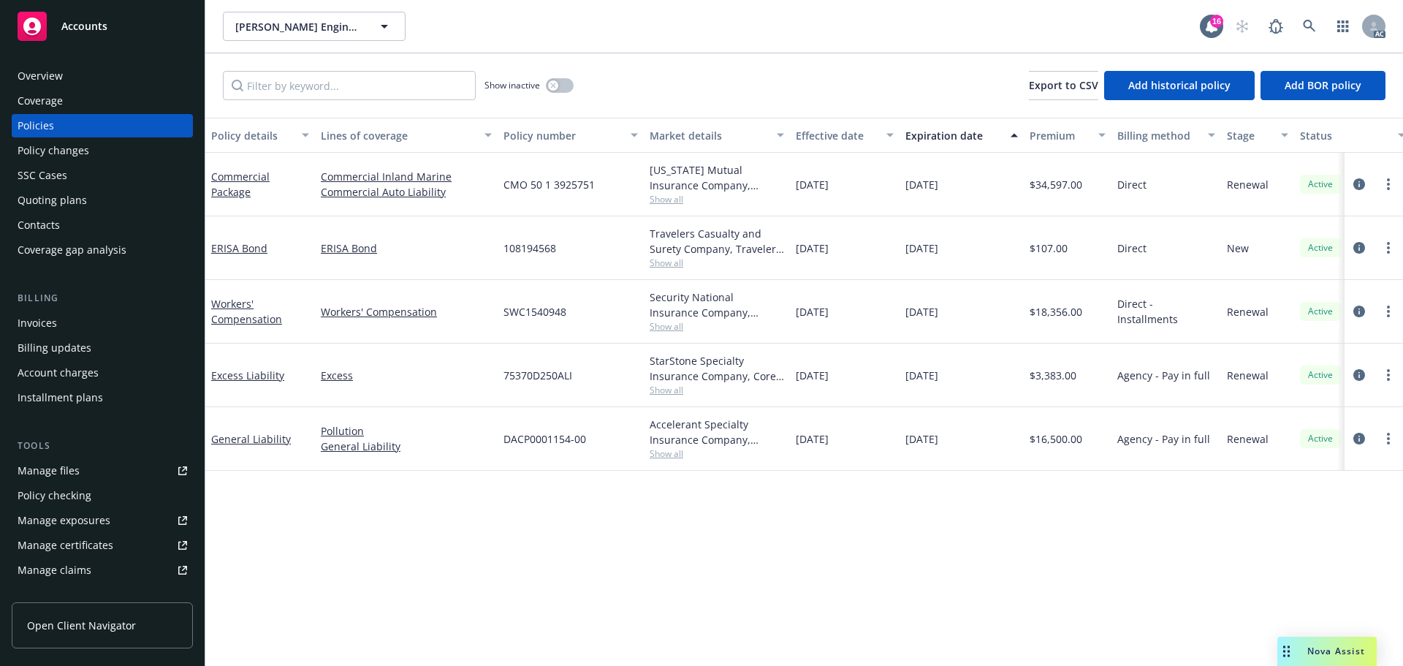
click at [901, 304] on div "[DATE]" at bounding box center [961, 312] width 124 height 64
drag, startPoint x: 615, startPoint y: 187, endPoint x: 503, endPoint y: 193, distance: 111.9
click at [503, 193] on div "CMO 50 1 3925751" at bounding box center [571, 185] width 146 height 64
copy span "CMO 50 1 3925751"
drag, startPoint x: 1098, startPoint y: 198, endPoint x: 1033, endPoint y: 202, distance: 65.1
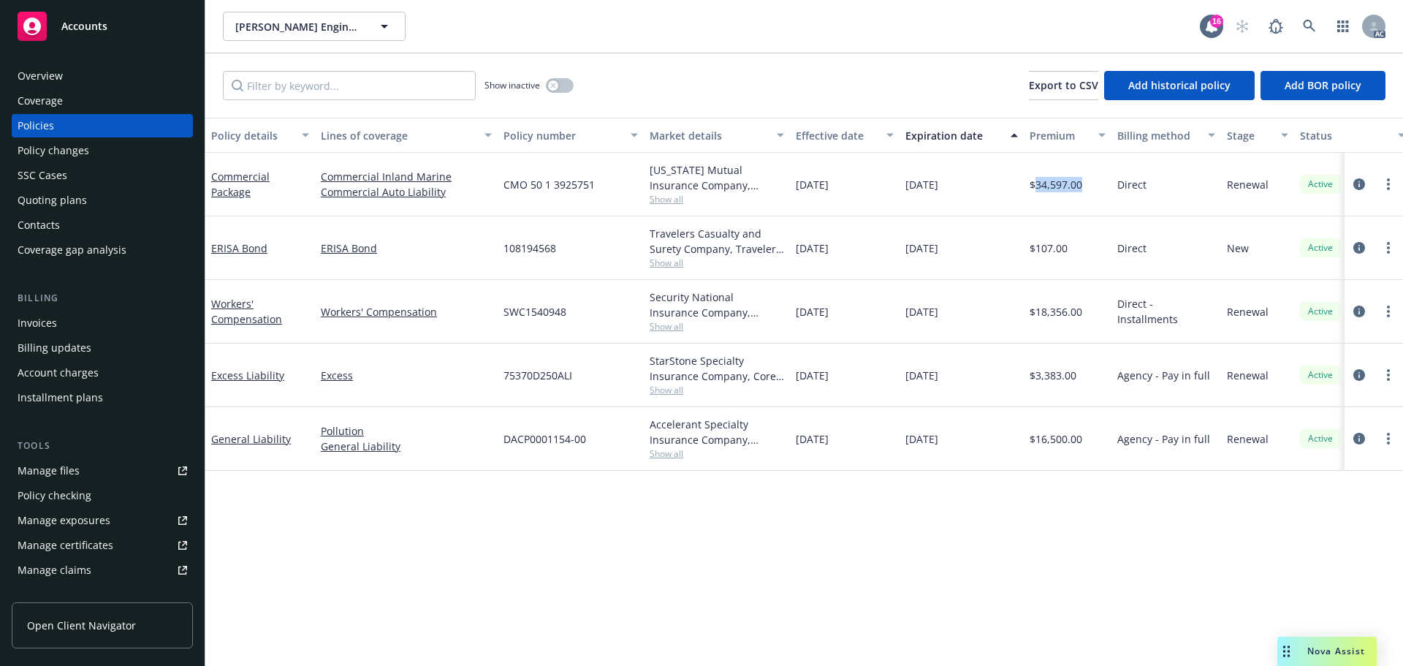
click at [1033, 202] on div "$34,597.00" at bounding box center [1068, 185] width 88 height 64
copy span "34,597.00"
drag, startPoint x: 863, startPoint y: 190, endPoint x: 1308, endPoint y: 240, distance: 447.8
click at [793, 199] on div "[DATE]" at bounding box center [845, 185] width 110 height 64
copy span "[DATE]"
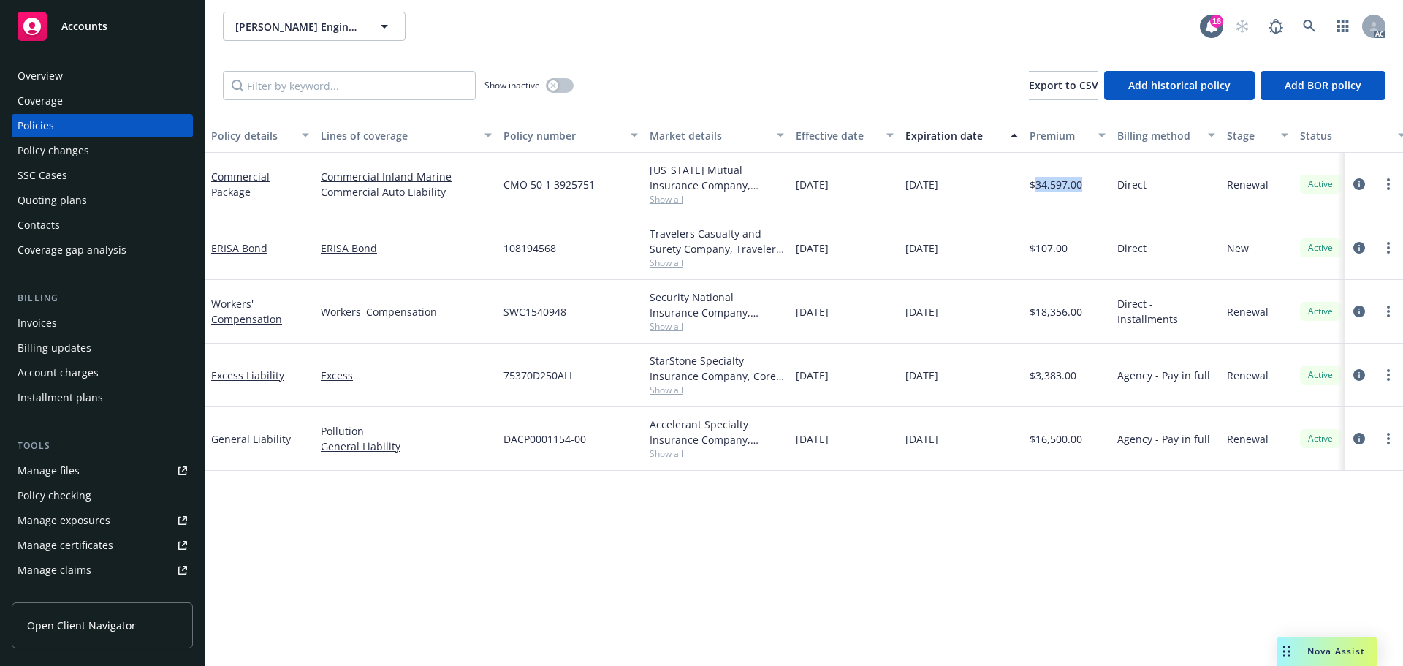
drag, startPoint x: 972, startPoint y: 186, endPoint x: 1339, endPoint y: 224, distance: 369.5
click at [929, 192] on div "[DATE]" at bounding box center [961, 185] width 124 height 64
copy span "2/2025"
drag, startPoint x: 905, startPoint y: 192, endPoint x: 1003, endPoint y: 192, distance: 98.6
click at [1003, 192] on div "[DATE]" at bounding box center [961, 185] width 124 height 64
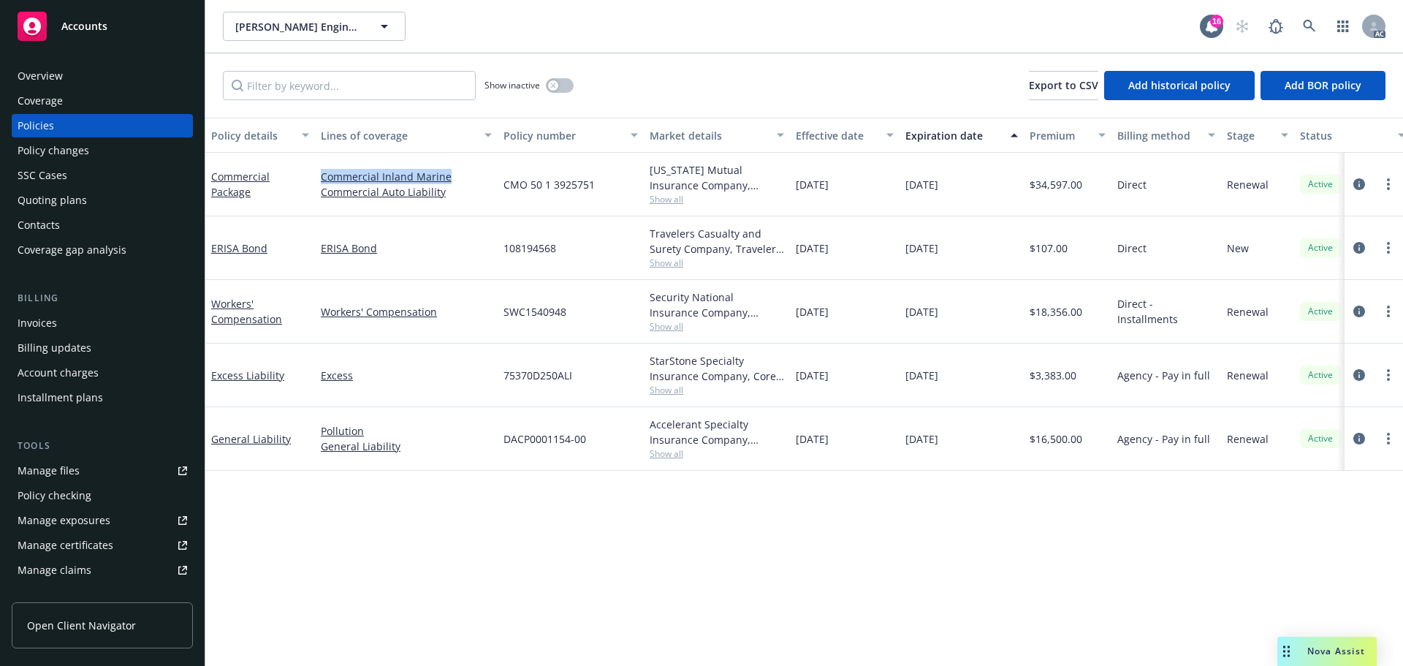
drag, startPoint x: 462, startPoint y: 178, endPoint x: 1371, endPoint y: 361, distance: 927.1
click at [327, 181] on link "Commercial Inland Marine" at bounding box center [406, 176] width 171 height 15
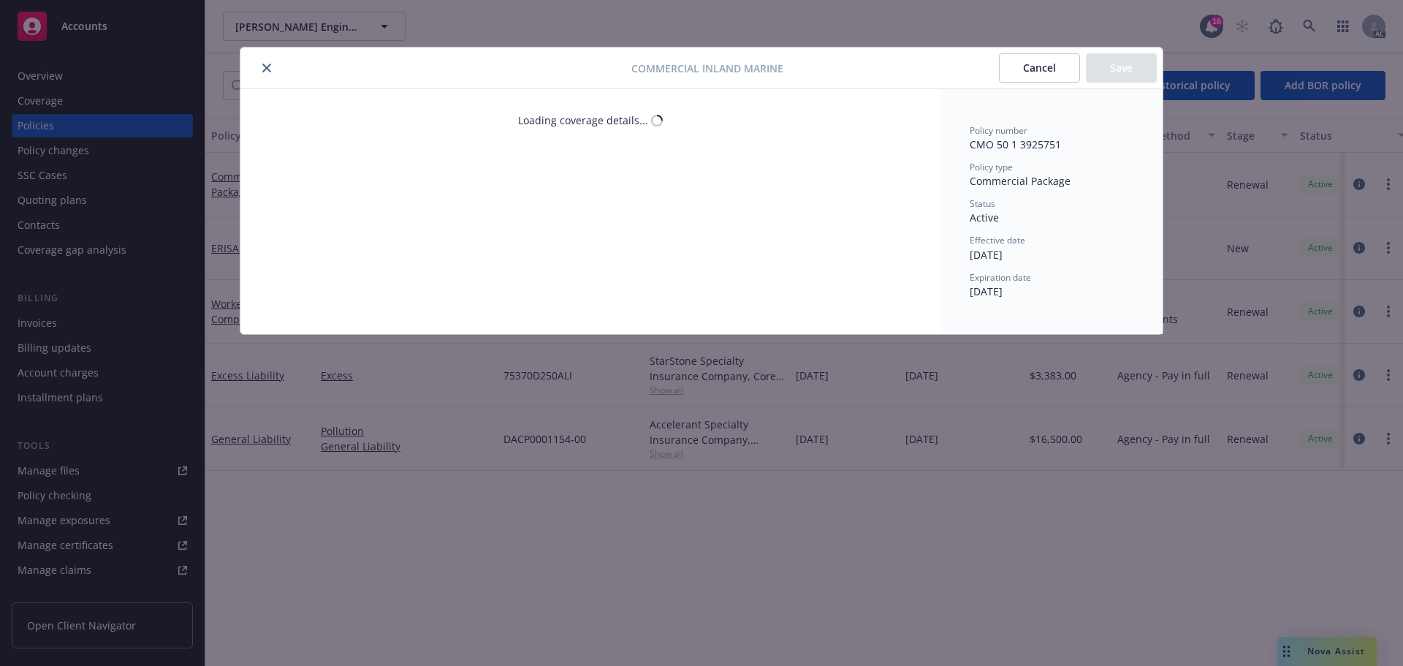
click at [267, 64] on icon "close" at bounding box center [266, 68] width 9 height 9
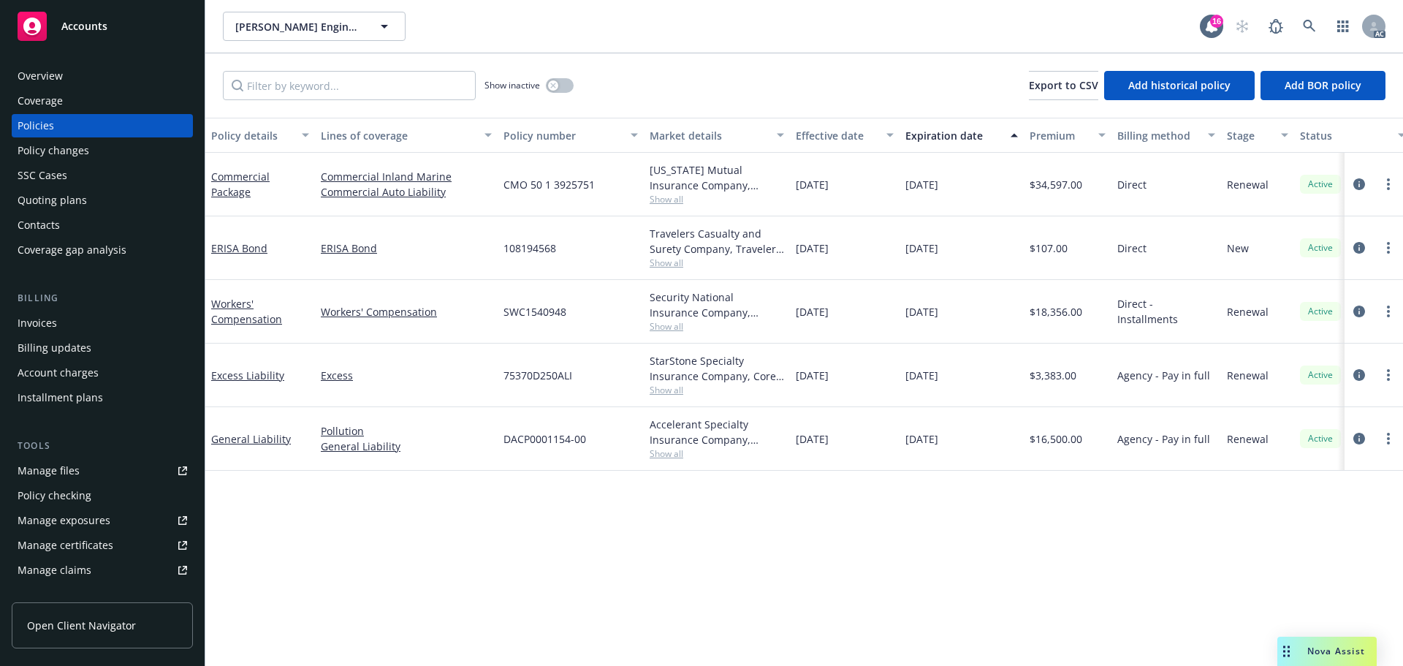
click at [677, 204] on span "Show all" at bounding box center [717, 199] width 134 height 12
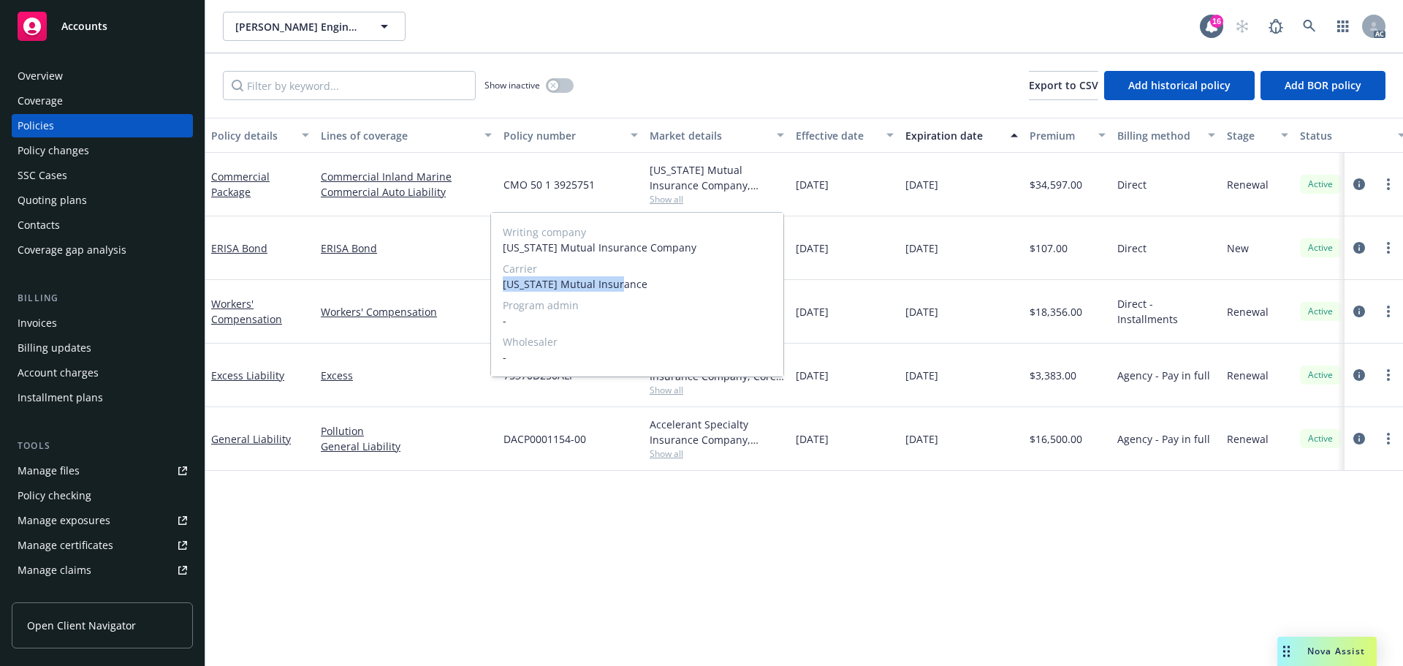
drag, startPoint x: 504, startPoint y: 286, endPoint x: 633, endPoint y: 289, distance: 128.6
click at [633, 289] on span "[US_STATE] Mutual Insurance" at bounding box center [637, 283] width 269 height 15
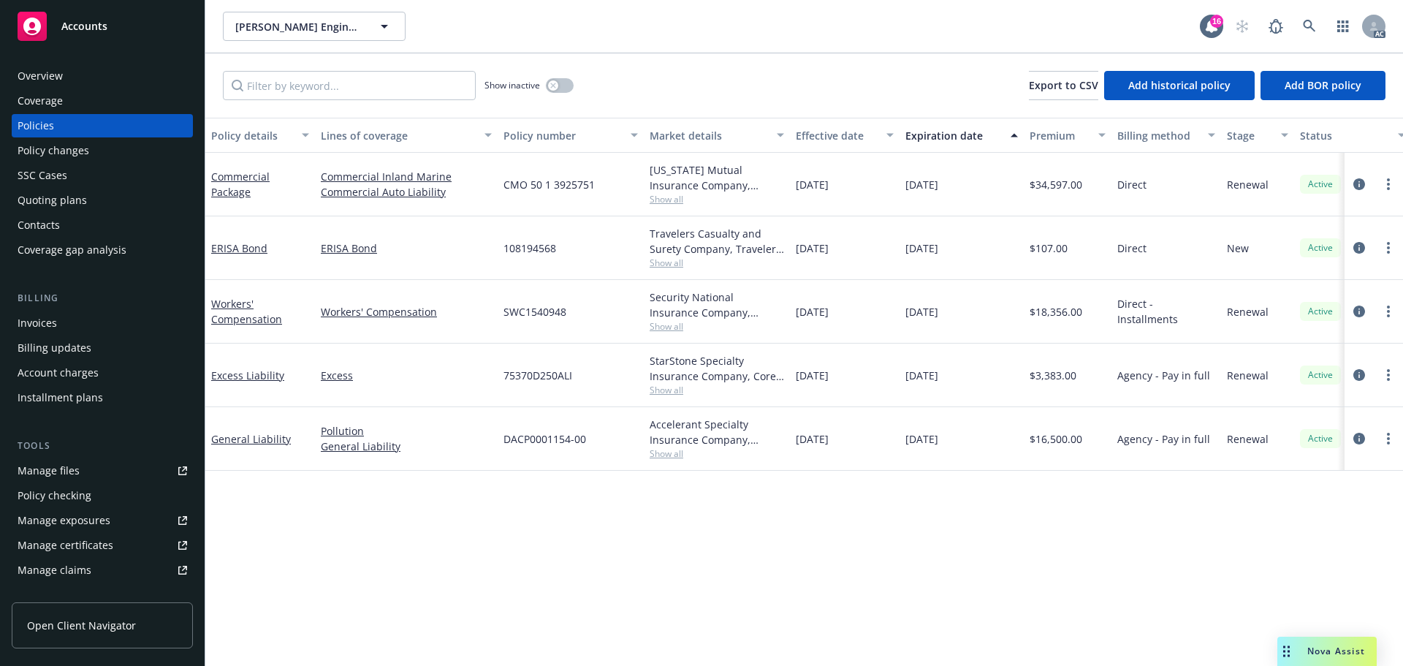
click at [625, 189] on div "CMO 50 1 3925751" at bounding box center [571, 185] width 146 height 64
drag, startPoint x: 608, startPoint y: 177, endPoint x: 630, endPoint y: 191, distance: 25.9
click at [496, 189] on div "Commercial Package Commercial Inland Marine Commercial Auto Liability CMO 50 1 …" at bounding box center [910, 185] width 1410 height 64
drag, startPoint x: 1062, startPoint y: 186, endPoint x: 1038, endPoint y: 189, distance: 24.3
click at [1038, 189] on div "$34,597.00" at bounding box center [1068, 185] width 88 height 64
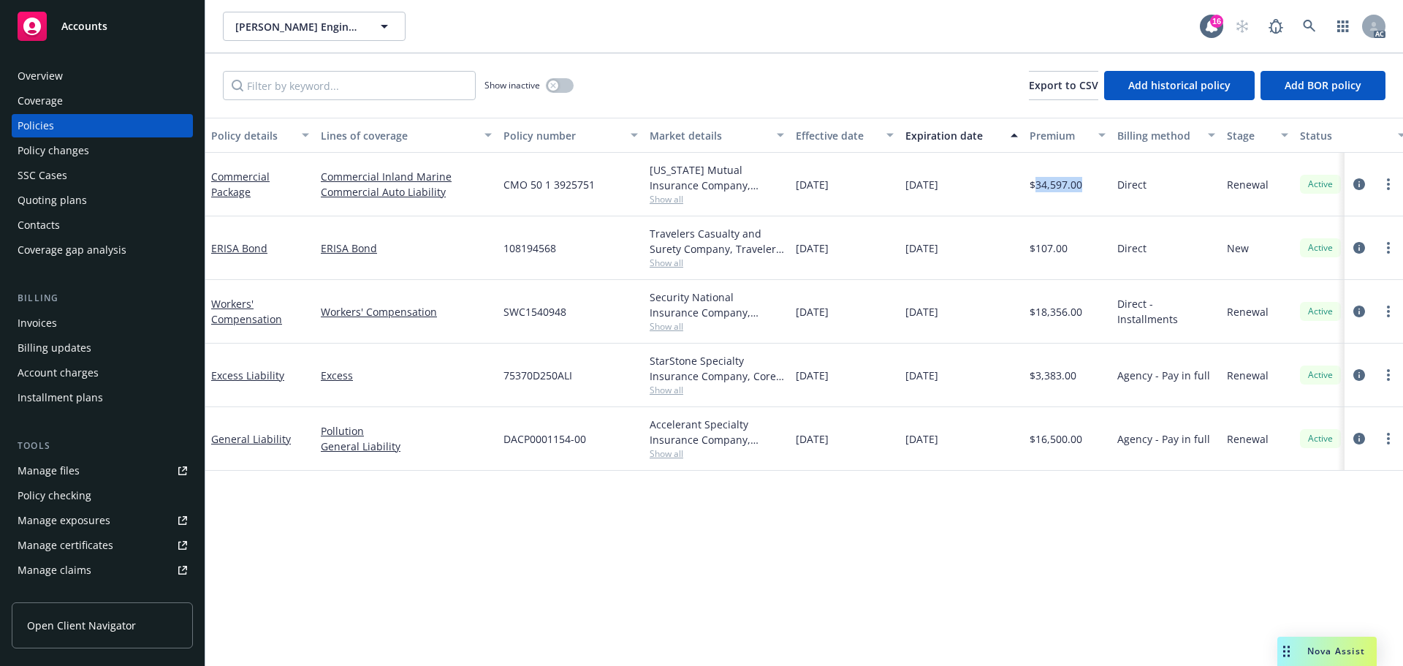
drag, startPoint x: 849, startPoint y: 185, endPoint x: 800, endPoint y: 190, distance: 49.2
click at [800, 190] on span "[DATE]" at bounding box center [812, 184] width 33 height 15
drag, startPoint x: 777, startPoint y: 192, endPoint x: 793, endPoint y: 194, distance: 15.4
click at [779, 192] on div "[US_STATE] Mutual Insurance Company, [US_STATE] Mutual Insurance" at bounding box center [717, 177] width 134 height 31
drag, startPoint x: 793, startPoint y: 189, endPoint x: 878, endPoint y: 191, distance: 85.5
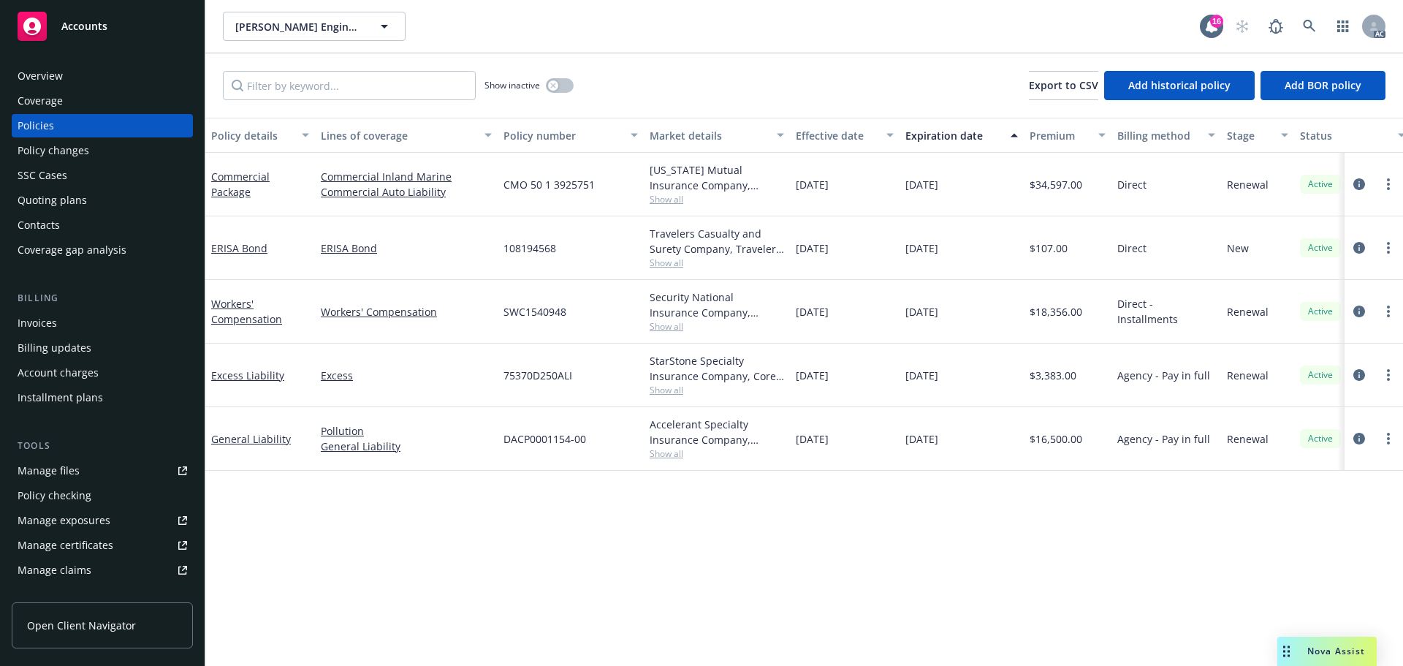
click at [878, 191] on div "[DATE]" at bounding box center [845, 185] width 110 height 64
drag, startPoint x: 968, startPoint y: 189, endPoint x: 1372, endPoint y: 264, distance: 411.0
click at [882, 201] on div "Commercial Package Commercial Inland Marine Commercial Auto Liability CMO 50 1 …" at bounding box center [910, 185] width 1410 height 64
click at [604, 219] on div "108194568" at bounding box center [571, 248] width 146 height 64
click at [550, 85] on icon "button" at bounding box center [553, 86] width 6 height 6
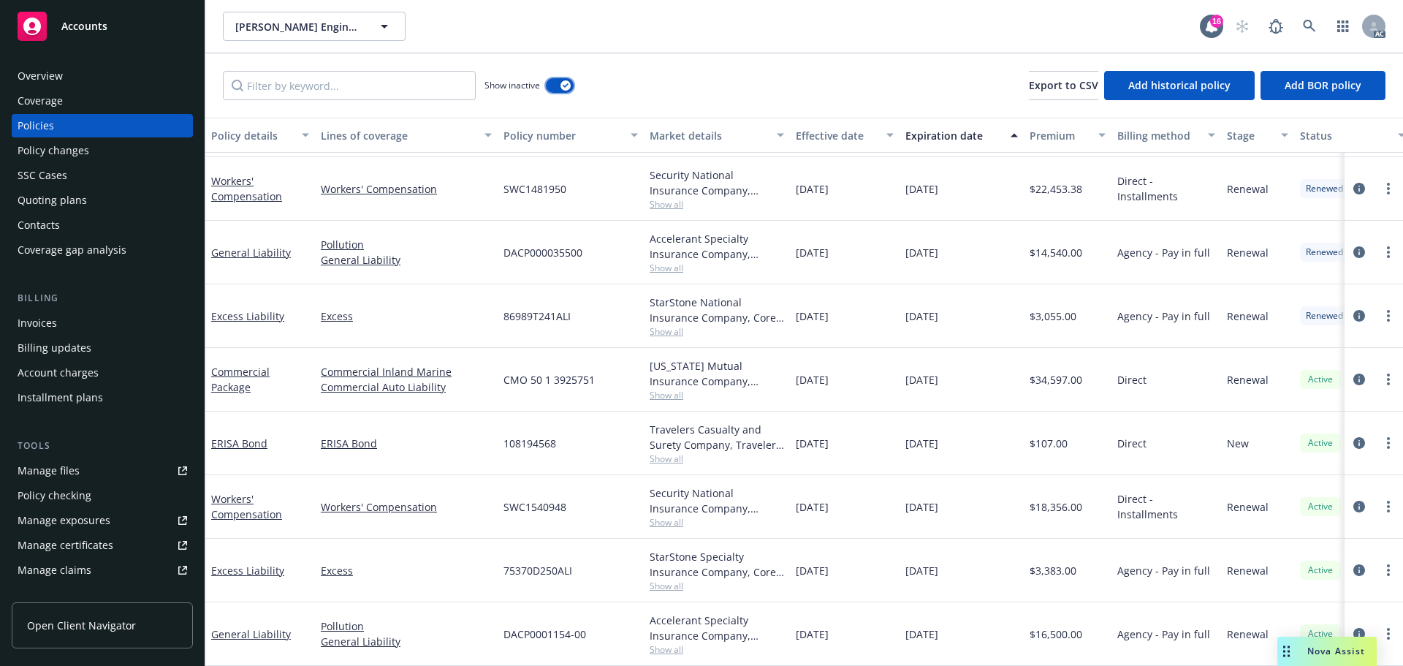
scroll to position [1283, 0]
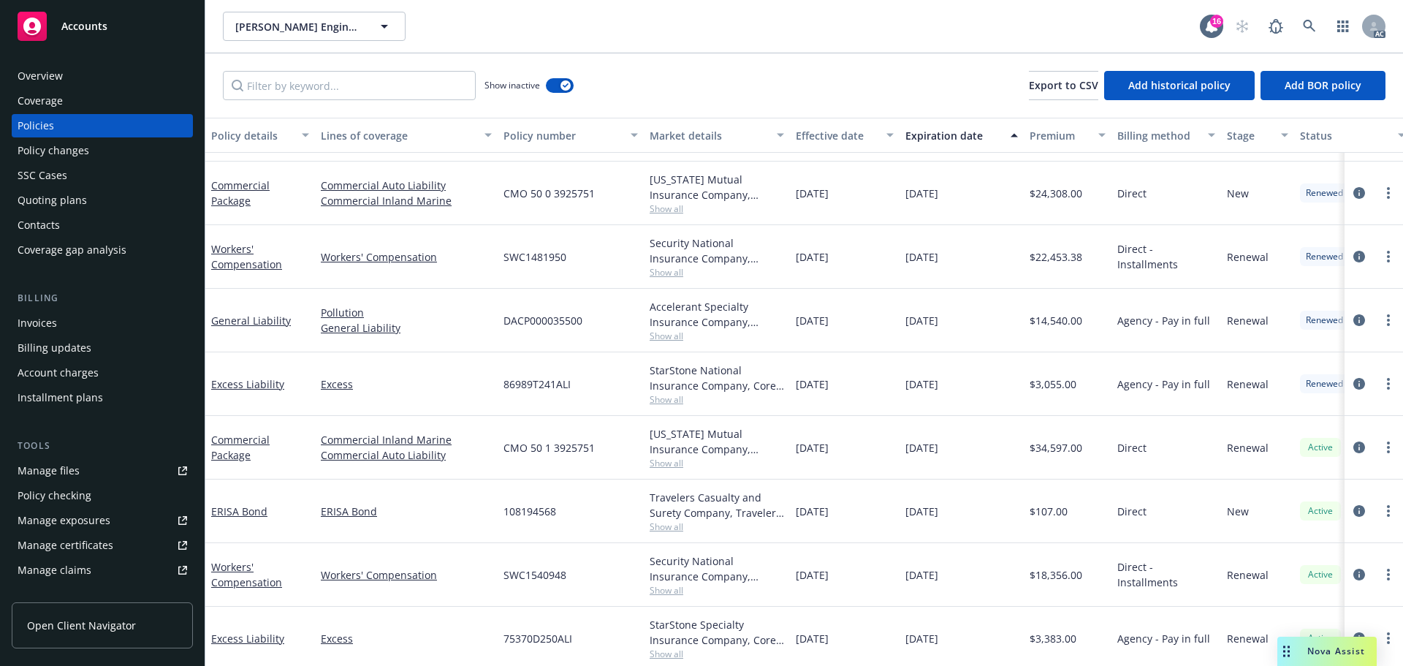
drag, startPoint x: 875, startPoint y: 195, endPoint x: 826, endPoint y: 199, distance: 49.9
click at [826, 199] on div "[DATE]" at bounding box center [845, 193] width 110 height 64
drag, startPoint x: 964, startPoint y: 190, endPoint x: 932, endPoint y: 197, distance: 33.0
click at [932, 197] on div "[DATE]" at bounding box center [961, 193] width 124 height 64
click at [681, 210] on span "Show all" at bounding box center [717, 208] width 134 height 12
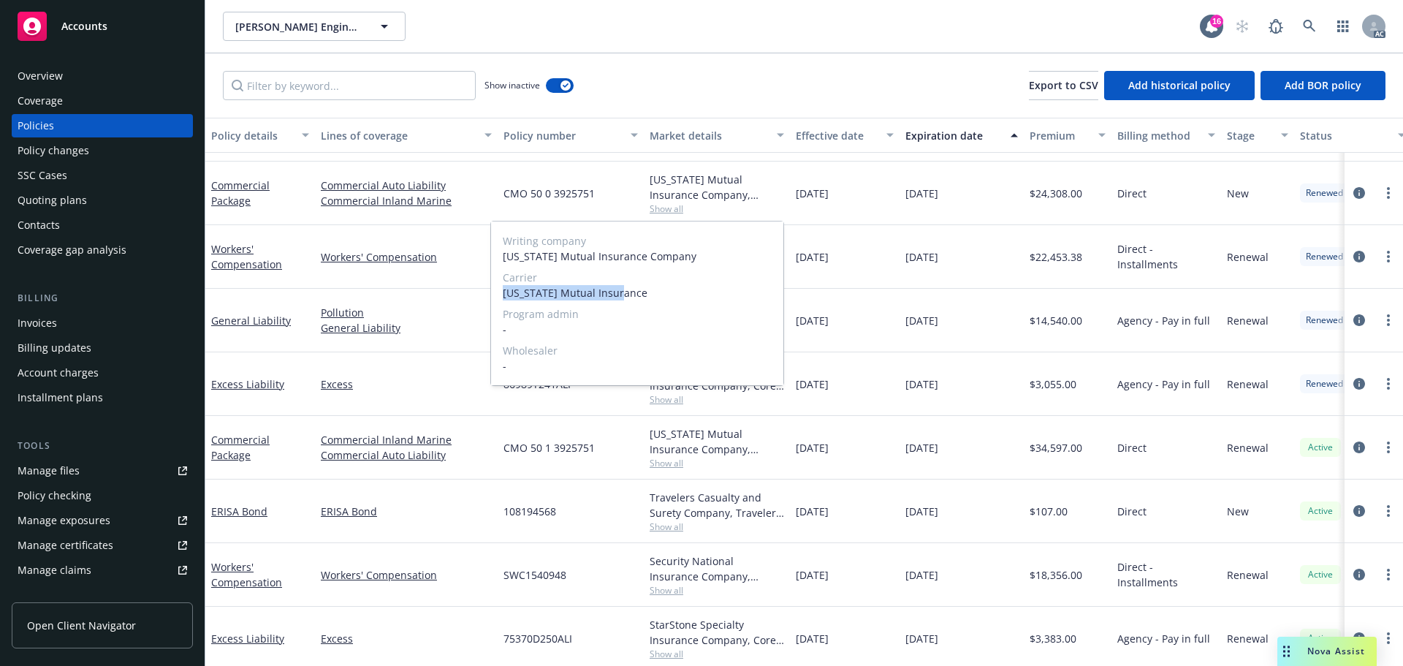
drag, startPoint x: 500, startPoint y: 291, endPoint x: 679, endPoint y: 297, distance: 179.8
click at [679, 297] on div "Writing company [US_STATE] Mutual Insurance Company Carrier [US_STATE] Mutual I…" at bounding box center [637, 303] width 292 height 164
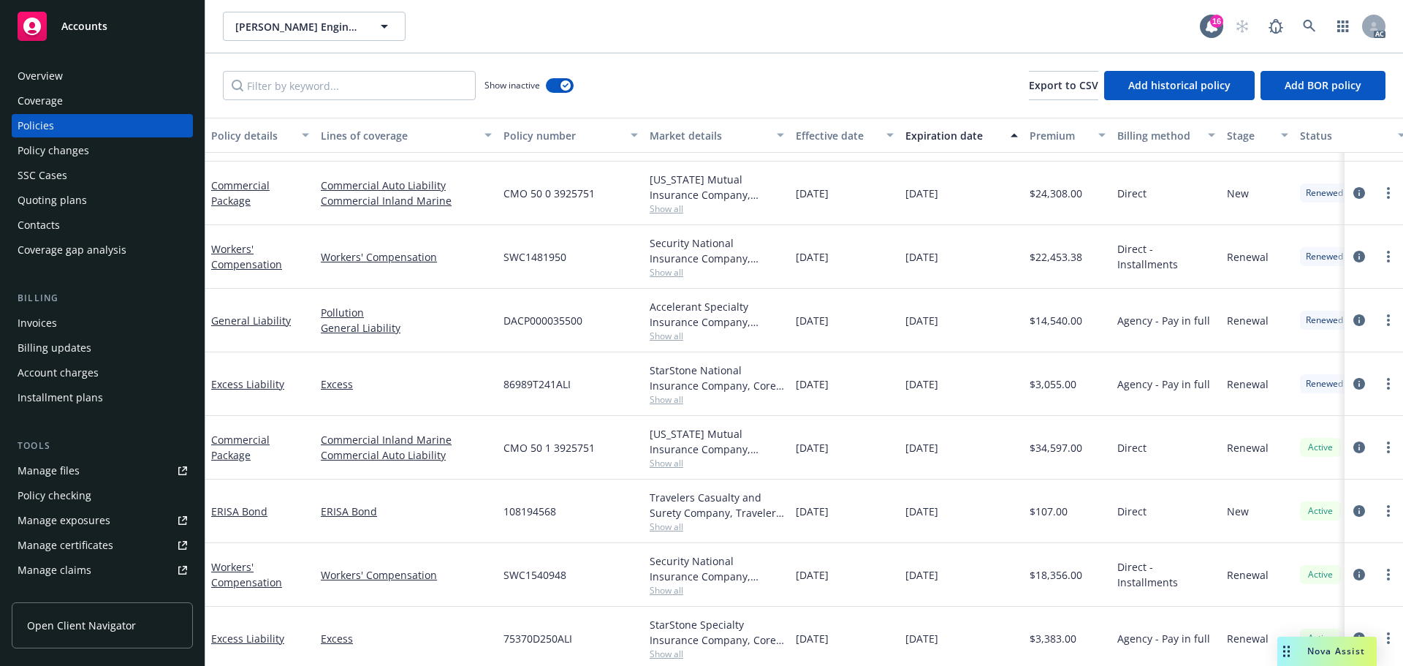
click at [976, 295] on div "[DATE]" at bounding box center [961, 321] width 124 height 64
drag, startPoint x: 603, startPoint y: 199, endPoint x: 501, endPoint y: 212, distance: 102.4
click at [501, 212] on div "CMO 50 0 3925751" at bounding box center [571, 193] width 146 height 64
drag, startPoint x: 1086, startPoint y: 198, endPoint x: 1035, endPoint y: 202, distance: 52.0
click at [1035, 202] on div "$24,308.00" at bounding box center [1068, 193] width 88 height 64
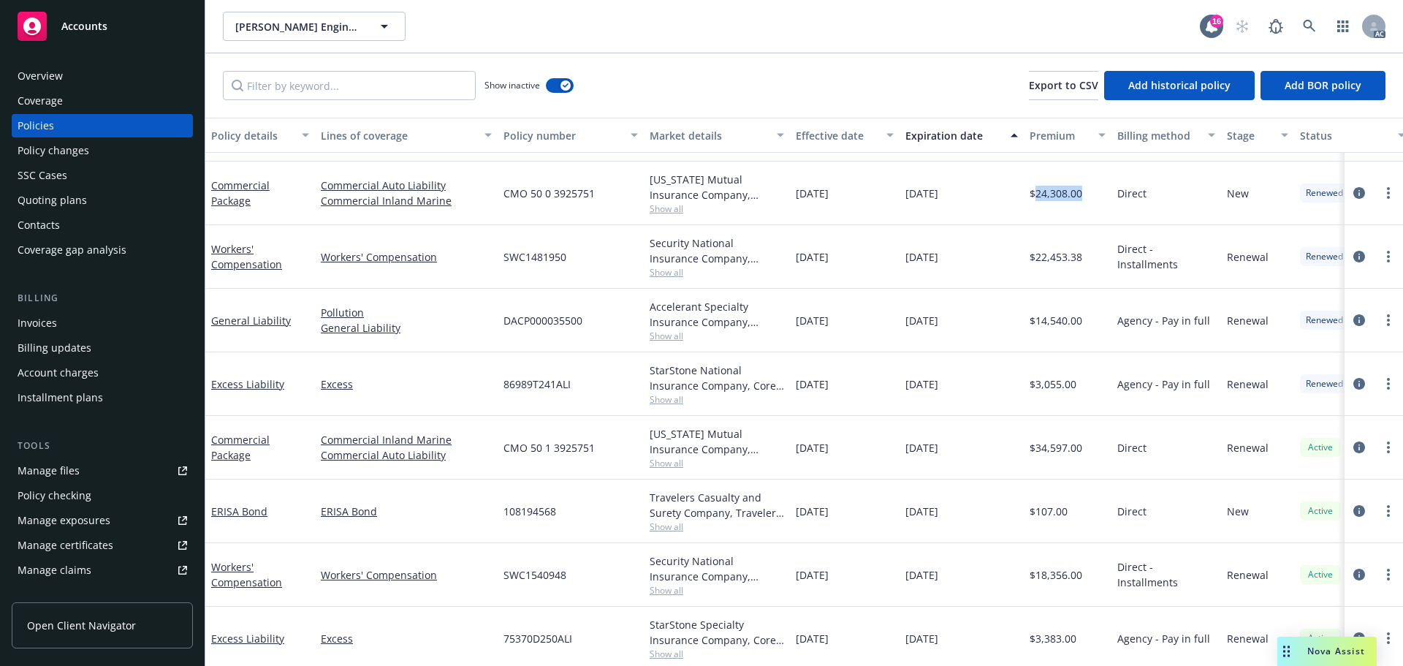
drag, startPoint x: 836, startPoint y: 194, endPoint x: 1397, endPoint y: 240, distance: 563.1
click at [804, 198] on div "[DATE]" at bounding box center [845, 193] width 110 height 64
drag, startPoint x: 791, startPoint y: 190, endPoint x: 853, endPoint y: 192, distance: 62.1
click at [853, 192] on div "[DATE]" at bounding box center [845, 193] width 110 height 64
click at [896, 189] on div "[DATE]" at bounding box center [845, 193] width 110 height 64
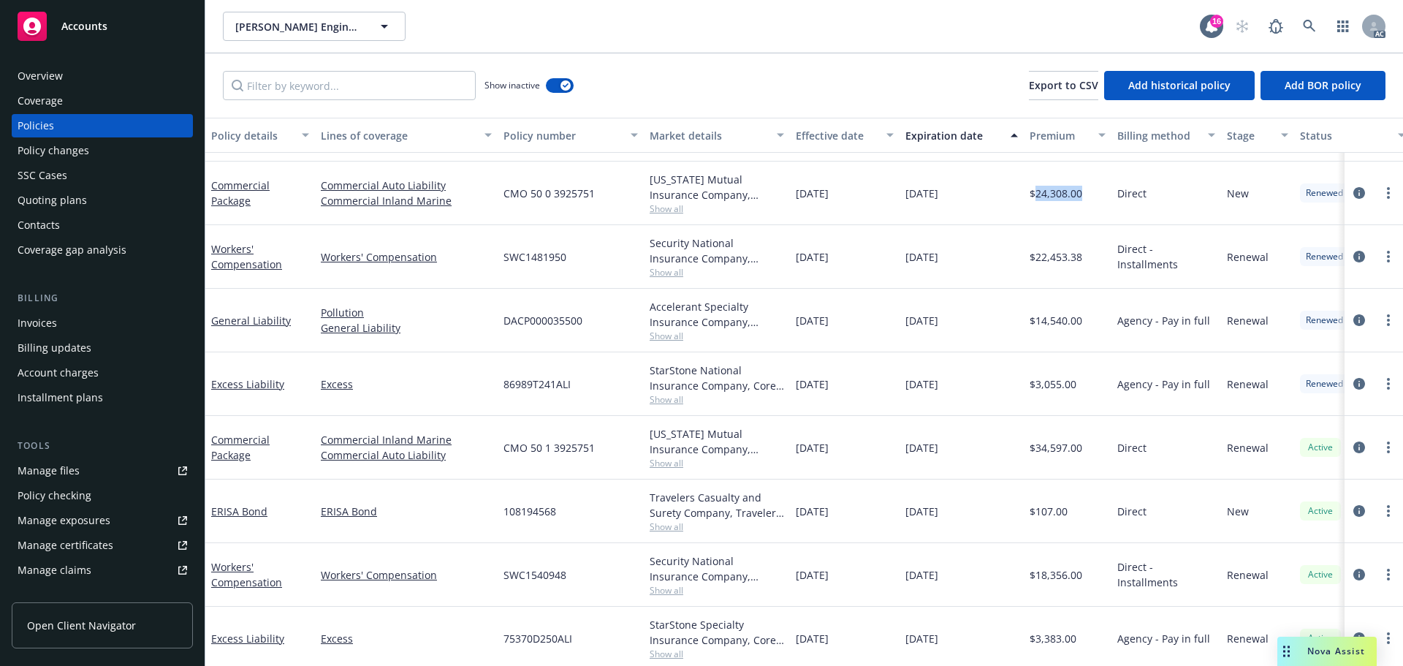
drag, startPoint x: 908, startPoint y: 191, endPoint x: 1007, endPoint y: 195, distance: 98.7
click at [1007, 195] on div "[DATE]" at bounding box center [961, 193] width 124 height 64
click at [454, 188] on link "Commercial Auto Liability" at bounding box center [406, 185] width 171 height 15
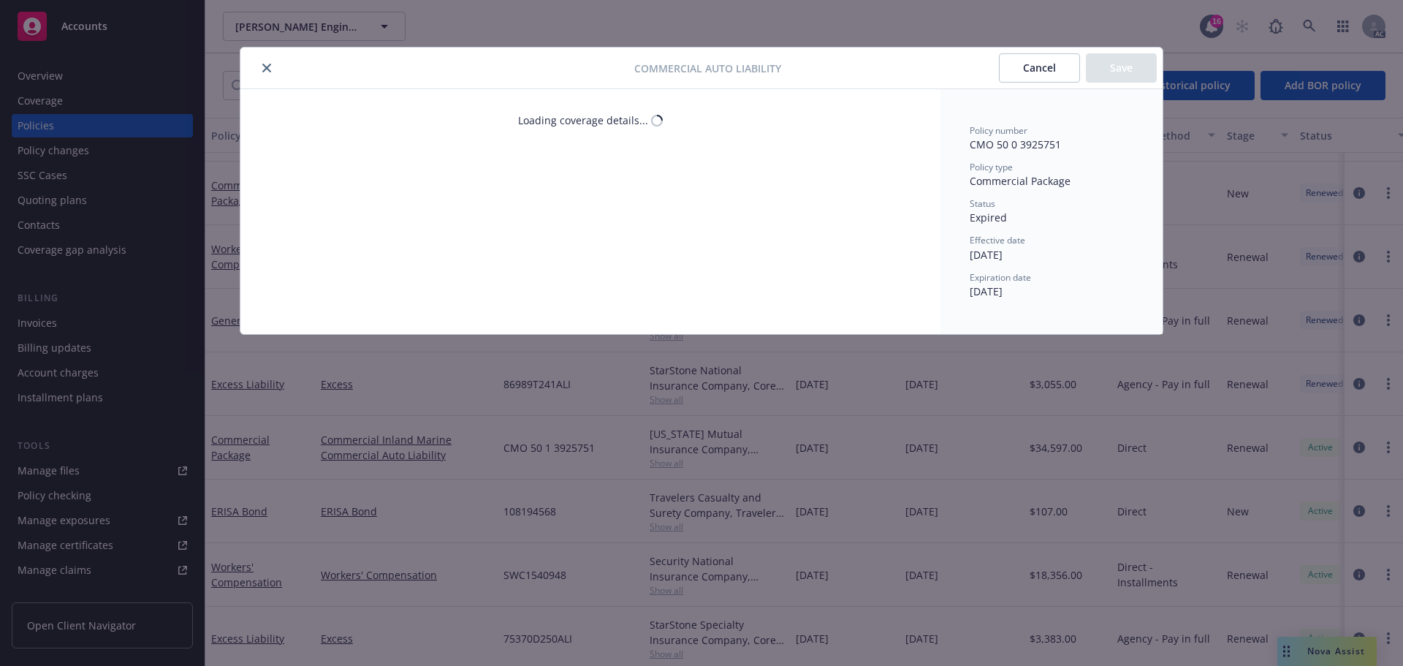
click at [263, 70] on icon "close" at bounding box center [266, 68] width 9 height 9
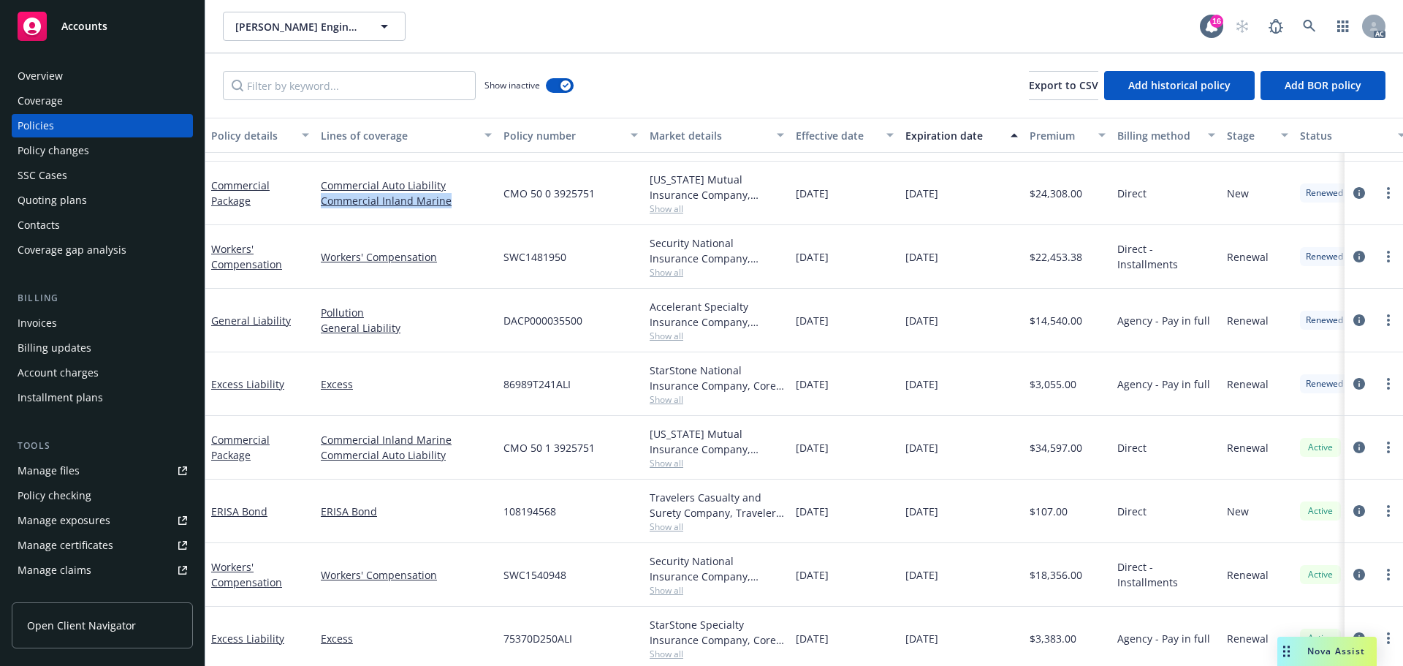
drag, startPoint x: 458, startPoint y: 205, endPoint x: 320, endPoint y: 202, distance: 138.1
click at [320, 202] on div "Commercial Auto Liability Commercial Inland Marine" at bounding box center [406, 193] width 183 height 64
click at [702, 205] on span "Show all" at bounding box center [717, 208] width 134 height 12
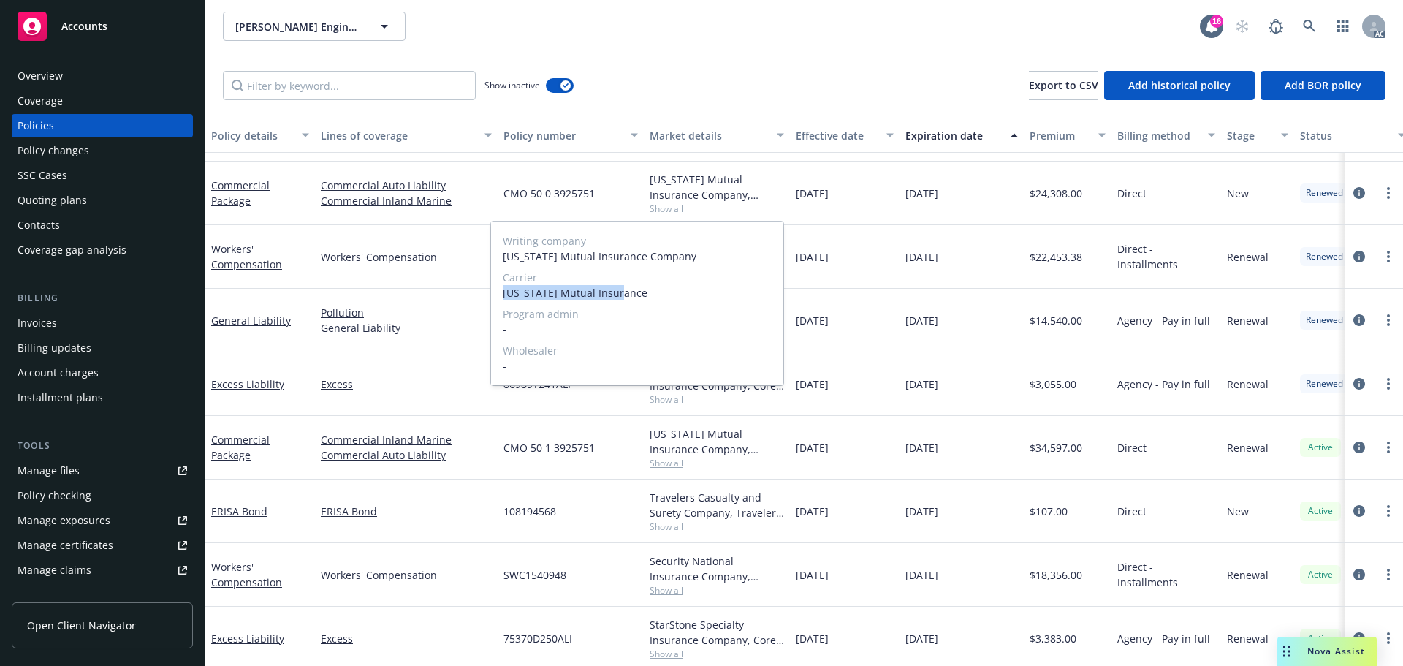
drag, startPoint x: 500, startPoint y: 289, endPoint x: 636, endPoint y: 294, distance: 136.8
click at [636, 294] on div "Writing company [US_STATE] Mutual Insurance Company Carrier [US_STATE] Mutual I…" at bounding box center [637, 303] width 292 height 164
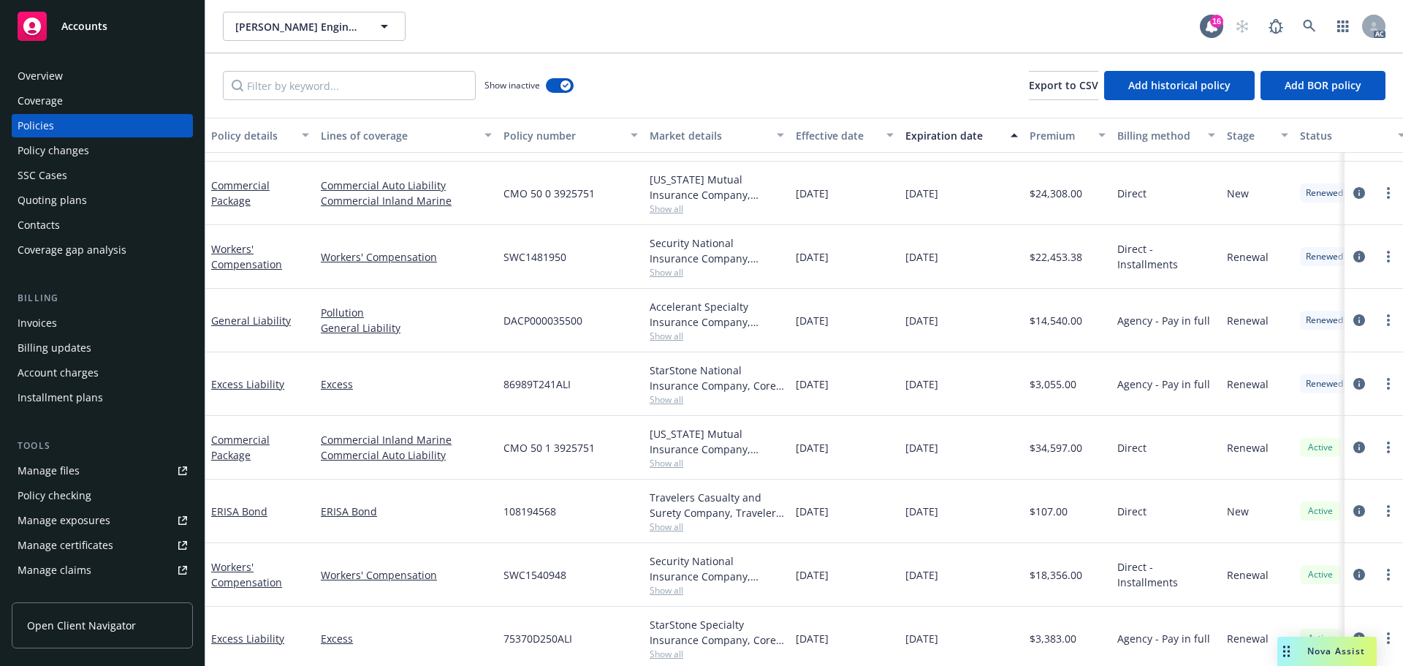
click at [1090, 301] on div "$14,540.00" at bounding box center [1068, 321] width 88 height 64
drag, startPoint x: 585, startPoint y: 191, endPoint x: 500, endPoint y: 197, distance: 85.7
click at [500, 197] on div "CMO 50 0 3925751" at bounding box center [571, 193] width 146 height 64
drag, startPoint x: 1093, startPoint y: 199, endPoint x: 1038, endPoint y: 203, distance: 55.0
click at [1038, 203] on div "$24,308.00" at bounding box center [1068, 193] width 88 height 64
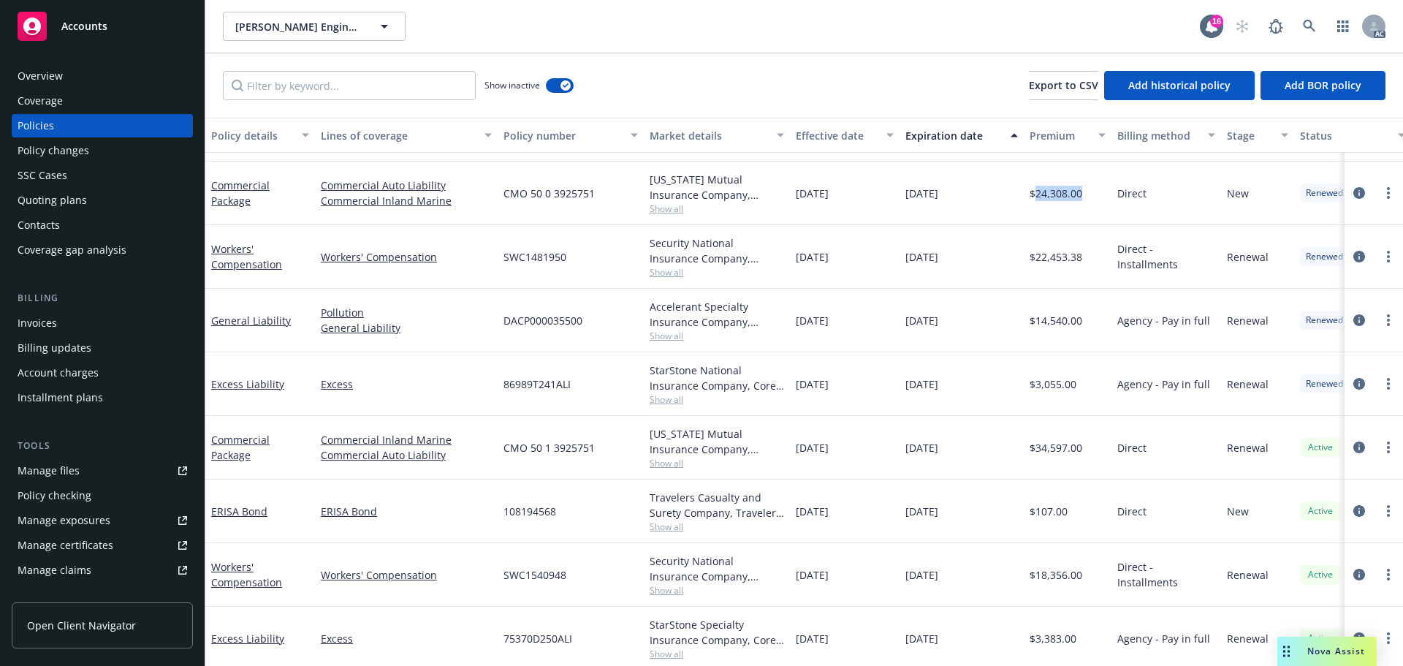
drag, startPoint x: 865, startPoint y: 197, endPoint x: 790, endPoint y: 197, distance: 75.3
click at [790, 197] on div "[DATE]" at bounding box center [845, 193] width 110 height 64
drag, startPoint x: 959, startPoint y: 196, endPoint x: 1336, endPoint y: 293, distance: 390.0
click at [898, 204] on div "Commercial Package Commercial Auto Liability Commercial Inland Marine CMO 50 0 …" at bounding box center [910, 193] width 1410 height 64
click at [906, 372] on div "[DATE]" at bounding box center [961, 384] width 124 height 64
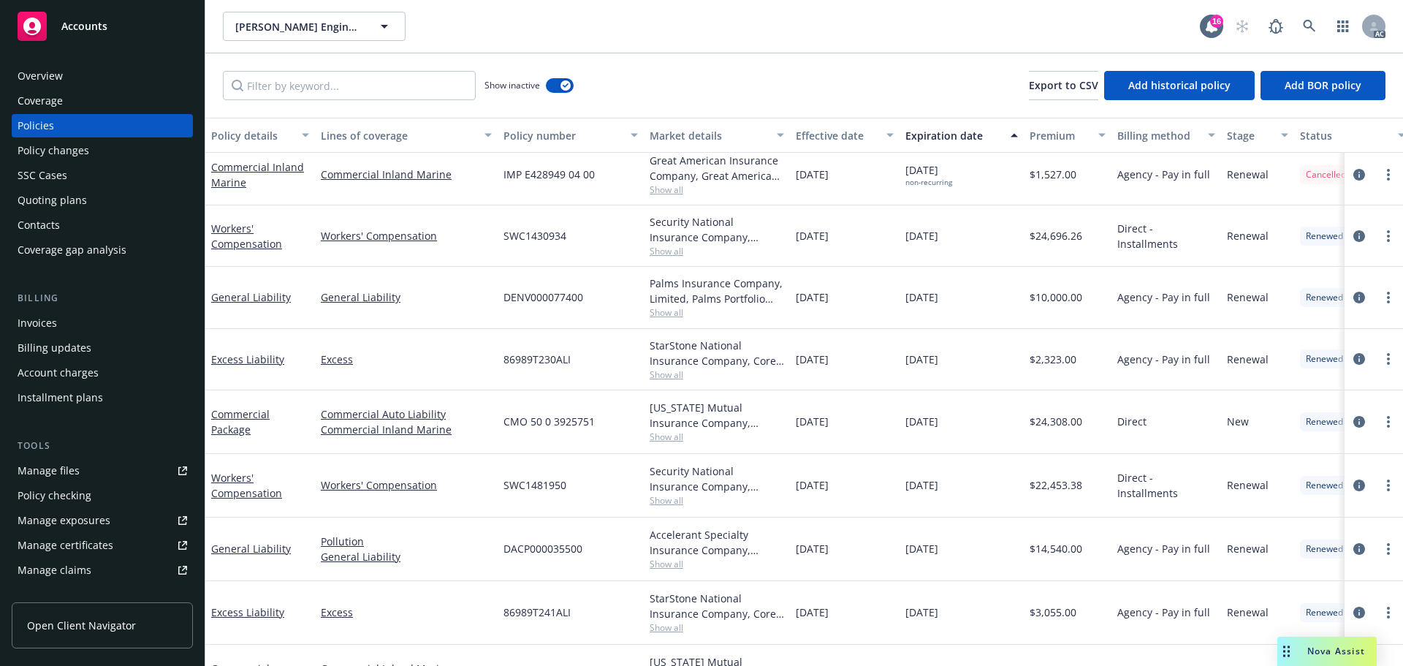
scroll to position [991, 0]
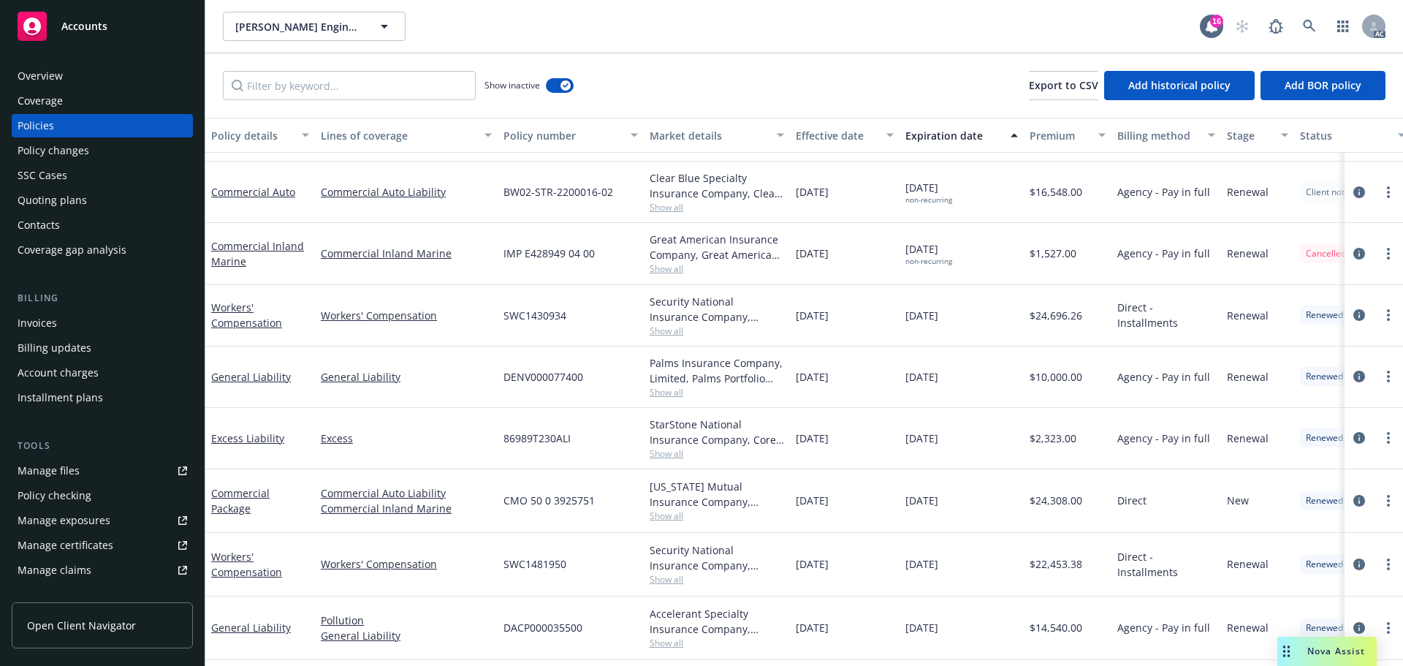
drag, startPoint x: 820, startPoint y: 197, endPoint x: 828, endPoint y: 198, distance: 8.1
click at [828, 198] on div "[DATE]" at bounding box center [845, 191] width 110 height 61
drag, startPoint x: 961, startPoint y: 191, endPoint x: 937, endPoint y: 190, distance: 23.4
click at [937, 190] on div "[DATE] non-recurring" at bounding box center [961, 191] width 124 height 61
click at [672, 210] on span "Show all" at bounding box center [717, 207] width 134 height 12
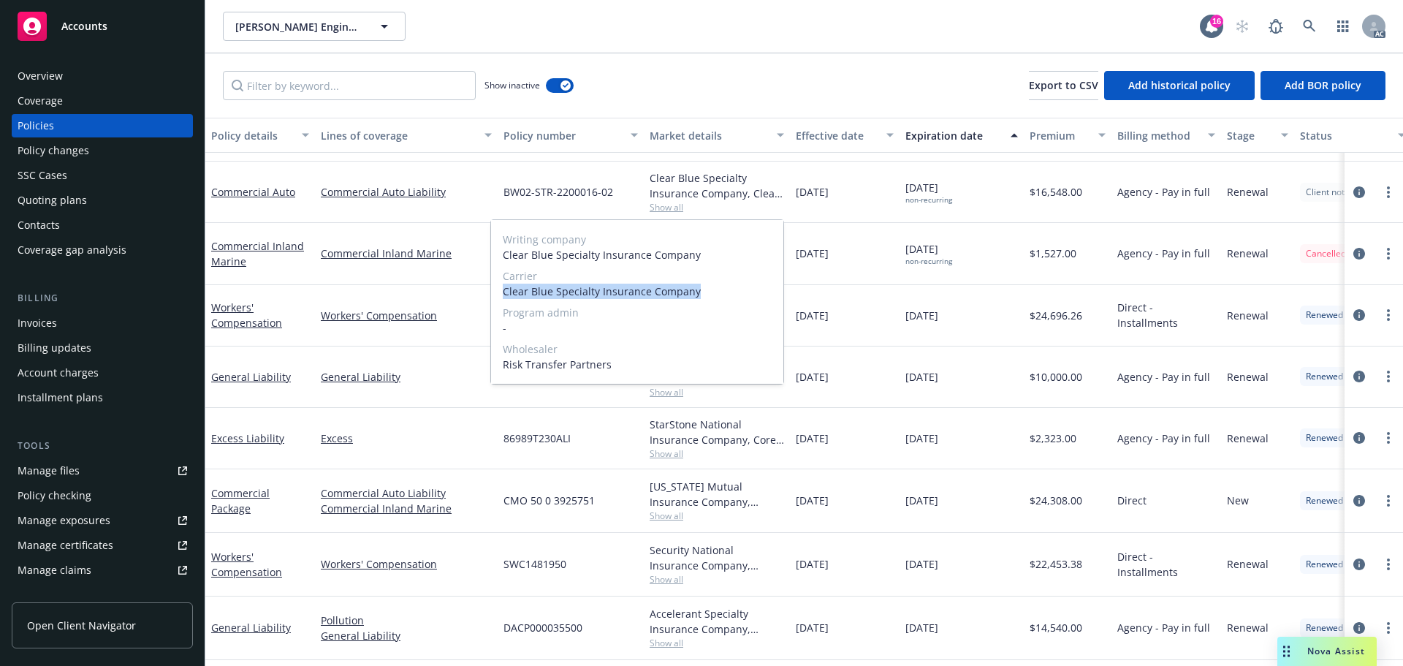
drag, startPoint x: 506, startPoint y: 291, endPoint x: 693, endPoint y: 294, distance: 187.8
click at [693, 294] on span "Clear Blue Specialty Insurance Company" at bounding box center [637, 290] width 269 height 15
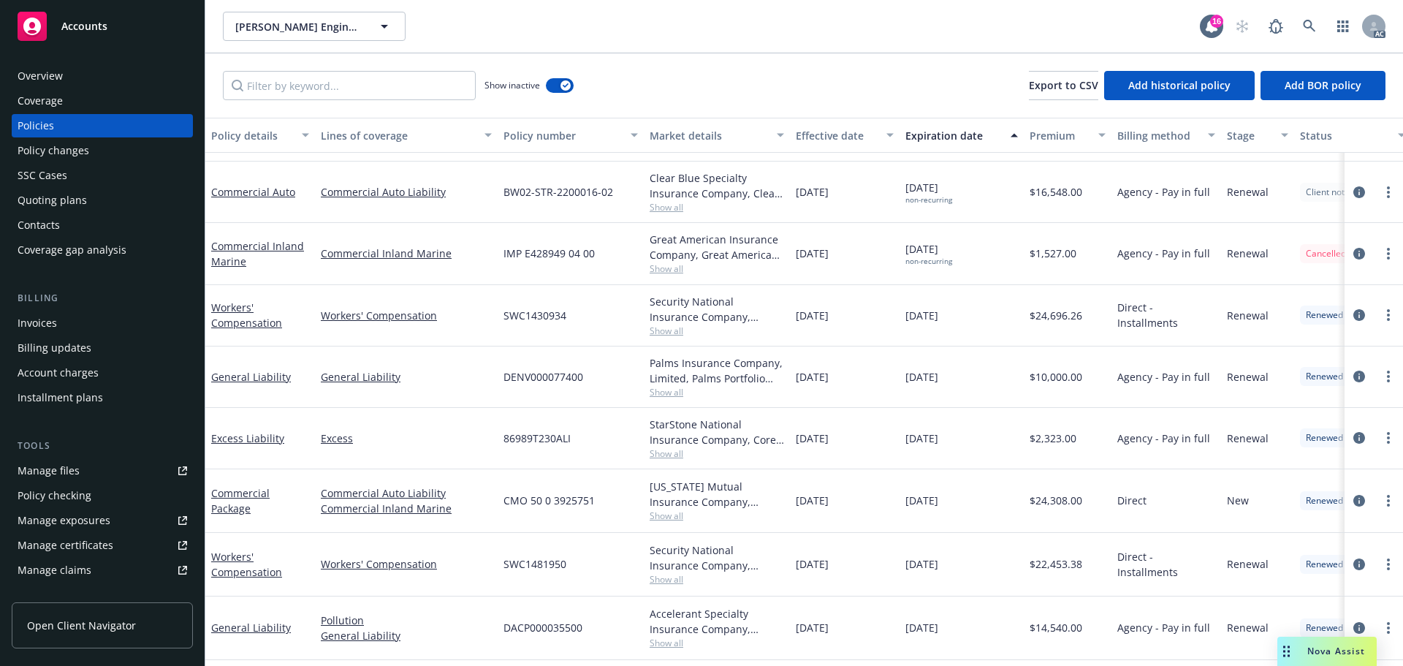
drag, startPoint x: 970, startPoint y: 211, endPoint x: 915, endPoint y: 208, distance: 54.1
click at [970, 211] on div "[DATE] non-recurring" at bounding box center [961, 191] width 124 height 61
drag, startPoint x: 630, startPoint y: 191, endPoint x: 528, endPoint y: 194, distance: 102.3
click at [508, 191] on div "BW02-STR-2200016-02" at bounding box center [571, 191] width 146 height 61
drag, startPoint x: 498, startPoint y: 196, endPoint x: 615, endPoint y: 203, distance: 117.9
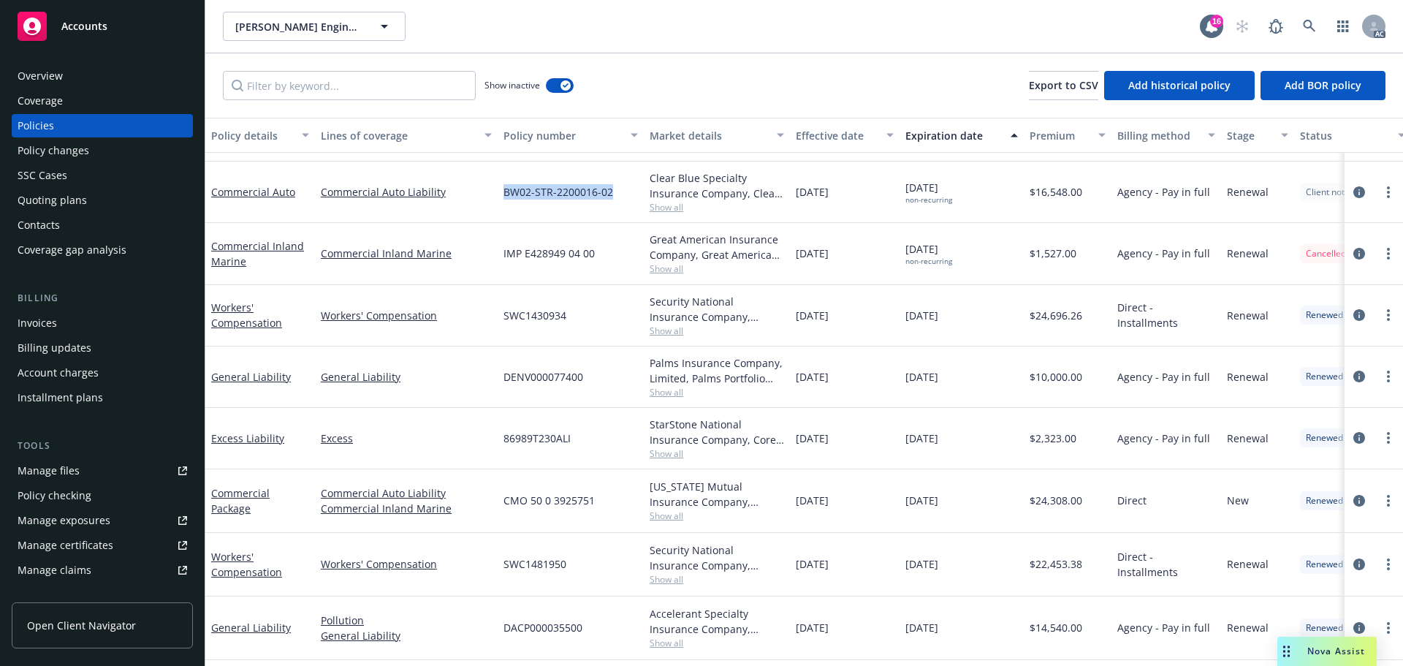
click at [615, 203] on div "BW02-STR-2200016-02" at bounding box center [571, 191] width 146 height 61
drag, startPoint x: 1092, startPoint y: 205, endPoint x: 1033, endPoint y: 202, distance: 58.6
click at [1033, 202] on div "$16,548.00" at bounding box center [1068, 191] width 88 height 61
drag, startPoint x: 795, startPoint y: 193, endPoint x: 902, endPoint y: 193, distance: 106.7
click at [902, 193] on div "Commercial Auto Commercial Auto Liability BW02-STR-2200016-02 Clear Blue Specia…" at bounding box center [910, 191] width 1410 height 61
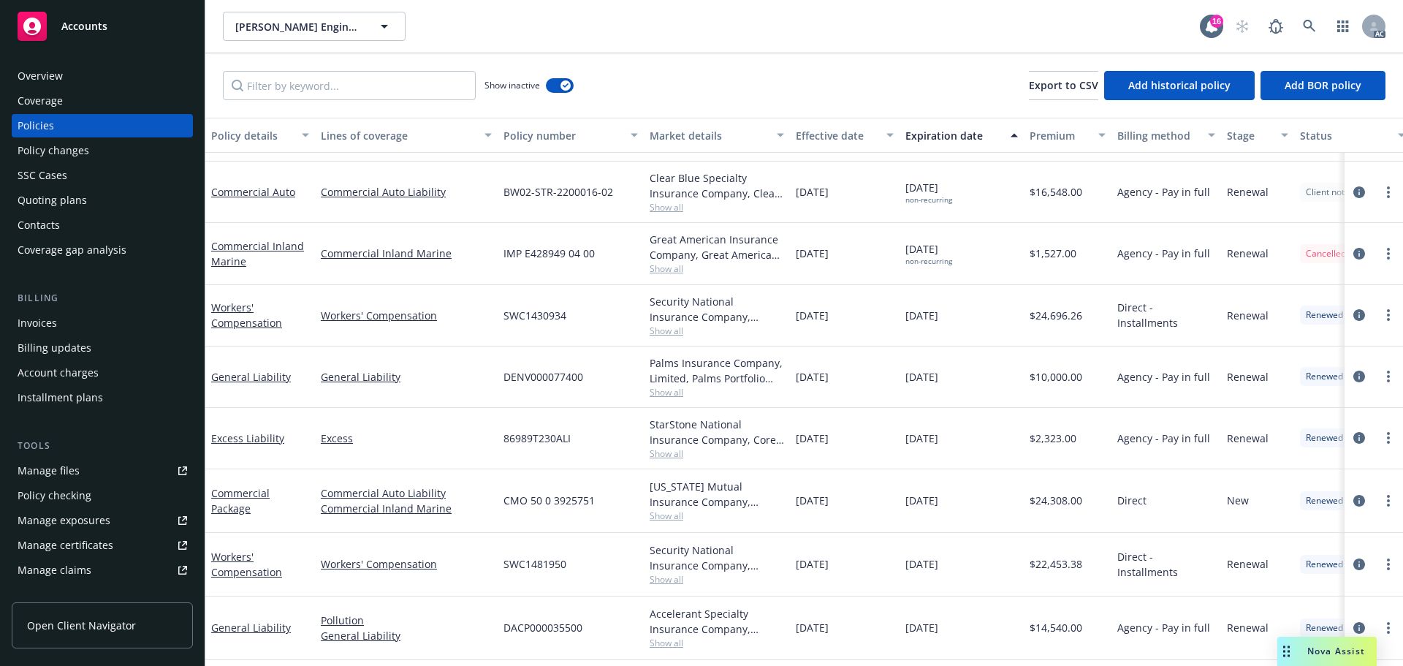
click at [929, 188] on span "[DATE] non-recurring" at bounding box center [928, 192] width 47 height 25
drag, startPoint x: 898, startPoint y: 189, endPoint x: 975, endPoint y: 189, distance: 76.7
click at [975, 189] on div "Commercial Auto Commercial Auto Liability BW02-STR-2200016-02 Clear Blue Specia…" at bounding box center [910, 191] width 1410 height 61
click at [656, 267] on span "Show all" at bounding box center [717, 268] width 134 height 12
click at [460, 237] on div "Commercial Inland Marine" at bounding box center [406, 253] width 183 height 61
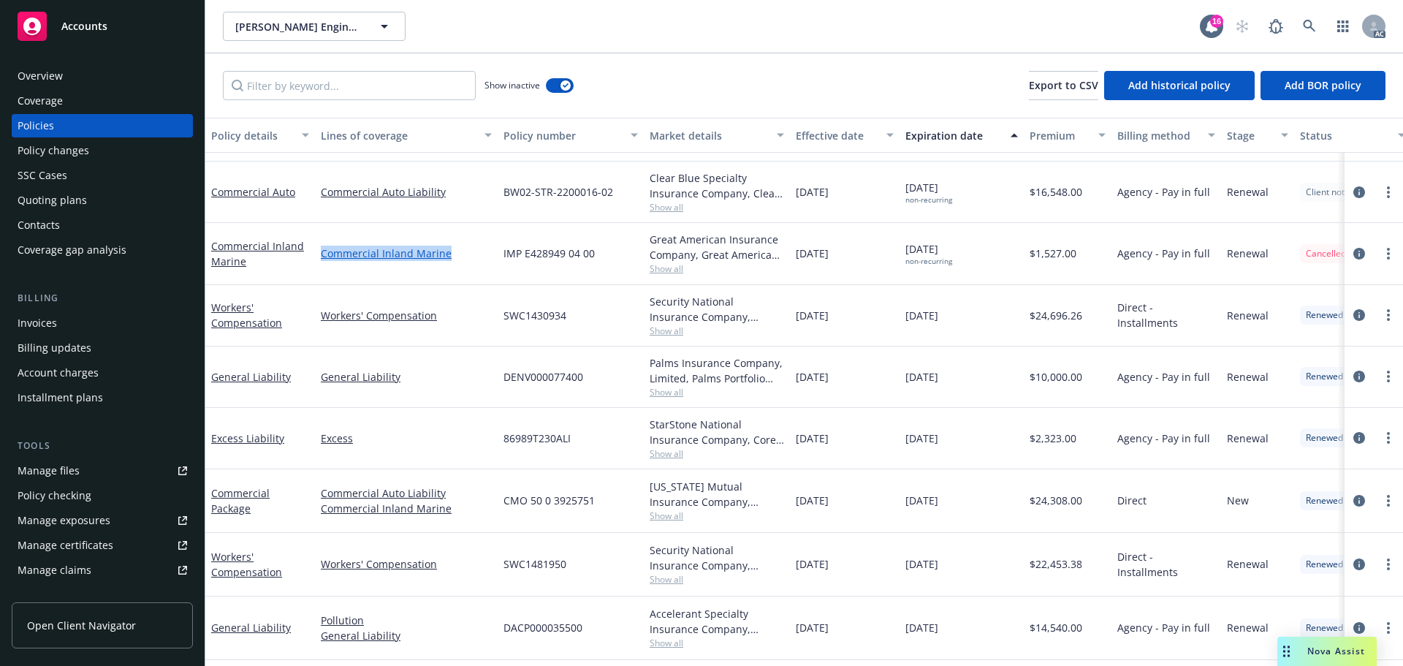
drag, startPoint x: 465, startPoint y: 251, endPoint x: 323, endPoint y: 259, distance: 142.0
click at [323, 259] on link "Commercial Inland Marine" at bounding box center [406, 252] width 171 height 15
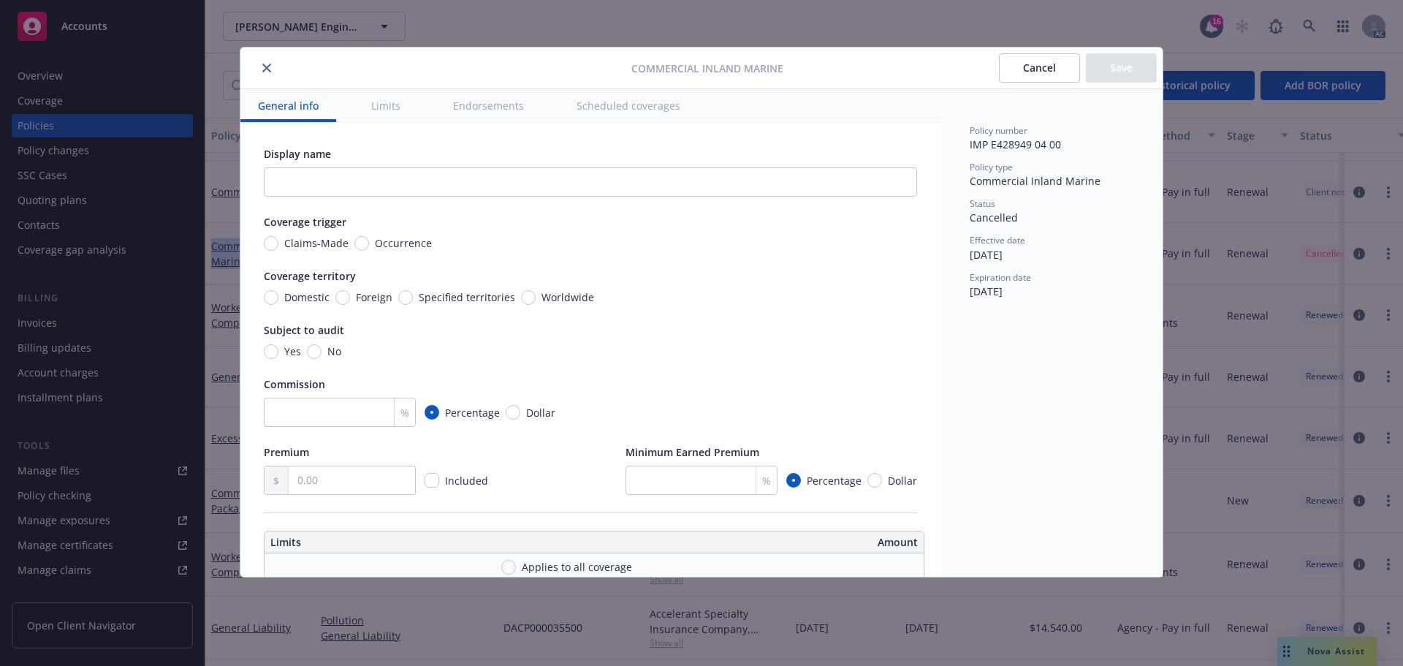
click at [263, 64] on icon "close" at bounding box center [266, 68] width 9 height 9
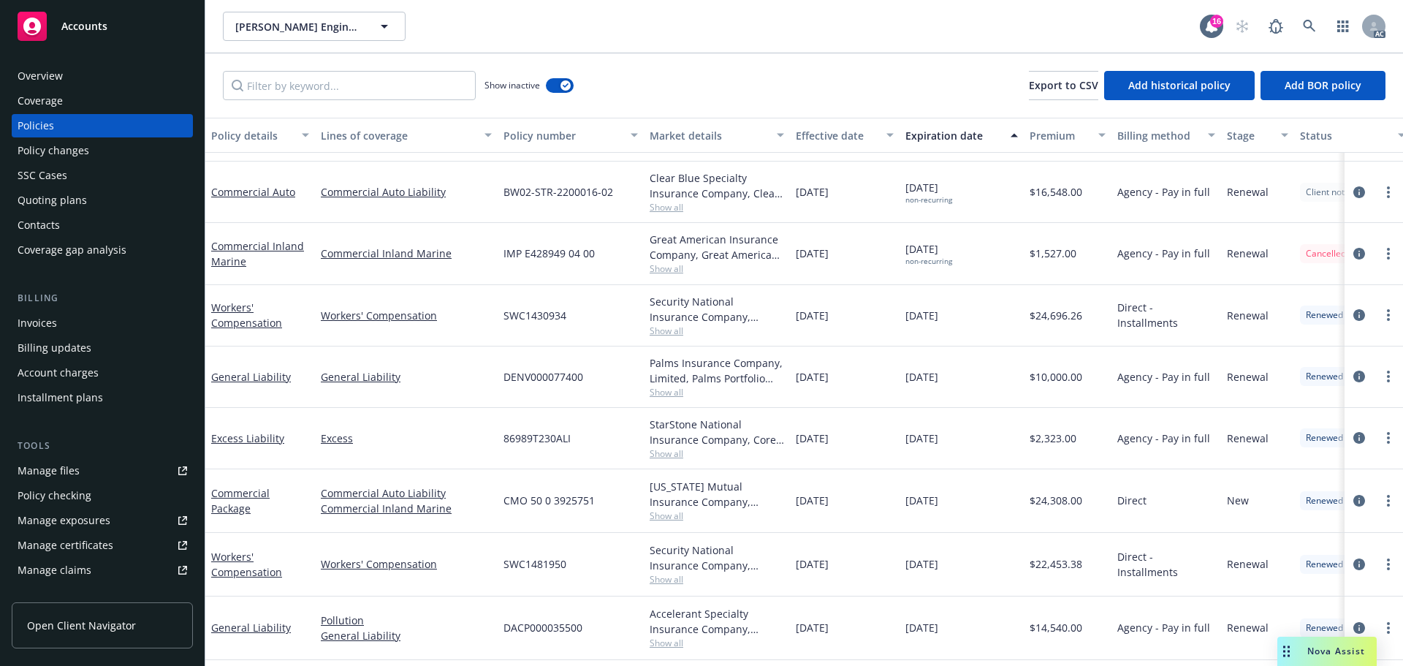
click at [661, 270] on span "Show all" at bounding box center [717, 268] width 134 height 12
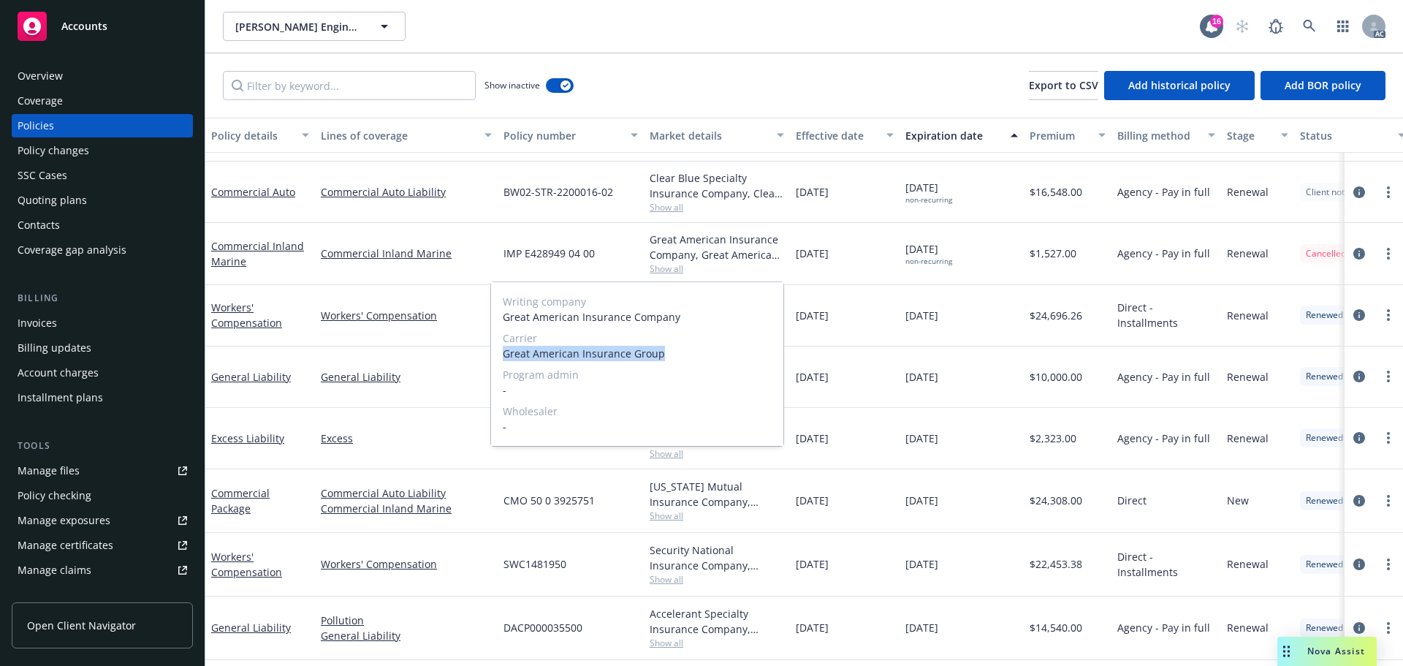
drag, startPoint x: 497, startPoint y: 354, endPoint x: 686, endPoint y: 359, distance: 189.3
click at [686, 359] on div "Writing company Great American Insurance Company Carrier Great American Insuran…" at bounding box center [637, 364] width 292 height 164
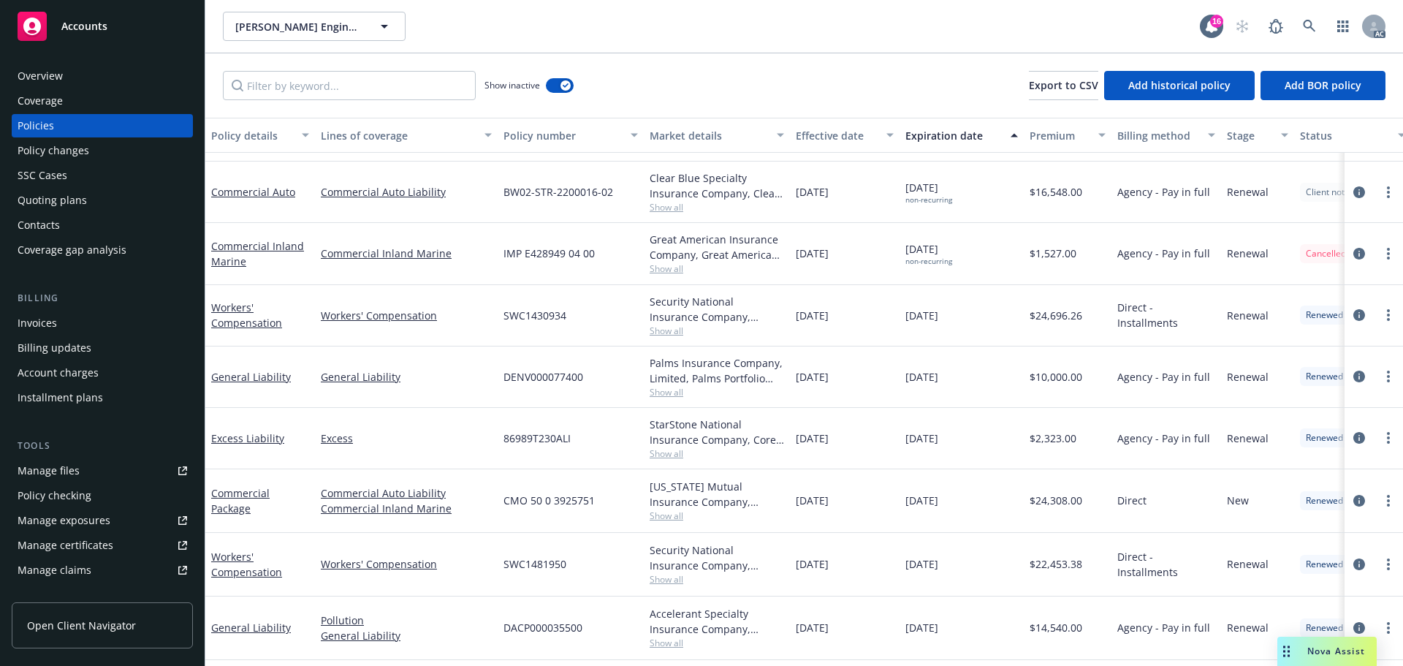
drag, startPoint x: 1135, startPoint y: 265, endPoint x: 1071, endPoint y: 259, distance: 63.9
click at [1134, 265] on div "Agency - Pay in full" at bounding box center [1166, 253] width 110 height 61
drag, startPoint x: 503, startPoint y: 254, endPoint x: 849, endPoint y: 259, distance: 346.4
click at [592, 264] on div "Commercial Inland Marine Commercial Inland Marine IMP E428949 04 00 Great Ameri…" at bounding box center [910, 253] width 1410 height 61
click at [633, 253] on div "IMP E428949 04 00" at bounding box center [571, 253] width 146 height 61
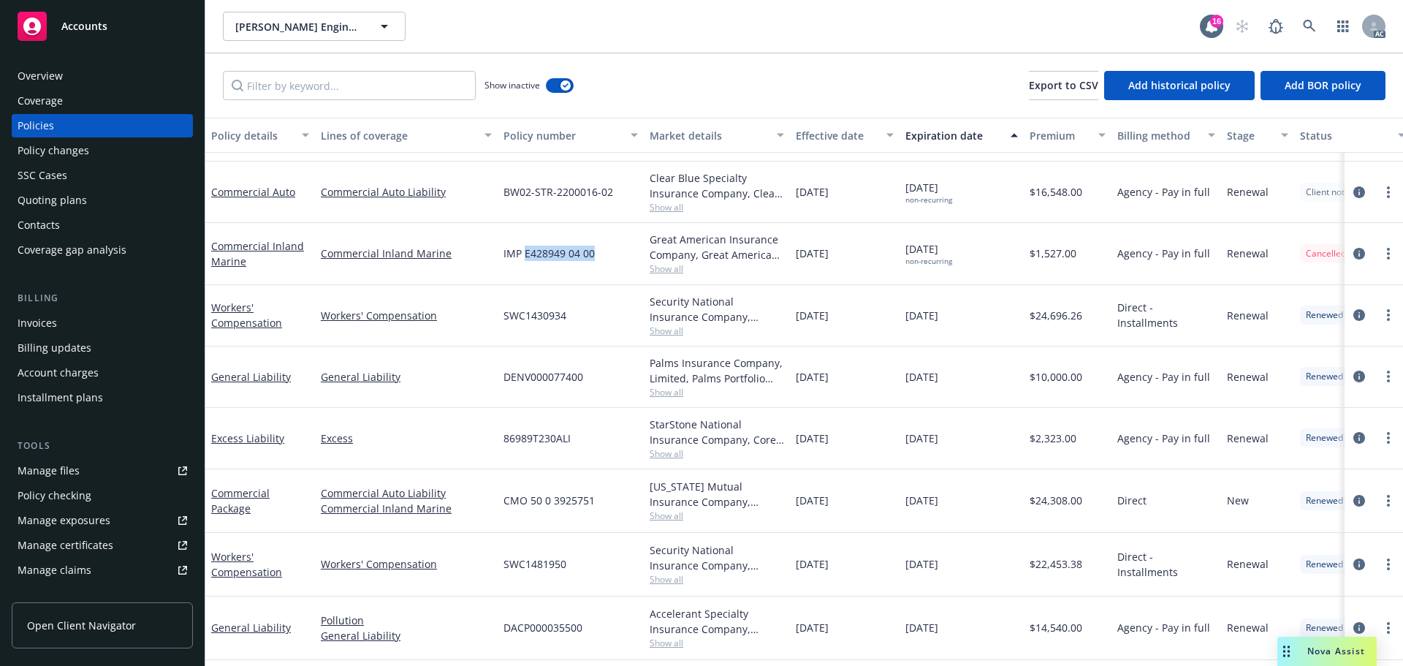
drag, startPoint x: 606, startPoint y: 251, endPoint x: 566, endPoint y: 216, distance: 53.9
click at [523, 245] on div "IMP E428949 04 00" at bounding box center [571, 253] width 146 height 61
drag, startPoint x: 498, startPoint y: 254, endPoint x: 607, endPoint y: 251, distance: 109.6
click at [607, 251] on div "IMP E428949 04 00" at bounding box center [571, 253] width 146 height 61
drag, startPoint x: 1076, startPoint y: 254, endPoint x: 1035, endPoint y: 264, distance: 42.9
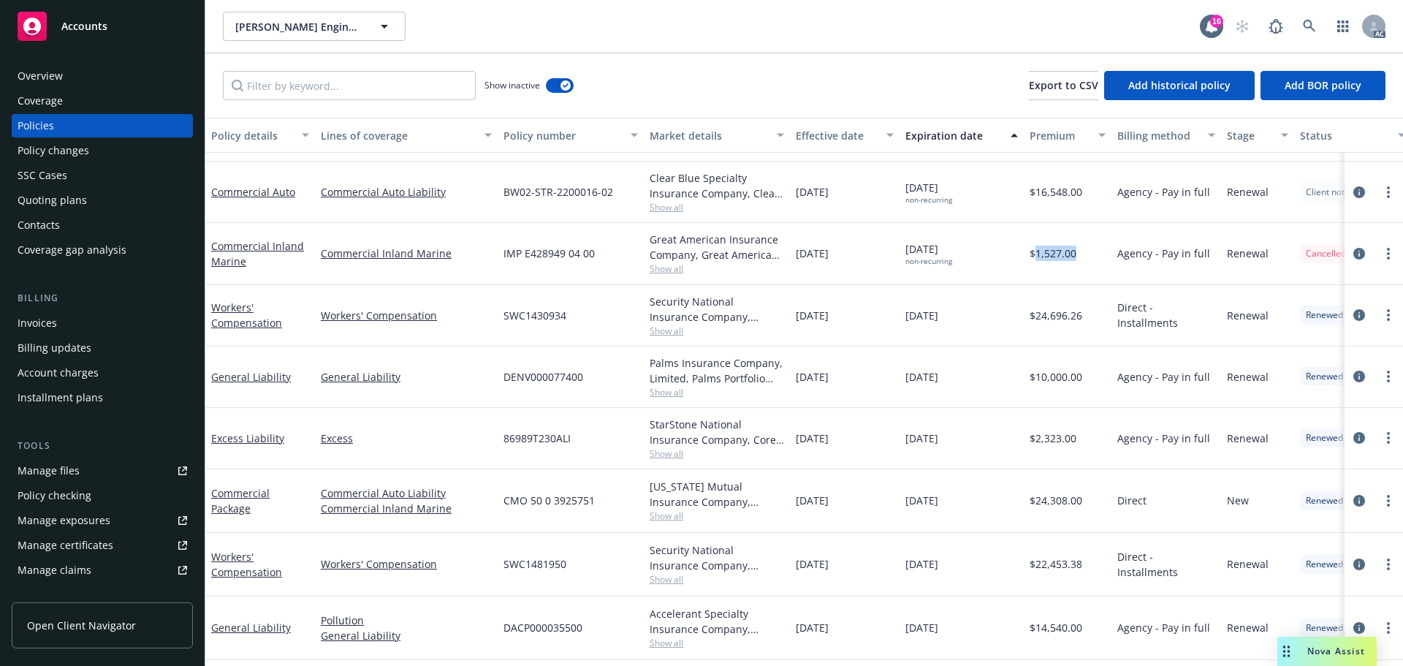
click at [1035, 264] on div "$1,527.00" at bounding box center [1068, 253] width 88 height 61
drag, startPoint x: 867, startPoint y: 254, endPoint x: 796, endPoint y: 257, distance: 71.7
click at [796, 257] on div "[DATE]" at bounding box center [845, 253] width 110 height 61
drag, startPoint x: 980, startPoint y: 242, endPoint x: 902, endPoint y: 249, distance: 78.5
click at [902, 249] on div "[DATE] non-recurring" at bounding box center [961, 253] width 124 height 61
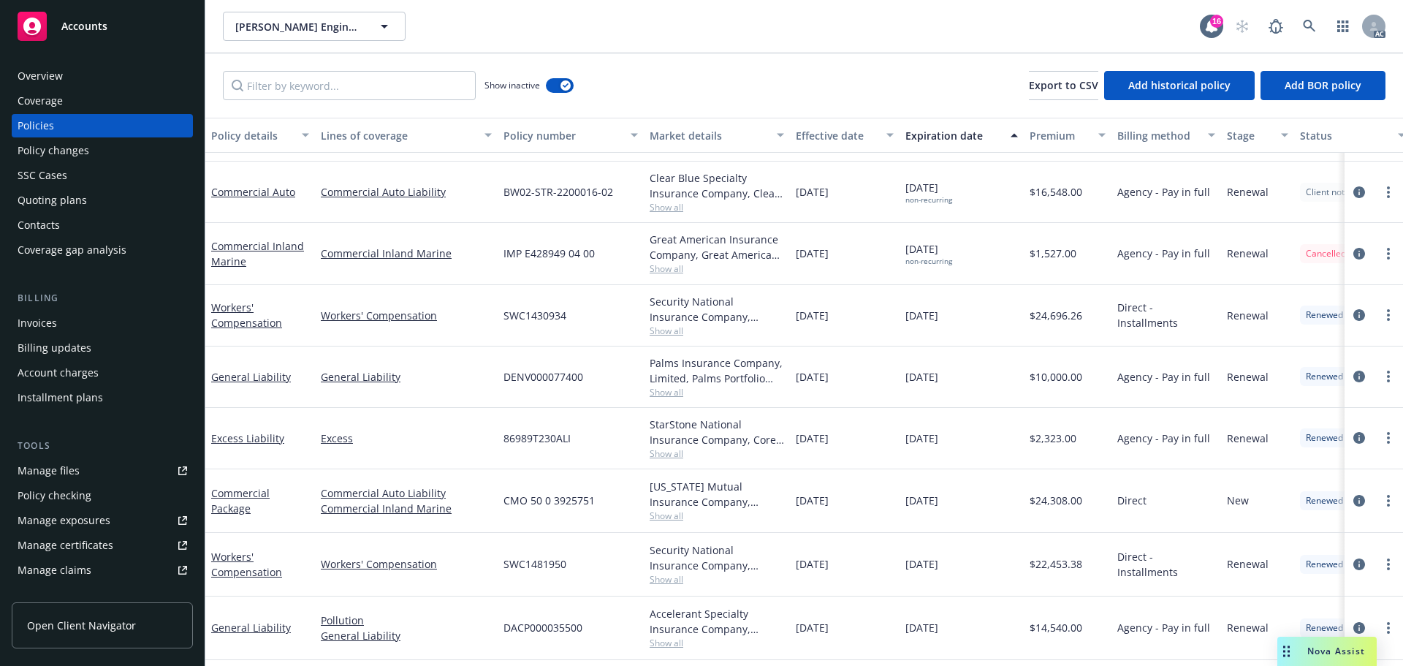
click at [753, 500] on div "[US_STATE] Mutual Insurance Company, [US_STATE] Mutual Insurance" at bounding box center [717, 494] width 134 height 31
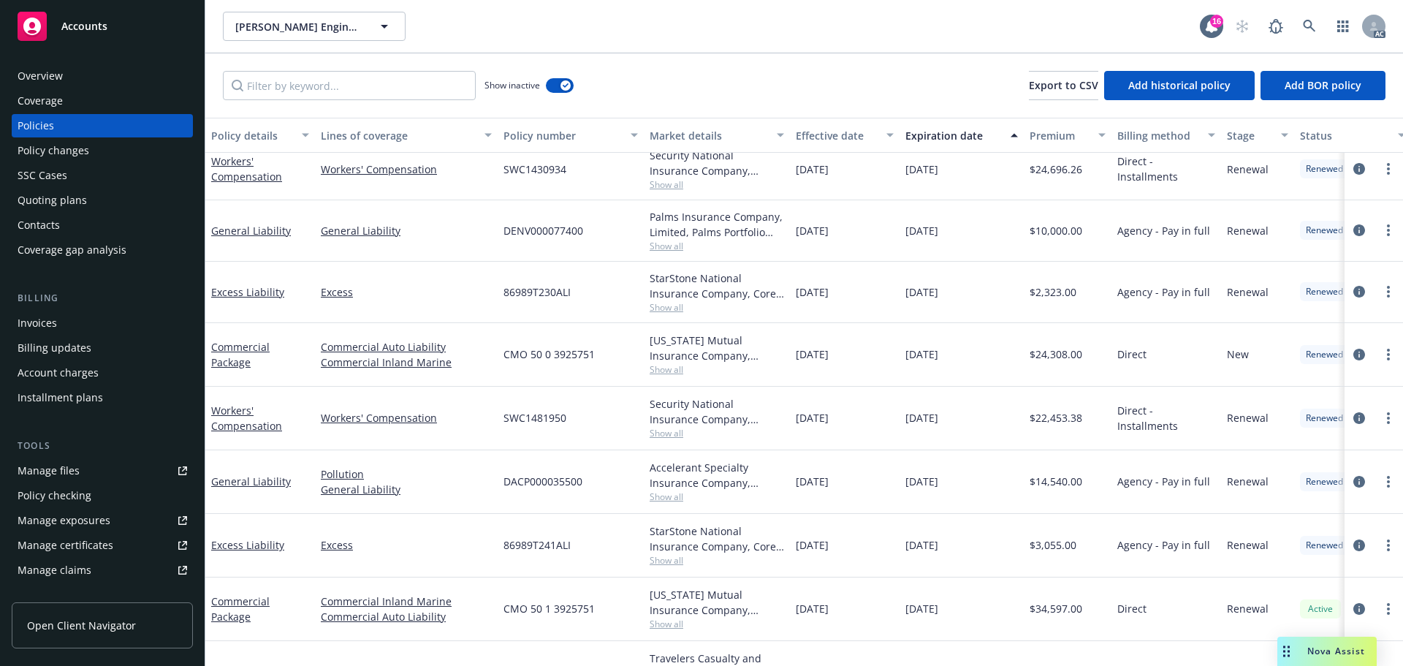
scroll to position [991, 0]
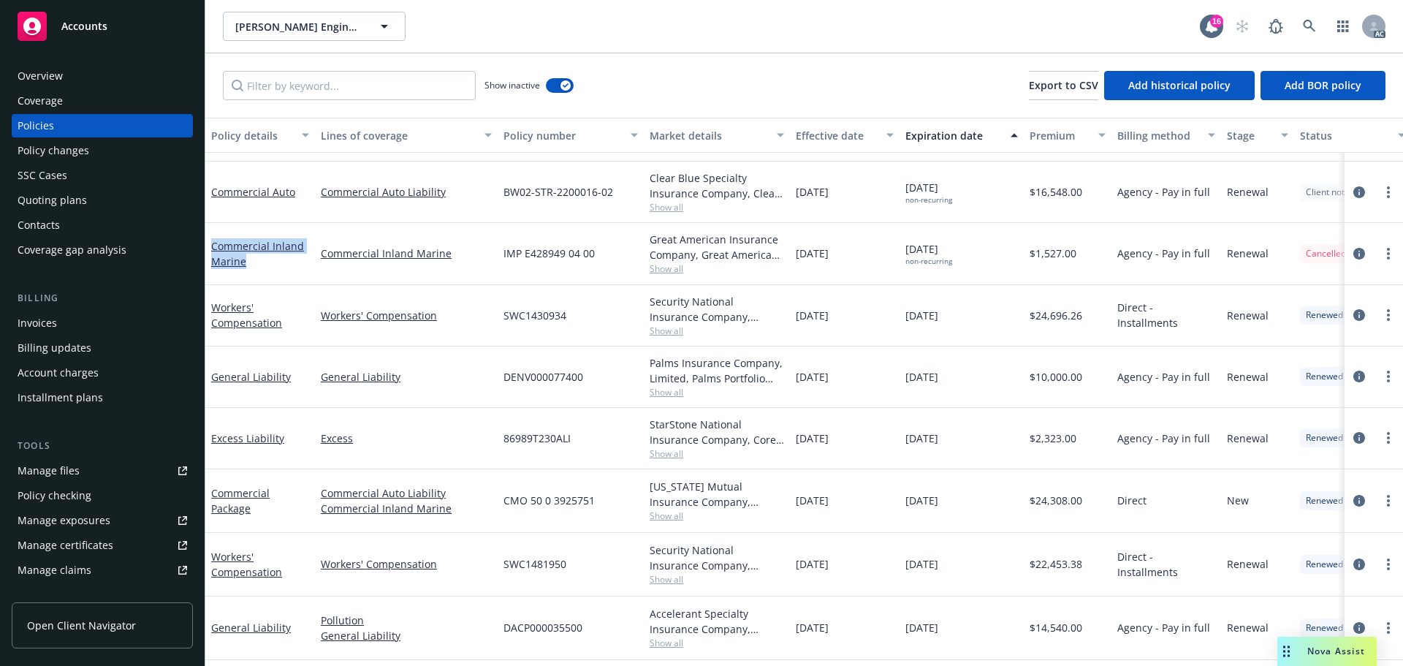
drag, startPoint x: 265, startPoint y: 271, endPoint x: 207, endPoint y: 249, distance: 62.4
click at [207, 249] on div "Commercial Inland Marine" at bounding box center [260, 253] width 110 height 61
drag, startPoint x: 308, startPoint y: 197, endPoint x: 252, endPoint y: 186, distance: 56.6
click at [214, 198] on div "Commercial Auto" at bounding box center [260, 191] width 98 height 15
click at [386, 94] on input "Filter by keyword..." at bounding box center [349, 85] width 253 height 29
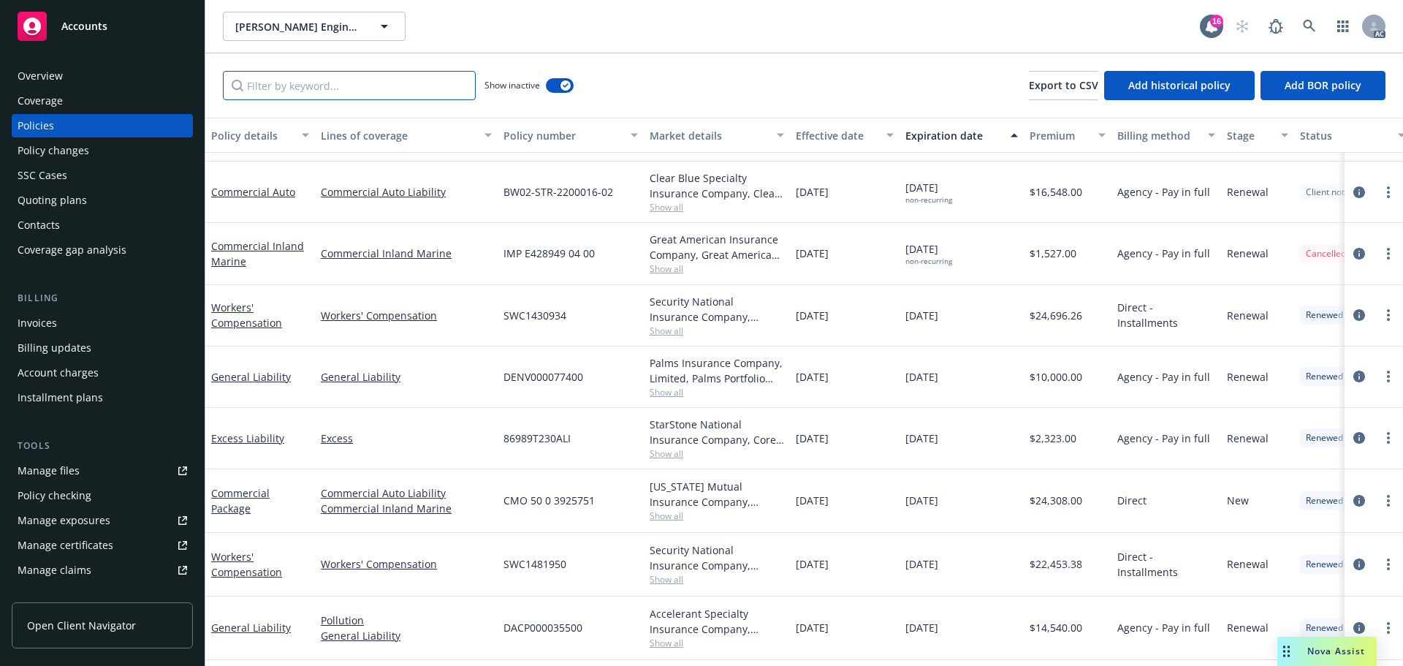
paste input "Commercial Auto"
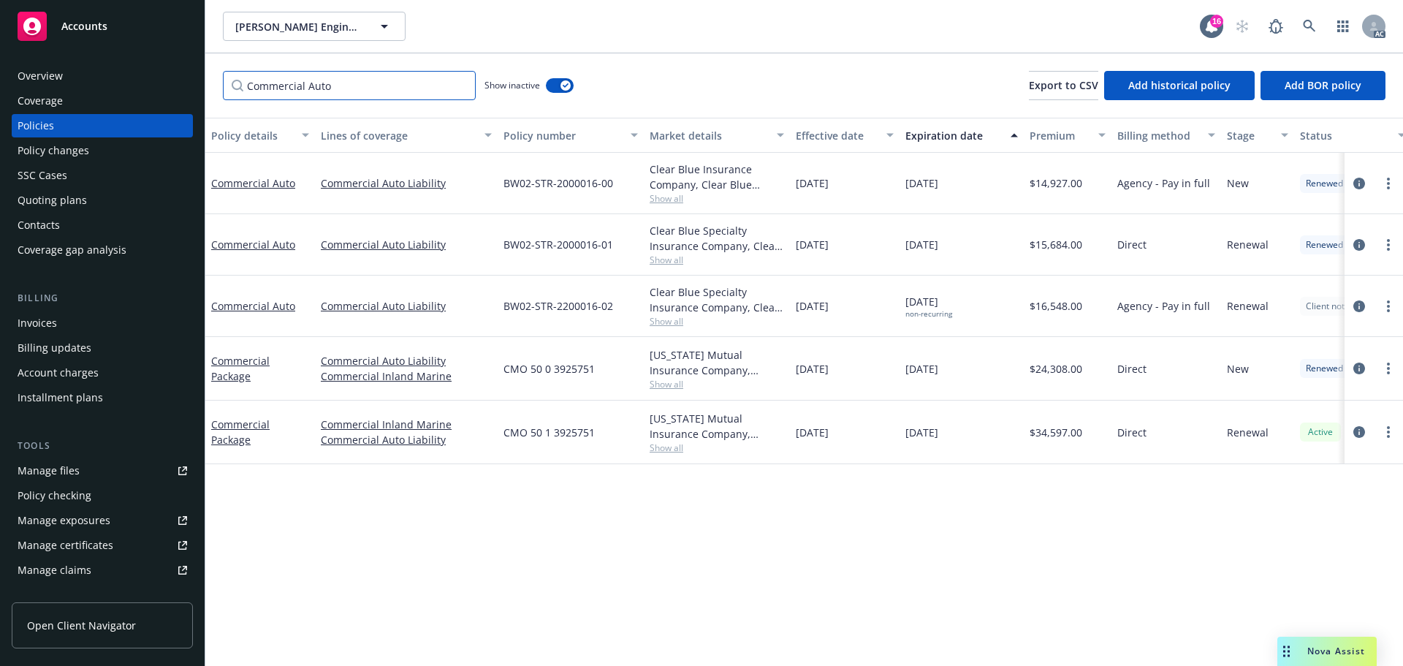
drag, startPoint x: 403, startPoint y: 88, endPoint x: 197, endPoint y: 77, distance: 207.1
click at [134, 77] on div "Accounts Overview Coverage Policies Policy changes SSC Cases Quoting plans Cont…" at bounding box center [701, 333] width 1403 height 666
paste input "Inland Marine"
type input "Inland Marine"
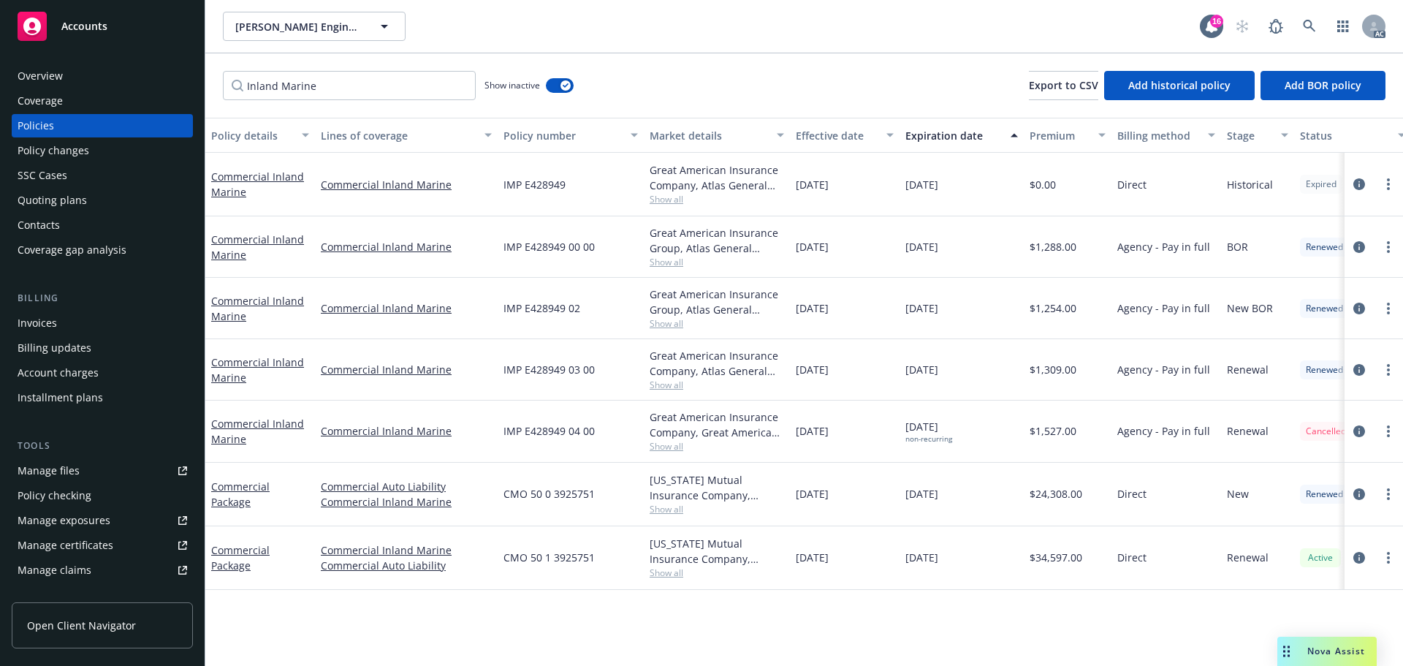
click at [698, 94] on div "Inland Marine Show inactive Export to CSV Add historical policy Add BOR policy" at bounding box center [804, 85] width 1198 height 64
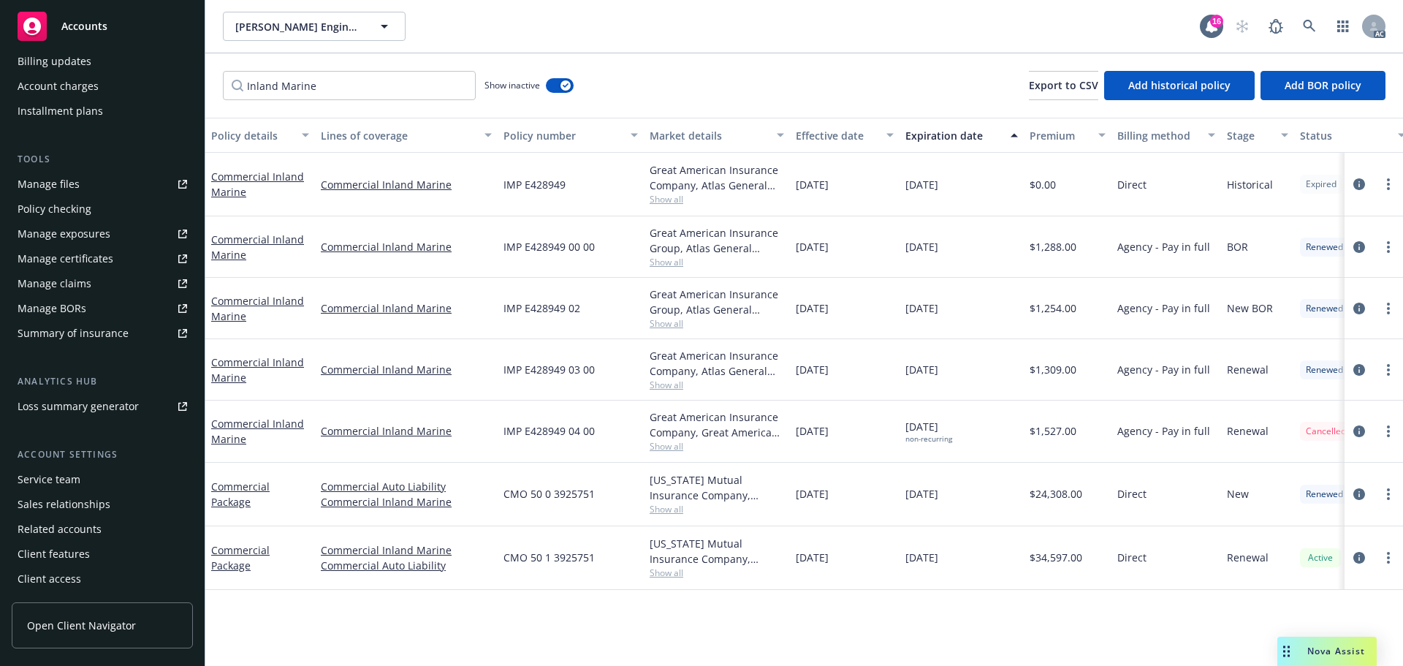
click at [70, 471] on div "Service team" at bounding box center [49, 479] width 63 height 23
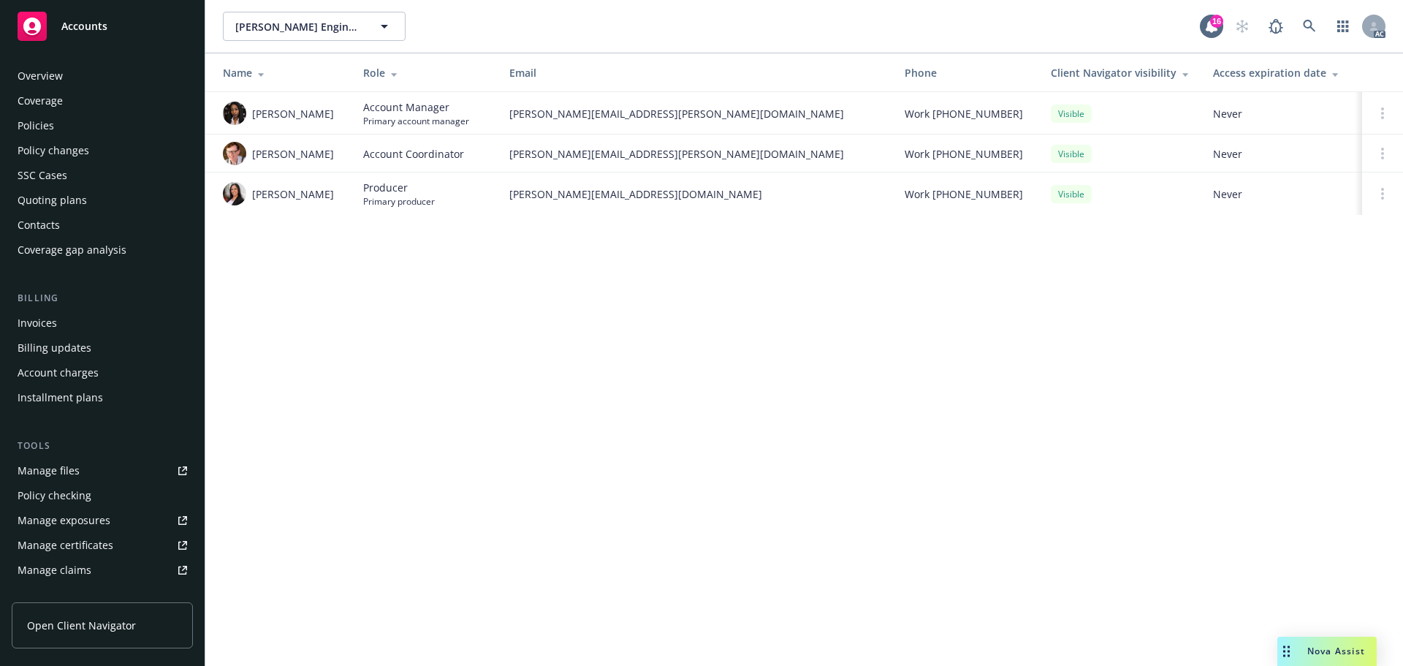
click at [56, 135] on div "Policies" at bounding box center [103, 125] width 170 height 23
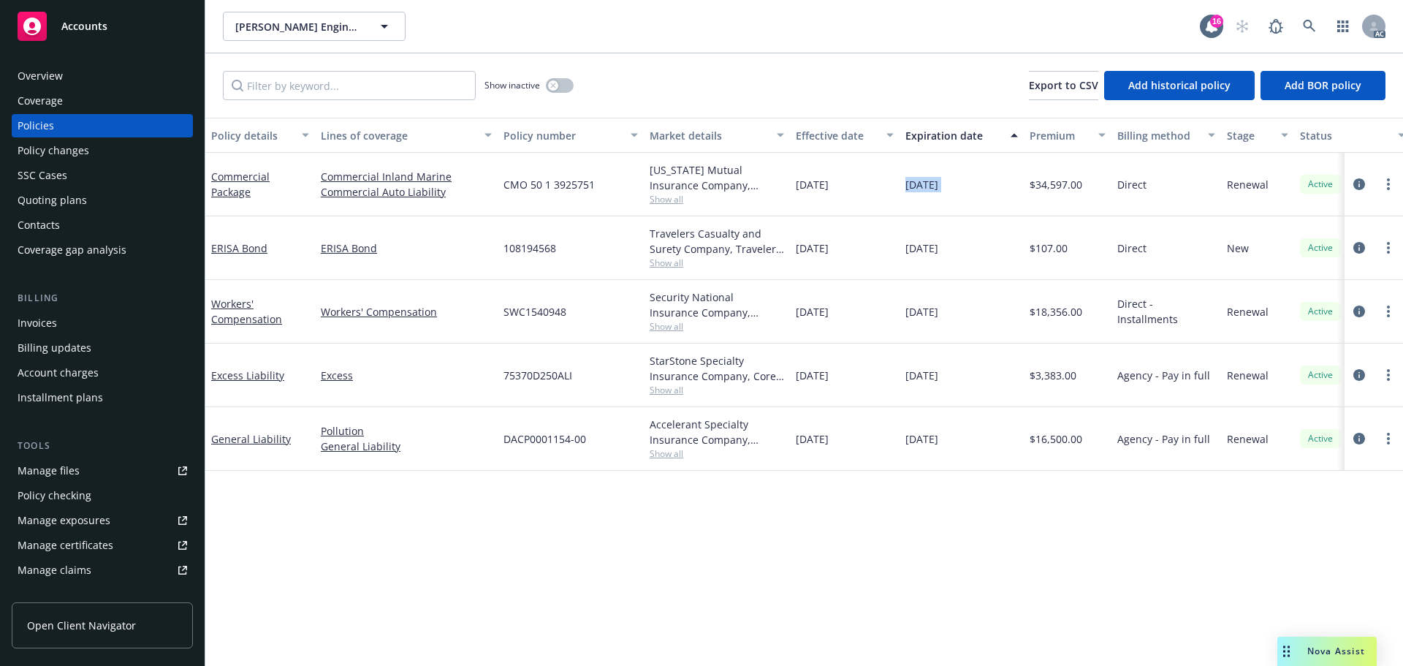
drag, startPoint x: 936, startPoint y: 191, endPoint x: 905, endPoint y: 193, distance: 30.7
click at [905, 193] on div "Commercial Package Commercial Inland Marine Commercial Auto Liability CMO 50 1 …" at bounding box center [910, 185] width 1410 height 64
click at [104, 70] on div "Overview" at bounding box center [103, 75] width 170 height 23
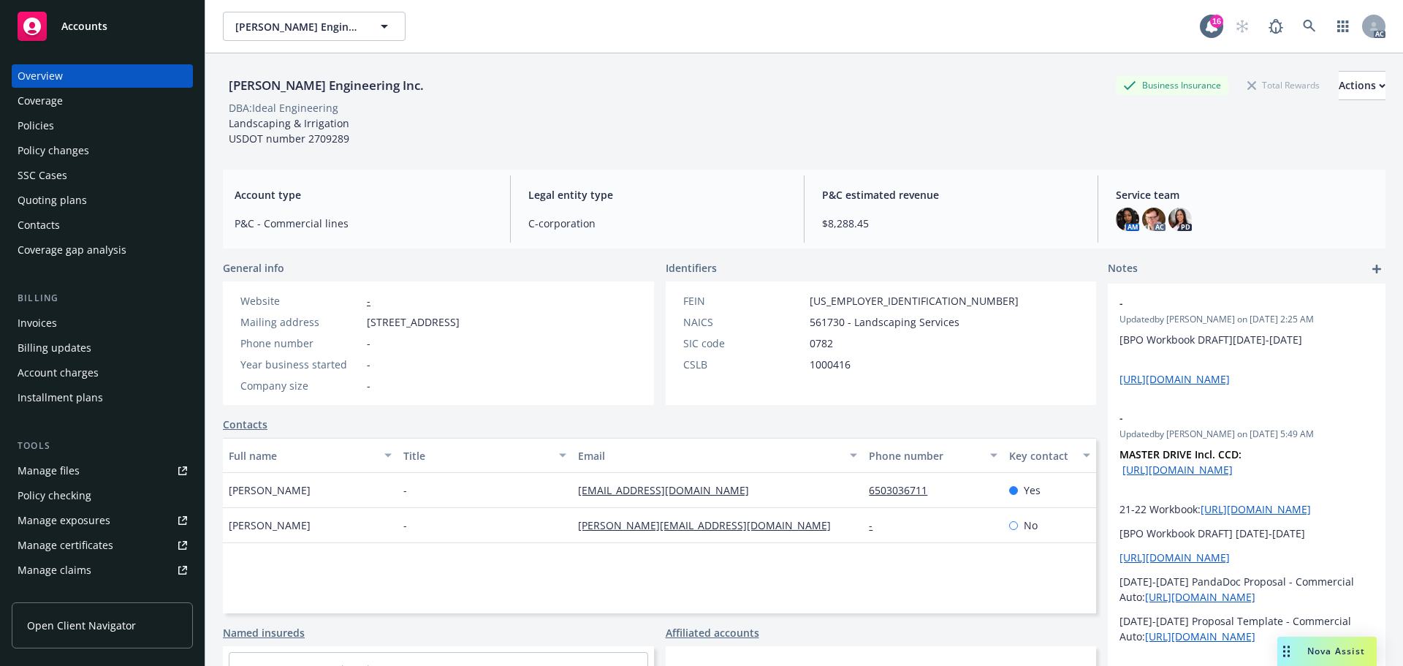
click at [90, 133] on div "Policies" at bounding box center [103, 125] width 170 height 23
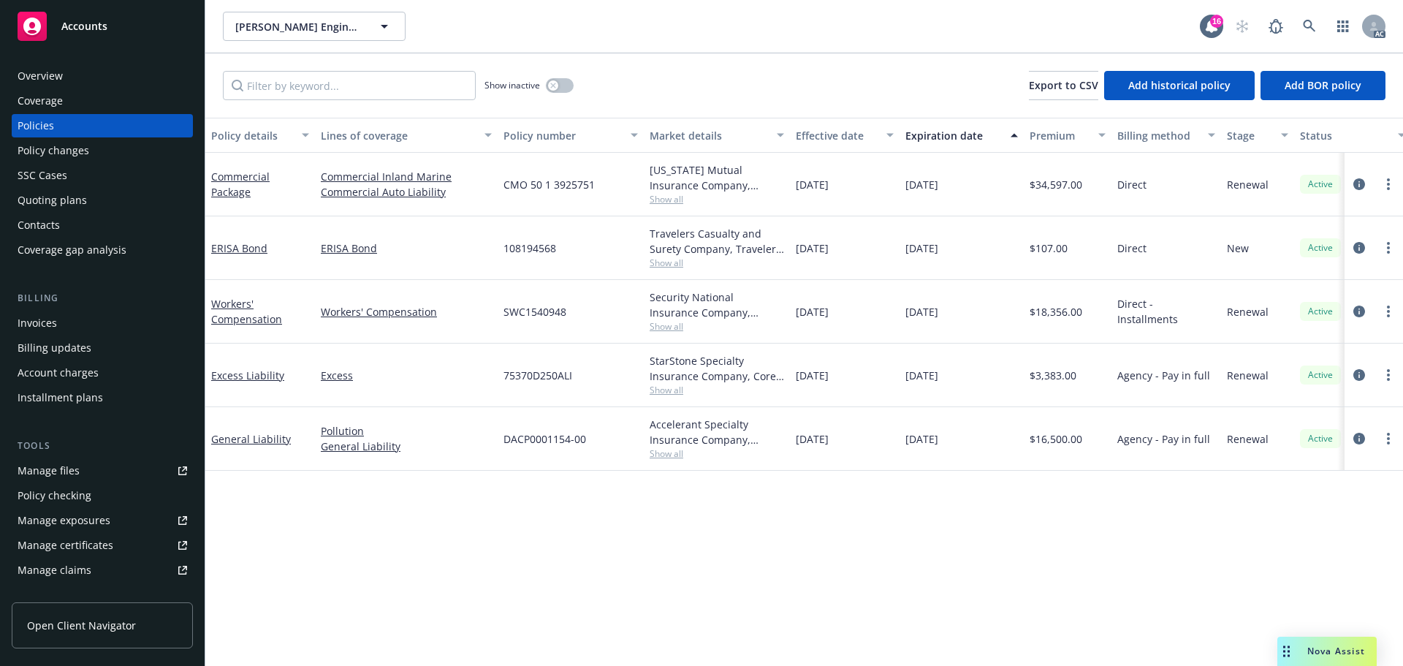
click at [106, 74] on div "Overview" at bounding box center [103, 75] width 170 height 23
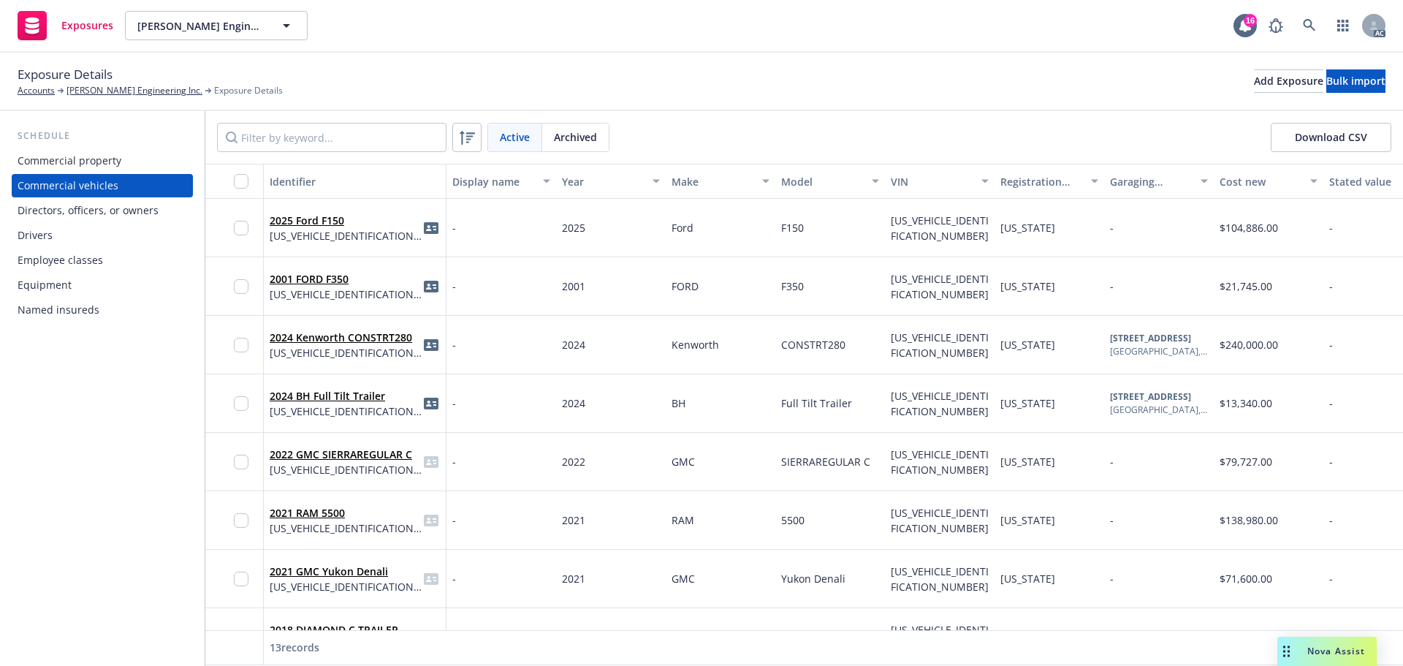
drag, startPoint x: 53, startPoint y: 229, endPoint x: 61, endPoint y: 228, distance: 7.5
click at [53, 229] on div "Drivers" at bounding box center [103, 235] width 170 height 23
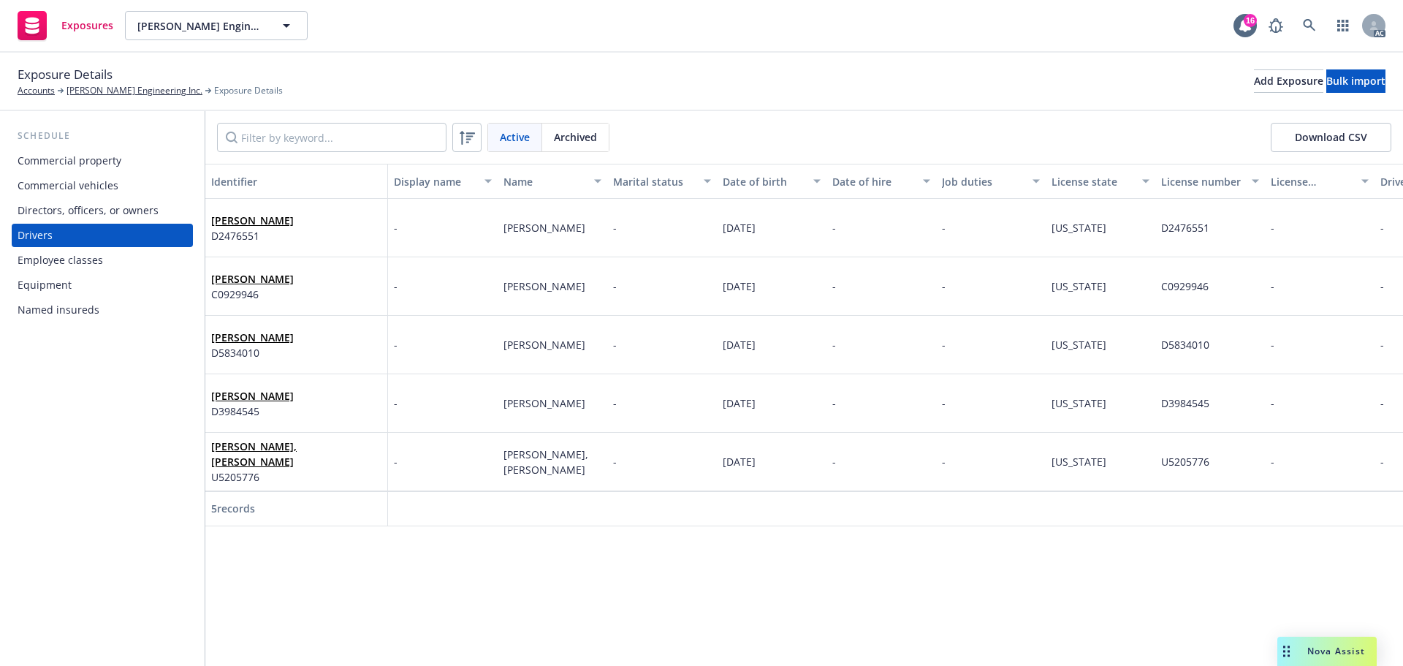
click at [865, 46] on div "Exposures [PERSON_NAME] Engineering Inc. [PERSON_NAME] Engineering Inc. 16 AC" at bounding box center [701, 26] width 1403 height 53
click at [327, 137] on input "Filter by keyword..." at bounding box center [331, 137] width 229 height 29
paste input "[US_VEHICLE_IDENTIFICATION_NUMBER]"
type input "[US_VEHICLE_IDENTIFICATION_NUMBER]"
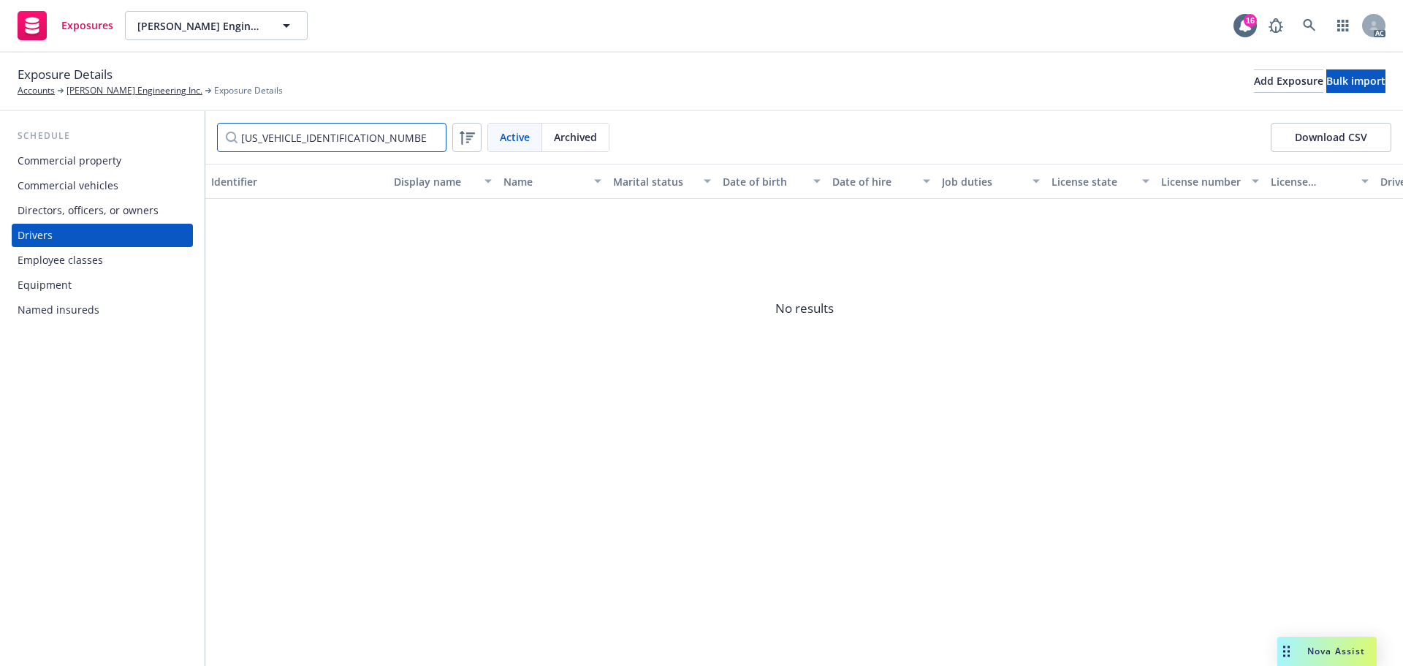
click at [424, 135] on input "[US_VEHICLE_IDENTIFICATION_NUMBER]" at bounding box center [331, 137] width 229 height 29
click at [437, 135] on input "[US_VEHICLE_IDENTIFICATION_NUMBER]" at bounding box center [331, 137] width 229 height 29
click at [433, 137] on input "[US_VEHICLE_IDENTIFICATION_NUMBER]" at bounding box center [331, 137] width 229 height 29
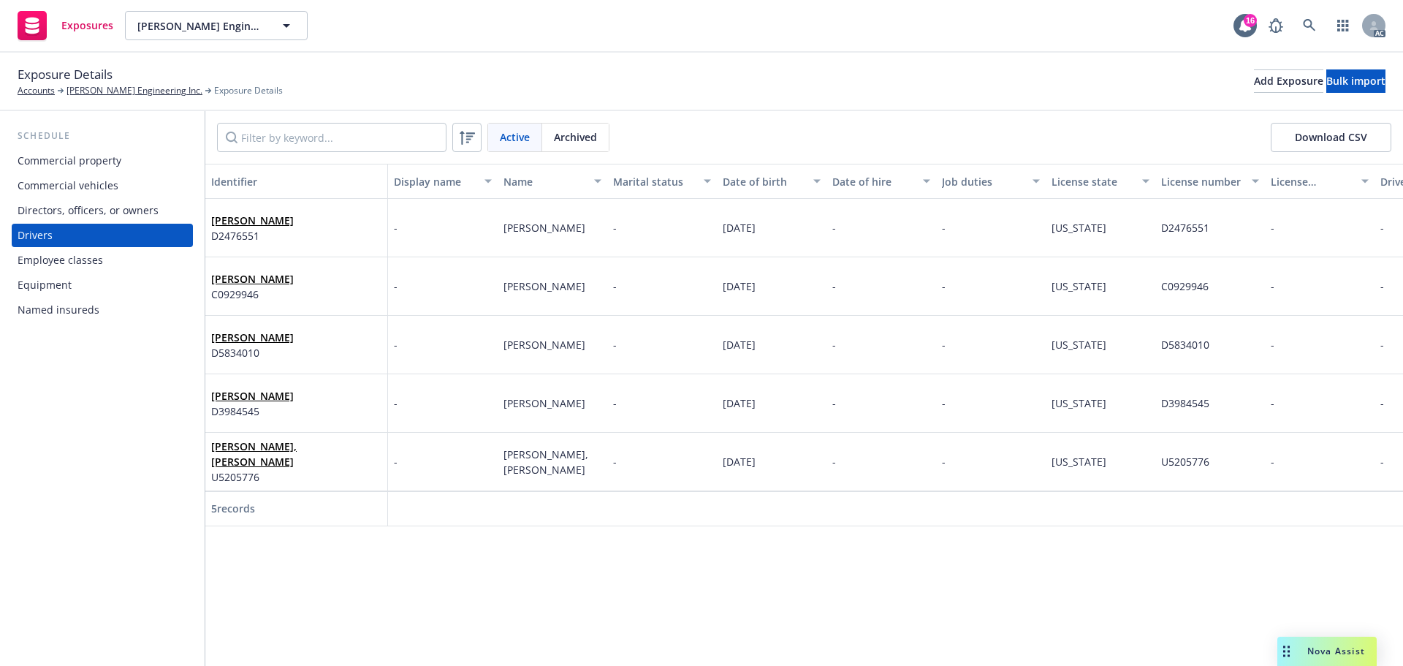
click at [110, 184] on div "Commercial vehicles" at bounding box center [68, 185] width 101 height 23
click at [292, 132] on input "Filter by keyword..." at bounding box center [331, 137] width 229 height 29
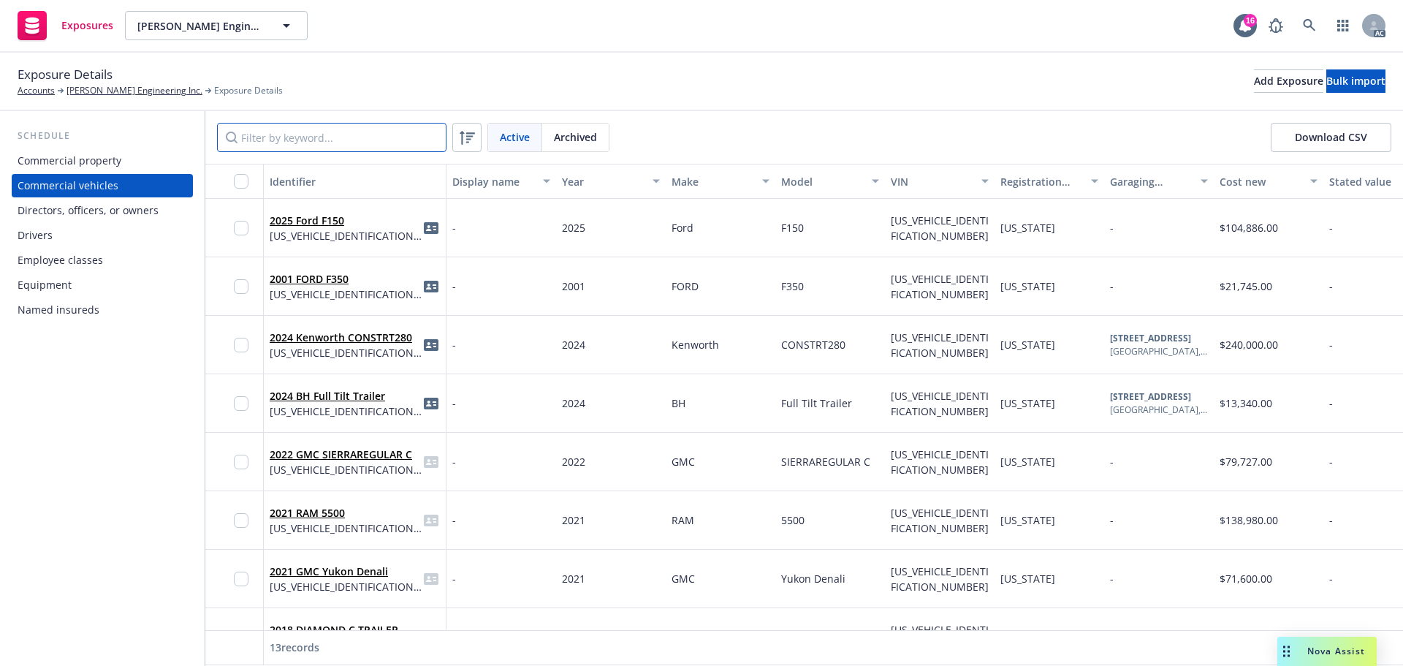
paste input "[US_VEHICLE_IDENTIFICATION_NUMBER]"
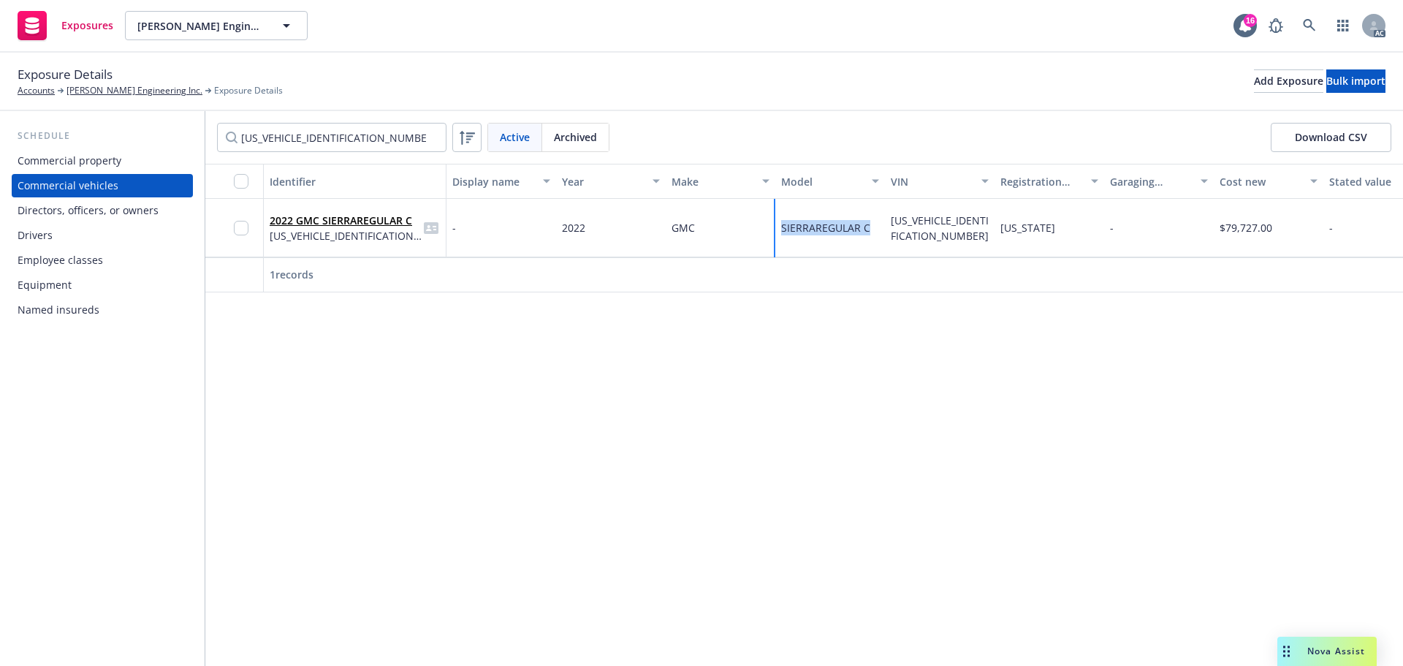
drag, startPoint x: 874, startPoint y: 226, endPoint x: 774, endPoint y: 231, distance: 99.5
click at [774, 231] on div "2022 GMC SIERRAREGULAR C [US_VEHICLE_IDENTIFICATION_NUMBER] - 2022 GMC SIERRARE…" at bounding box center [1147, 228] width 1885 height 58
click at [789, 330] on div "Identifier Display name Year Make Model VIN Registration state Garaging address…" at bounding box center [804, 415] width 1198 height 502
drag, startPoint x: 869, startPoint y: 225, endPoint x: 761, endPoint y: 243, distance: 108.8
click at [761, 243] on div "2022 GMC SIERRAREGULAR C [US_VEHICLE_IDENTIFICATION_NUMBER] - 2022 GMC SIERRARE…" at bounding box center [1147, 228] width 1885 height 58
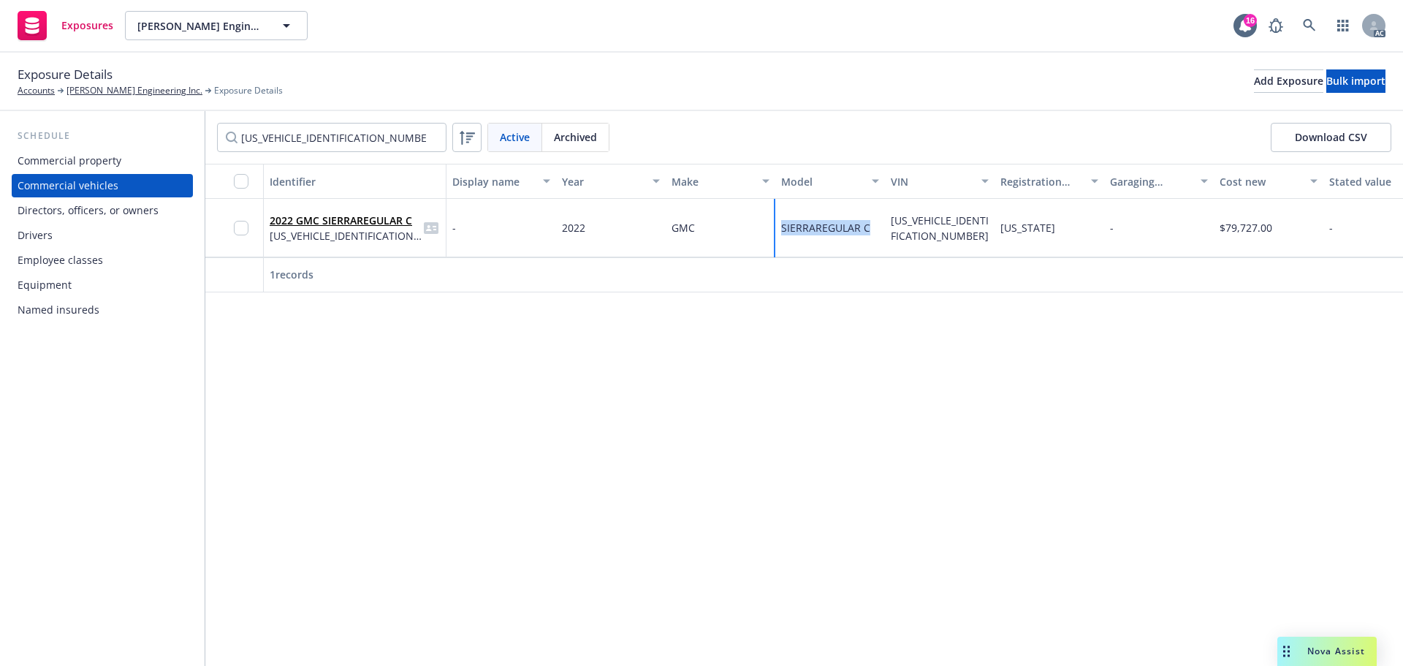
copy div "SIERRAREGULAR C"
drag, startPoint x: 370, startPoint y: 131, endPoint x: 164, endPoint y: 140, distance: 205.5
click at [127, 140] on div "Schedule Commercial property Commercial vehicles Directors, officers, or owners…" at bounding box center [701, 388] width 1403 height 555
paste input "[US_VEHICLE_IDENTIFICATION_NUMBER]"
drag, startPoint x: 393, startPoint y: 138, endPoint x: 118, endPoint y: 135, distance: 274.7
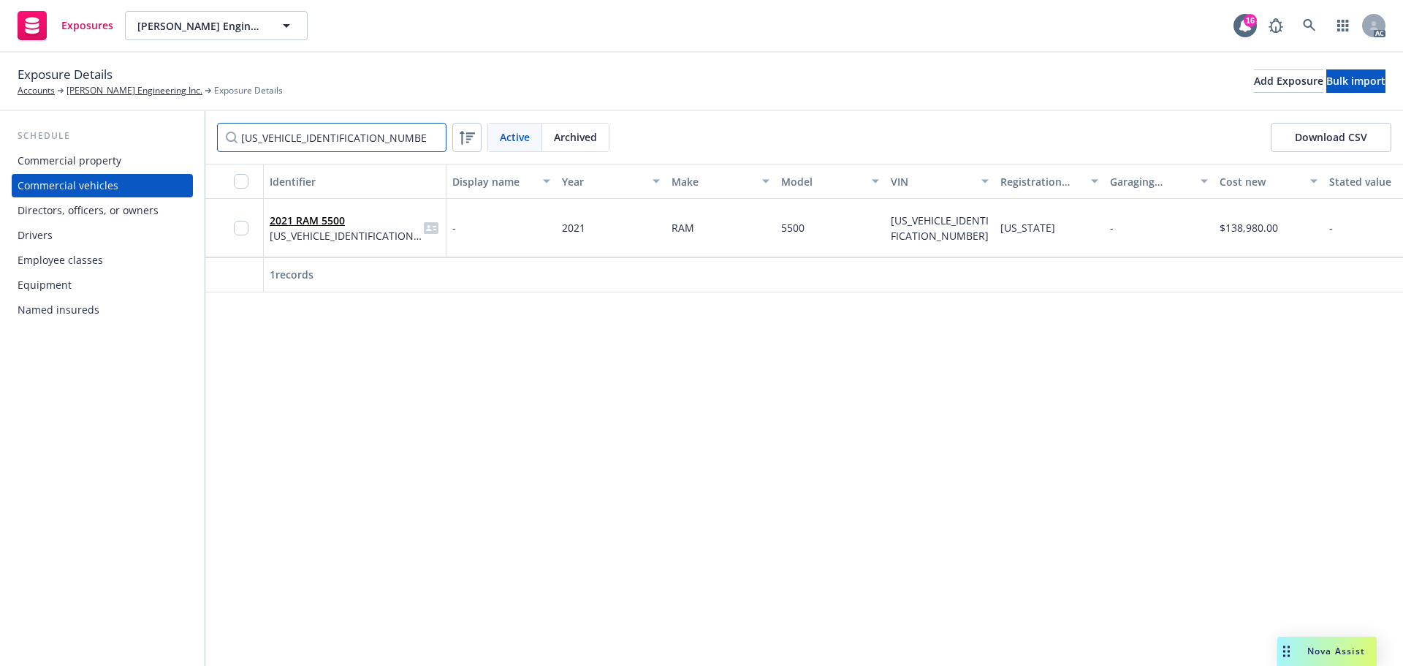
click at [105, 137] on div "Schedule Commercial property Commercial vehicles Directors, officers, or owners…" at bounding box center [701, 388] width 1403 height 555
paste input "[US_VEHICLE_IDENTIFICATION_NUMBER]"
drag, startPoint x: 384, startPoint y: 136, endPoint x: 148, endPoint y: 133, distance: 236.0
click at [147, 134] on div "Schedule Commercial property Commercial vehicles Directors, officers, or owners…" at bounding box center [701, 388] width 1403 height 555
paste input "FDUF5GT3KEC2447"
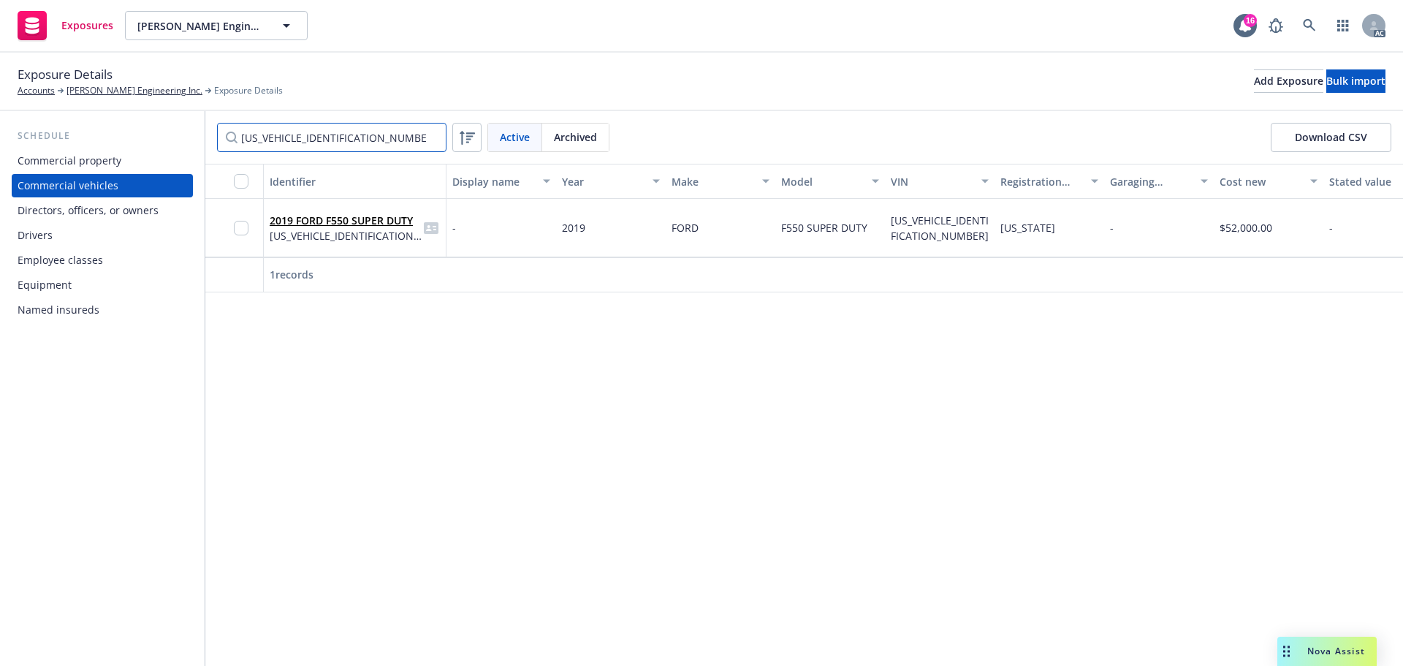
type input "[US_VEHICLE_IDENTIFICATION_NUMBER]"
click at [42, 275] on div "Equipment" at bounding box center [45, 284] width 54 height 23
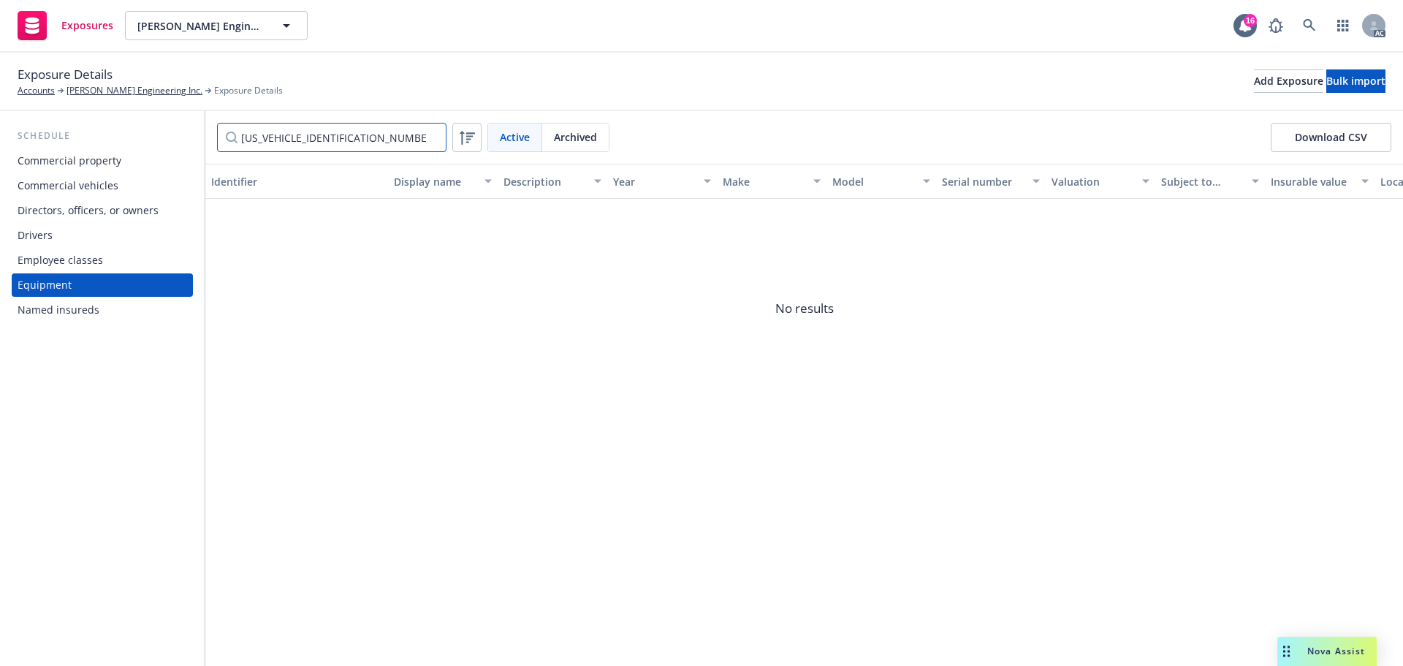
drag, startPoint x: 403, startPoint y: 134, endPoint x: 146, endPoint y: 132, distance: 256.5
click at [146, 132] on div "Schedule Commercial property Commercial vehicles Directors, officers, or owners…" at bounding box center [701, 388] width 1403 height 555
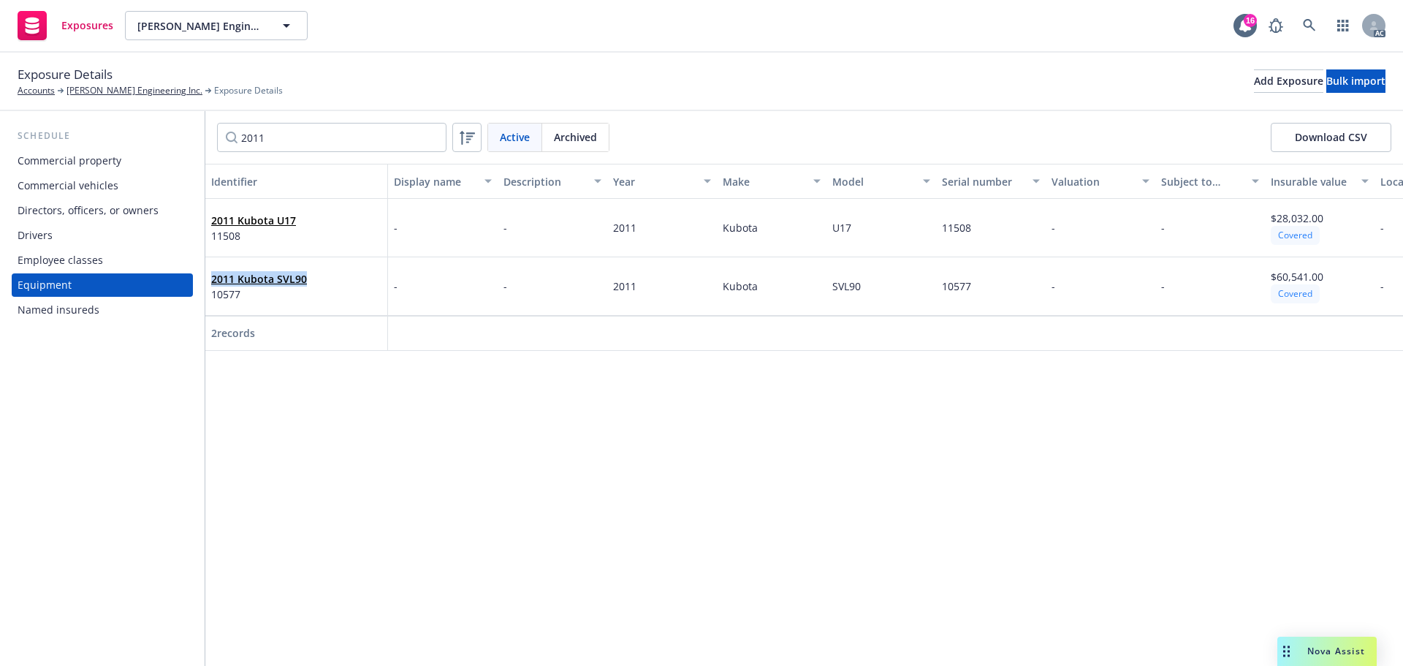
drag, startPoint x: 336, startPoint y: 281, endPoint x: 210, endPoint y: 283, distance: 125.7
click at [210, 283] on div "2011 Kubota SVL90 10577" at bounding box center [296, 286] width 183 height 58
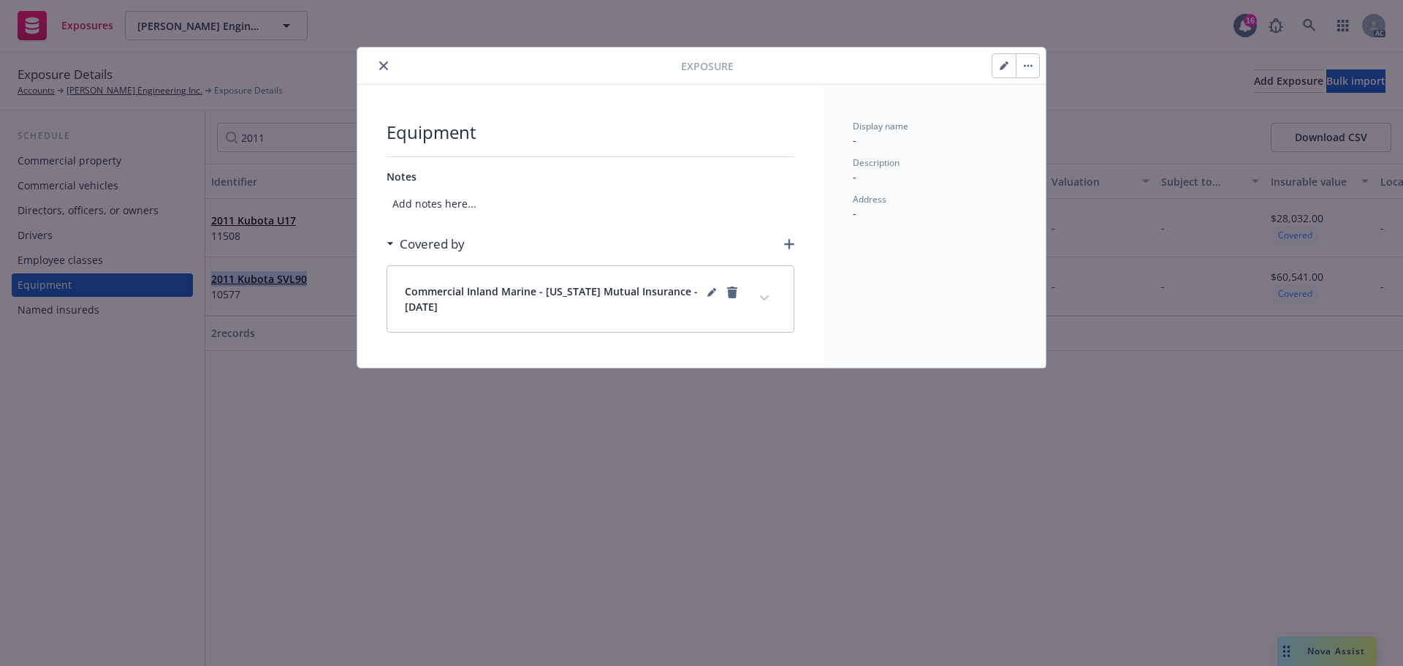
click at [381, 62] on icon "close" at bounding box center [383, 65] width 9 height 9
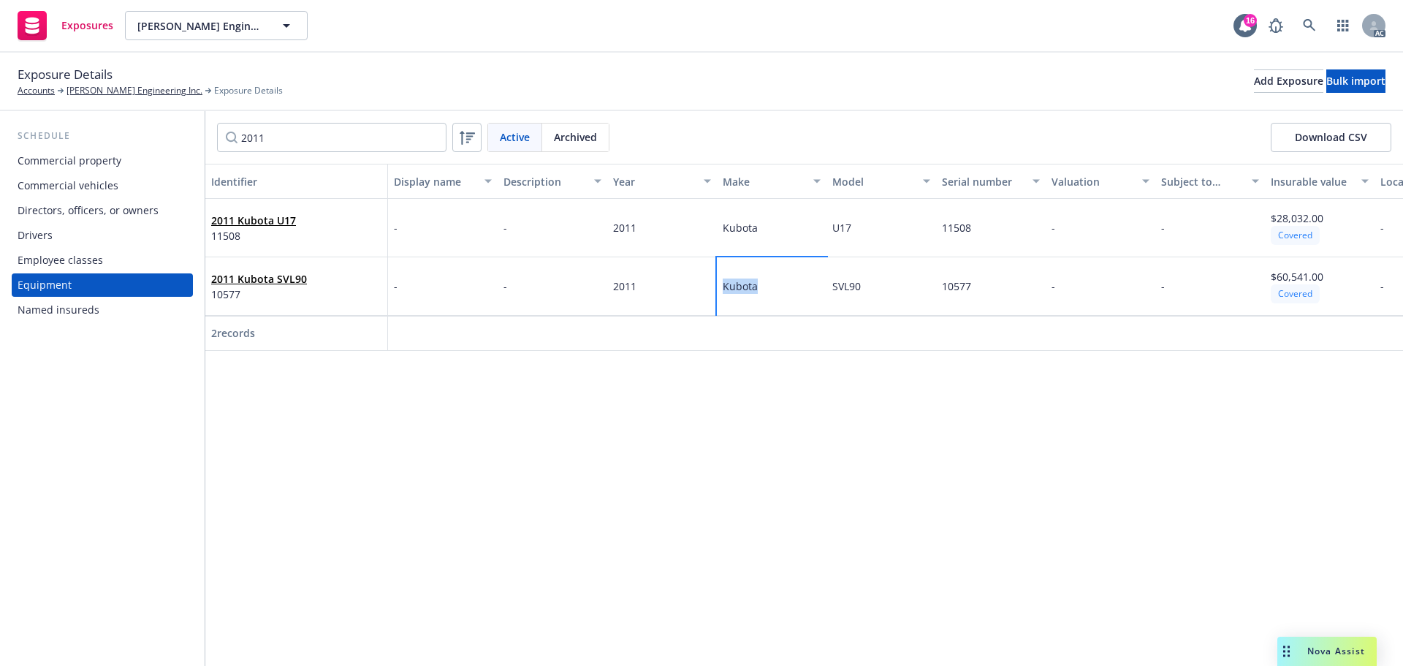
drag, startPoint x: 766, startPoint y: 292, endPoint x: 724, endPoint y: 294, distance: 42.5
click at [724, 294] on div "Kubota" at bounding box center [772, 286] width 110 height 58
copy span "Kubota"
drag, startPoint x: 839, startPoint y: 292, endPoint x: 823, endPoint y: 289, distance: 16.2
click at [823, 289] on div "2011 Kubota SVL90 10577 - - 2011 Kubota SVL90 10577 - - $60,541.00 Covered -" at bounding box center [844, 286] width 1279 height 58
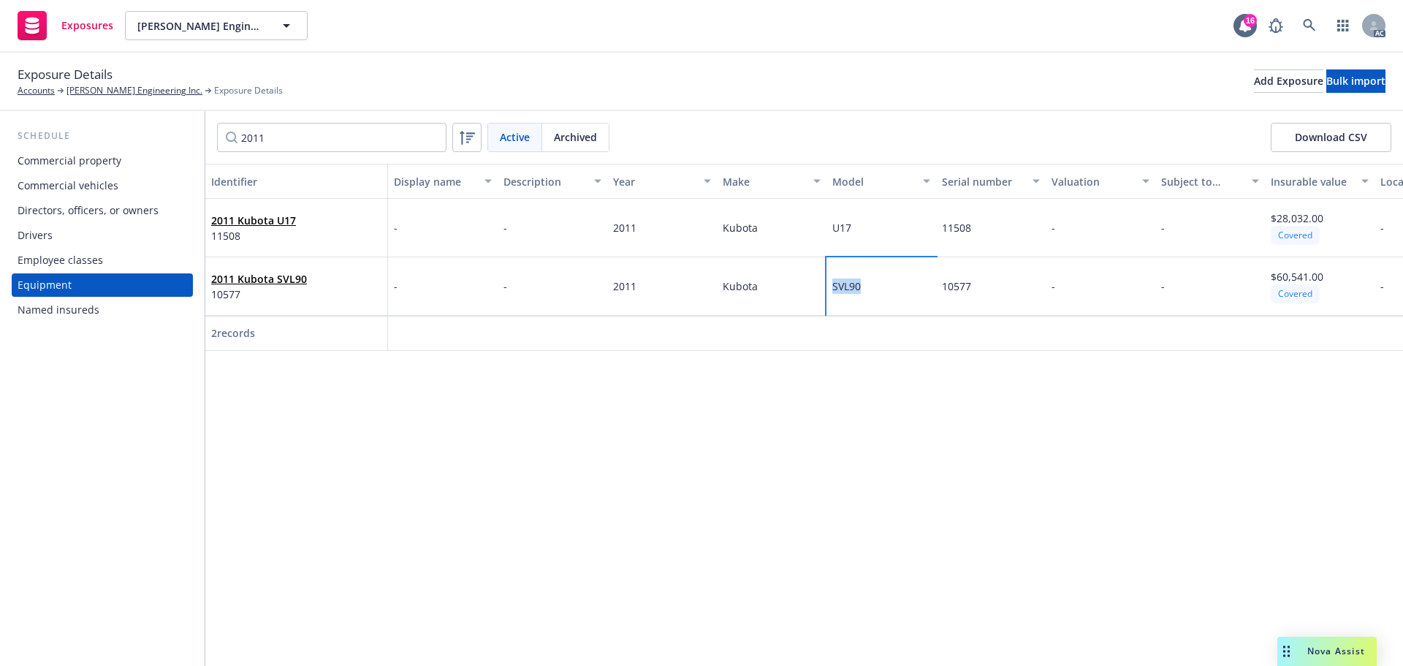
copy div "SVL90"
drag, startPoint x: 612, startPoint y: 296, endPoint x: 579, endPoint y: 293, distance: 33.7
click at [579, 293] on div "2011 Kubota SVL90 10577 - - 2011 Kubota SVL90 10577 - - $60,541.00 Covered -" at bounding box center [844, 286] width 1279 height 58
copy div "2011"
drag, startPoint x: 994, startPoint y: 281, endPoint x: 914, endPoint y: 285, distance: 80.5
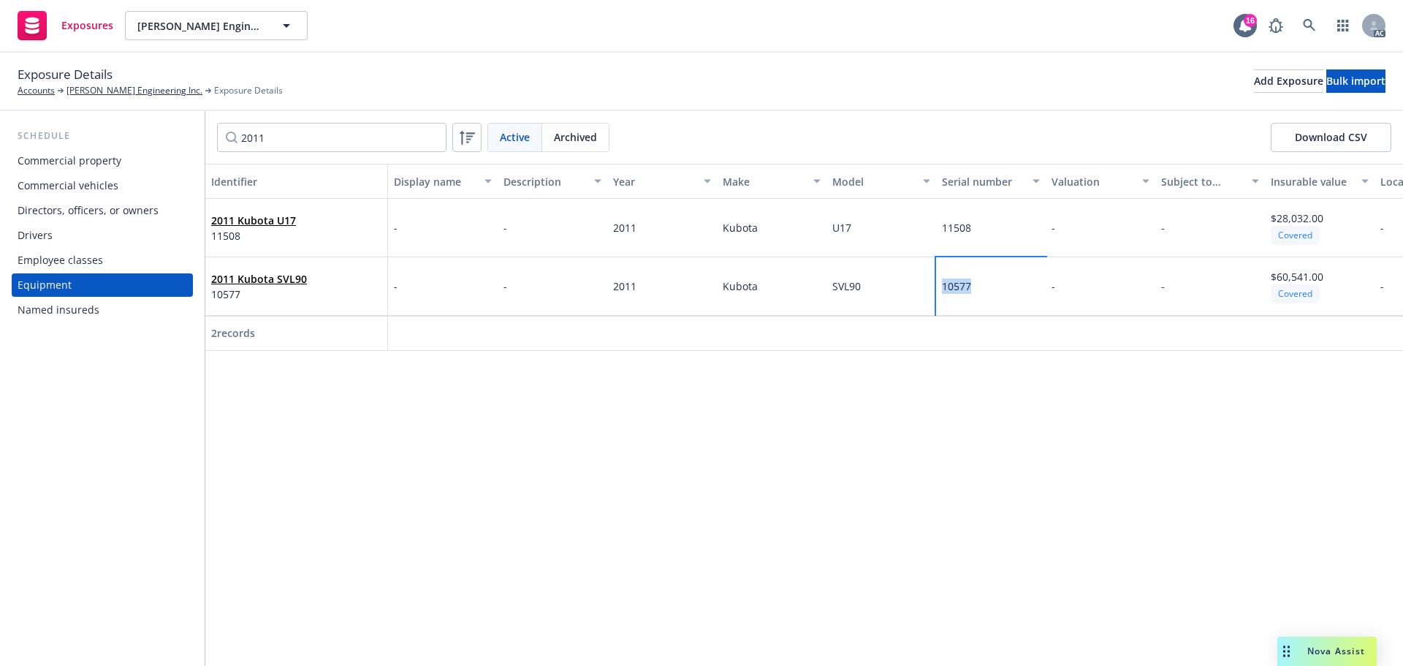
click at [914, 285] on div "2011 Kubota SVL90 10577 - - 2011 Kubota SVL90 10577 - - $60,541.00 Covered -" at bounding box center [844, 286] width 1279 height 58
copy div "10577"
drag, startPoint x: 749, startPoint y: 347, endPoint x: 765, endPoint y: 351, distance: 16.5
click at [765, 351] on div "2 records" at bounding box center [844, 334] width 1279 height 36
drag, startPoint x: 292, startPoint y: 221, endPoint x: 210, endPoint y: 221, distance: 81.1
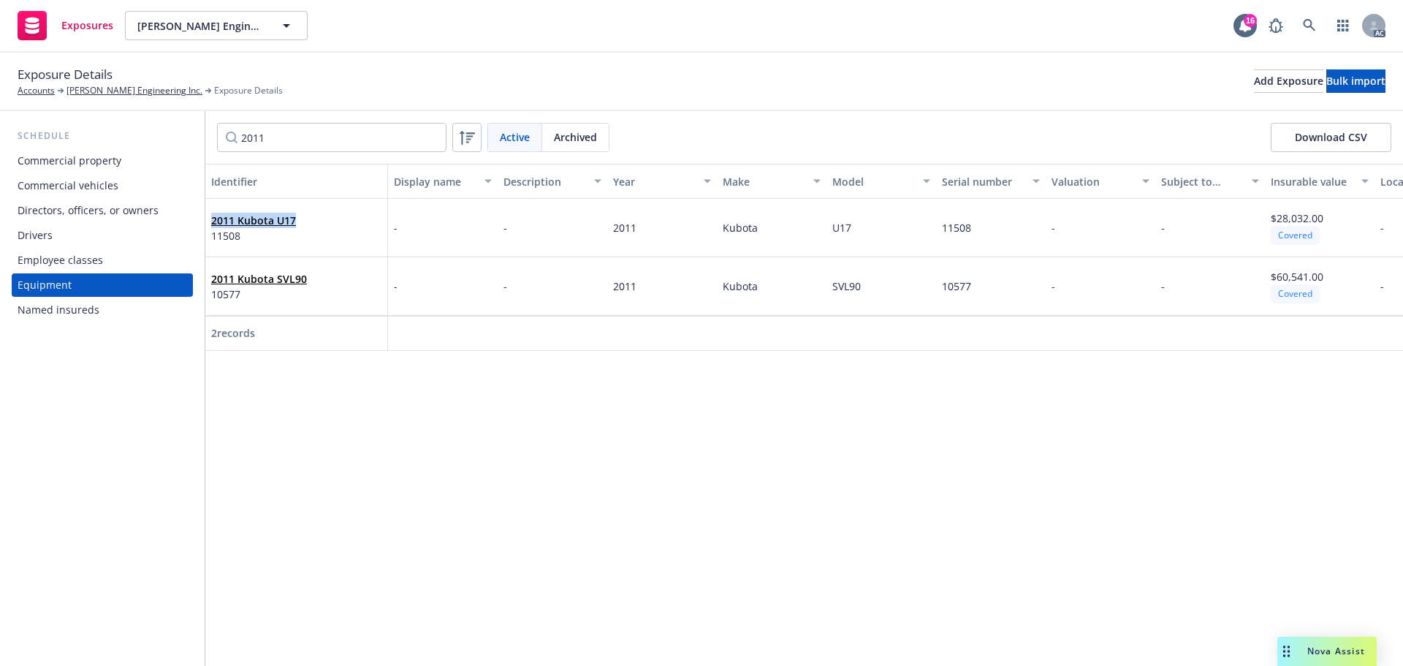
click at [210, 221] on div "2011 Kubota U17 11508" at bounding box center [296, 228] width 183 height 58
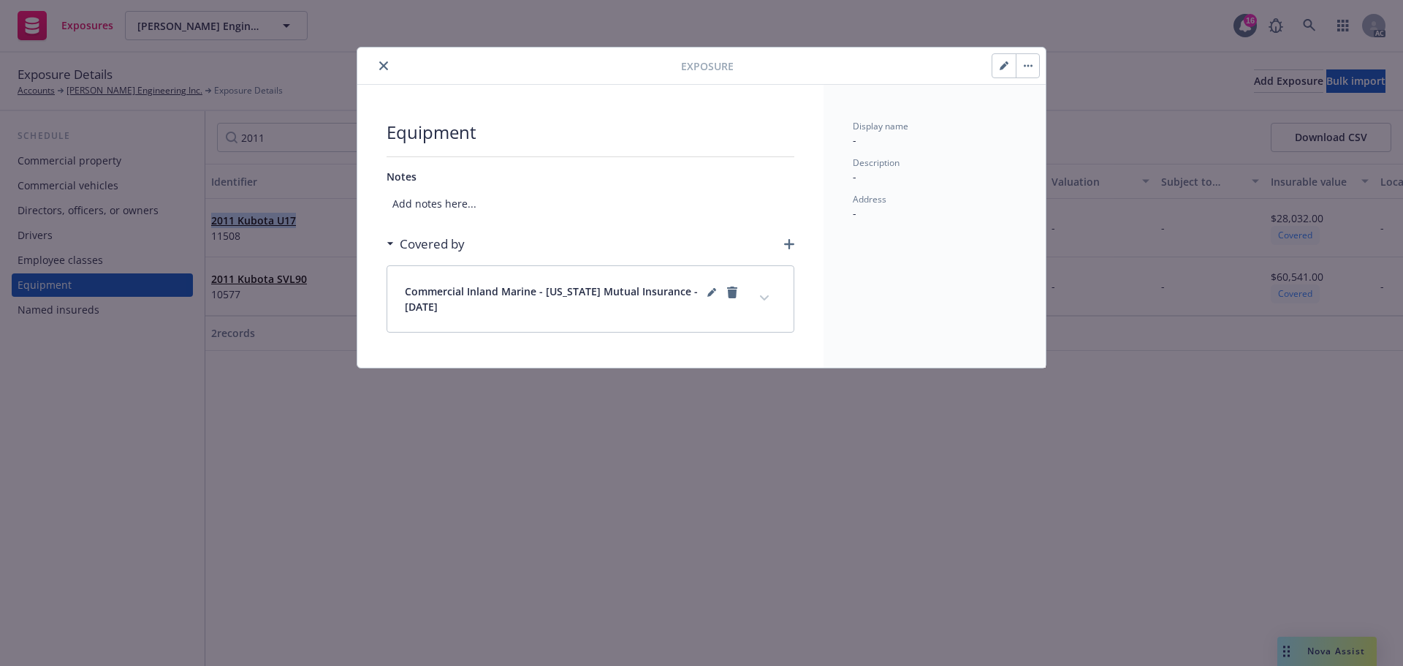
click at [378, 64] on button "close" at bounding box center [384, 66] width 18 height 18
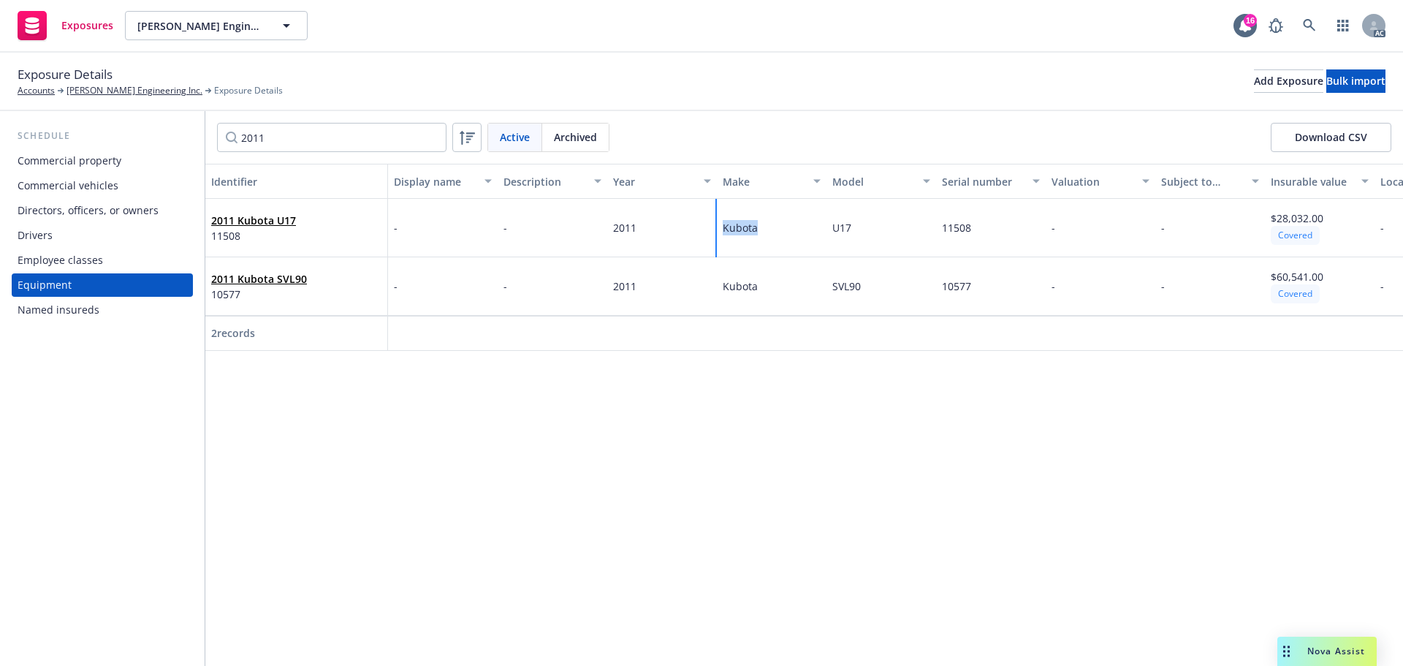
drag, startPoint x: 792, startPoint y: 233, endPoint x: 697, endPoint y: 236, distance: 95.0
click at [697, 236] on div "2011 Kubota U17 11508 - - 2011 Kubota U17 11508 - - $28,032.00 Covered -" at bounding box center [844, 228] width 1279 height 58
copy div "Kubota"
drag, startPoint x: 873, startPoint y: 226, endPoint x: 856, endPoint y: 235, distance: 19.0
click at [797, 229] on div "2011 Kubota U17 11508 - - 2011 Kubota U17 11508 - - $28,032.00 Covered -" at bounding box center [844, 228] width 1279 height 58
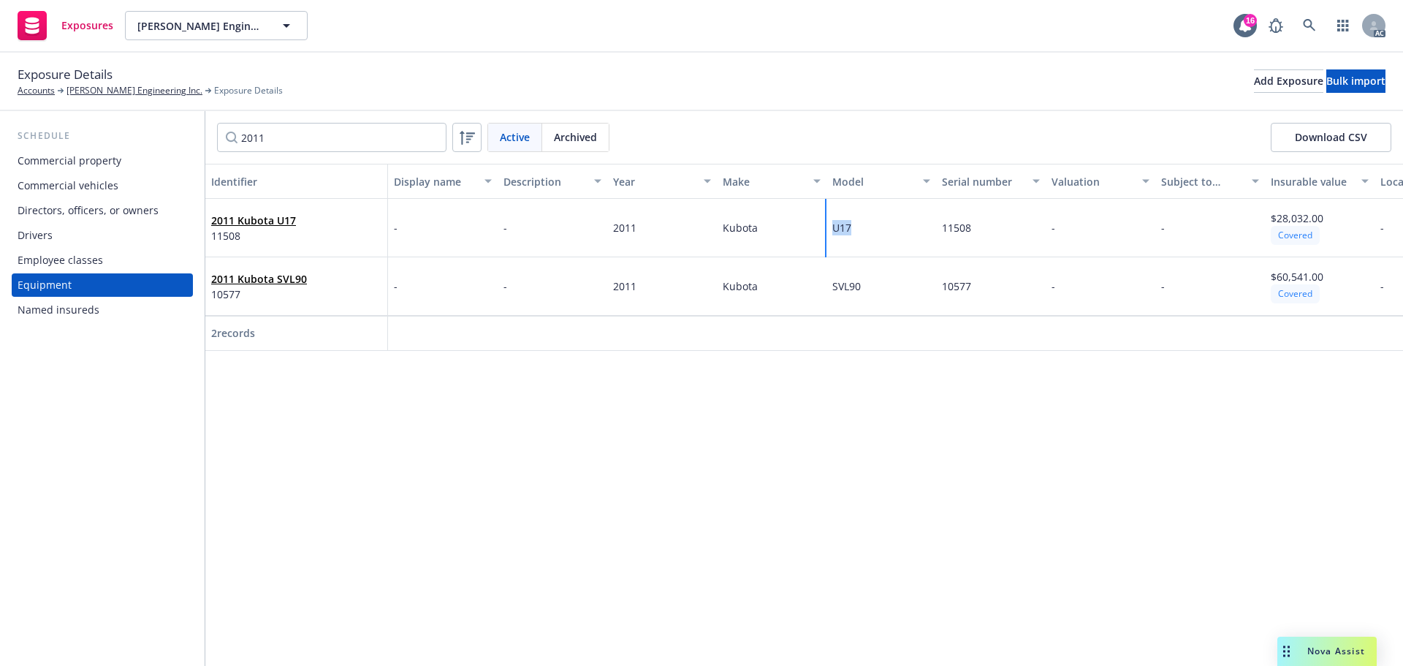
copy div "U17"
drag, startPoint x: 647, startPoint y: 225, endPoint x: 601, endPoint y: 229, distance: 46.2
click at [601, 229] on div "2011 Kubota U17 11508 - - 2011 Kubota U17 11508 - - $28,032.00 Covered -" at bounding box center [844, 228] width 1279 height 58
copy div "2011"
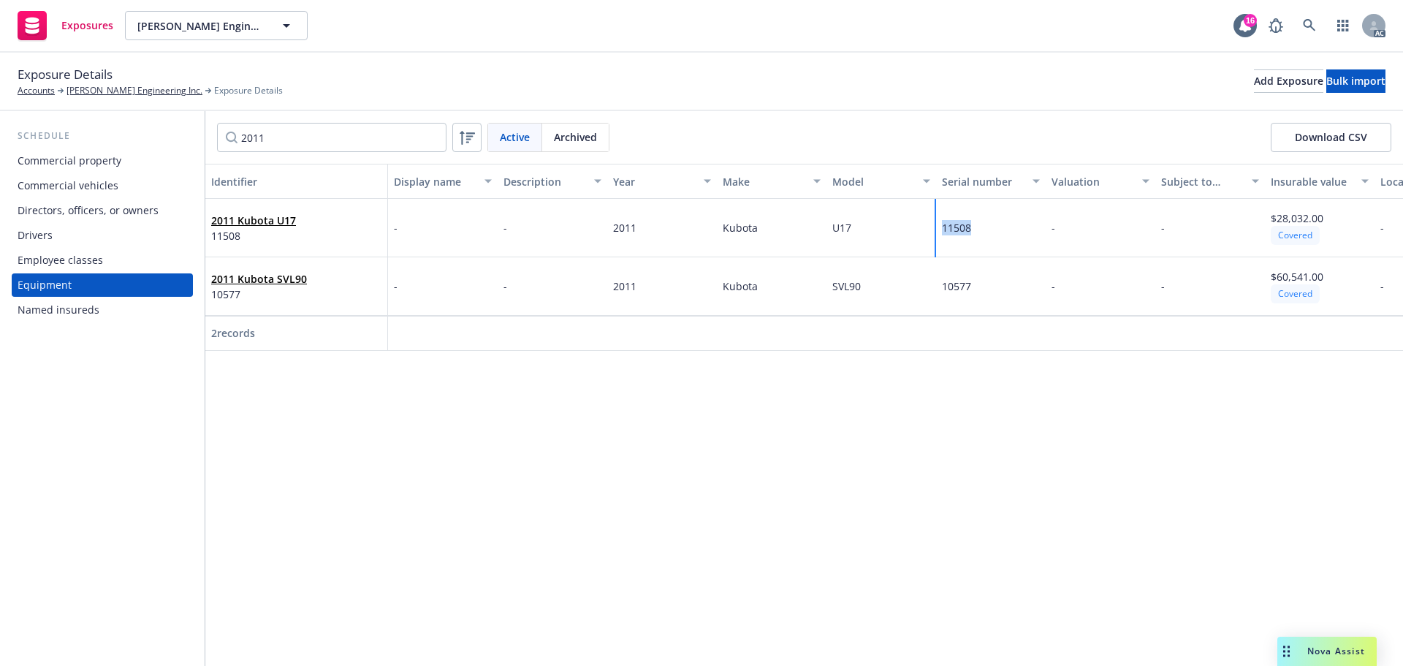
drag, startPoint x: 951, startPoint y: 226, endPoint x: 927, endPoint y: 226, distance: 24.1
click at [927, 226] on div "2011 Kubota U17 11508 - - 2011 Kubota U17 11508 - - $28,032.00 Covered -" at bounding box center [844, 228] width 1279 height 58
copy div "11508"
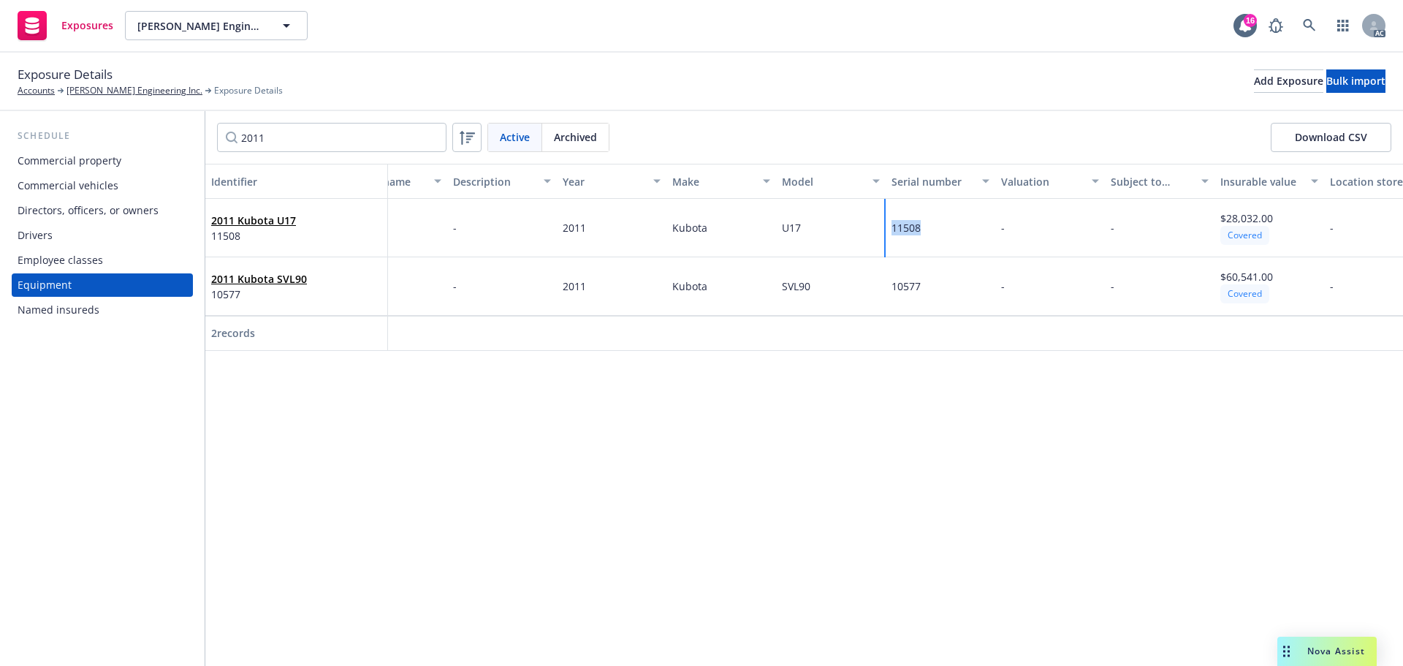
scroll to position [0, 81]
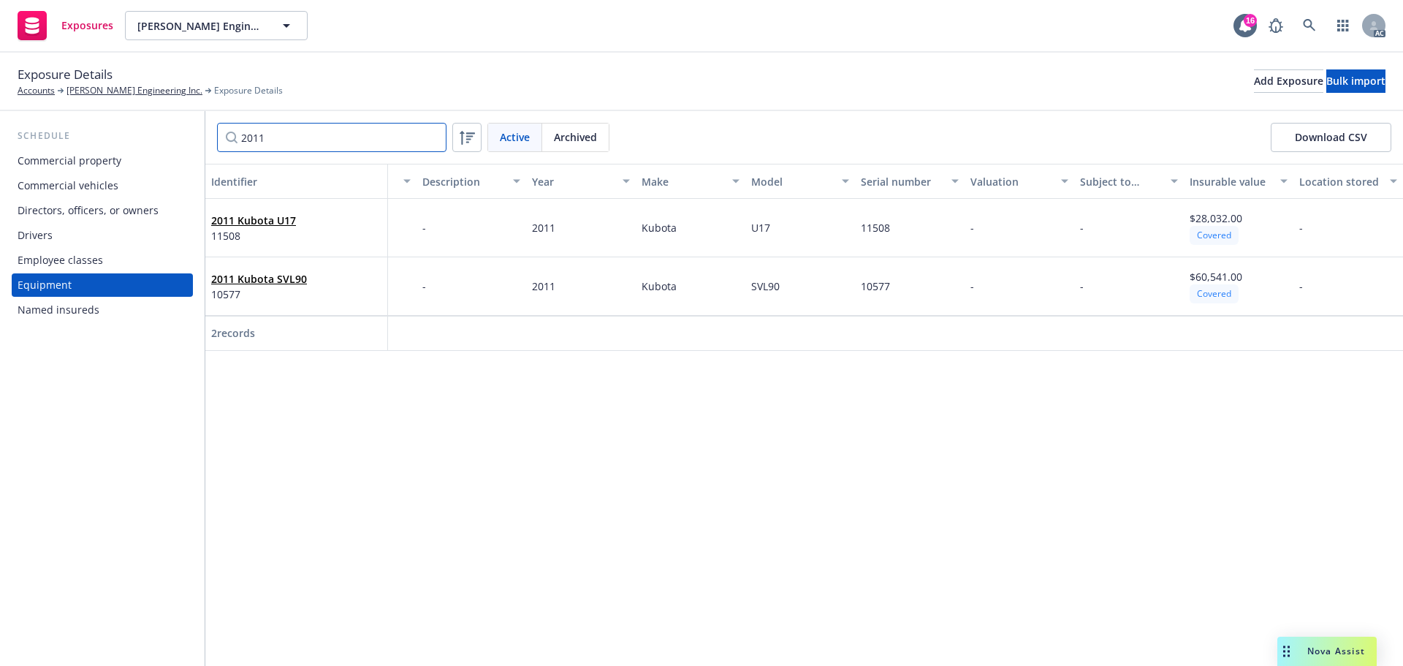
drag, startPoint x: 288, startPoint y: 140, endPoint x: 260, endPoint y: 138, distance: 27.8
click at [260, 138] on input "2011" at bounding box center [331, 137] width 229 height 29
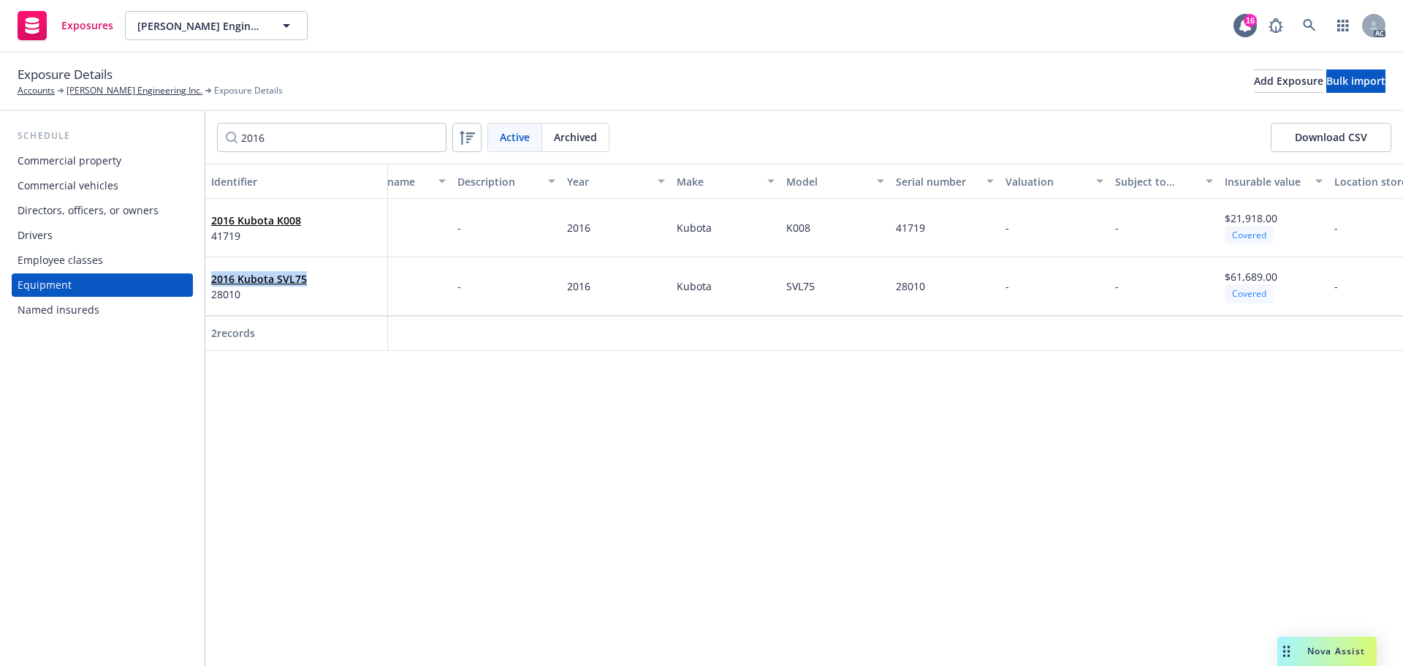
scroll to position [0, 0]
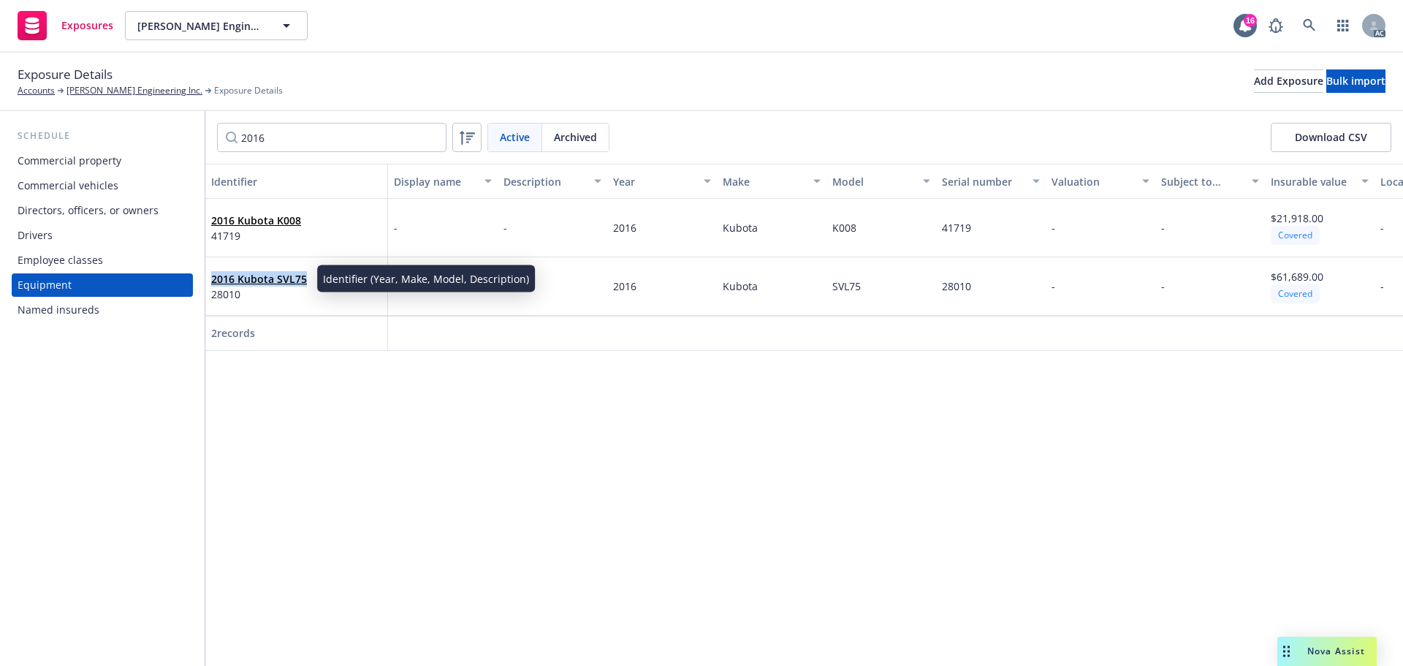
drag, startPoint x: 321, startPoint y: 274, endPoint x: 210, endPoint y: 281, distance: 112.0
click at [210, 281] on div "2016 Kubota SVL75 28010" at bounding box center [296, 286] width 183 height 58
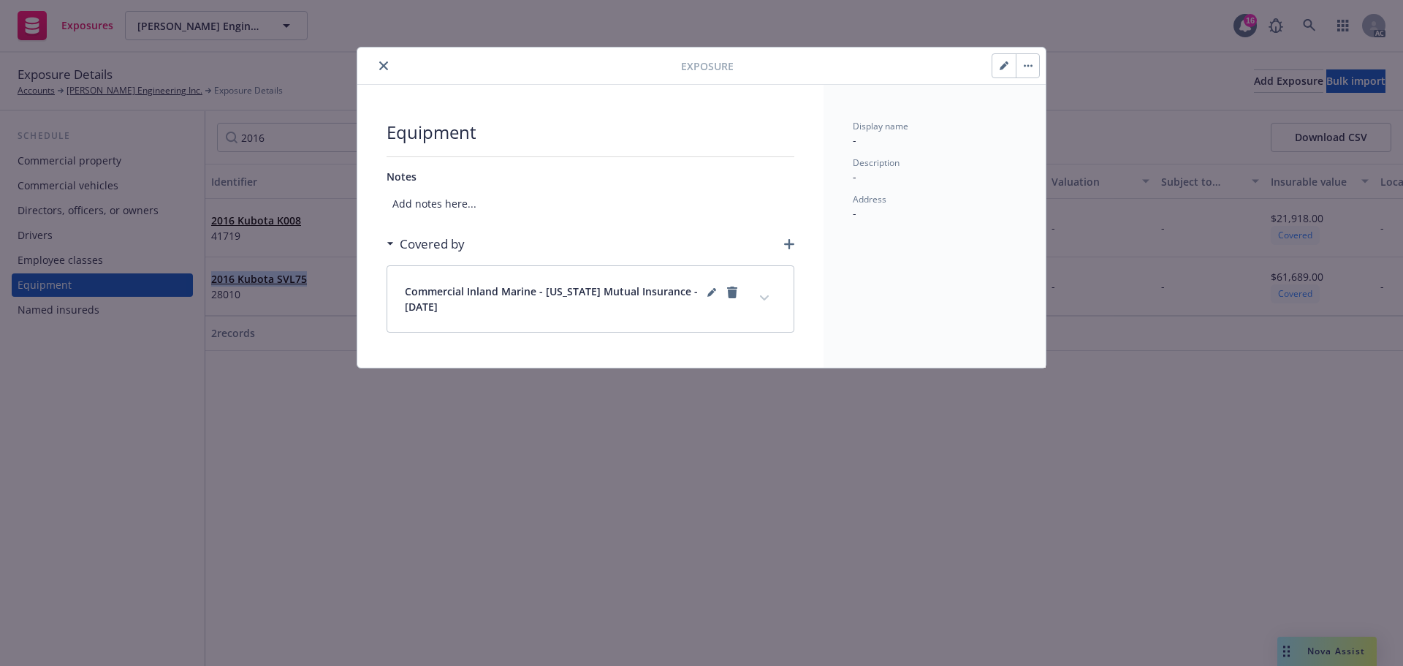
click at [380, 66] on icon "close" at bounding box center [383, 65] width 9 height 9
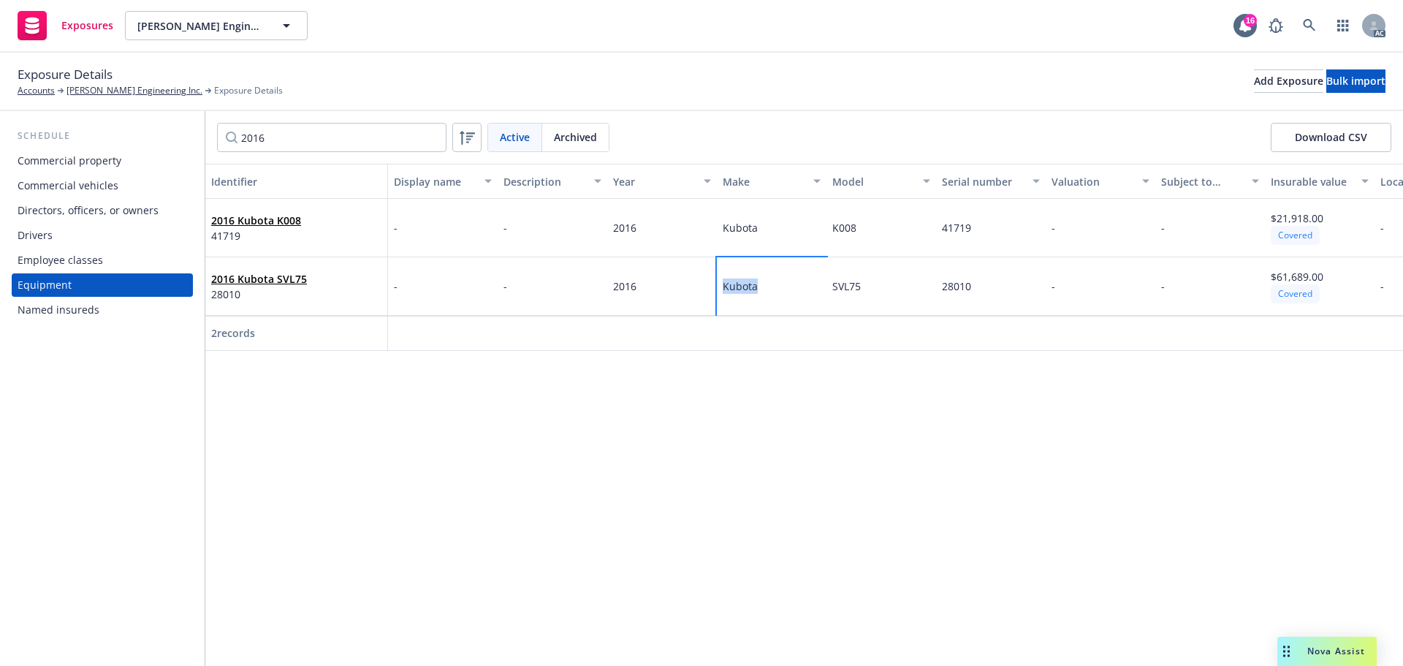
drag, startPoint x: 788, startPoint y: 294, endPoint x: 710, endPoint y: 296, distance: 77.5
click at [710, 296] on div "2016 Kubota SVL75 28010 - - 2016 Kubota SVL75 28010 - - $61,689.00 Covered -" at bounding box center [844, 286] width 1279 height 58
copy div "Kubota"
drag, startPoint x: 987, startPoint y: 285, endPoint x: 941, endPoint y: 288, distance: 46.1
click at [941, 288] on div "28010" at bounding box center [991, 286] width 110 height 58
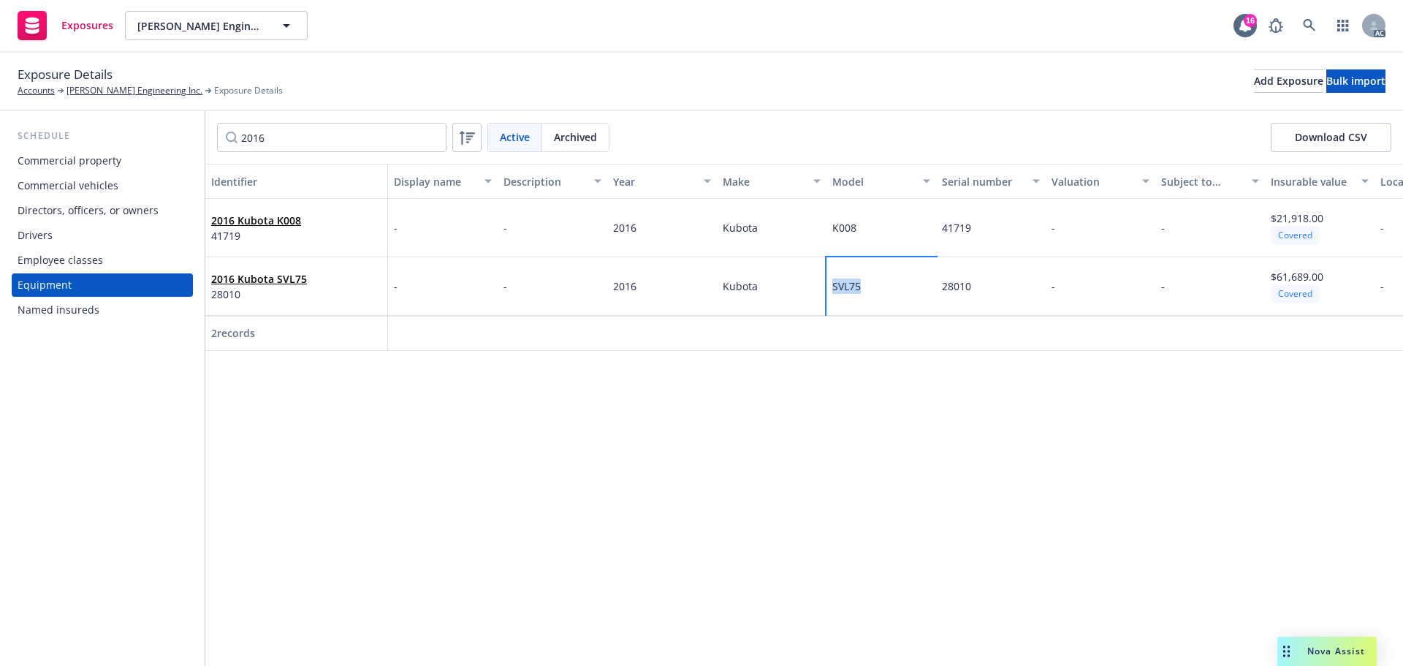
drag, startPoint x: 876, startPoint y: 291, endPoint x: 805, endPoint y: 294, distance: 70.9
click at [801, 292] on div "2016 Kubota SVL75 28010 - - 2016 Kubota SVL75 28010 - - $61,689.00 Covered -" at bounding box center [844, 286] width 1279 height 58
drag, startPoint x: 644, startPoint y: 286, endPoint x: 612, endPoint y: 285, distance: 32.9
click at [612, 285] on div "2016" at bounding box center [662, 286] width 110 height 58
drag, startPoint x: 979, startPoint y: 275, endPoint x: 940, endPoint y: 281, distance: 39.8
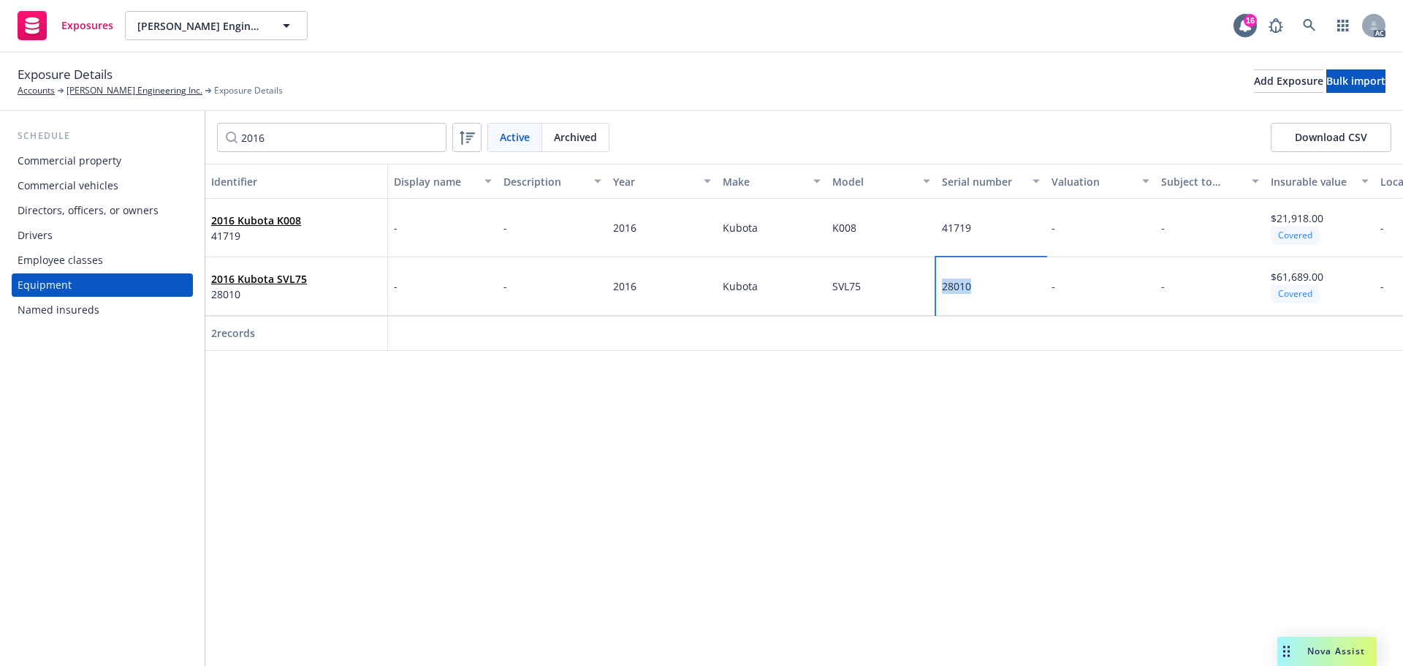
click at [940, 281] on div "28010" at bounding box center [991, 286] width 110 height 58
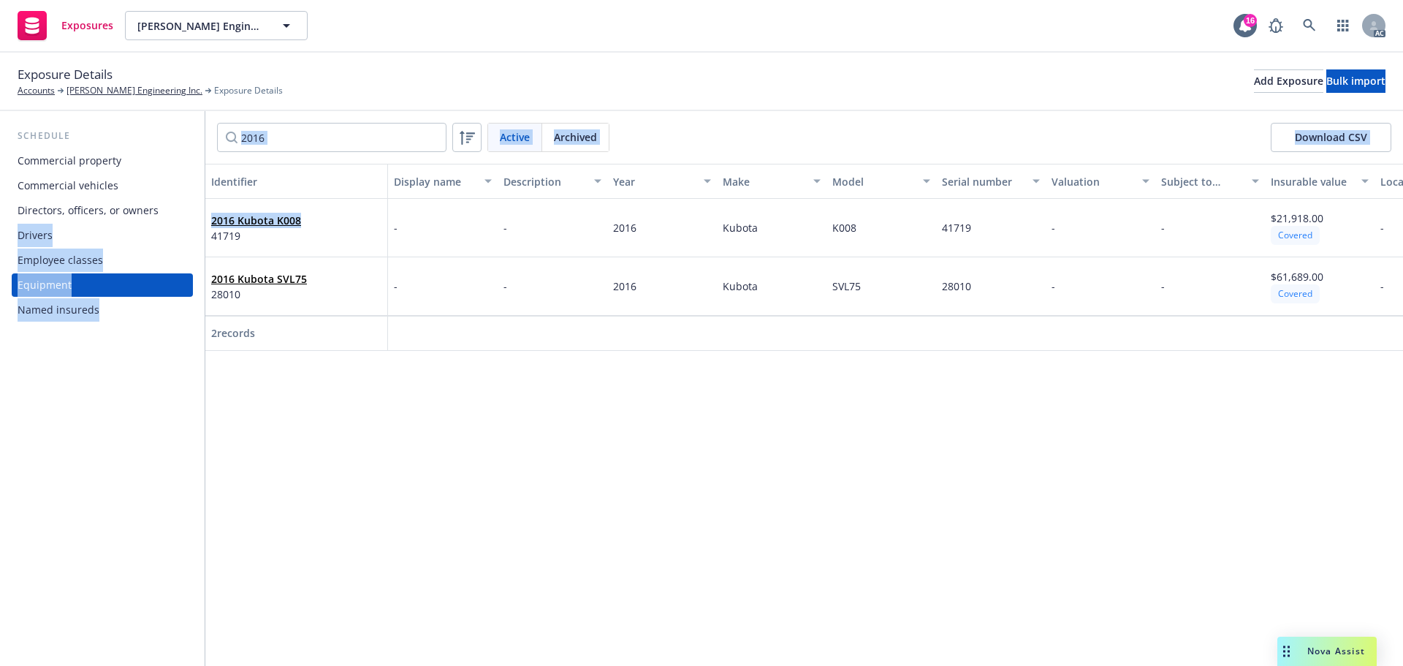
drag, startPoint x: 298, startPoint y: 220, endPoint x: 203, endPoint y: 221, distance: 95.0
click at [203, 221] on div "Schedule Commercial property Commercial vehicles Directors, officers, or owners…" at bounding box center [701, 388] width 1403 height 555
click at [406, 47] on div "Exposures [PERSON_NAME] Engineering Inc. [PERSON_NAME] Engineering Inc. 16 AC" at bounding box center [701, 26] width 1403 height 53
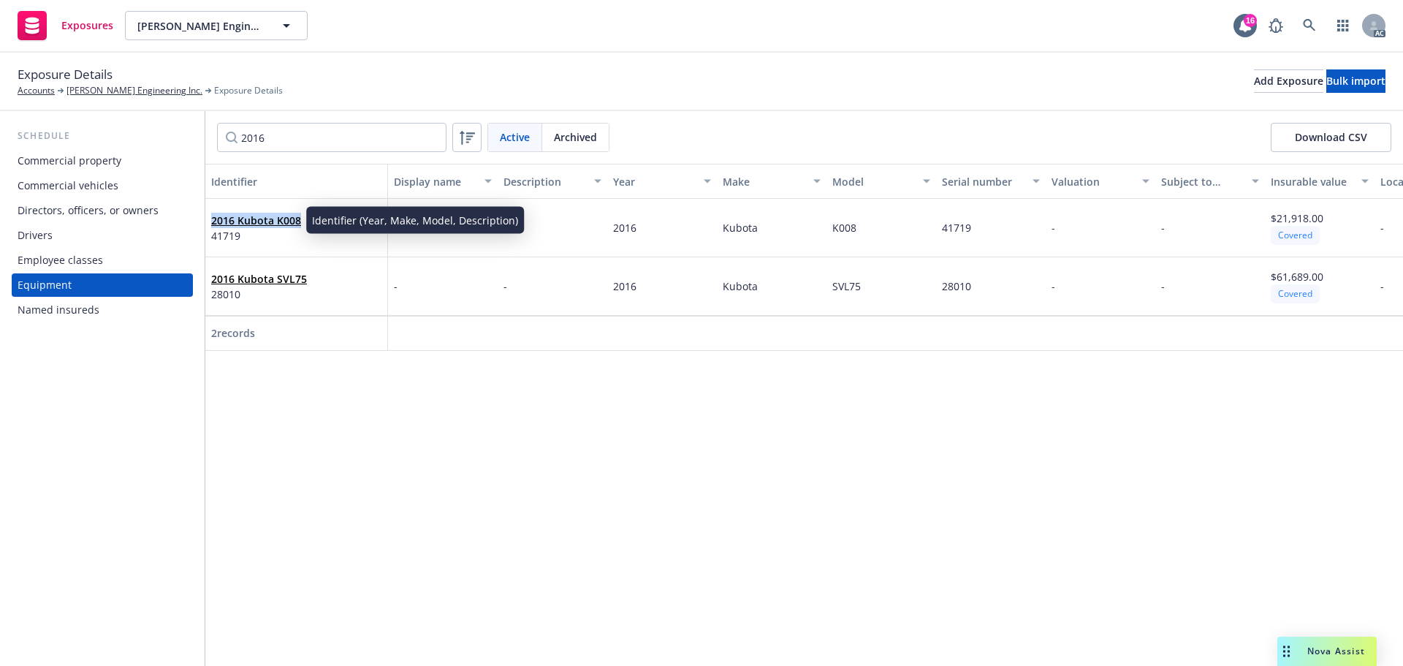
drag, startPoint x: 296, startPoint y: 221, endPoint x: 213, endPoint y: 225, distance: 83.4
click at [213, 225] on div "2016 Kubota K008 41719" at bounding box center [296, 228] width 170 height 40
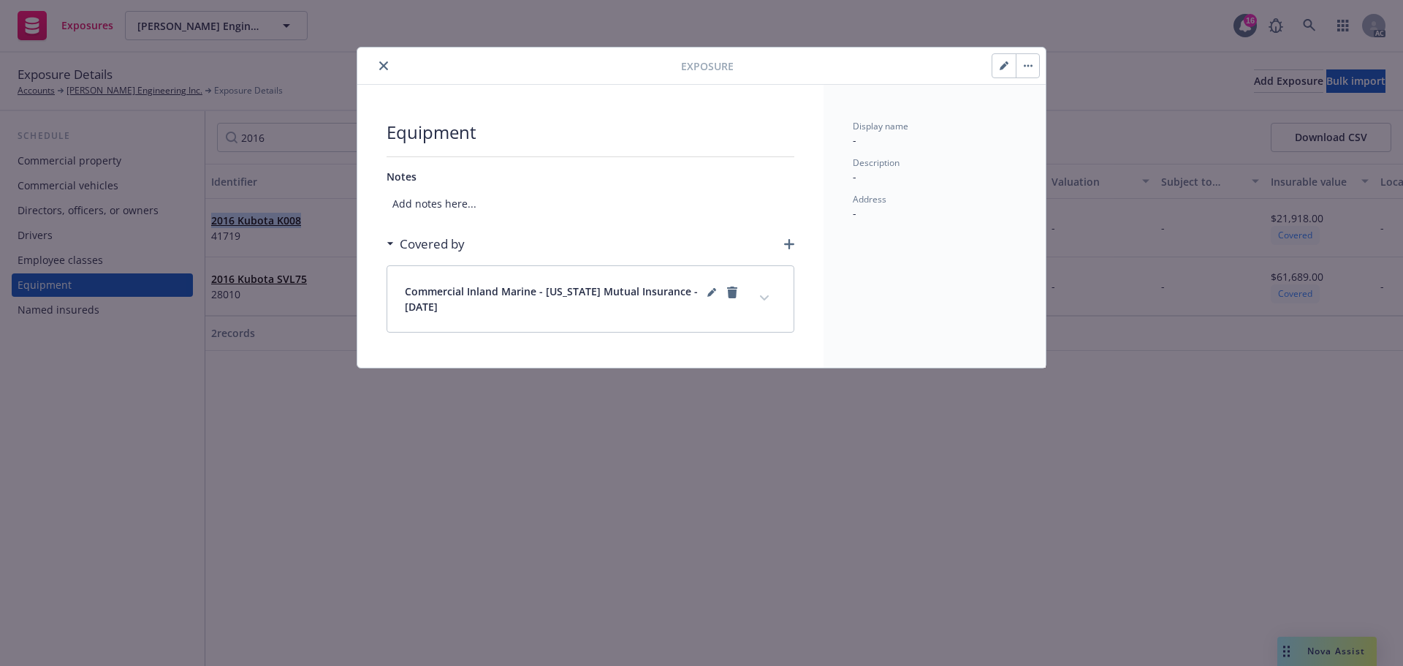
click at [390, 62] on button "close" at bounding box center [384, 66] width 18 height 18
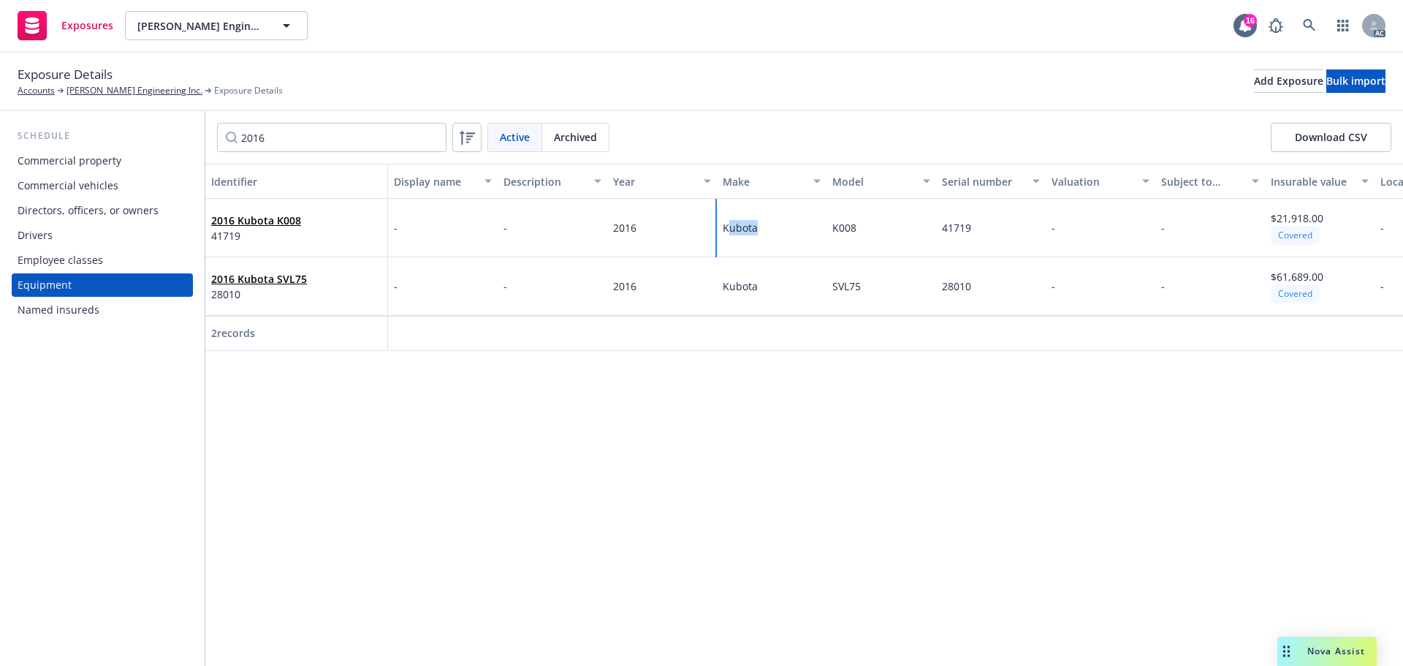
drag, startPoint x: 775, startPoint y: 243, endPoint x: 731, endPoint y: 243, distance: 44.6
click at [731, 243] on div "Kubota" at bounding box center [772, 228] width 110 height 58
click at [786, 100] on div "Exposure Details Accounts Alfaro Engineering Inc. Exposure Details Add Exposure…" at bounding box center [701, 82] width 1403 height 58
drag, startPoint x: 766, startPoint y: 232, endPoint x: 676, endPoint y: 235, distance: 90.6
click at [670, 237] on div "2016 Kubota K008 41719 - - 2016 Kubota K008 41719 - - $21,918.00 Covered -" at bounding box center [844, 228] width 1279 height 58
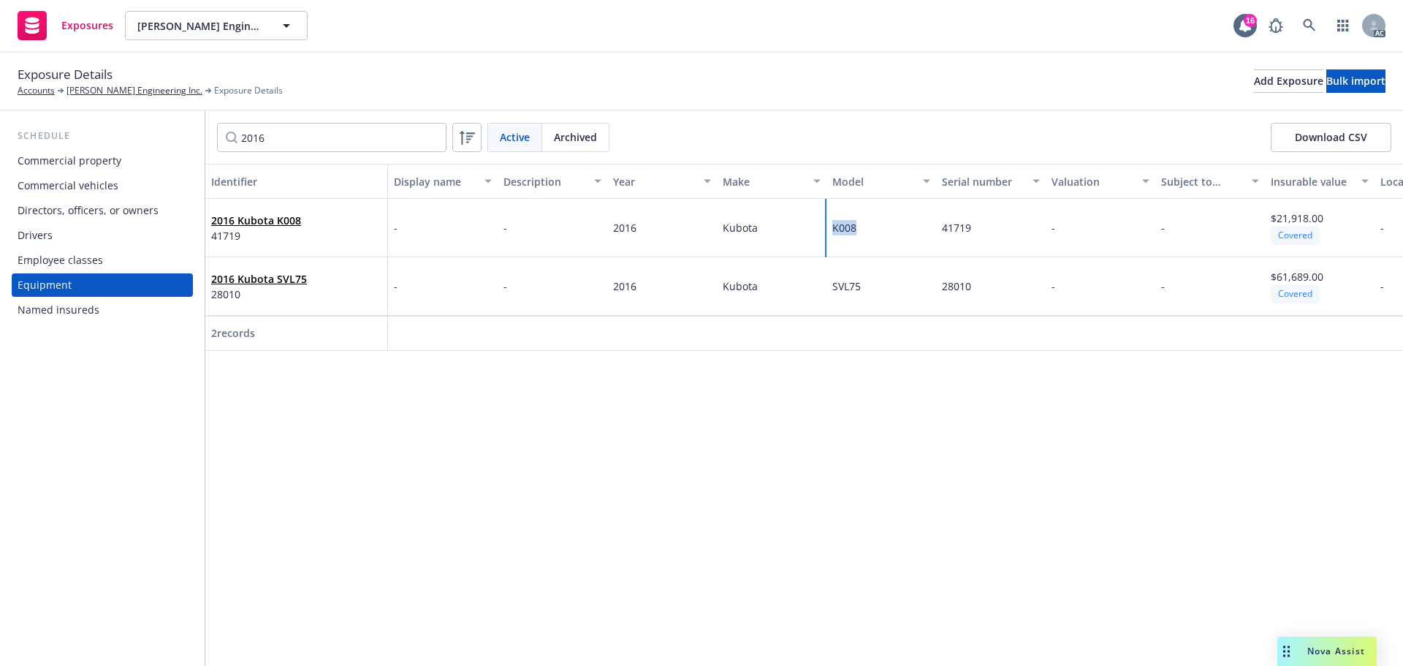
drag, startPoint x: 883, startPoint y: 231, endPoint x: 815, endPoint y: 229, distance: 67.3
click at [815, 229] on div "2016 Kubota K008 41719 - - 2016 Kubota K008 41719 - - $21,918.00 Covered -" at bounding box center [844, 228] width 1279 height 58
drag, startPoint x: 615, startPoint y: 234, endPoint x: 720, endPoint y: 259, distance: 107.6
click at [609, 235] on div "2016" at bounding box center [662, 228] width 110 height 58
drag, startPoint x: 983, startPoint y: 232, endPoint x: 939, endPoint y: 232, distance: 43.8
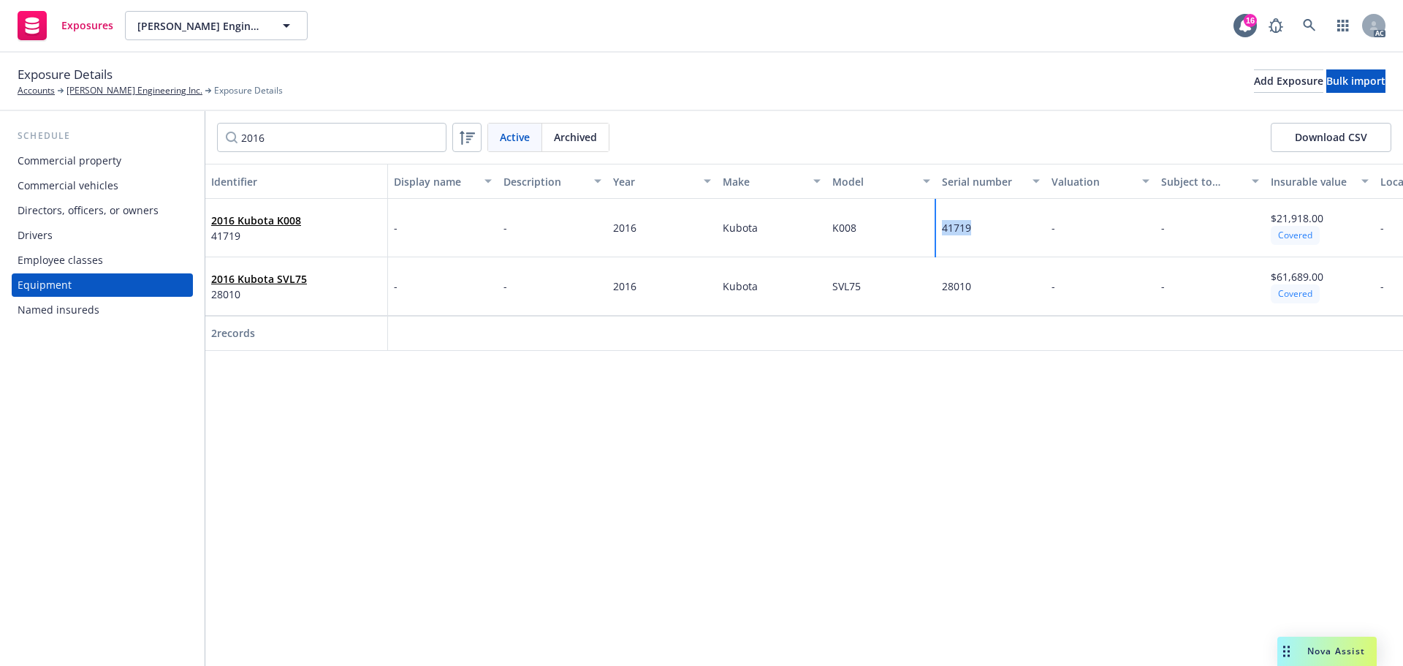
click at [939, 232] on div "41719" at bounding box center [991, 228] width 110 height 58
drag, startPoint x: 322, startPoint y: 135, endPoint x: 260, endPoint y: 136, distance: 62.1
click at [260, 136] on input "2016" at bounding box center [331, 137] width 229 height 29
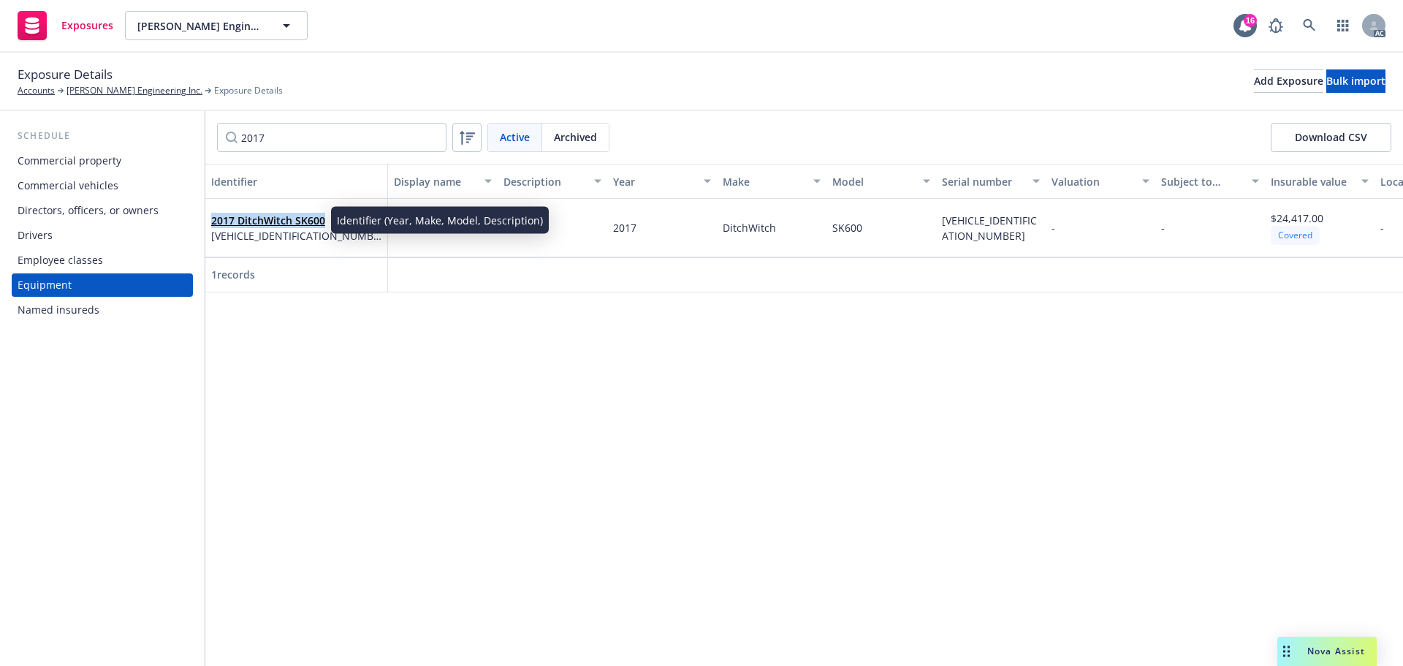
drag, startPoint x: 339, startPoint y: 214, endPoint x: 211, endPoint y: 216, distance: 127.9
click at [211, 216] on div "2017 DitchWitch SK600 DWPSK600VH0000139" at bounding box center [296, 228] width 170 height 40
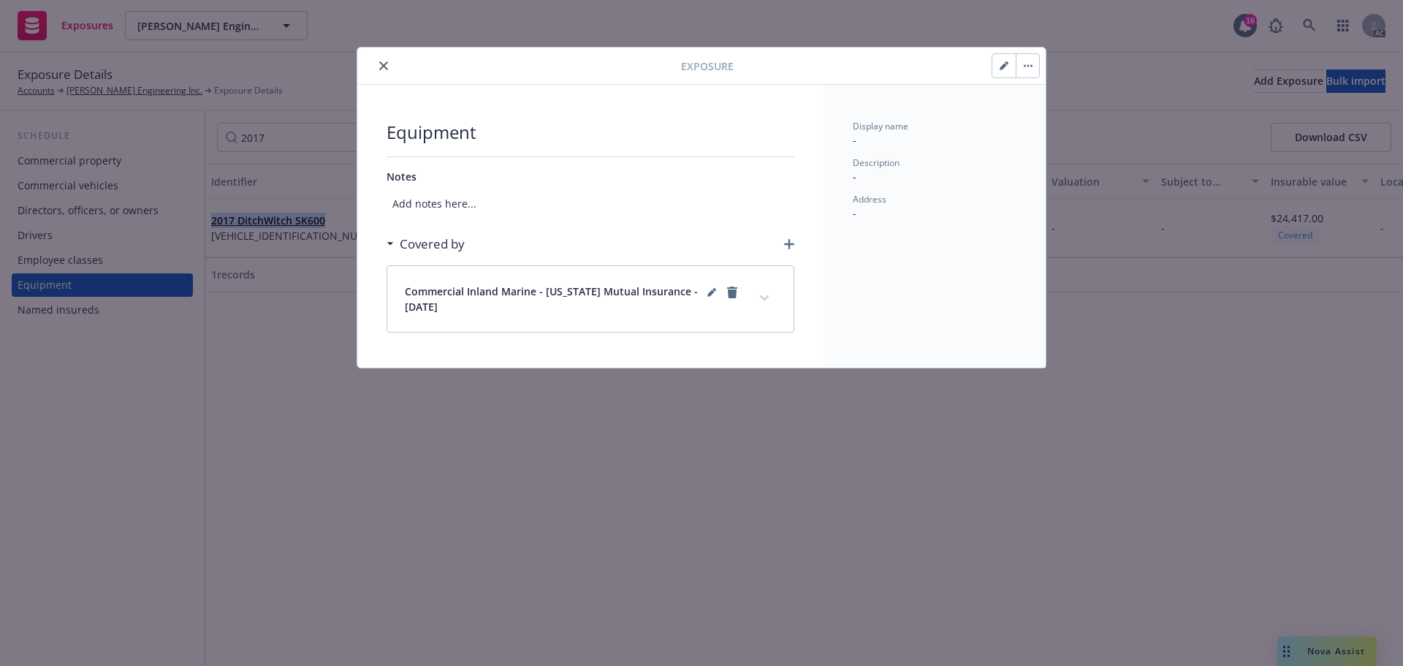
click at [378, 64] on button "close" at bounding box center [384, 66] width 18 height 18
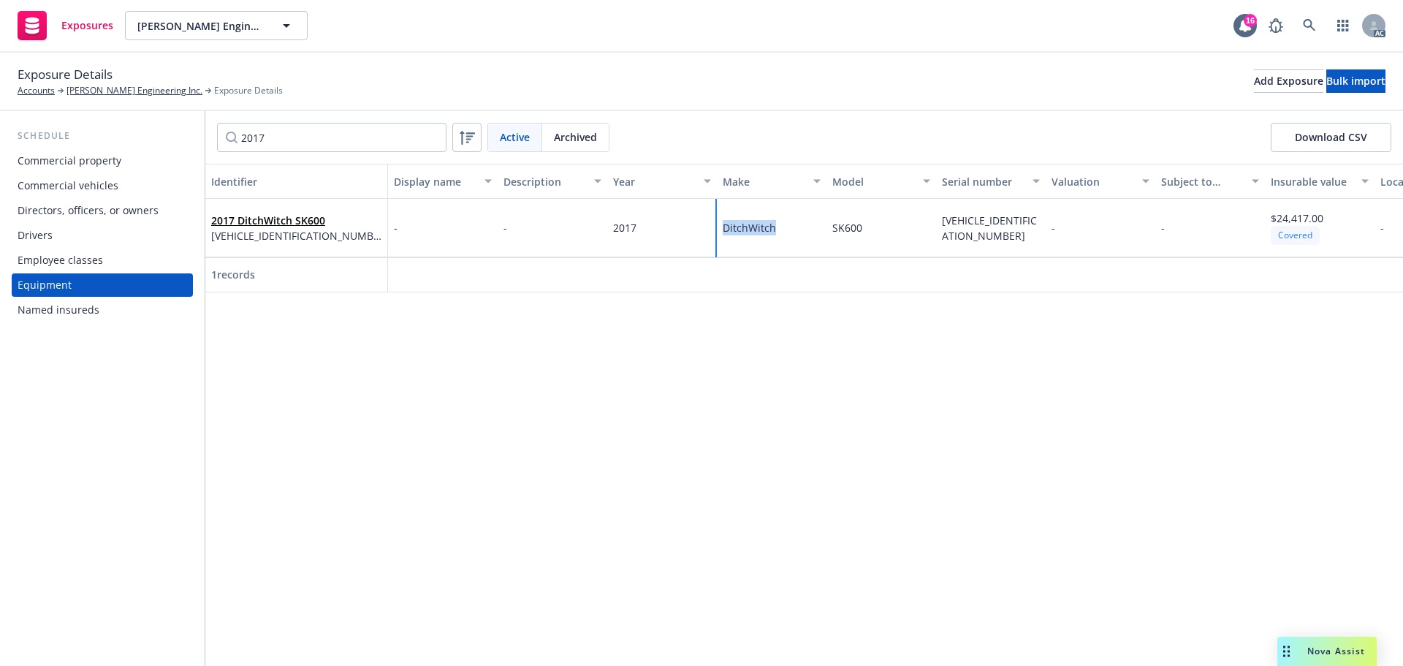
drag, startPoint x: 780, startPoint y: 228, endPoint x: 718, endPoint y: 234, distance: 61.7
click at [718, 234] on div "DitchWitch" at bounding box center [772, 228] width 110 height 58
click at [821, 237] on div "2017 DitchWitch SK600 DWPSK600VH0000139 - - 2017 DitchWitch SK600 DWPSK600VH000…" at bounding box center [844, 228] width 1279 height 58
drag, startPoint x: 669, startPoint y: 239, endPoint x: 612, endPoint y: 241, distance: 57.0
click at [612, 241] on div "2017" at bounding box center [662, 228] width 110 height 58
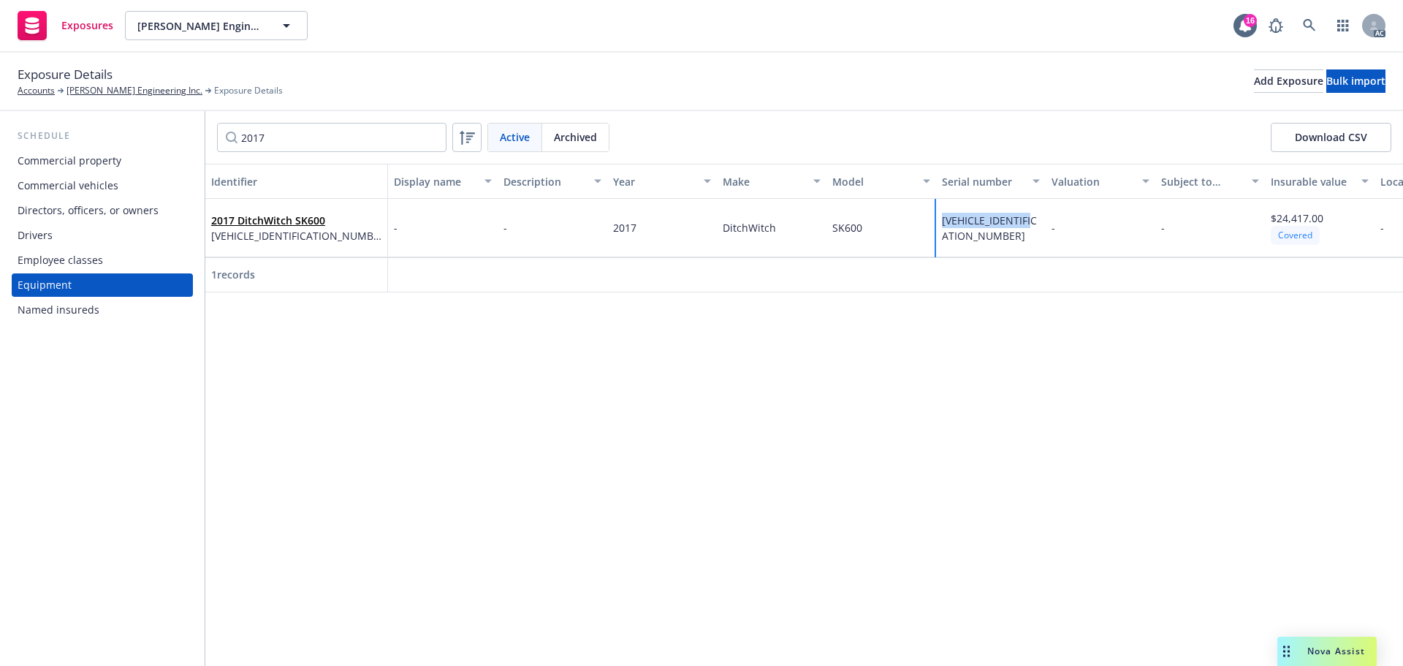
drag, startPoint x: 968, startPoint y: 247, endPoint x: 943, endPoint y: 220, distance: 36.7
click at [943, 220] on div "DWPSK600VH0000139" at bounding box center [991, 228] width 110 height 58
drag, startPoint x: 291, startPoint y: 137, endPoint x: 253, endPoint y: 137, distance: 38.0
click at [253, 137] on input "2017" at bounding box center [331, 137] width 229 height 29
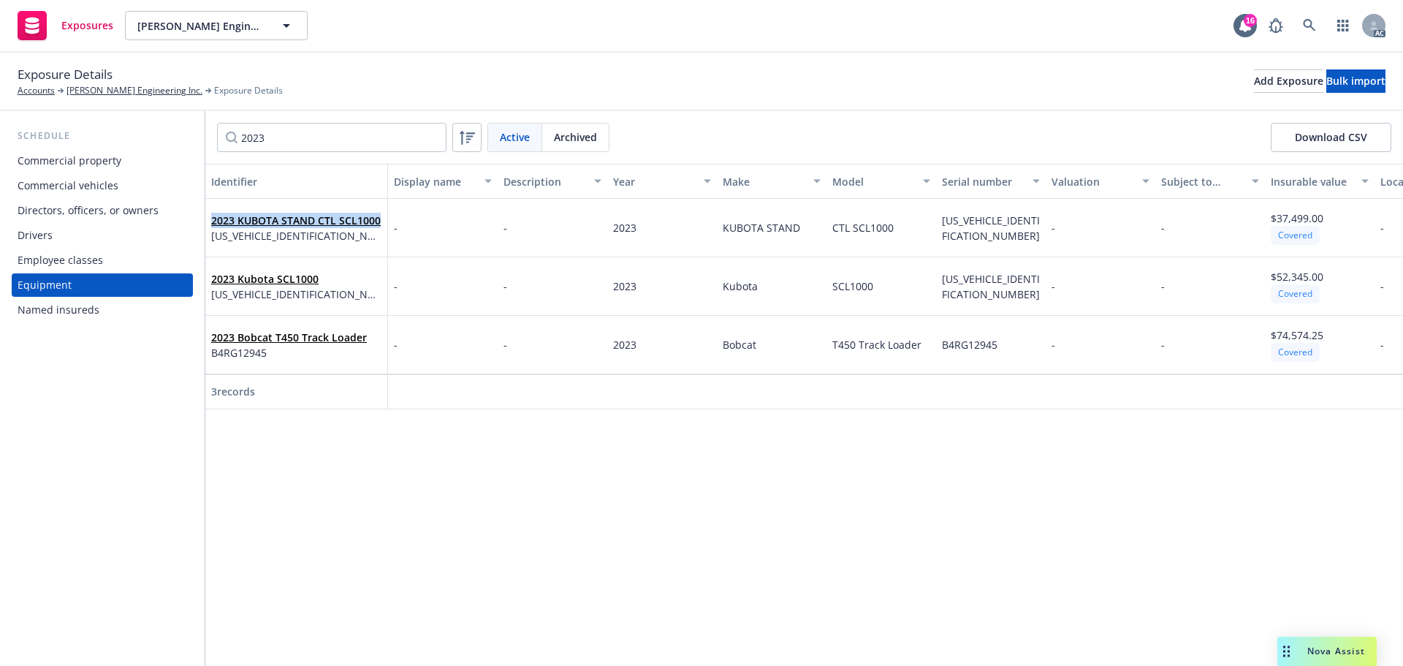
drag, startPoint x: 208, startPoint y: 207, endPoint x: 387, endPoint y: 210, distance: 179.0
click at [387, 210] on div "2023 KUBOTA STAND CTL SCL1000 KBXLCA1U6NLH11569" at bounding box center [296, 228] width 183 height 58
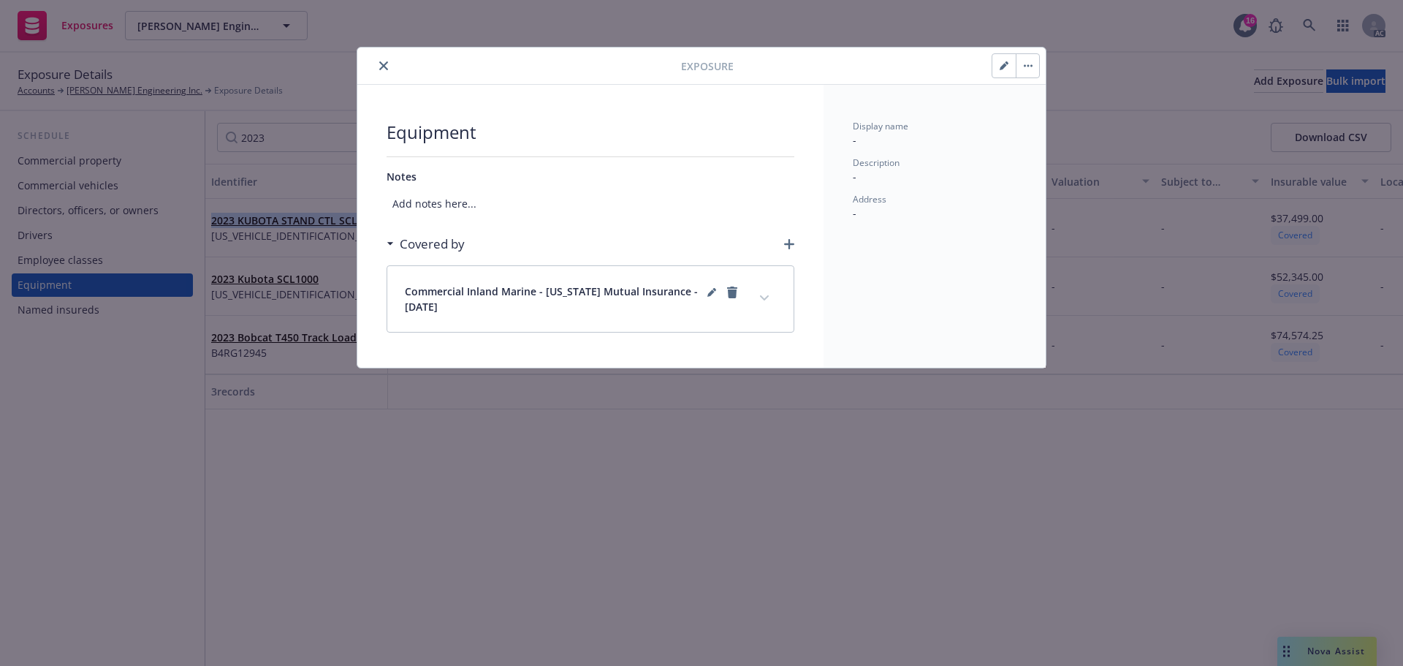
drag, startPoint x: 384, startPoint y: 68, endPoint x: 406, endPoint y: 75, distance: 22.9
click at [384, 68] on icon "close" at bounding box center [383, 65] width 9 height 9
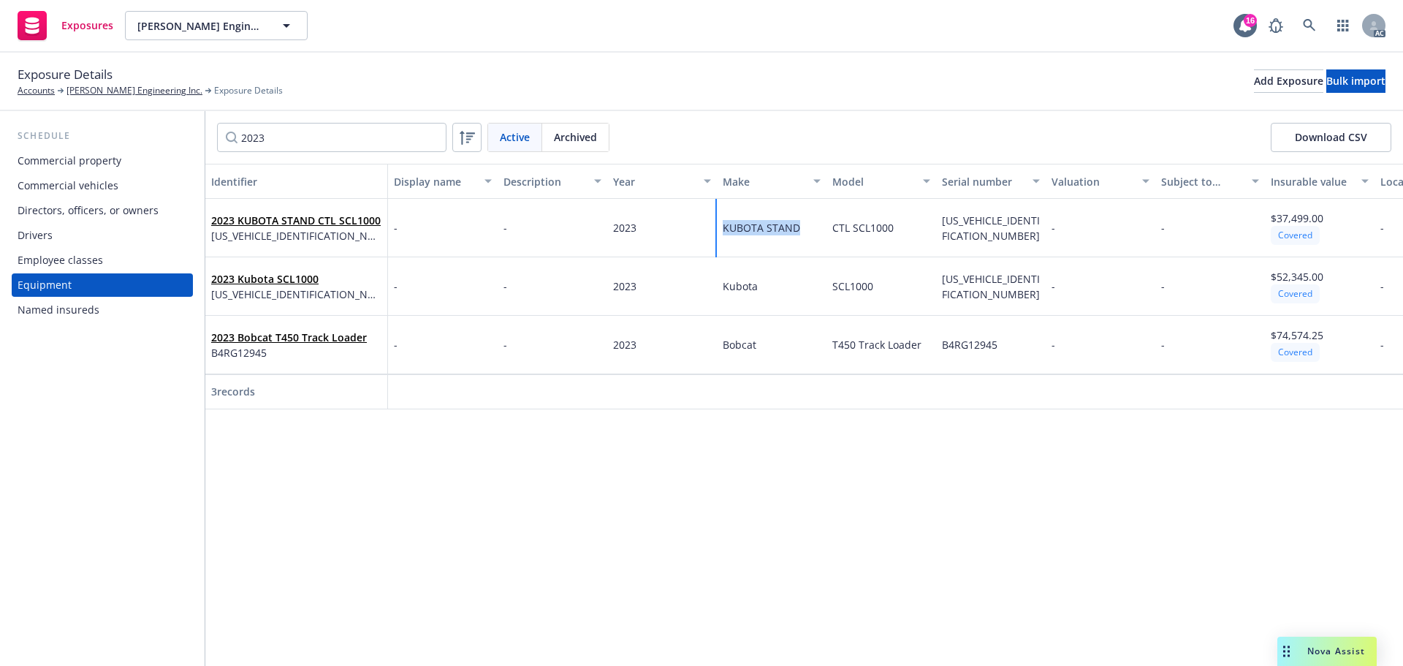
drag, startPoint x: 807, startPoint y: 229, endPoint x: 724, endPoint y: 231, distance: 83.3
click at [724, 231] on div "KUBOTA STAND" at bounding box center [772, 228] width 110 height 58
drag, startPoint x: 653, startPoint y: 230, endPoint x: 1074, endPoint y: 387, distance: 449.0
click at [609, 235] on div "2023" at bounding box center [662, 228] width 110 height 58
drag, startPoint x: 960, startPoint y: 247, endPoint x: 941, endPoint y: 223, distance: 30.7
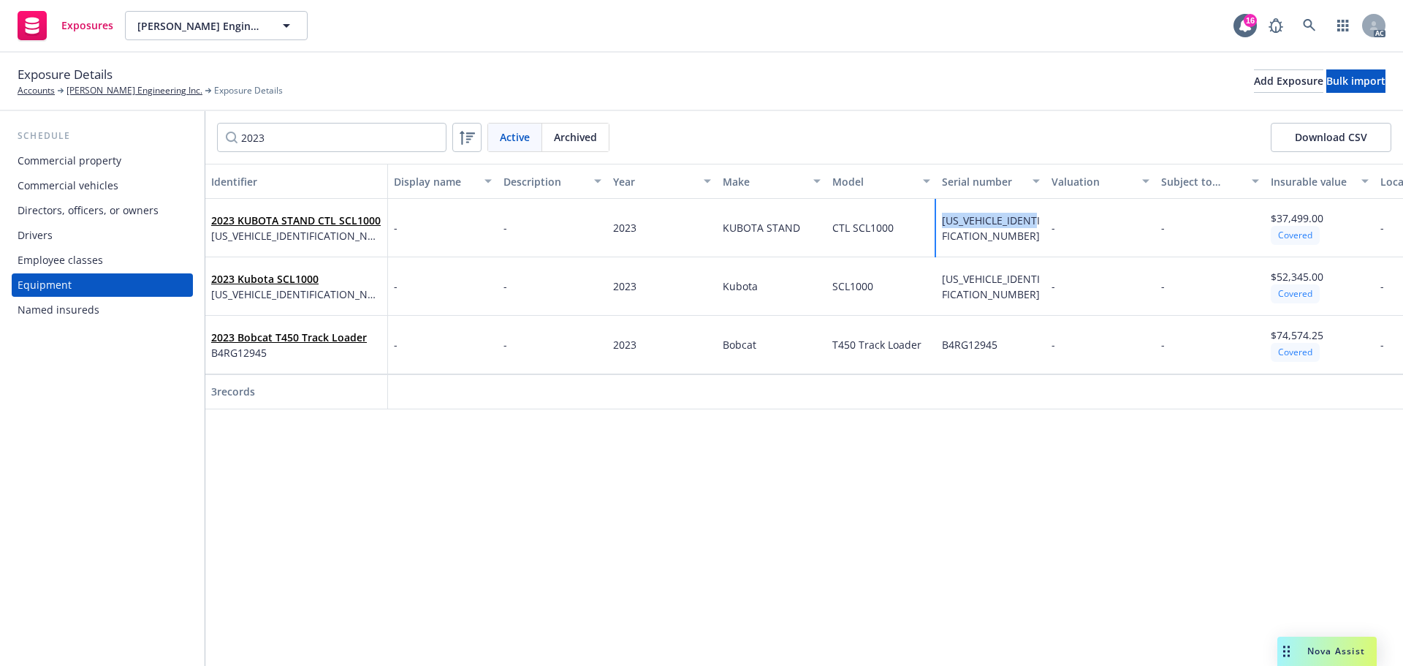
click at [941, 223] on div "KBXLCA1U6NLH11569" at bounding box center [991, 228] width 110 height 58
drag, startPoint x: 270, startPoint y: 137, endPoint x: 213, endPoint y: 137, distance: 57.7
click at [213, 137] on div "2023 Active Archived Download CSV" at bounding box center [804, 137] width 1198 height 53
paste input "2"
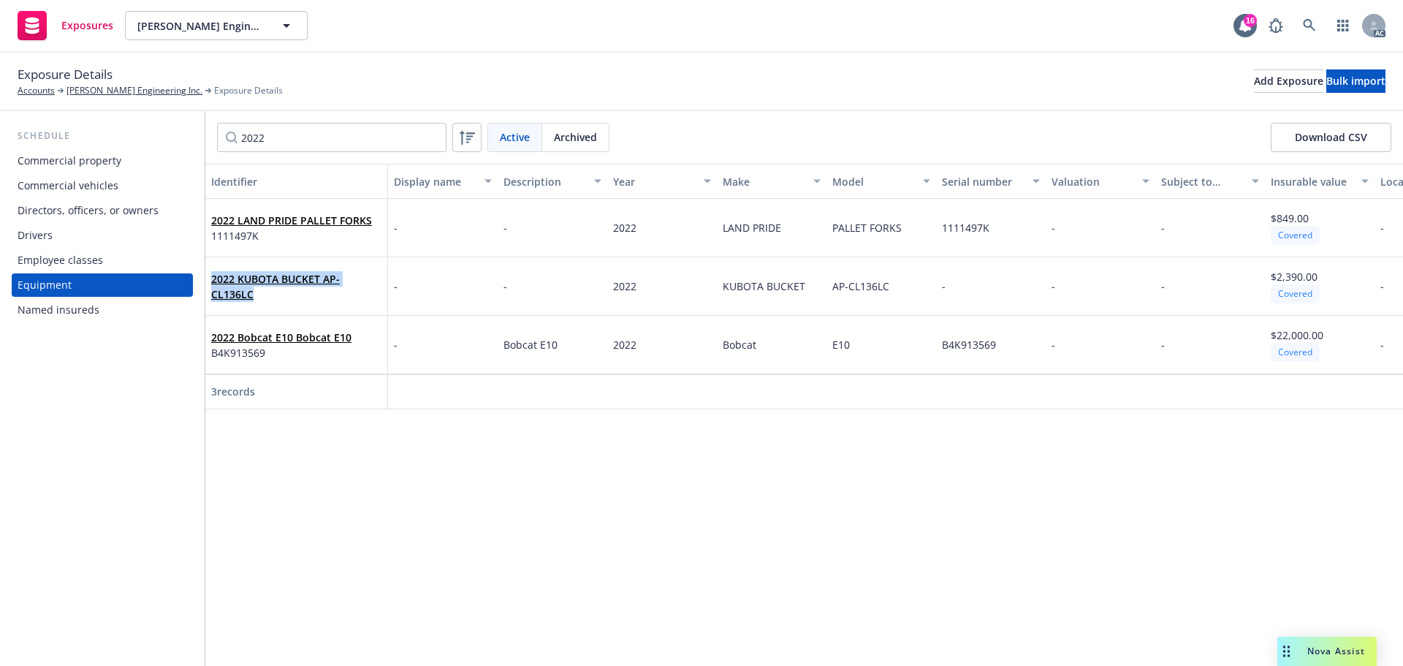
drag, startPoint x: 210, startPoint y: 270, endPoint x: 381, endPoint y: 273, distance: 171.0
click at [381, 273] on div "2022 KUBOTA BUCKET AP-CL136LC" at bounding box center [296, 286] width 183 height 58
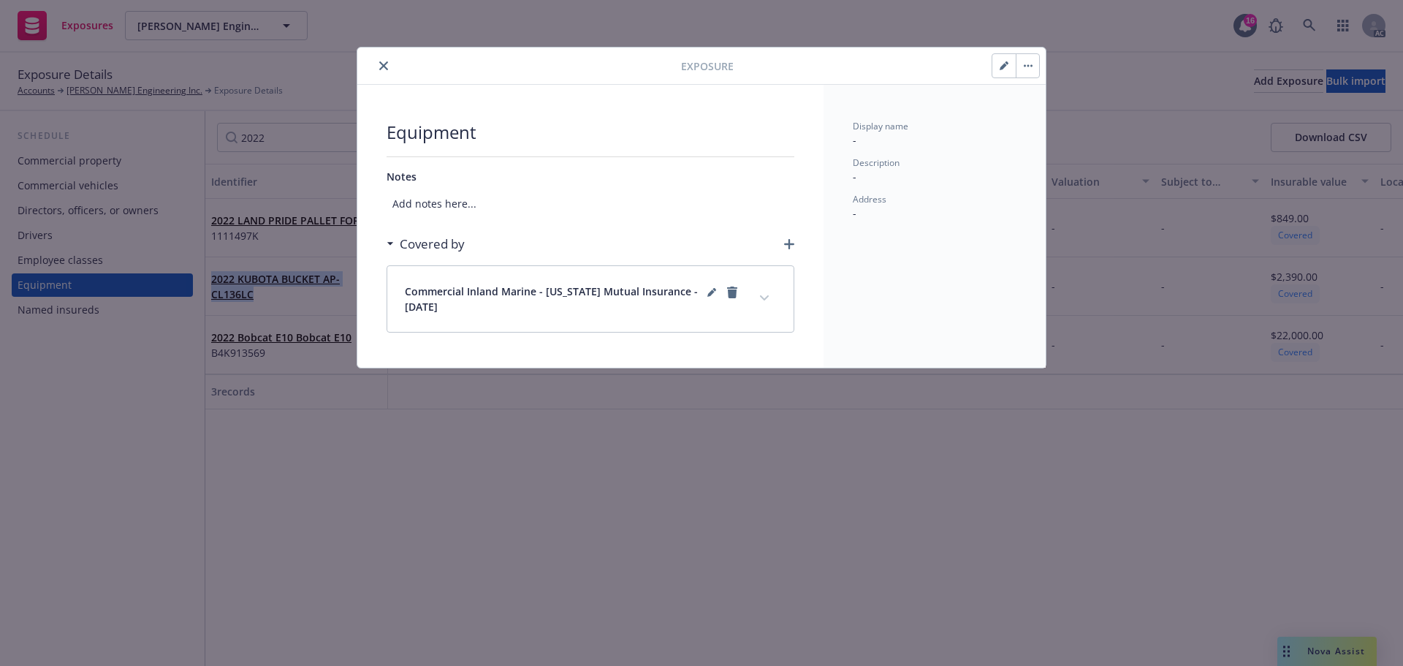
click at [386, 69] on icon "close" at bounding box center [383, 65] width 9 height 9
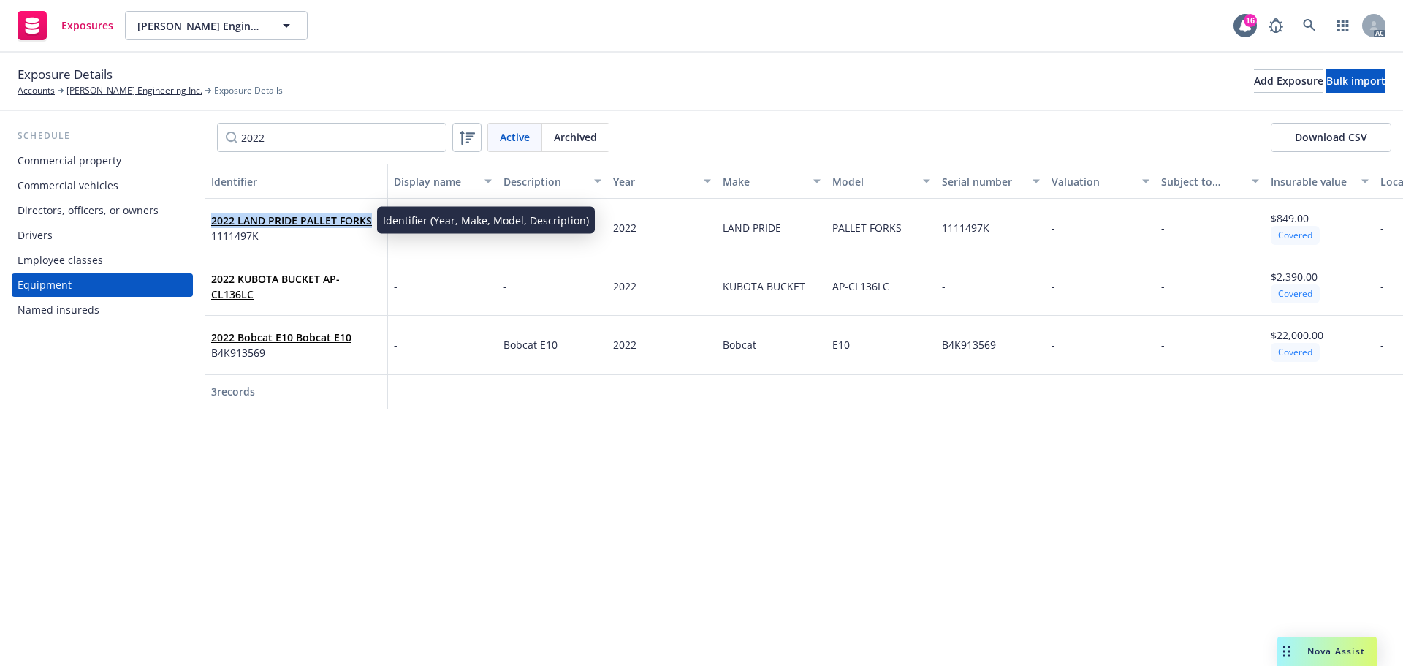
drag, startPoint x: 213, startPoint y: 210, endPoint x: 368, endPoint y: 214, distance: 154.9
click at [368, 214] on div "2022 LAND PRIDE PALLET FORKS 1111497K" at bounding box center [296, 228] width 170 height 40
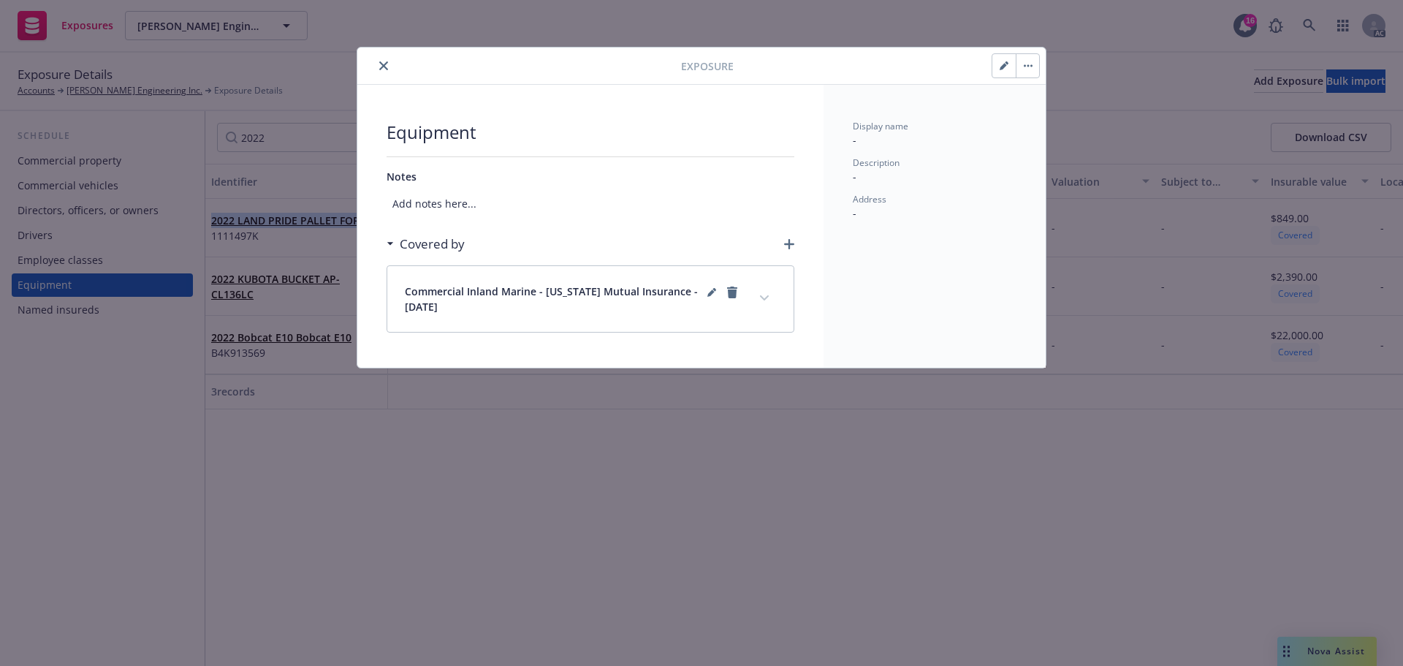
click at [389, 70] on button "close" at bounding box center [384, 66] width 18 height 18
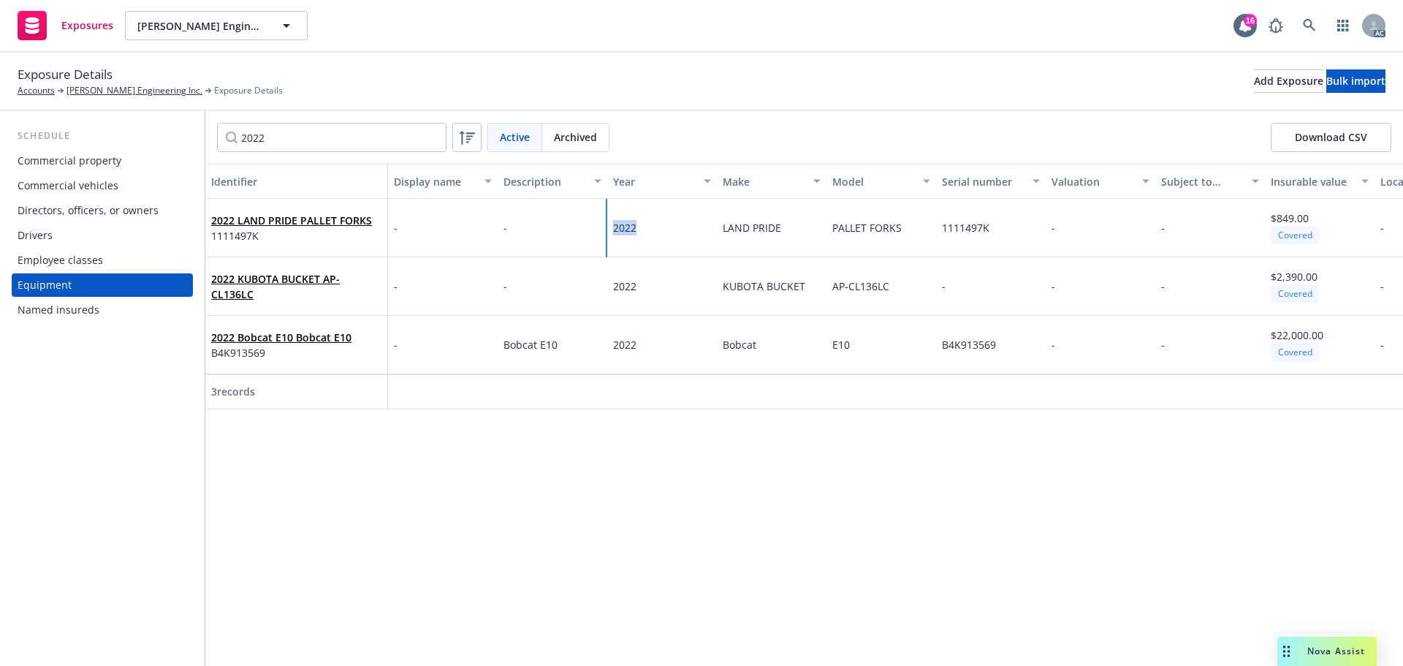
click at [616, 228] on div "2022" at bounding box center [662, 228] width 110 height 58
drag, startPoint x: 952, startPoint y: 223, endPoint x: 936, endPoint y: 224, distance: 16.1
click at [936, 224] on div "1111497K" at bounding box center [991, 228] width 110 height 58
click at [259, 141] on input "2022" at bounding box center [331, 137] width 229 height 29
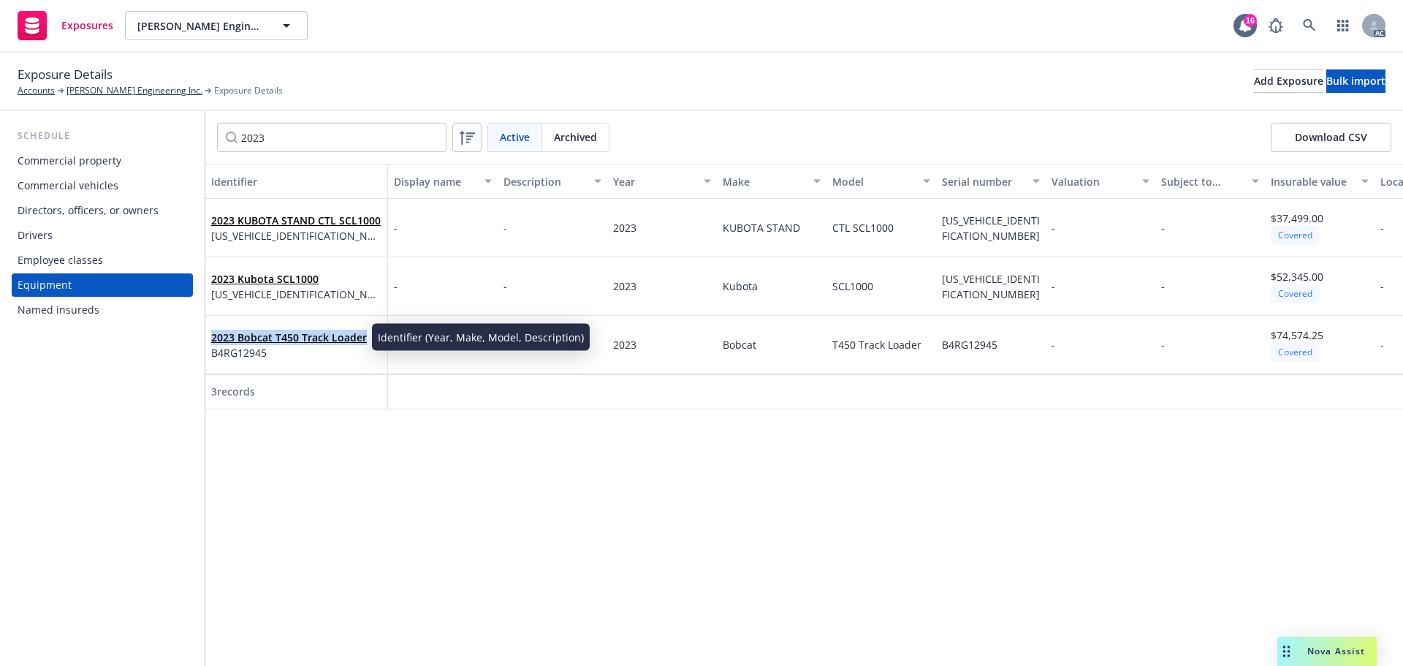
drag, startPoint x: 356, startPoint y: 338, endPoint x: 214, endPoint y: 340, distance: 141.8
click at [214, 340] on body "Exposures Alfaro Engineering Inc. Alfaro Engineering Inc. 16 AC Exposure Detail…" at bounding box center [701, 333] width 1403 height 666
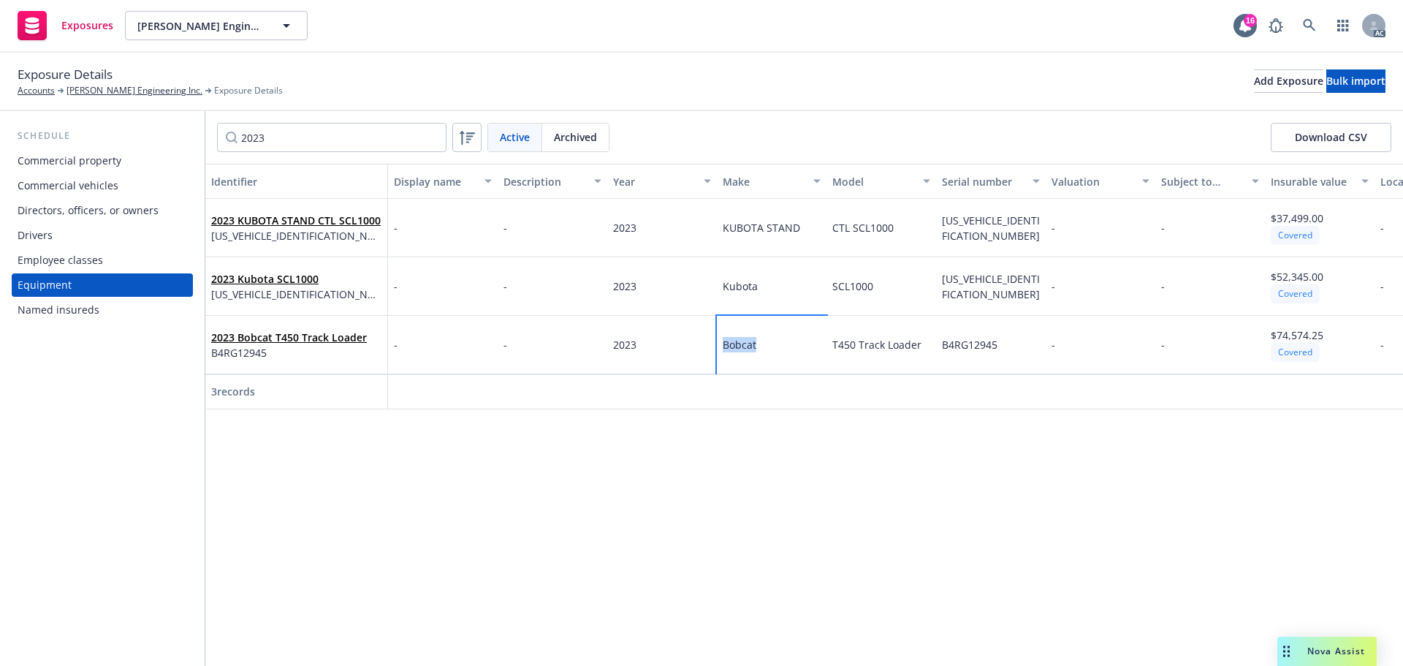
drag, startPoint x: 783, startPoint y: 345, endPoint x: 892, endPoint y: 384, distance: 115.5
click at [717, 351] on div "Bobcat" at bounding box center [772, 345] width 110 height 58
drag, startPoint x: 927, startPoint y: 342, endPoint x: 1374, endPoint y: 473, distance: 465.9
click at [833, 350] on div "T450 Track Loader" at bounding box center [881, 345] width 110 height 58
drag, startPoint x: 645, startPoint y: 335, endPoint x: 613, endPoint y: 342, distance: 32.8
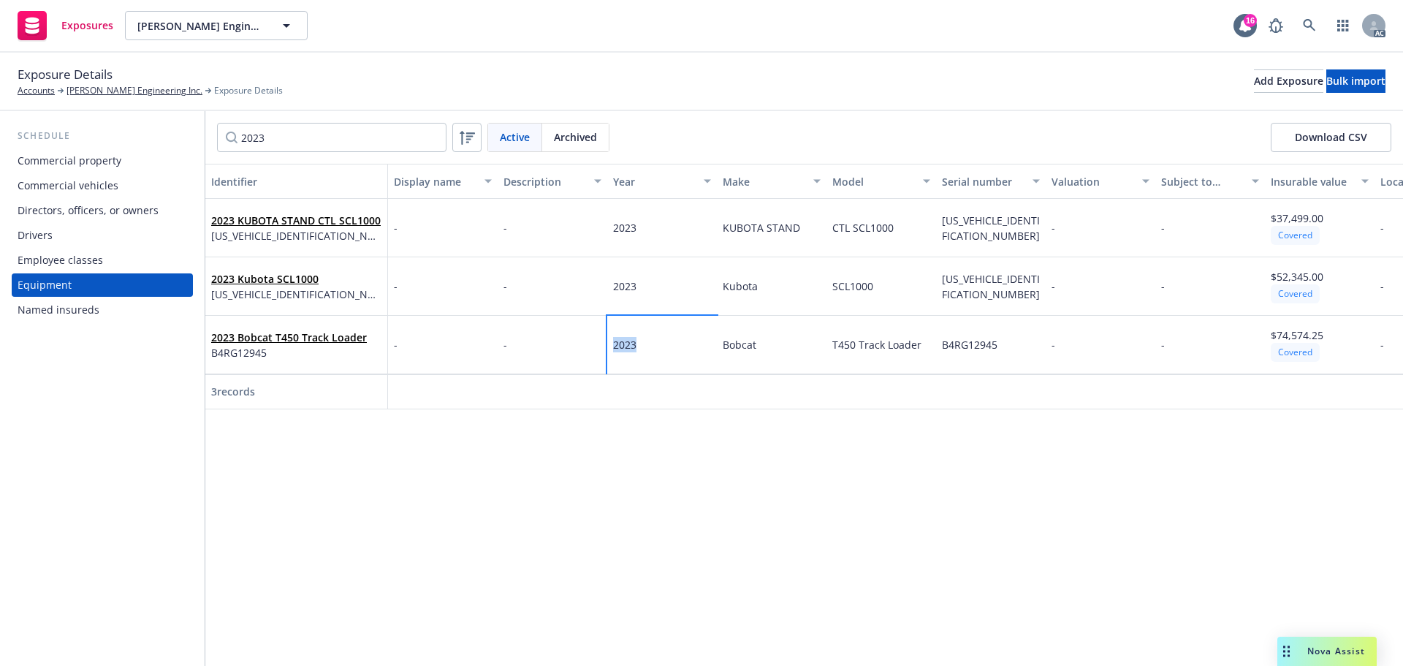
click at [613, 342] on div "2023" at bounding box center [662, 345] width 110 height 58
drag, startPoint x: 981, startPoint y: 344, endPoint x: 937, endPoint y: 350, distance: 45.0
click at [937, 350] on div "B4RG12945" at bounding box center [991, 345] width 110 height 58
drag, startPoint x: 330, startPoint y: 276, endPoint x: 210, endPoint y: 278, distance: 119.1
click at [210, 278] on div "2023 Kubota SCL1000 KBXLCA1U6NLH11569" at bounding box center [296, 286] width 183 height 58
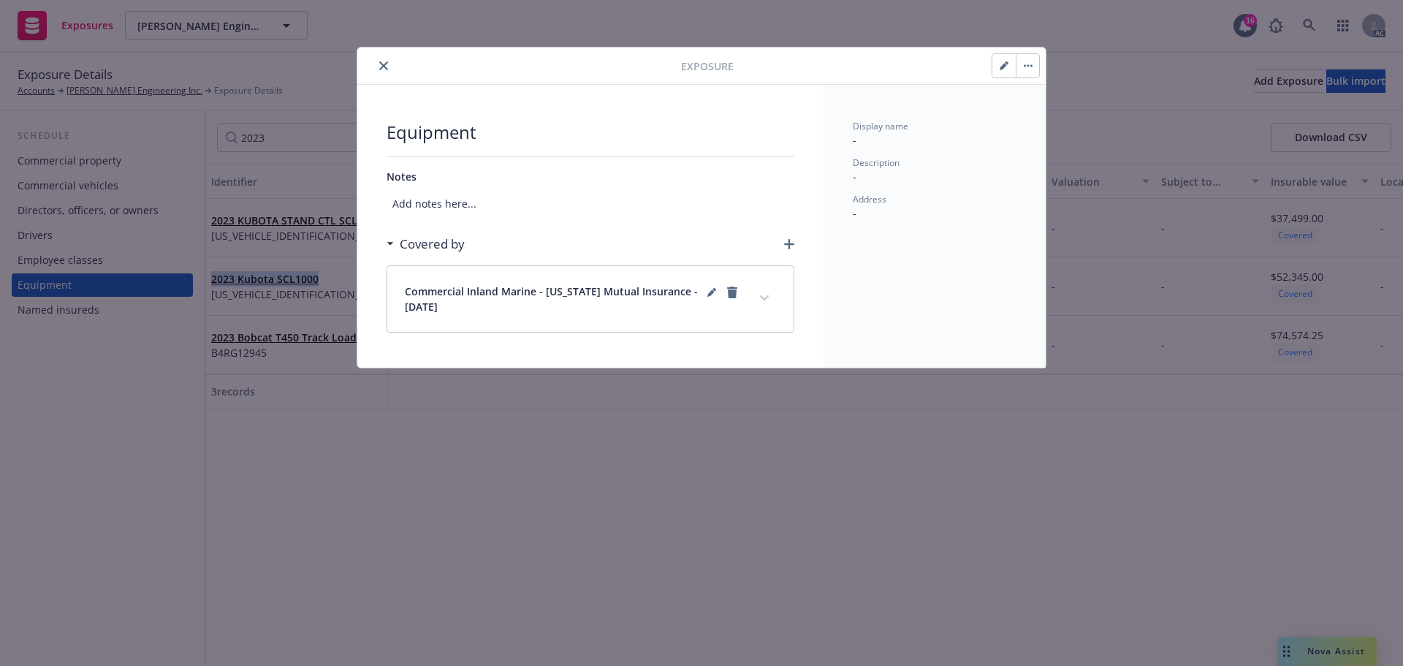
click at [381, 63] on icon "close" at bounding box center [383, 65] width 9 height 9
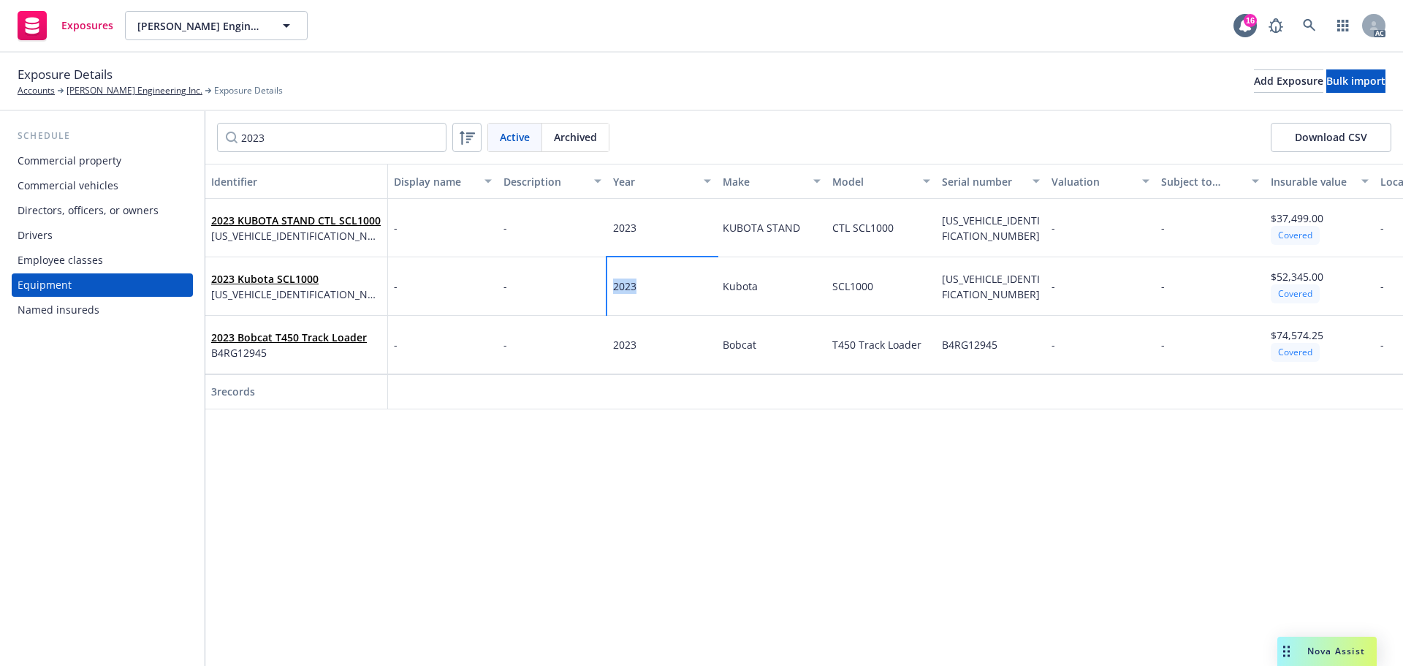
drag, startPoint x: 612, startPoint y: 286, endPoint x: 780, endPoint y: 292, distance: 167.4
click at [607, 286] on div "2023" at bounding box center [662, 286] width 110 height 58
drag, startPoint x: 769, startPoint y: 286, endPoint x: 720, endPoint y: 290, distance: 49.8
click at [720, 290] on div "Kubota" at bounding box center [772, 286] width 110 height 58
drag, startPoint x: 882, startPoint y: 277, endPoint x: 819, endPoint y: 287, distance: 63.7
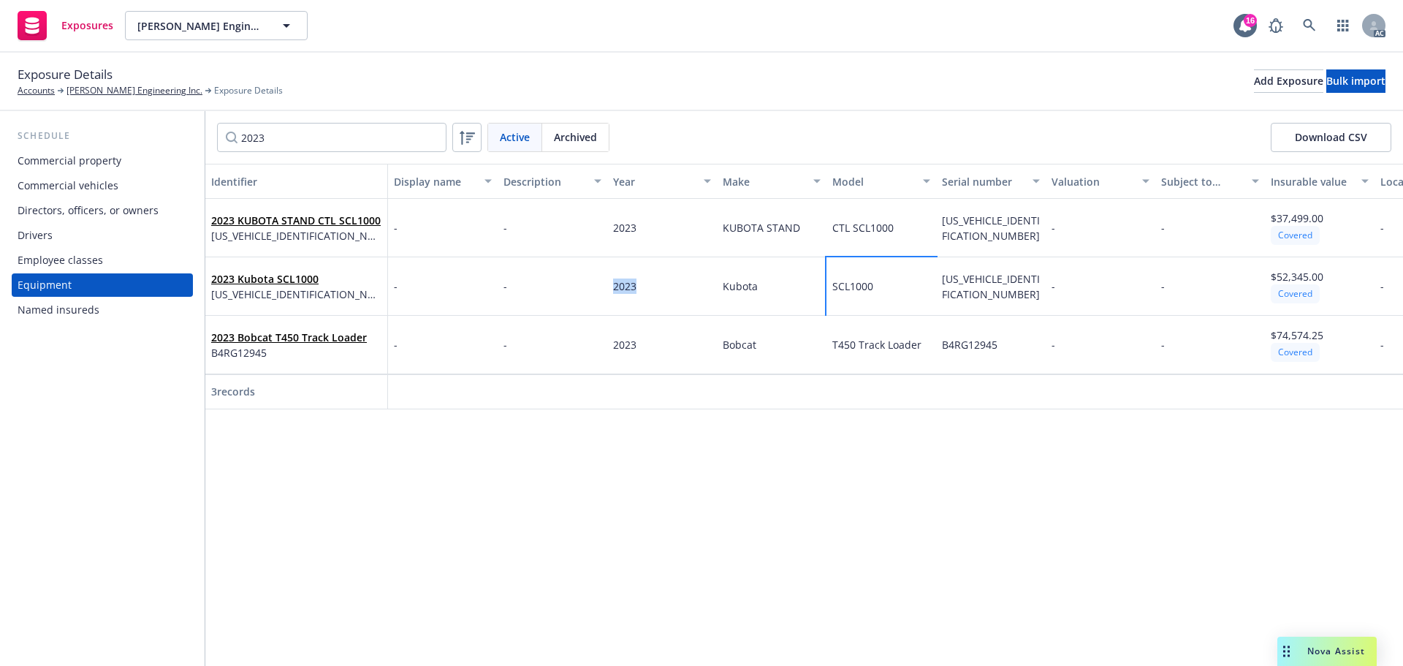
click at [819, 287] on div "2023 Kubota SCL1000 KBXLCA1U6NLH11569 - - 2023 Kubota SCL1000 KBXLCA1U6NLH11569…" at bounding box center [844, 286] width 1279 height 58
drag, startPoint x: 640, startPoint y: 288, endPoint x: 616, endPoint y: 292, distance: 24.5
click at [616, 292] on div "2023" at bounding box center [662, 286] width 110 height 58
drag, startPoint x: 960, startPoint y: 305, endPoint x: 932, endPoint y: 280, distance: 38.3
click at [932, 280] on div "2023 Kubota SCL1000 KBXLCA1U6NLH11569 - - 2023 Kubota SCL1000 KBXLCA1U6NLH11569…" at bounding box center [844, 286] width 1279 height 58
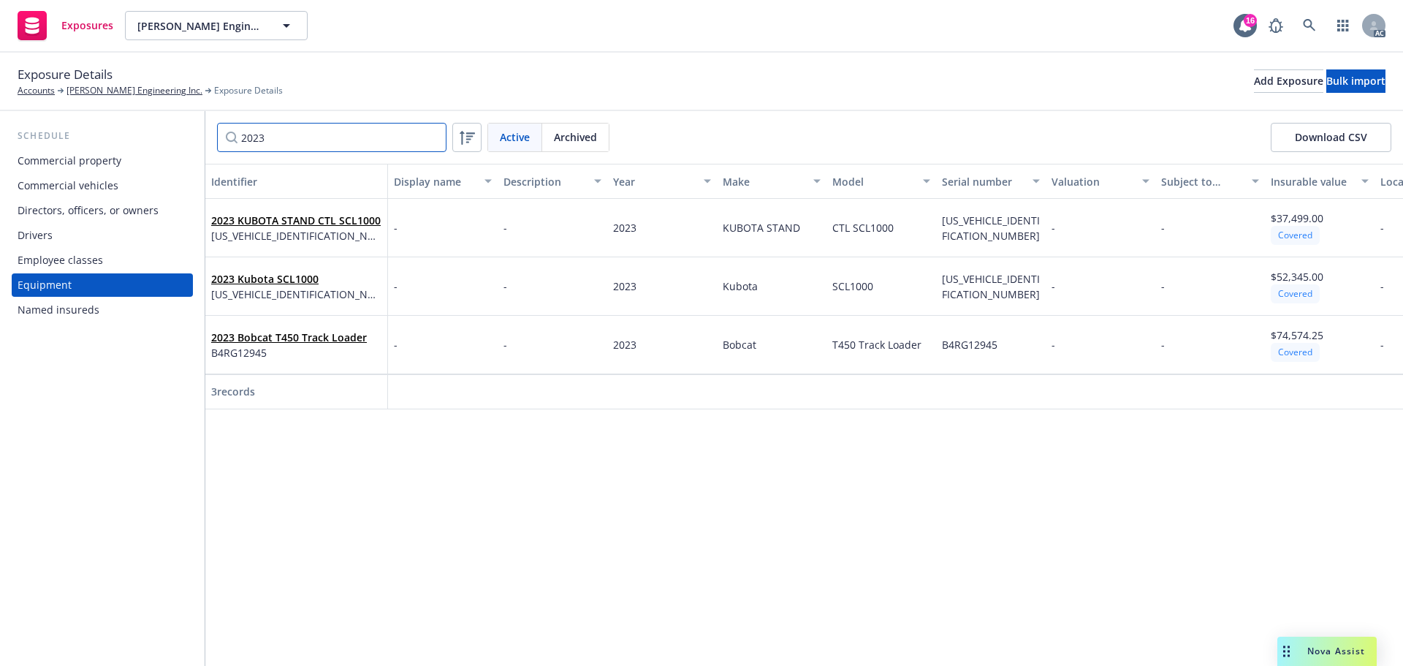
drag, startPoint x: 273, startPoint y: 129, endPoint x: 259, endPoint y: 136, distance: 15.7
click at [259, 136] on input "2023" at bounding box center [331, 137] width 229 height 29
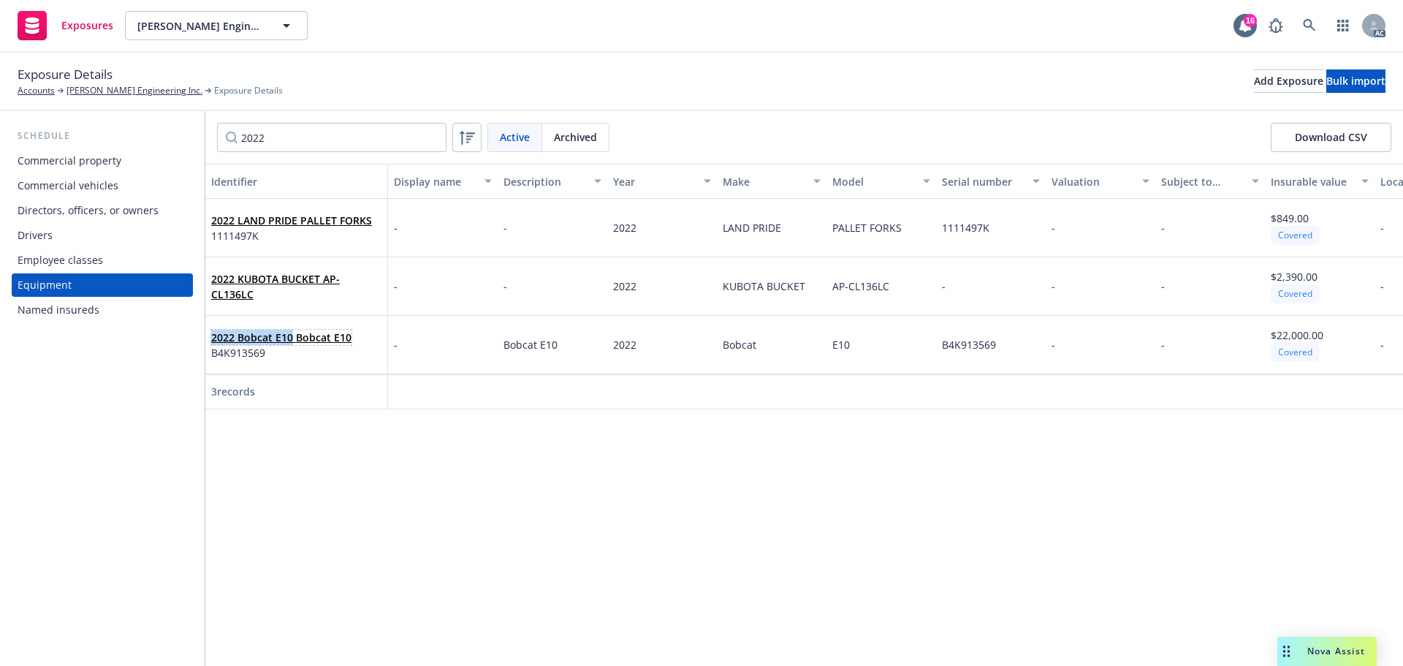
drag, startPoint x: 290, startPoint y: 342, endPoint x: 209, endPoint y: 338, distance: 81.2
click at [209, 338] on div "2022 Bobcat E10 Bobcat E10 B4K913569" at bounding box center [296, 345] width 183 height 58
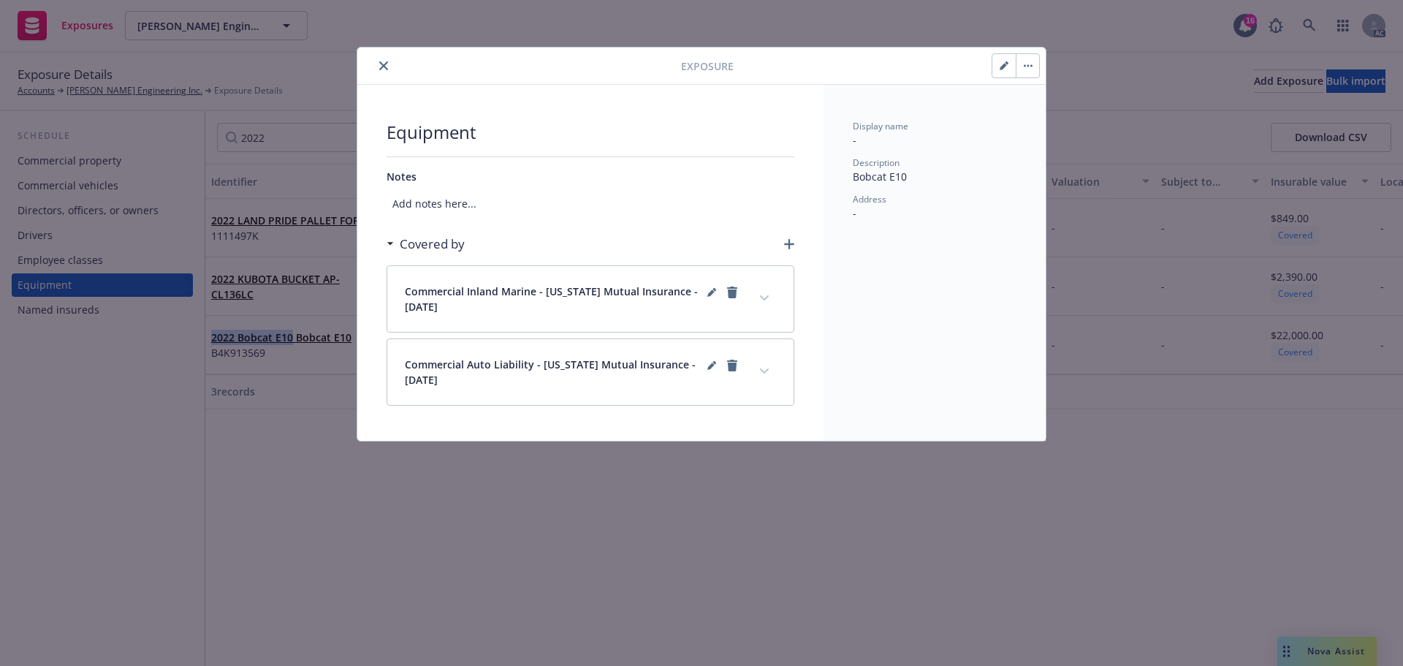
click at [378, 60] on button "close" at bounding box center [384, 66] width 18 height 18
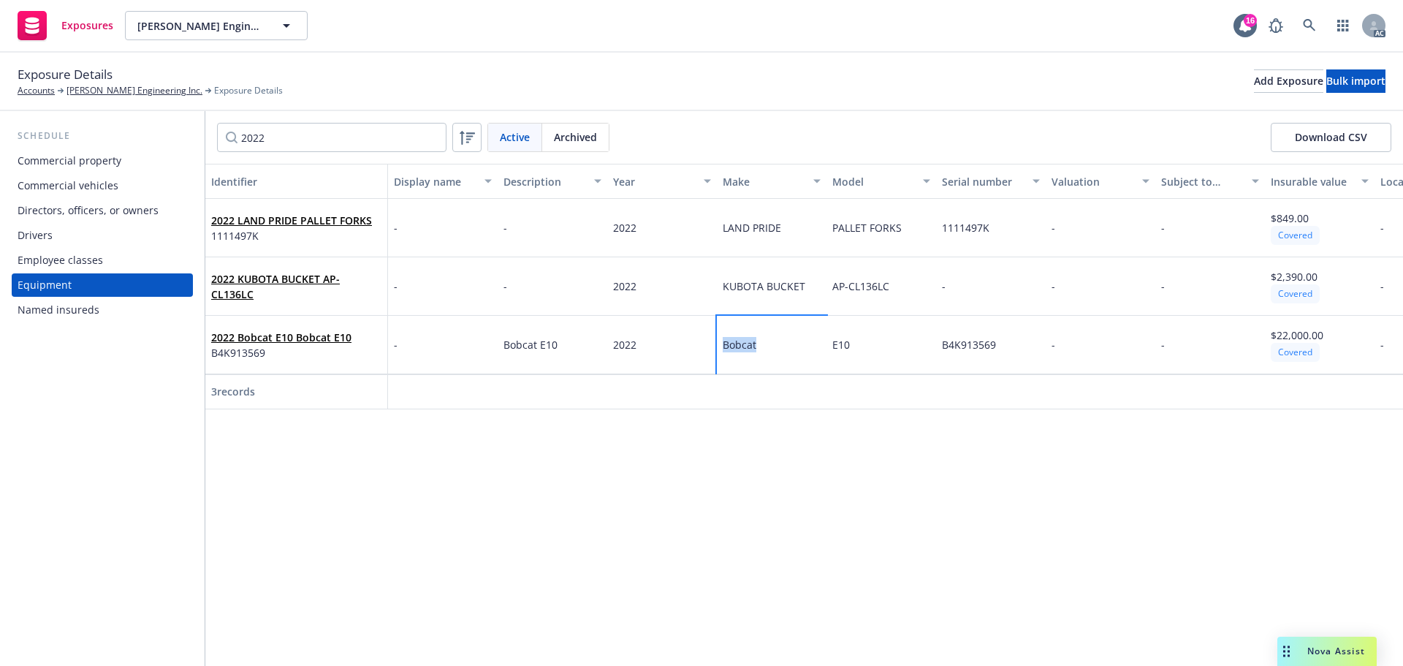
drag, startPoint x: 772, startPoint y: 346, endPoint x: 720, endPoint y: 351, distance: 51.5
click at [720, 351] on div "Bobcat" at bounding box center [772, 345] width 110 height 58
drag, startPoint x: 841, startPoint y: 351, endPoint x: 822, endPoint y: 351, distance: 19.0
click at [822, 351] on div "2022 Bobcat E10 Bobcat E10 B4K913569 - Bobcat E10 2022 Bobcat E10 B4K913569 - -…" at bounding box center [844, 345] width 1279 height 58
drag, startPoint x: 616, startPoint y: 350, endPoint x: 604, endPoint y: 350, distance: 11.7
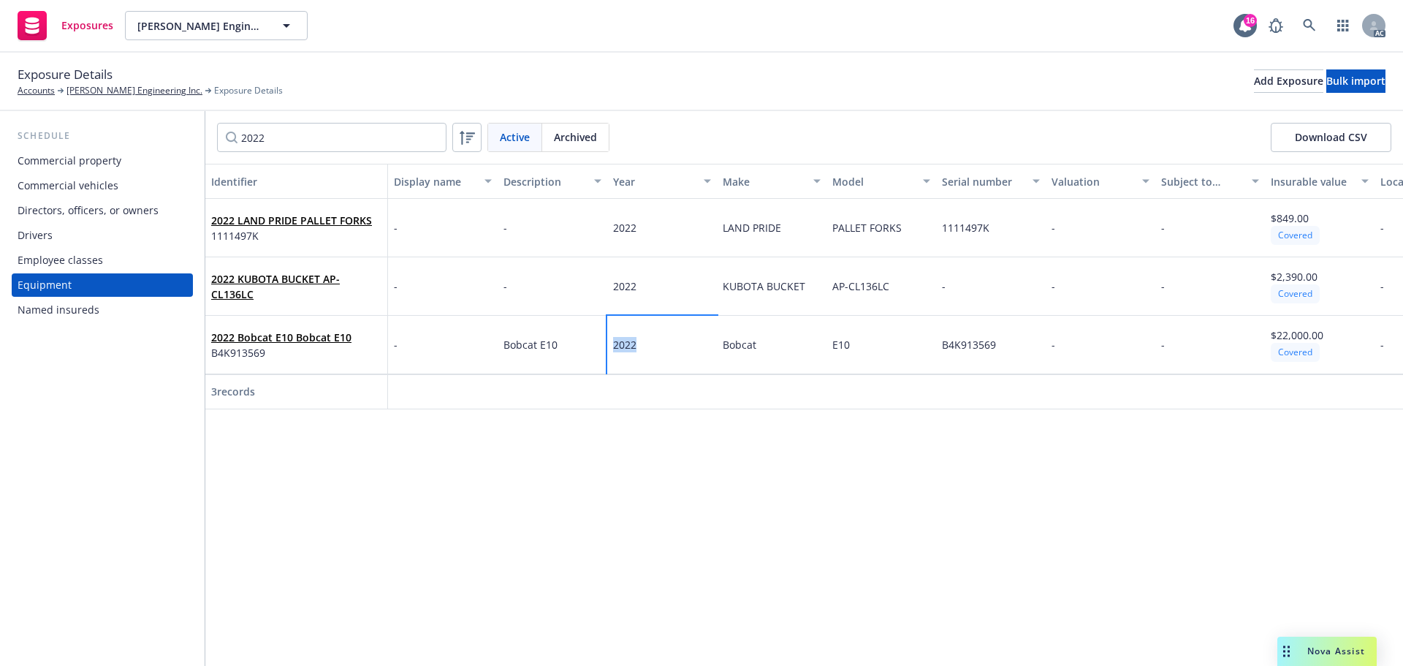
click at [604, 350] on div "2022 Bobcat E10 Bobcat E10 B4K913569 - Bobcat E10 2022 Bobcat E10 B4K913569 - -…" at bounding box center [844, 345] width 1279 height 58
drag, startPoint x: 948, startPoint y: 353, endPoint x: 934, endPoint y: 353, distance: 13.9
click at [934, 353] on div "2022 Bobcat E10 Bobcat E10 B4K913569 - Bobcat E10 2022 Bobcat E10 B4K913569 - -…" at bounding box center [844, 345] width 1279 height 58
drag, startPoint x: 275, startPoint y: 132, endPoint x: 259, endPoint y: 137, distance: 16.0
click at [259, 137] on input "2022" at bounding box center [331, 137] width 229 height 29
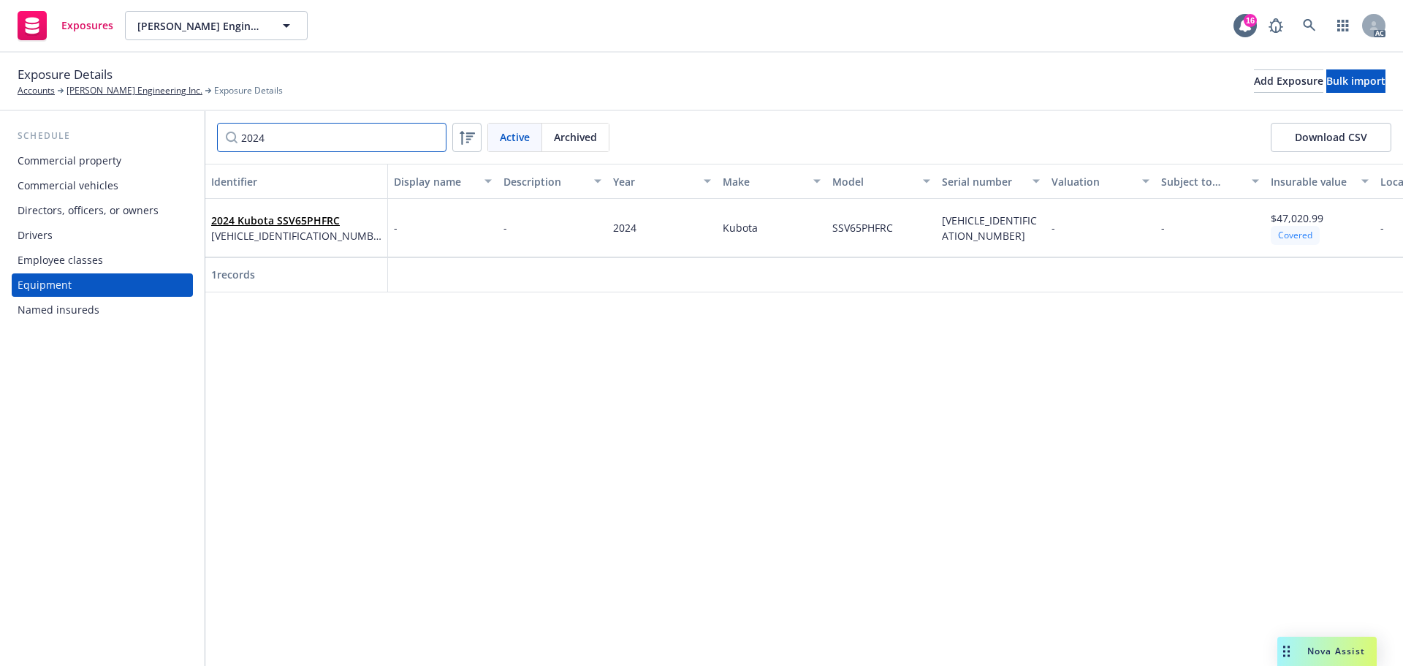
type input "2024"
drag, startPoint x: 350, startPoint y: 219, endPoint x: 210, endPoint y: 219, distance: 139.6
click at [210, 219] on div "2024 Kubota SSV65PHFRC KBCZ131CJRGG26017" at bounding box center [296, 228] width 183 height 58
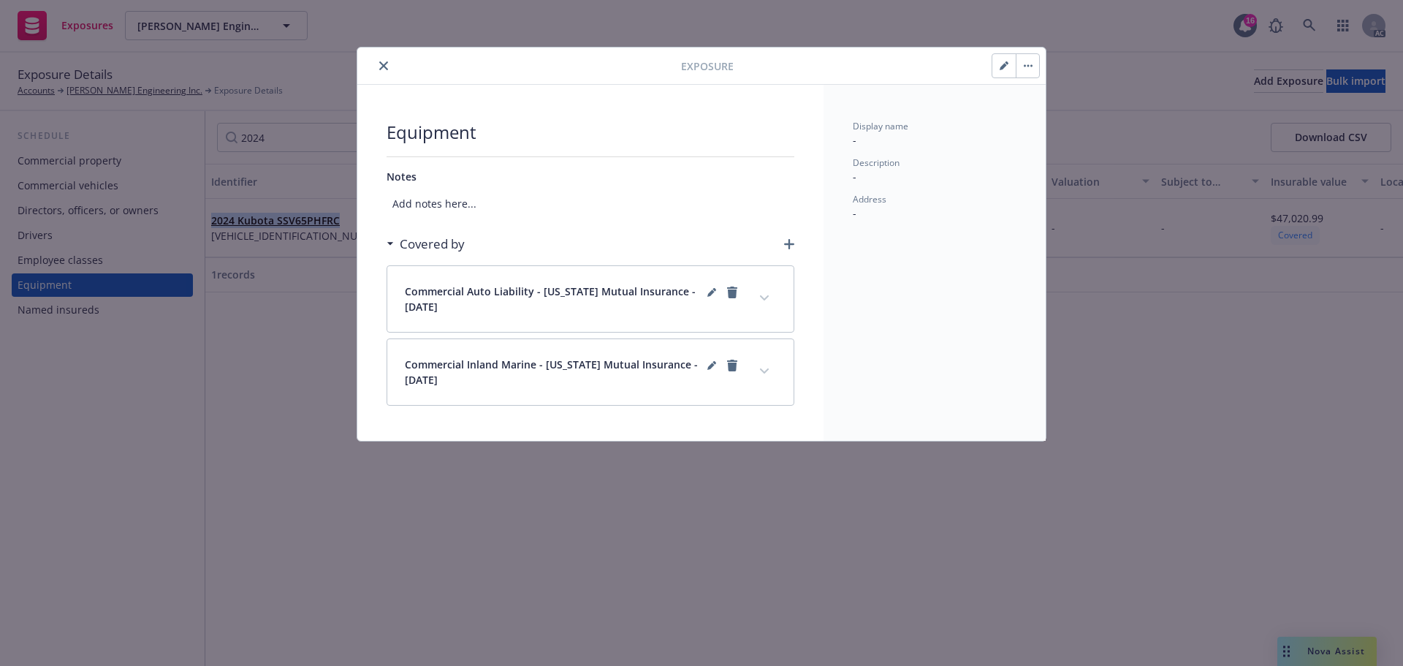
click at [379, 65] on icon "close" at bounding box center [383, 65] width 9 height 9
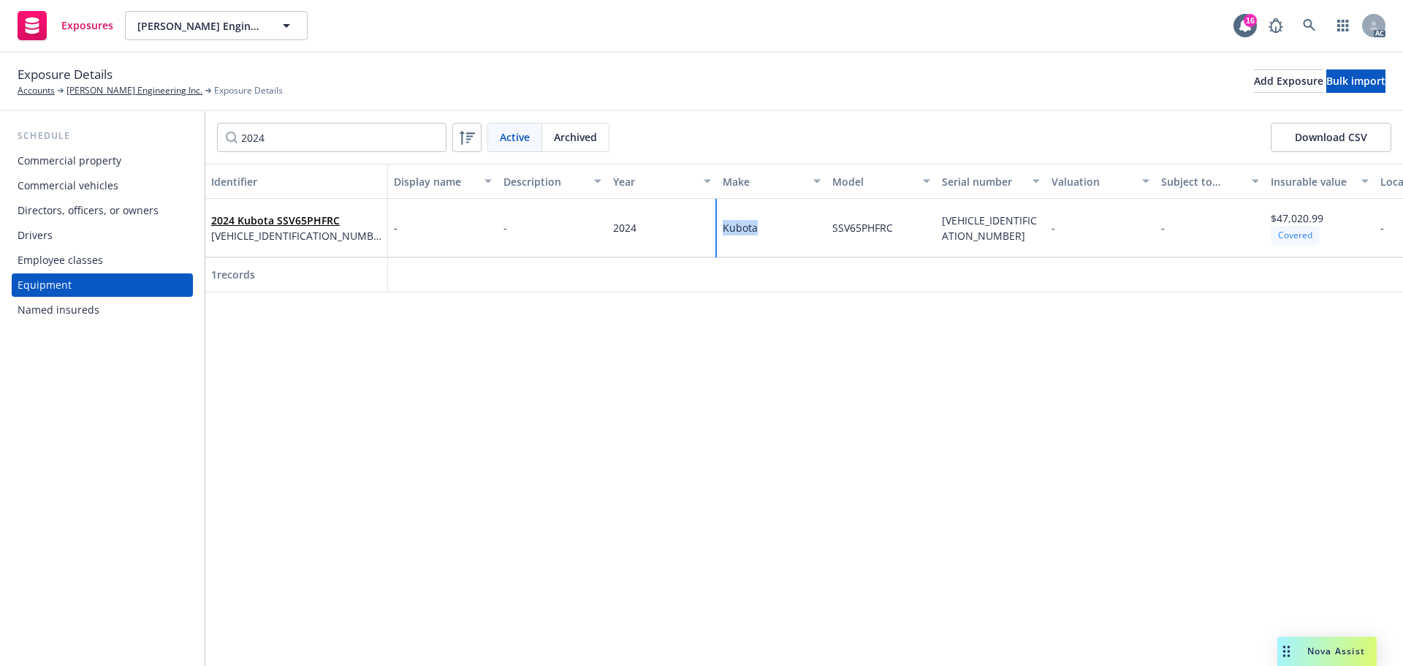
drag, startPoint x: 741, startPoint y: 227, endPoint x: 724, endPoint y: 231, distance: 17.2
click at [724, 231] on div "Kubota" at bounding box center [772, 228] width 110 height 58
drag, startPoint x: 807, startPoint y: 234, endPoint x: 896, endPoint y: 235, distance: 88.4
click at [821, 237] on div "2024 Kubota SSV65PHFRC KBCZ131CJRGG26017 - - 2024 Kubota SSV65PHFRC KBCZ131CJRG…" at bounding box center [844, 228] width 1279 height 58
drag, startPoint x: 901, startPoint y: 233, endPoint x: 822, endPoint y: 237, distance: 79.0
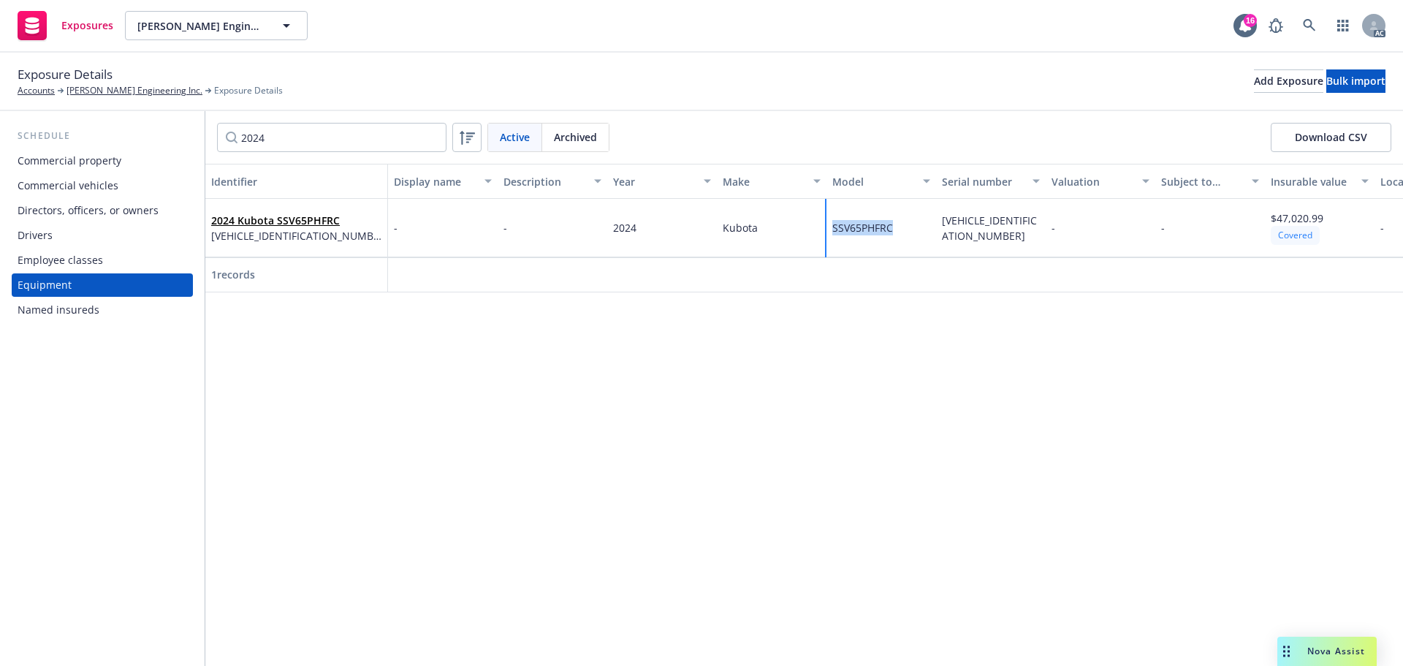
click at [822, 237] on div "2024 Kubota SSV65PHFRC KBCZ131CJRGG26017 - - 2024 Kubota SSV65PHFRC KBCZ131CJRG…" at bounding box center [844, 228] width 1279 height 58
drag, startPoint x: 655, startPoint y: 231, endPoint x: 599, endPoint y: 234, distance: 56.3
click at [599, 234] on div "2024 Kubota SSV65PHFRC KBCZ131CJRGG26017 - - 2024 Kubota SSV65PHFRC KBCZ131CJRG…" at bounding box center [844, 228] width 1279 height 58
drag, startPoint x: 927, startPoint y: 239, endPoint x: 926, endPoint y: 222, distance: 16.8
click at [926, 222] on div "2024 Kubota SSV65PHFRC KBCZ131CJRGG26017 - - 2024 Kubota SSV65PHFRC KBCZ131CJRG…" at bounding box center [844, 228] width 1279 height 58
